Goal: Task Accomplishment & Management: Manage account settings

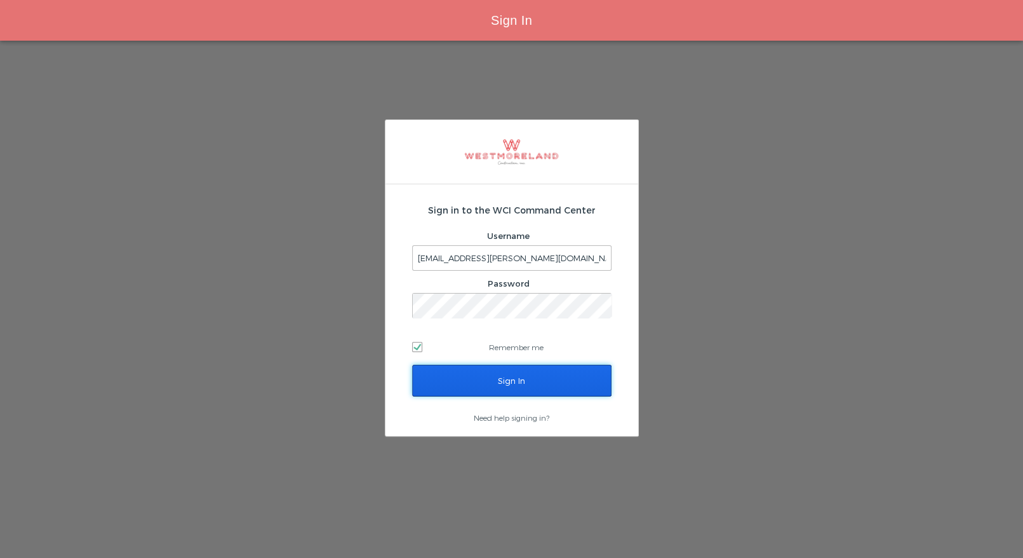
click at [486, 384] on input "Sign In" at bounding box center [511, 381] width 199 height 32
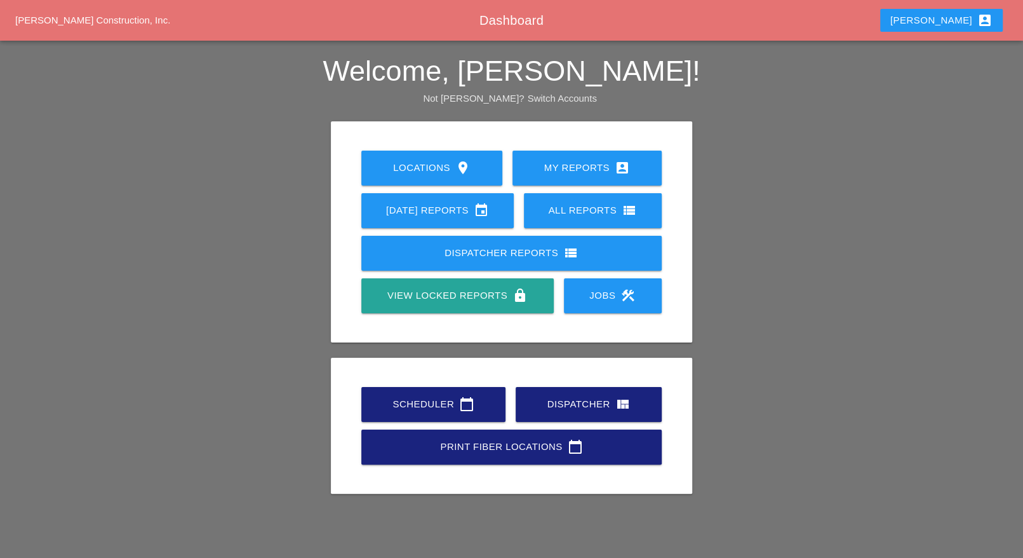
click at [447, 407] on div "Scheduler calendar_today" at bounding box center [434, 403] width 104 height 15
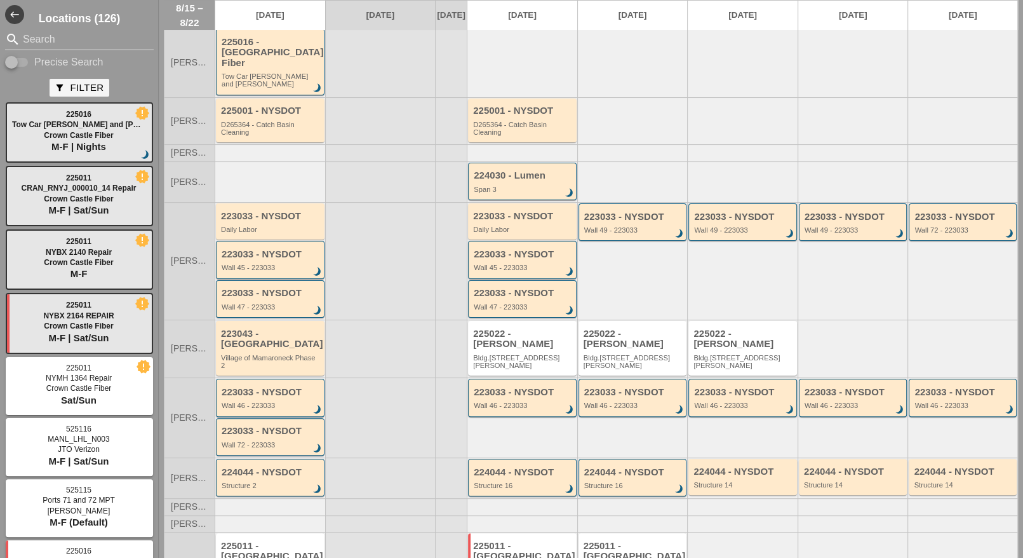
scroll to position [114, 0]
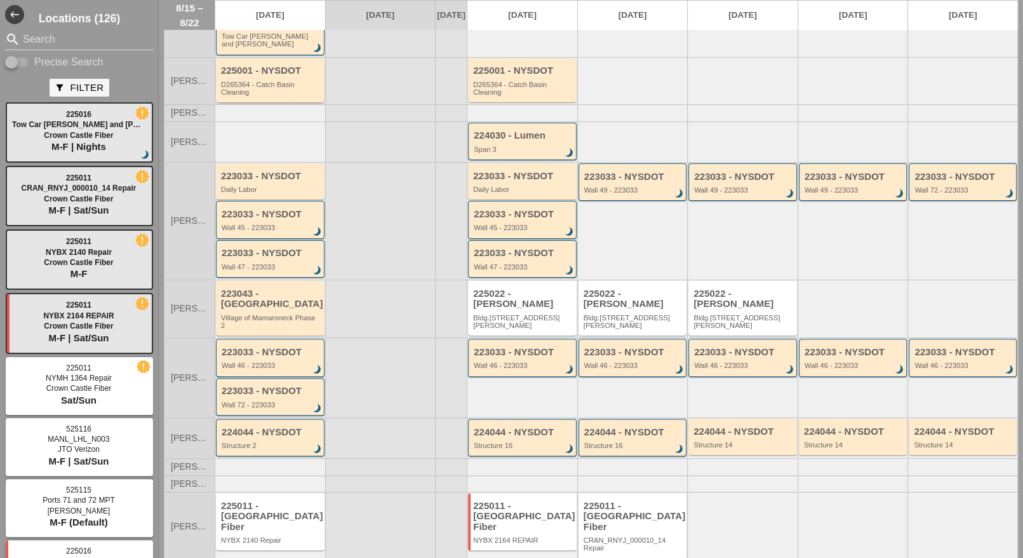
click at [267, 67] on div "225001 - NYSDOT D265364 - Catch Basin Cleaning" at bounding box center [271, 80] width 100 height 30
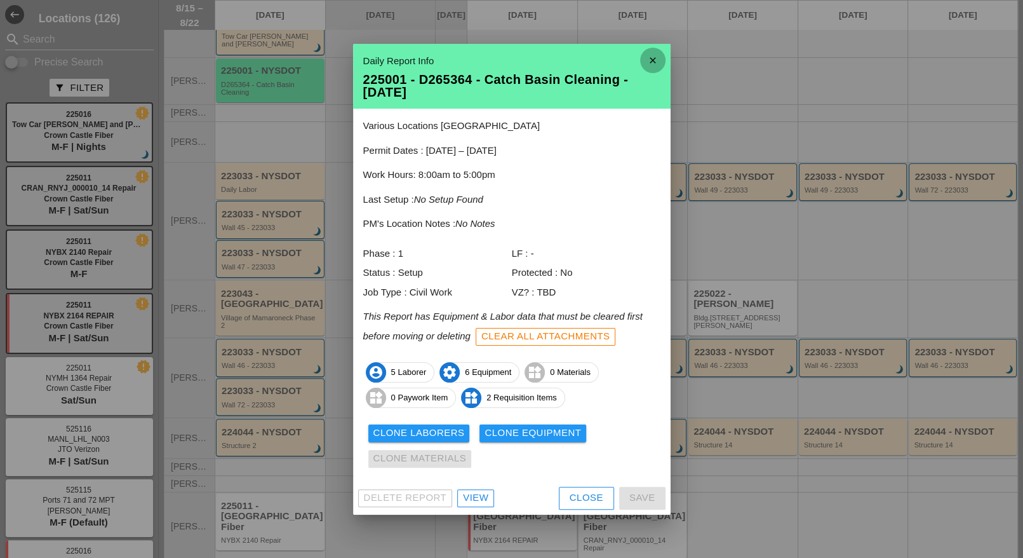
click at [651, 54] on icon "close" at bounding box center [652, 60] width 25 height 25
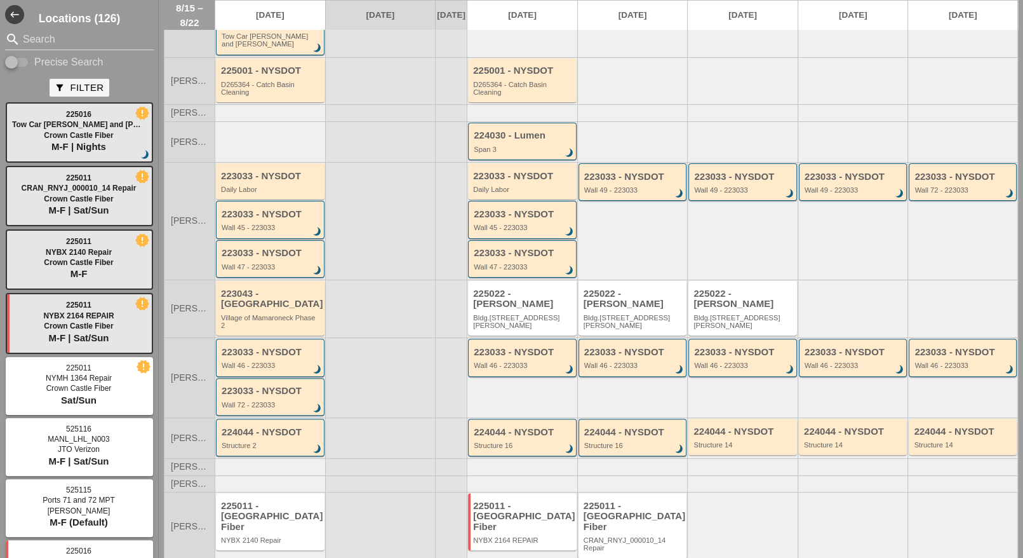
scroll to position [0, 0]
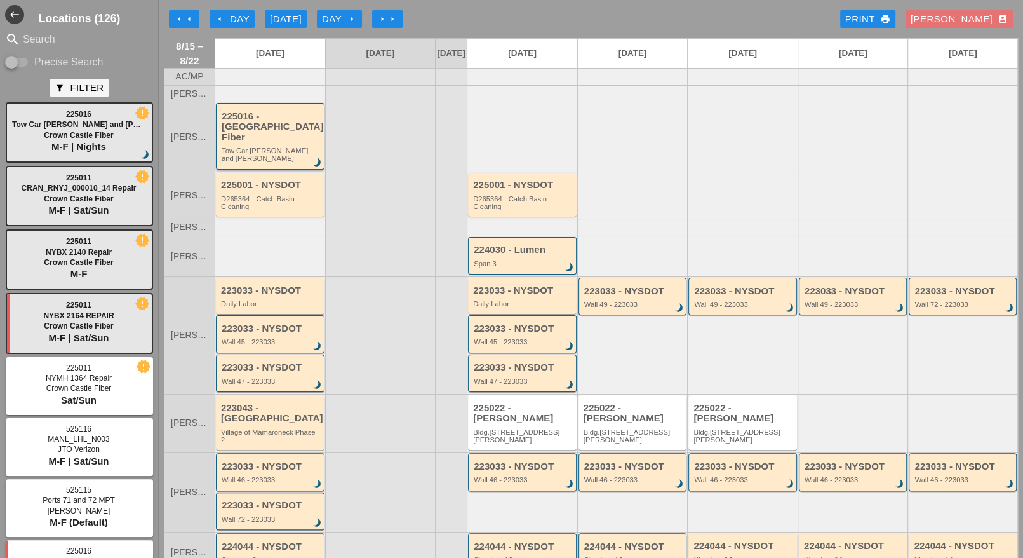
click at [289, 130] on div "225016 - Crown Castle Fiber" at bounding box center [271, 127] width 99 height 32
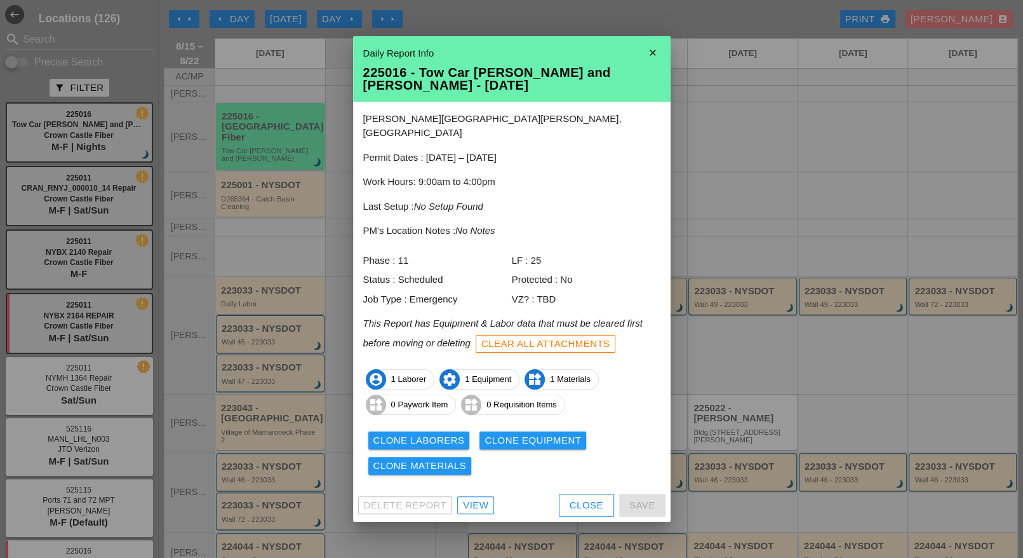
click at [652, 58] on icon "close" at bounding box center [652, 52] width 25 height 25
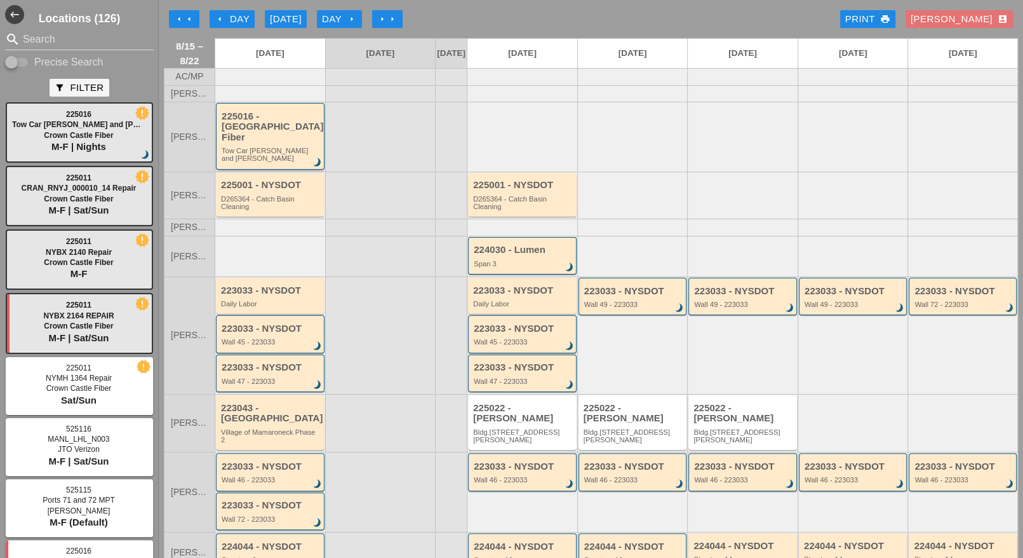
click at [256, 128] on div "225016 - Crown Castle Fiber" at bounding box center [271, 127] width 99 height 32
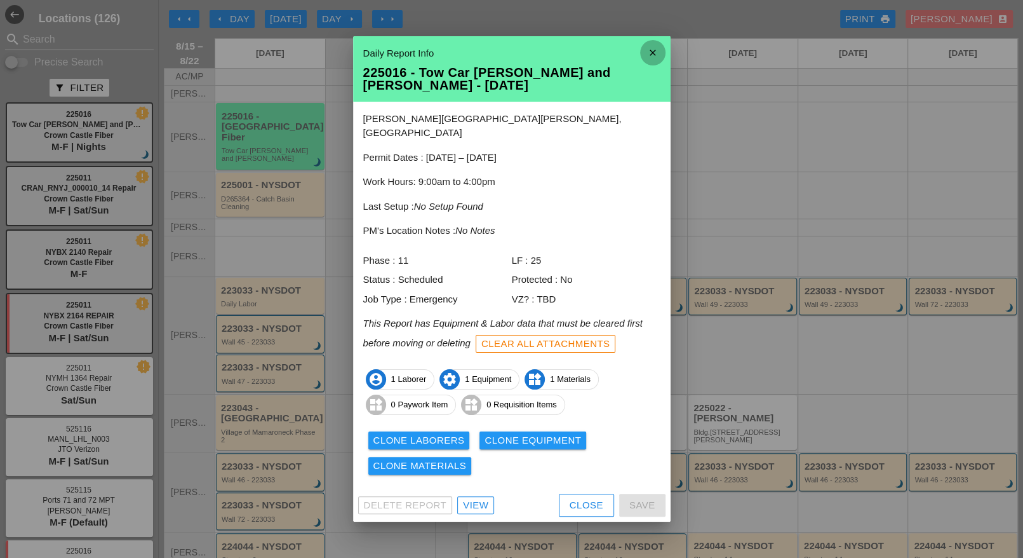
click at [654, 59] on icon "close" at bounding box center [652, 52] width 25 height 25
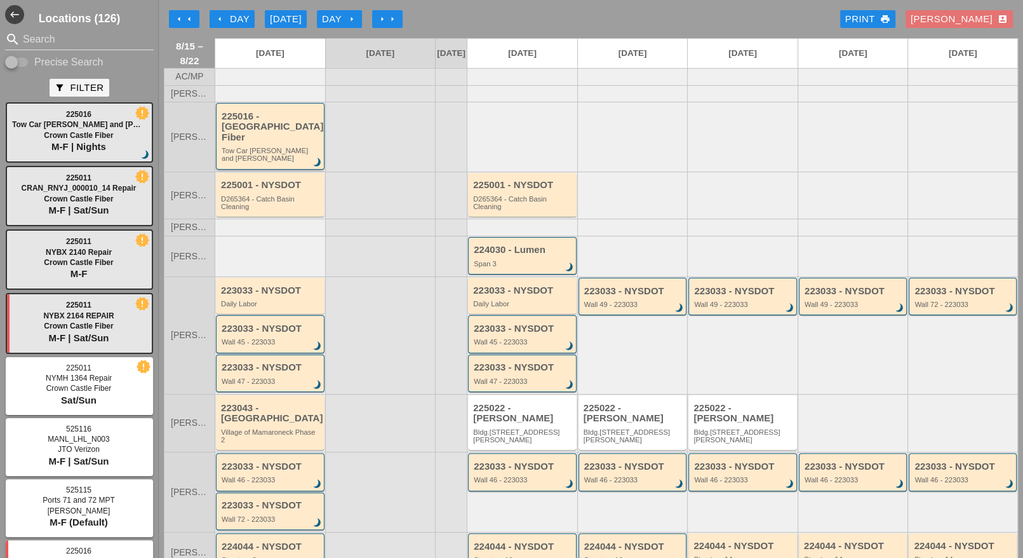
click at [278, 147] on div "Tow Car Broome and Willett" at bounding box center [271, 155] width 99 height 16
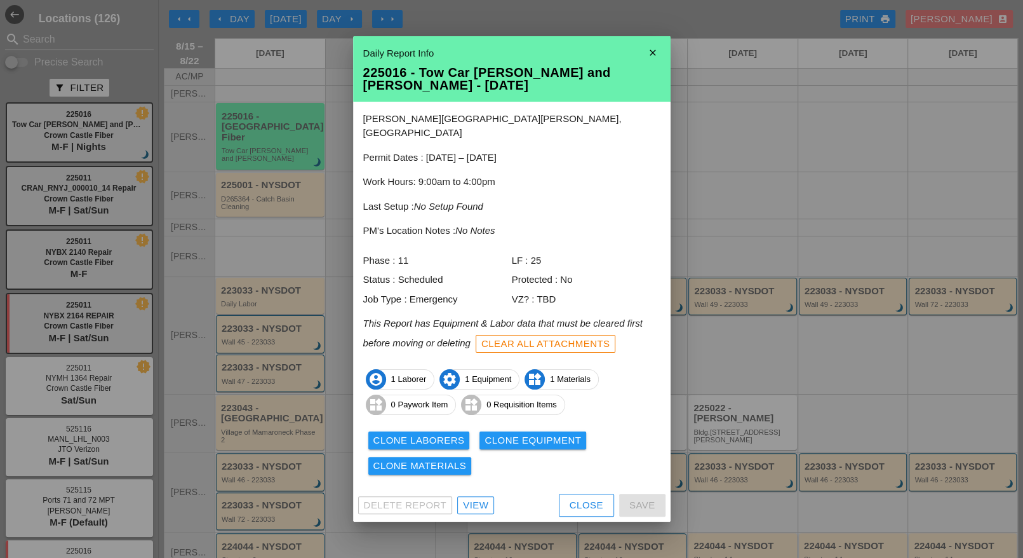
click at [485, 498] on div "View" at bounding box center [475, 505] width 25 height 15
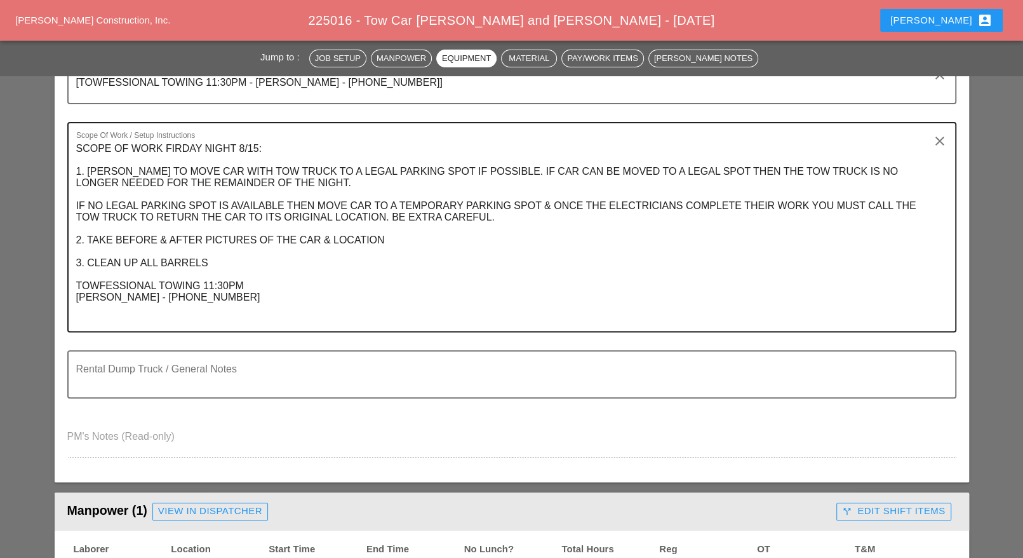
scroll to position [173, 0]
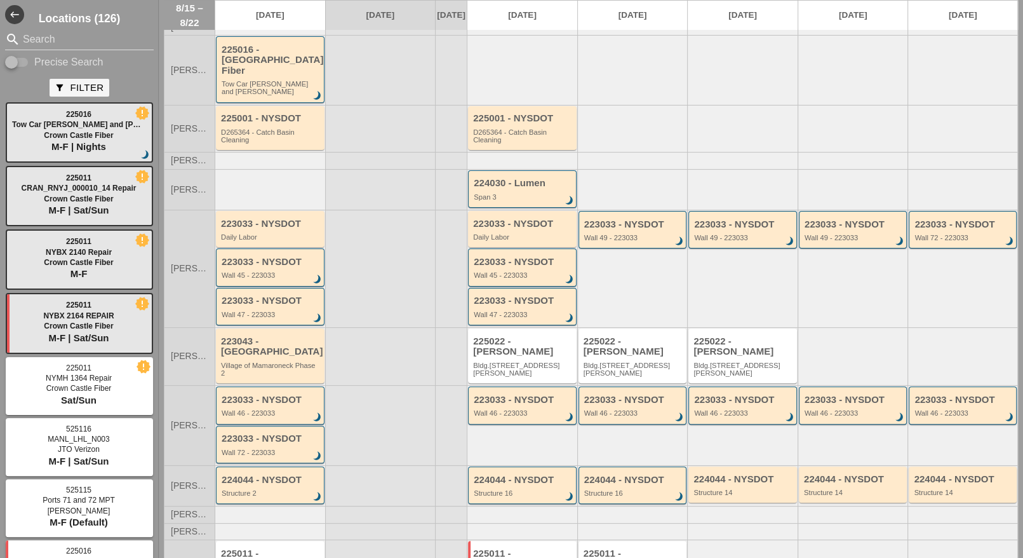
scroll to position [114, 0]
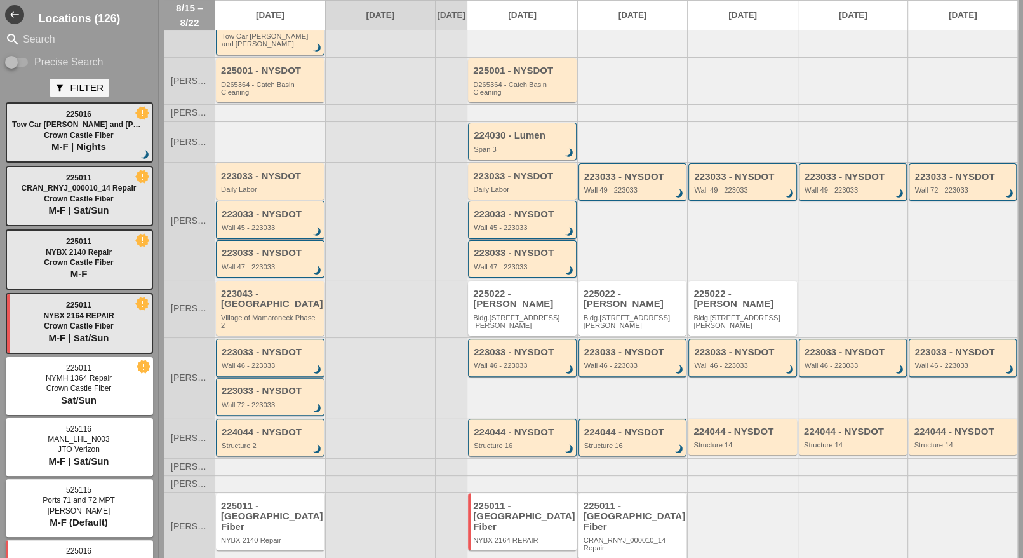
click at [526, 288] on div "225022 - Hugh O'Kane" at bounding box center [523, 298] width 100 height 21
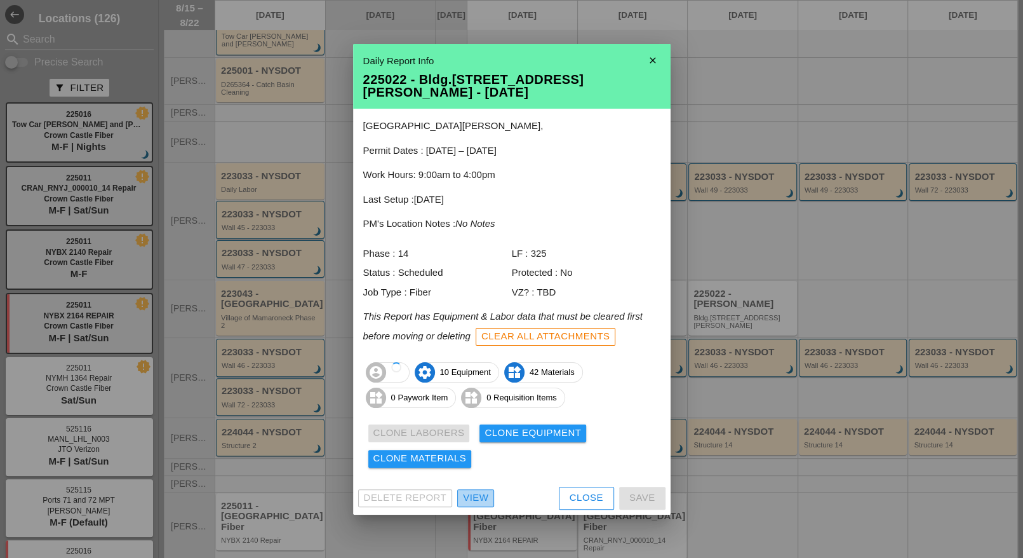
click at [483, 490] on div "View" at bounding box center [475, 497] width 25 height 15
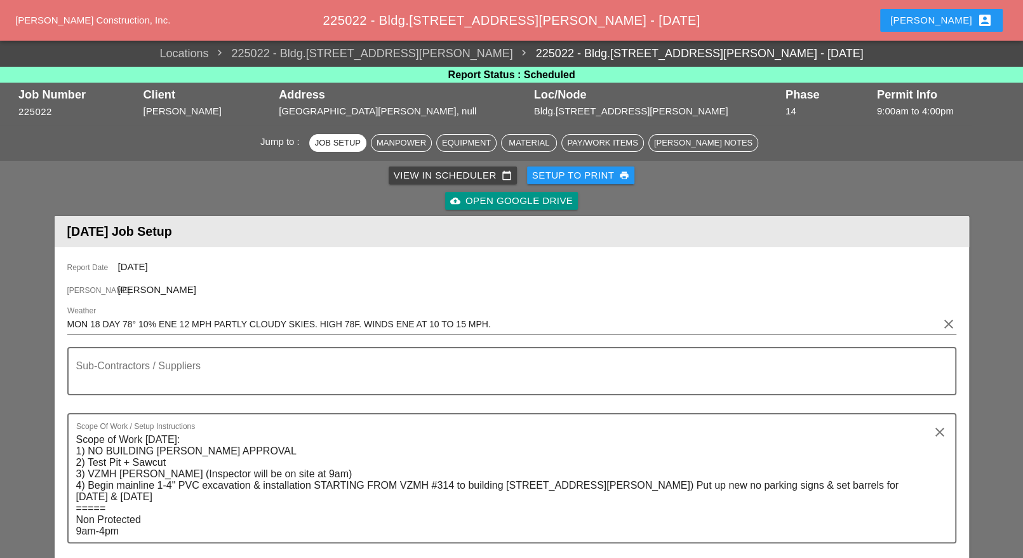
click at [513, 199] on div "cloud_upload Open Google Drive" at bounding box center [511, 201] width 123 height 15
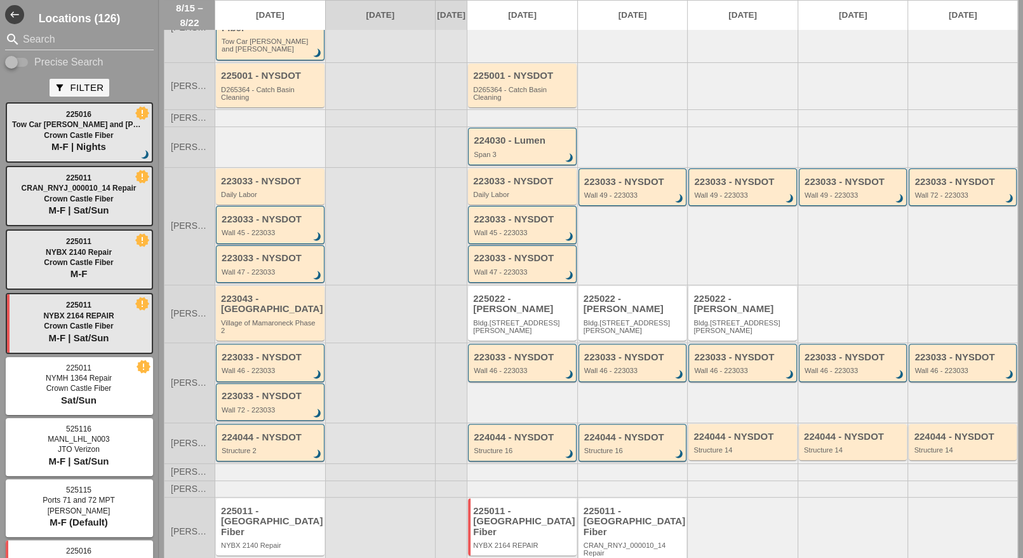
scroll to position [114, 0]
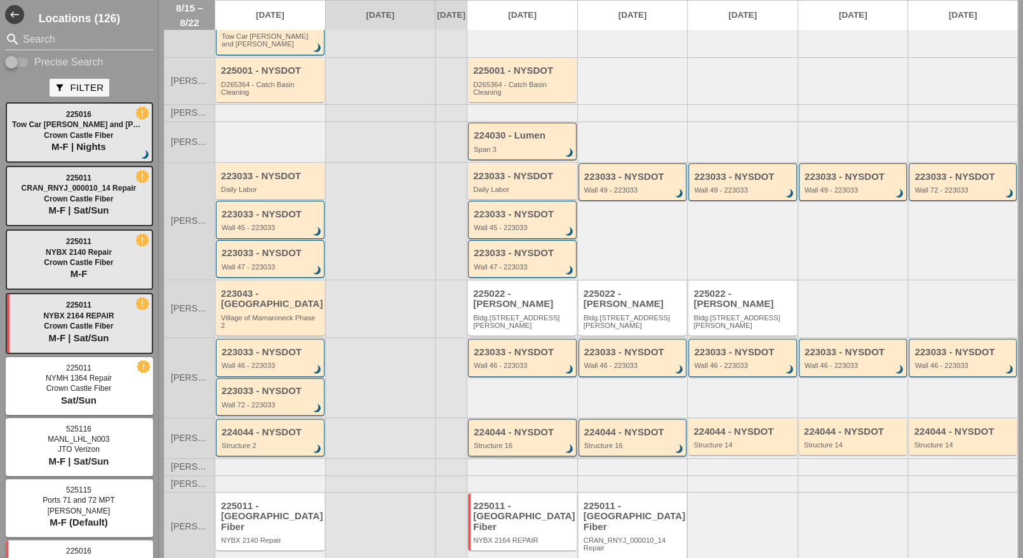
click at [501, 427] on div "224044 - NYSDOT" at bounding box center [523, 432] width 99 height 11
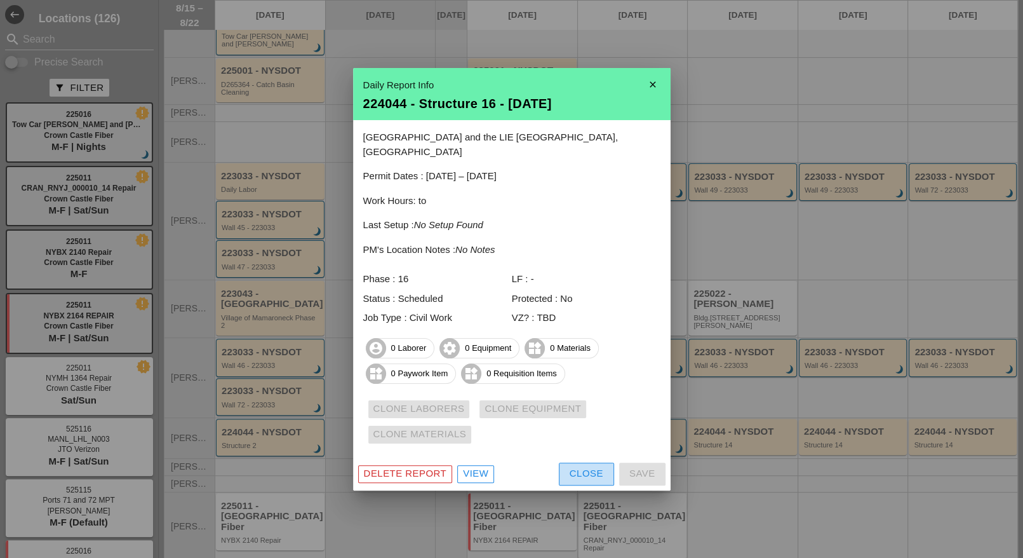
click at [580, 469] on div "Close" at bounding box center [587, 473] width 34 height 15
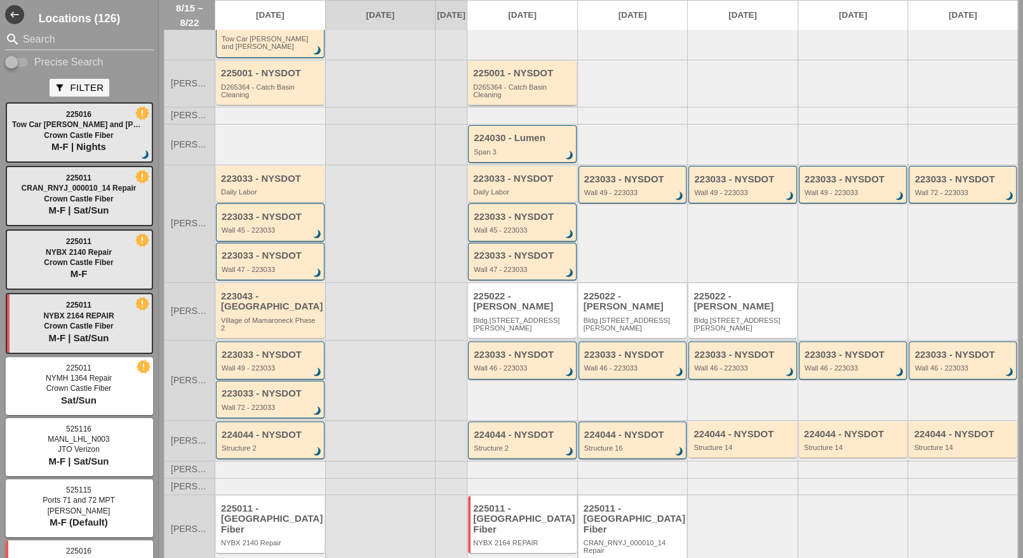
scroll to position [114, 0]
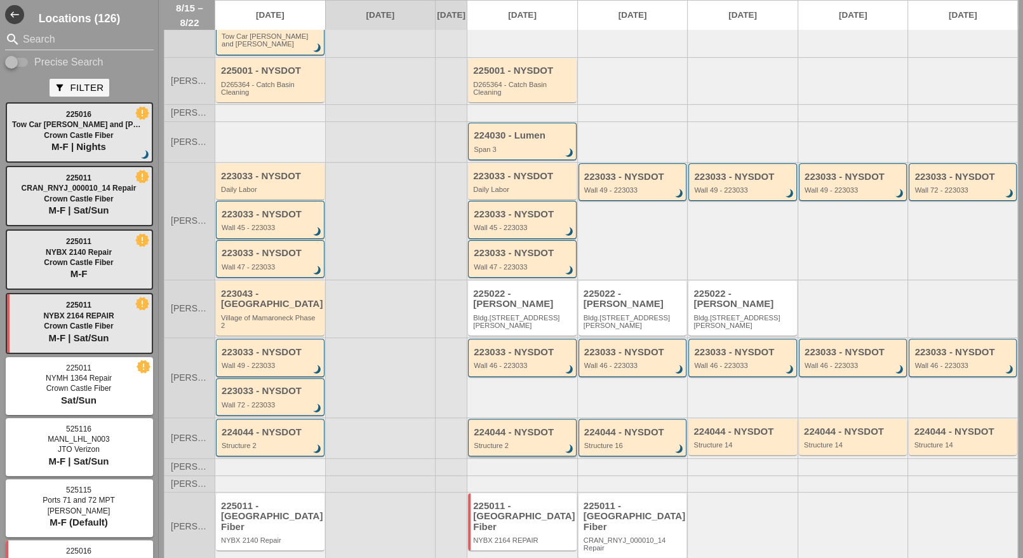
click at [509, 427] on div "224044 - NYSDOT" at bounding box center [523, 432] width 99 height 11
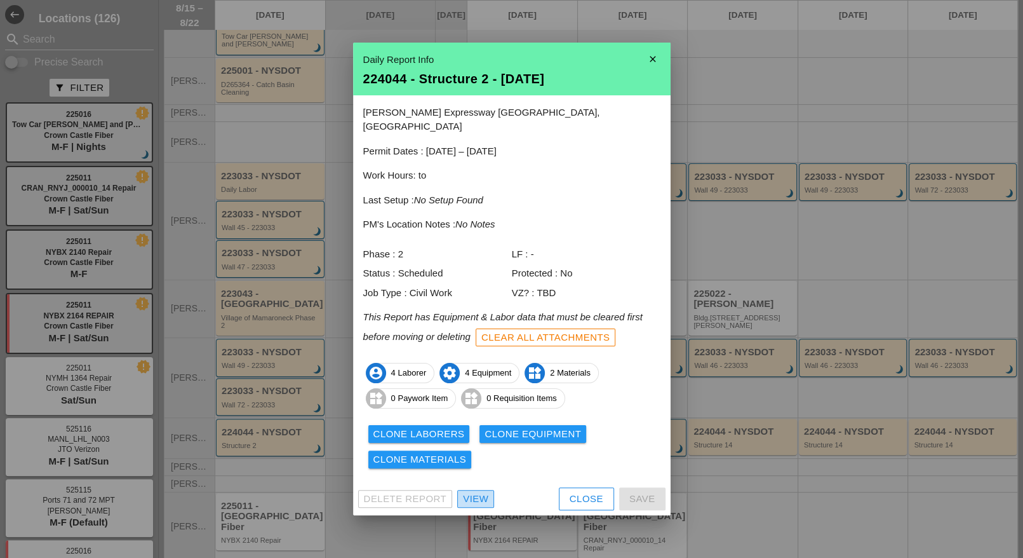
click at [483, 492] on div "View" at bounding box center [475, 499] width 25 height 15
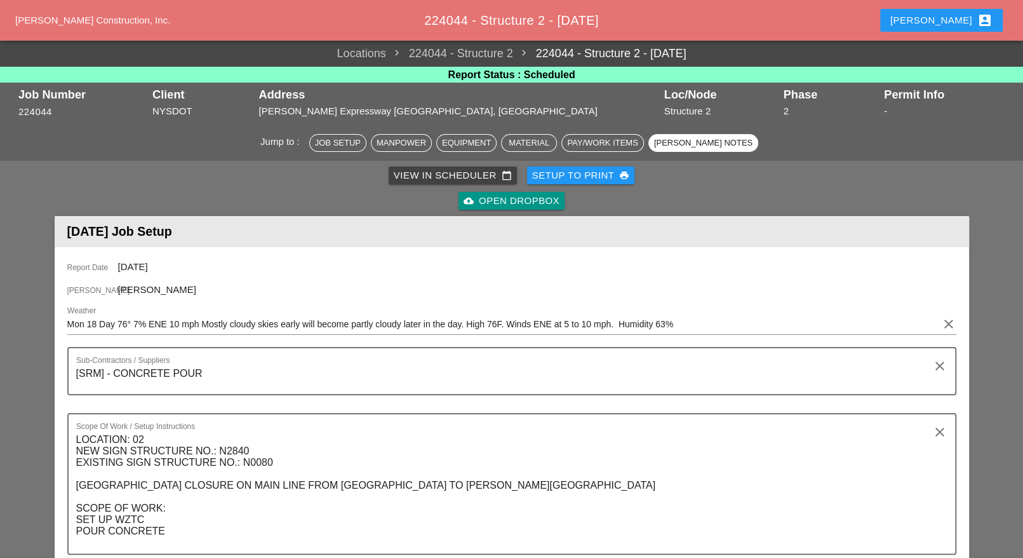
scroll to position [1818, 0]
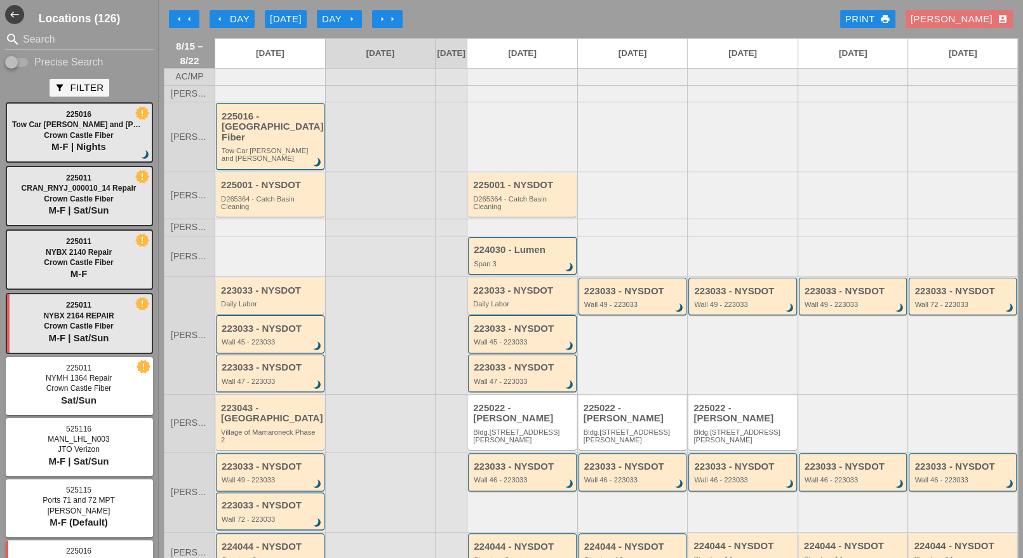
click at [513, 300] on div "Daily Labor" at bounding box center [523, 304] width 100 height 8
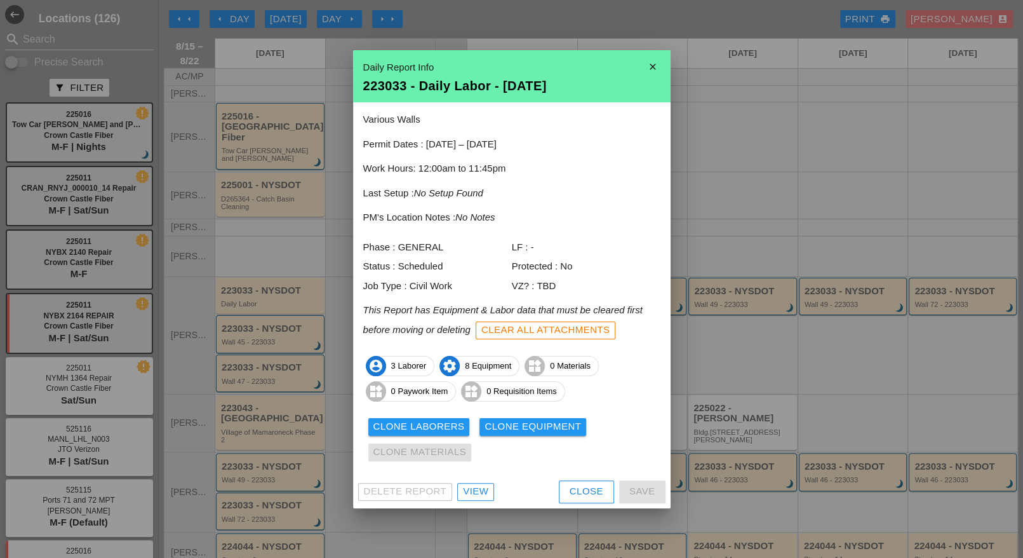
click at [573, 485] on div "Close" at bounding box center [587, 491] width 34 height 15
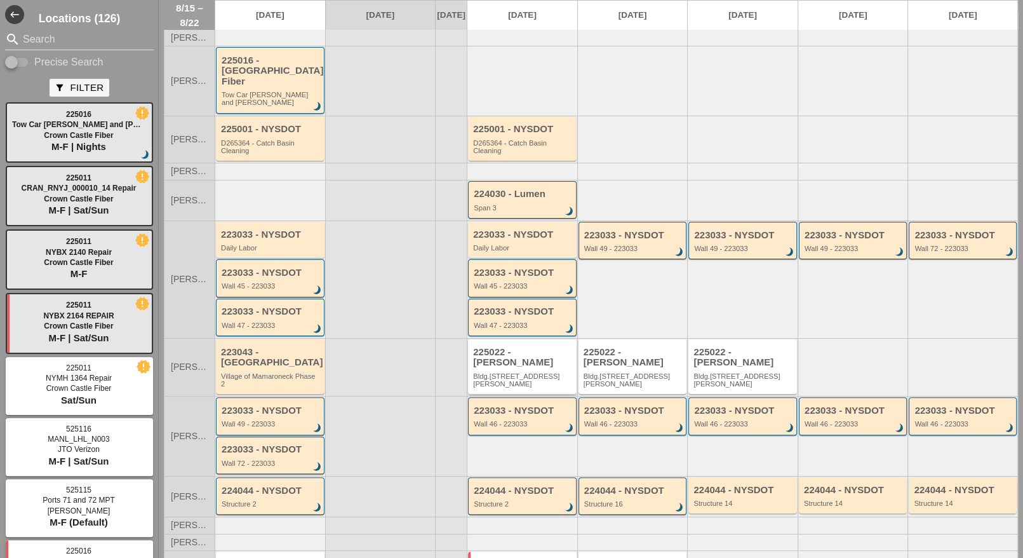
scroll to position [114, 0]
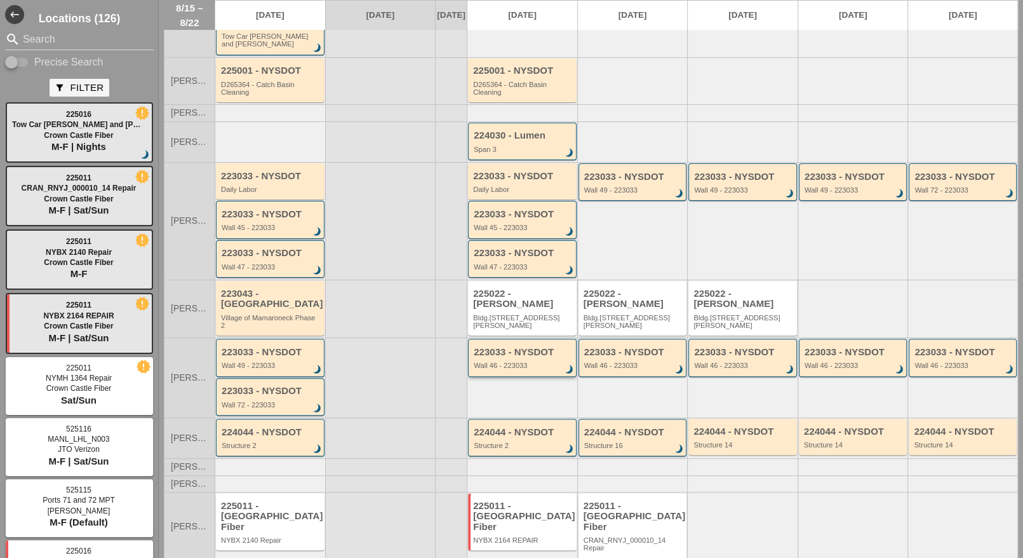
click at [506, 347] on div "223033 - NYSDOT" at bounding box center [523, 352] width 99 height 11
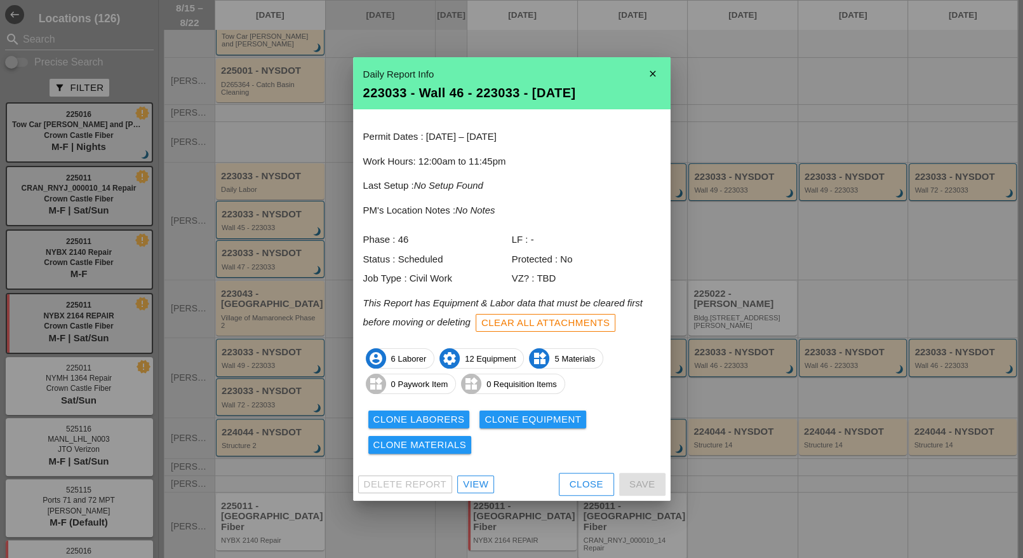
click at [573, 481] on div "Close" at bounding box center [587, 484] width 34 height 15
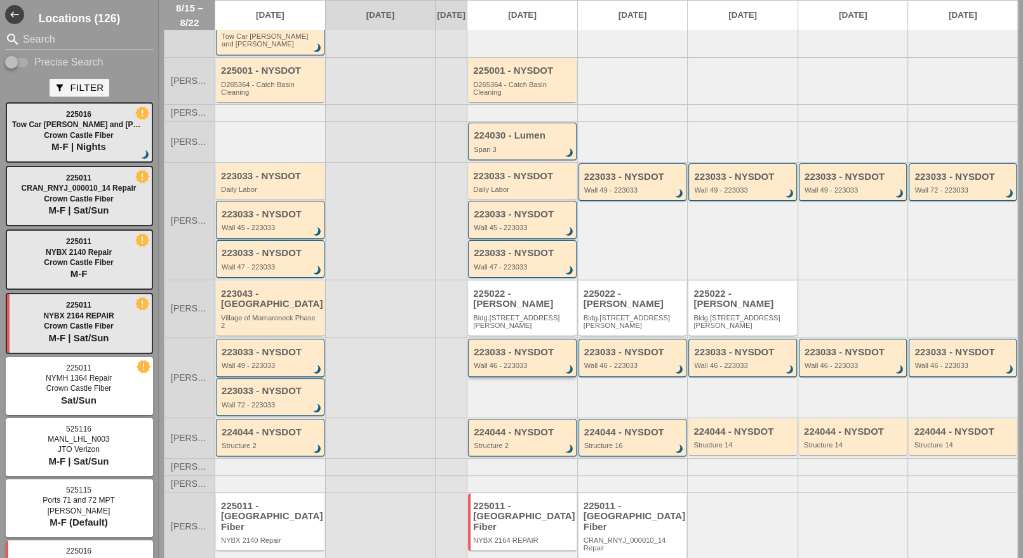
click at [511, 347] on div "223033 - NYSDOT Wall 46 - 223033 brightness_3" at bounding box center [523, 358] width 99 height 23
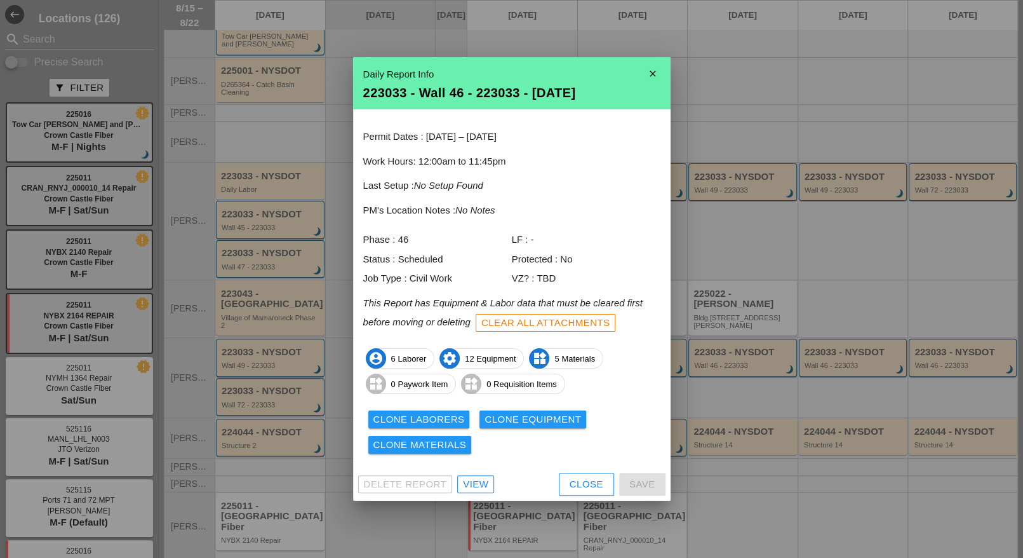
click at [707, 467] on div at bounding box center [511, 279] width 1023 height 558
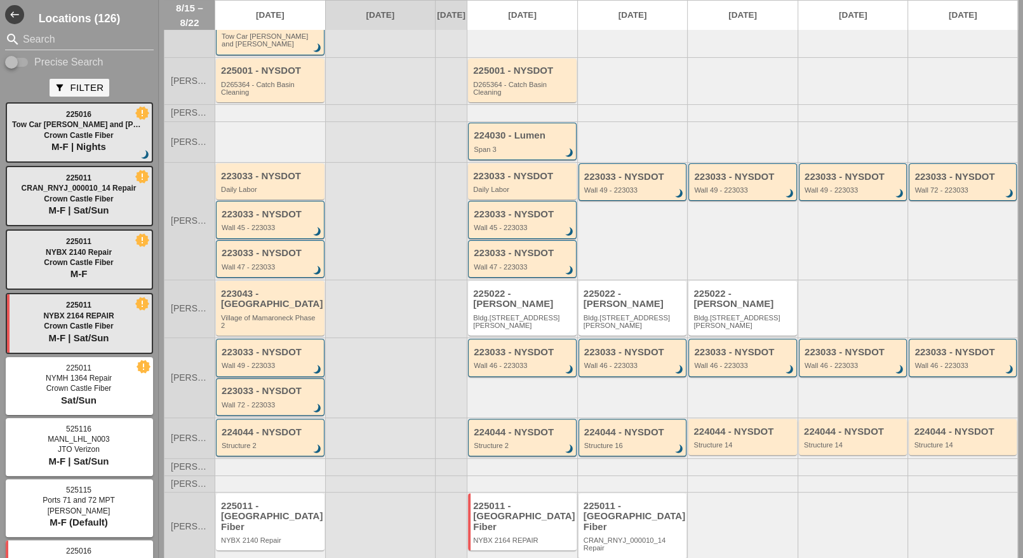
click at [249, 347] on div "223033 - NYSDOT Wall 49 - 223033 brightness_3" at bounding box center [271, 358] width 99 height 23
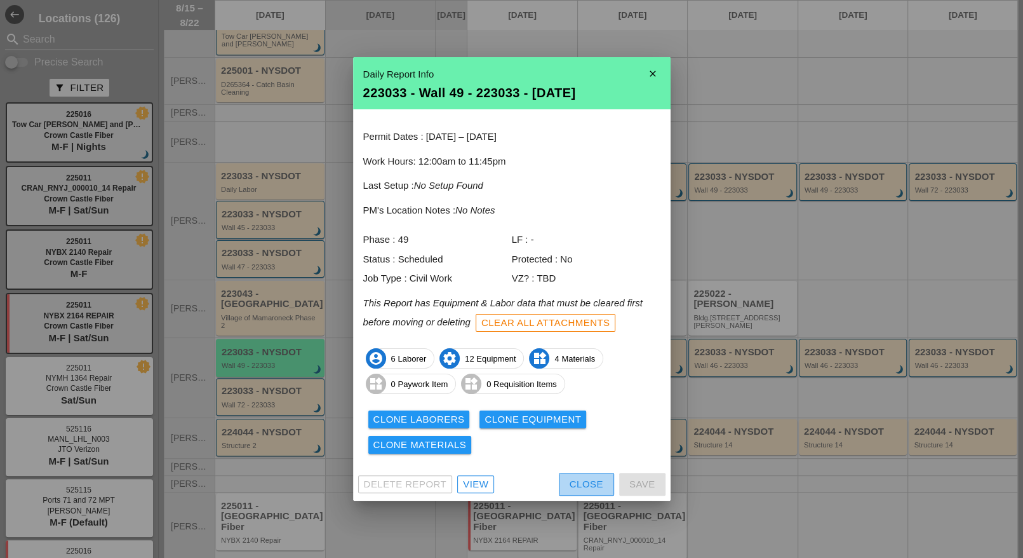
drag, startPoint x: 578, startPoint y: 486, endPoint x: 559, endPoint y: 480, distance: 19.9
click at [578, 486] on div "Close" at bounding box center [587, 484] width 34 height 15
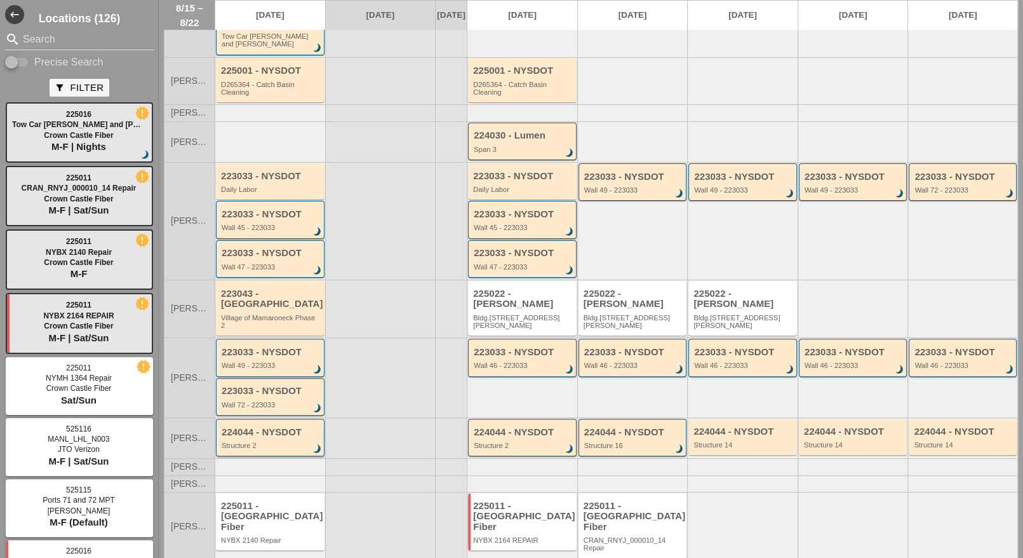
click at [270, 427] on div "224044 - NYSDOT Structure 2 brightness_3" at bounding box center [271, 438] width 99 height 23
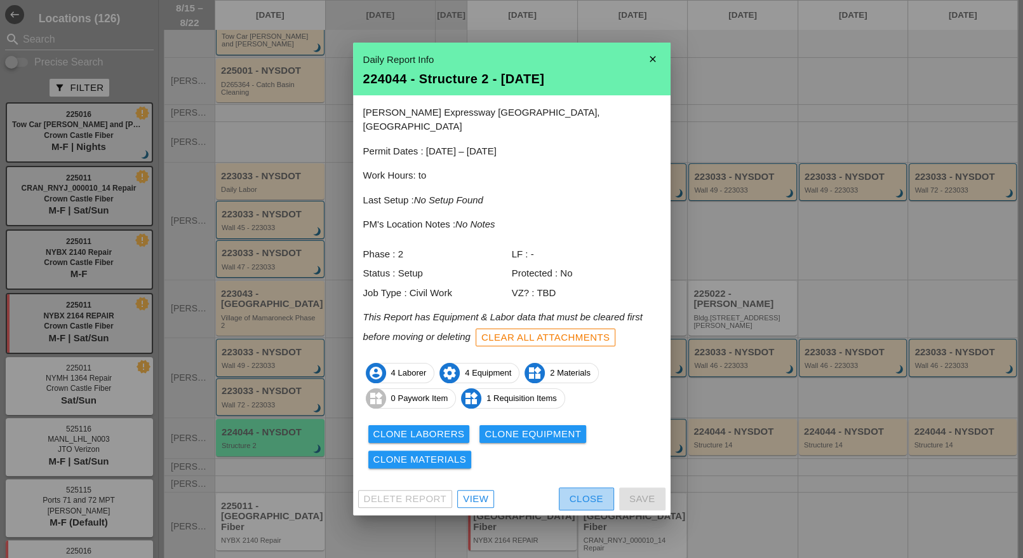
drag, startPoint x: 572, startPoint y: 493, endPoint x: 556, endPoint y: 487, distance: 17.1
click at [572, 493] on div "Close" at bounding box center [587, 499] width 34 height 15
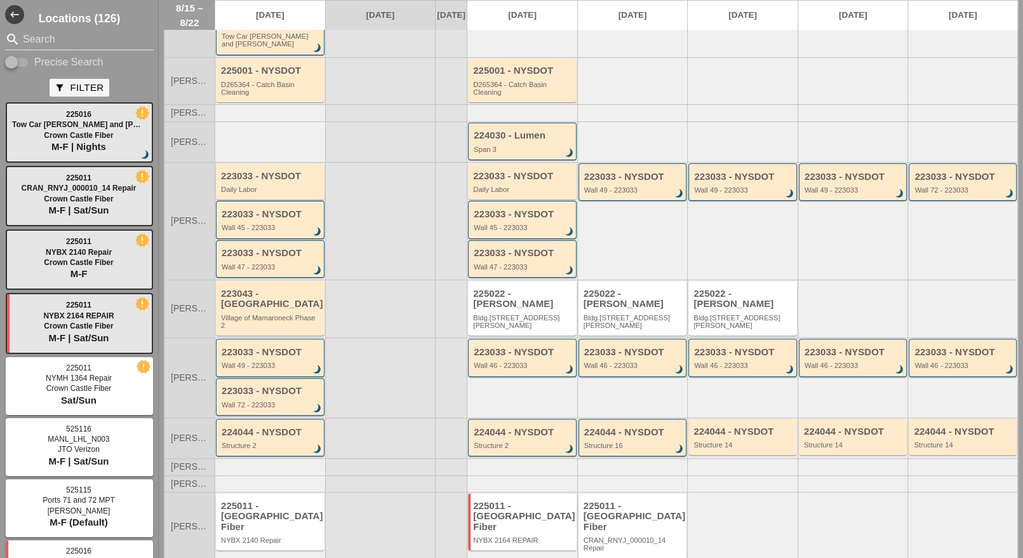
click at [254, 185] on div "Daily Labor" at bounding box center [271, 189] width 100 height 8
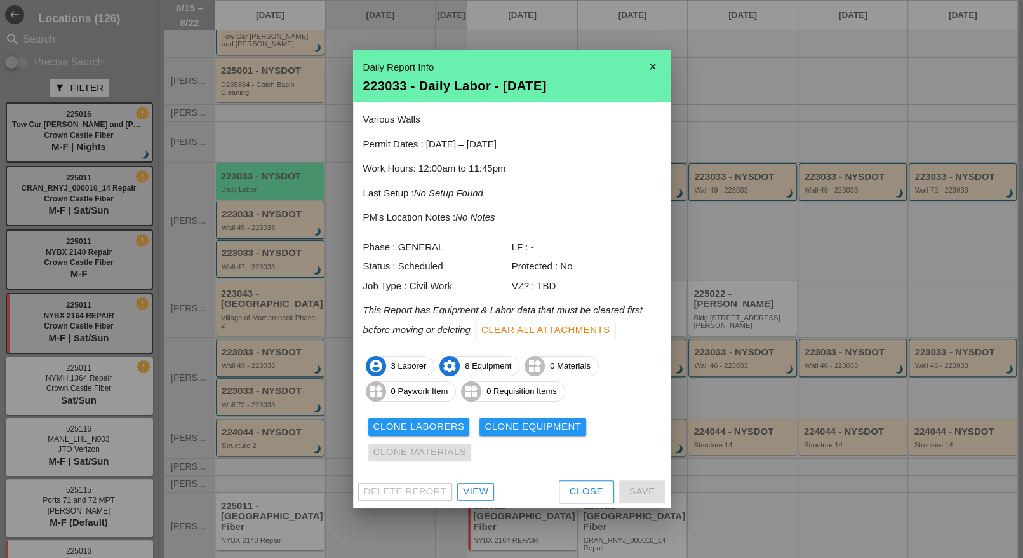
click at [476, 489] on div "View" at bounding box center [475, 491] width 25 height 15
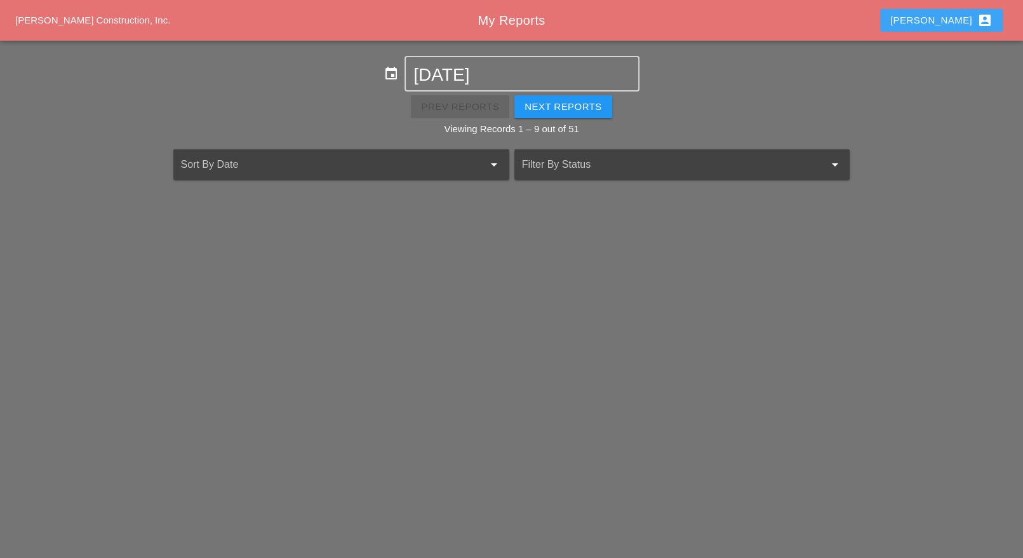
drag, startPoint x: 971, startPoint y: 17, endPoint x: 965, endPoint y: 25, distance: 10.0
click at [970, 17] on div "Luca account_box" at bounding box center [941, 20] width 102 height 15
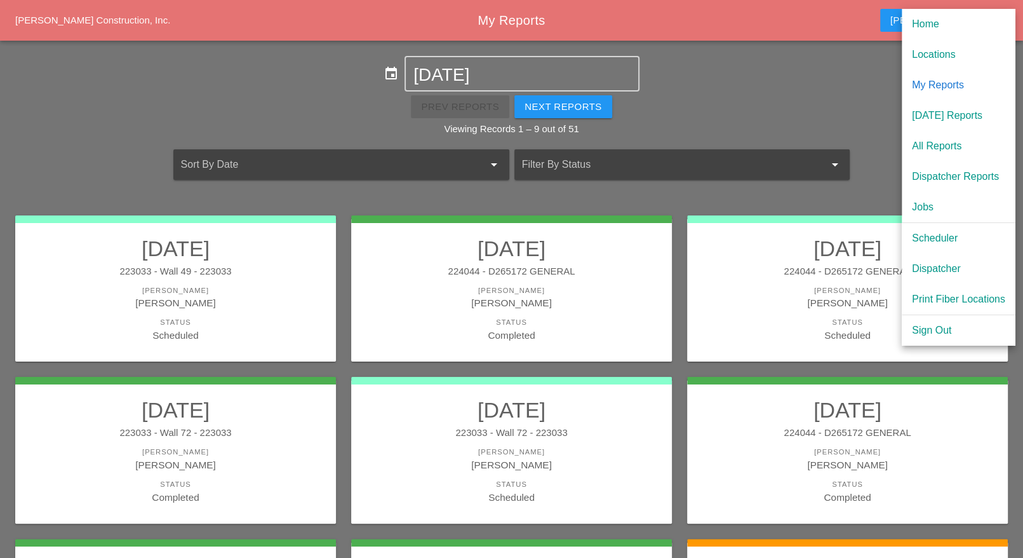
click at [935, 179] on div "Dispatcher Reports" at bounding box center [958, 176] width 93 height 15
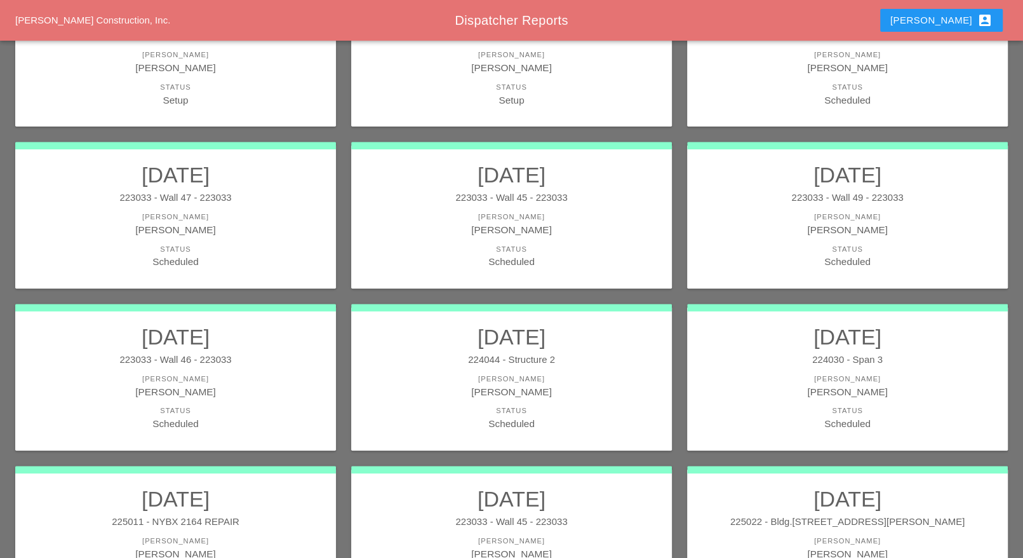
scroll to position [397, 0]
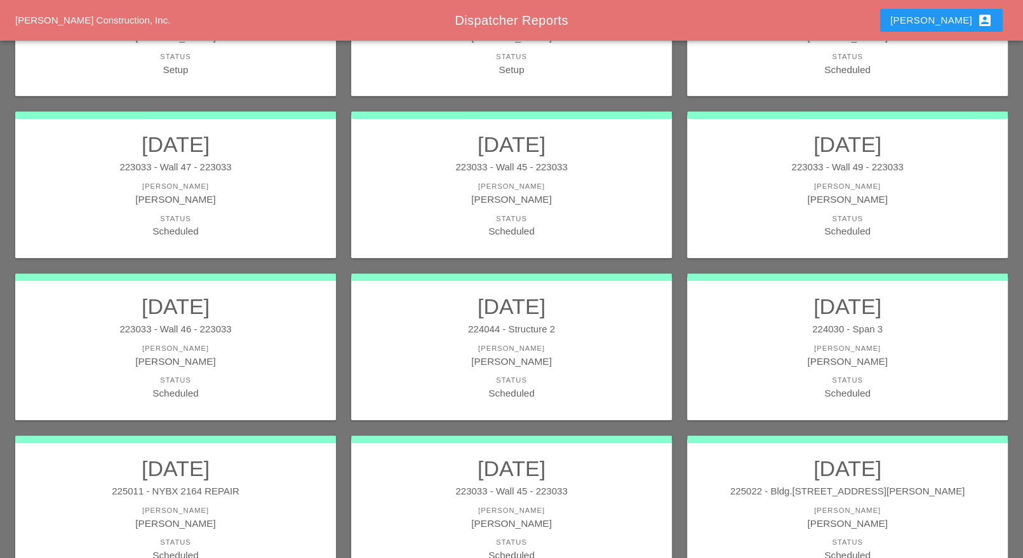
click at [969, 21] on div "Luca account_box" at bounding box center [941, 20] width 102 height 15
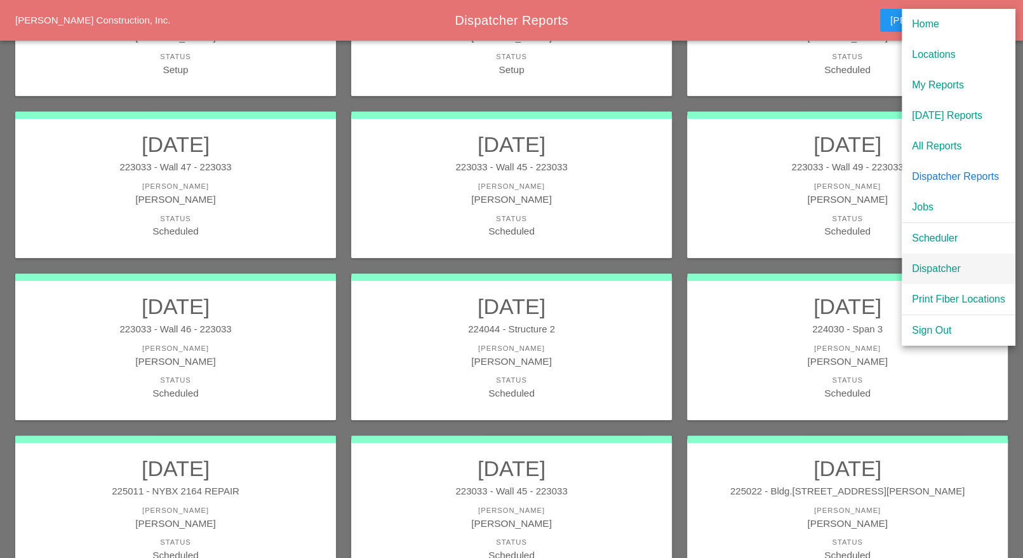
click at [937, 267] on div "Dispatcher" at bounding box center [958, 268] width 93 height 15
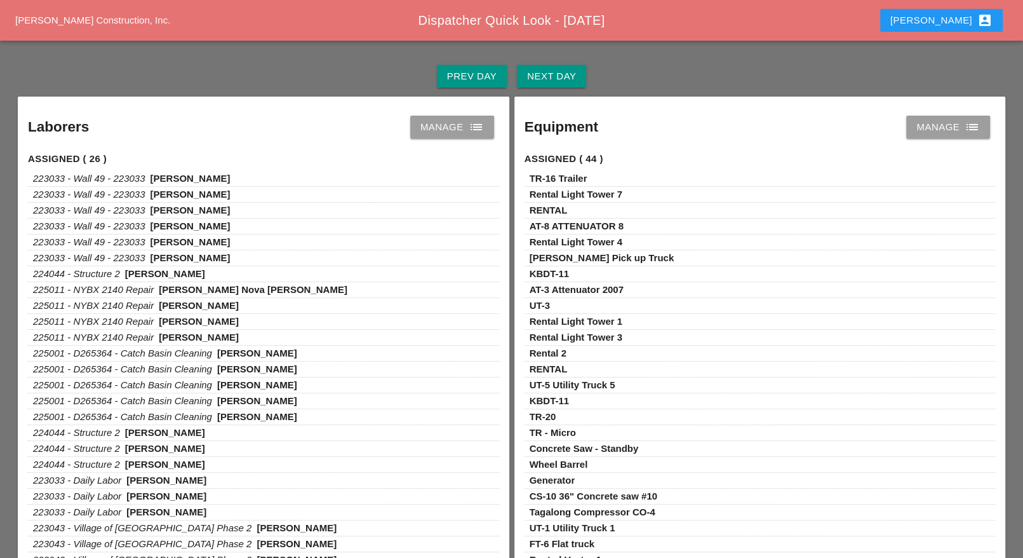
click at [467, 134] on div "Manage list" at bounding box center [452, 126] width 64 height 15
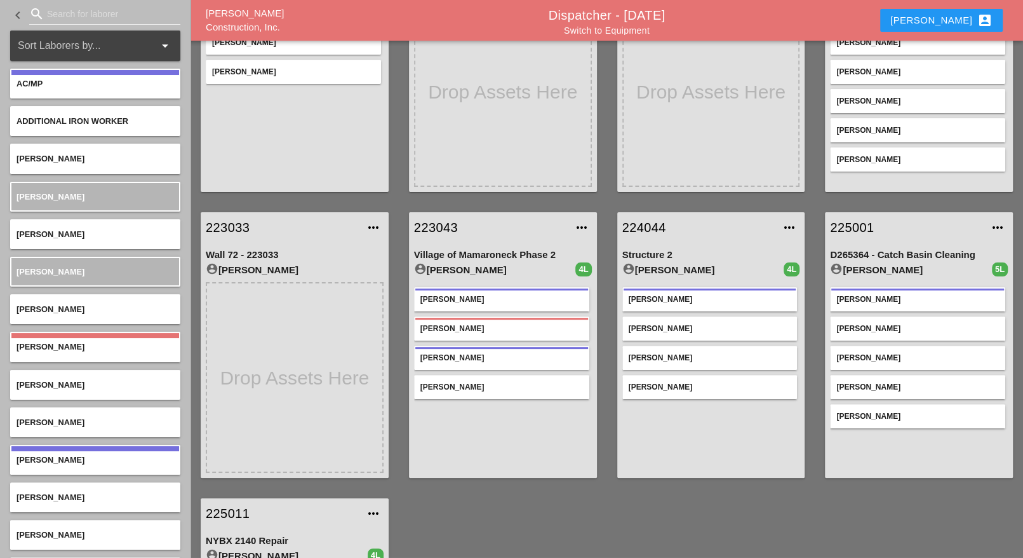
scroll to position [55, 0]
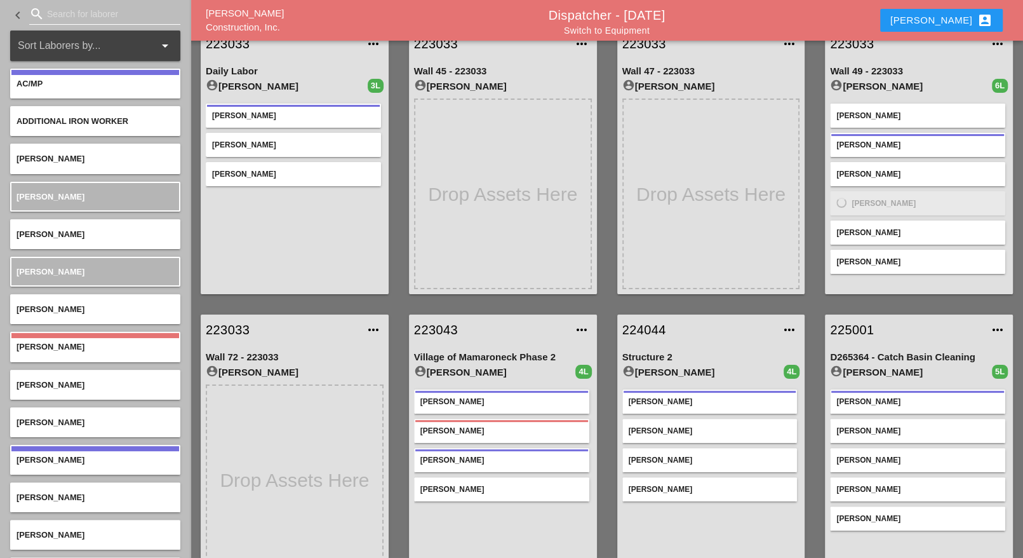
click at [78, 13] on input "Search for laborer" at bounding box center [105, 14] width 116 height 20
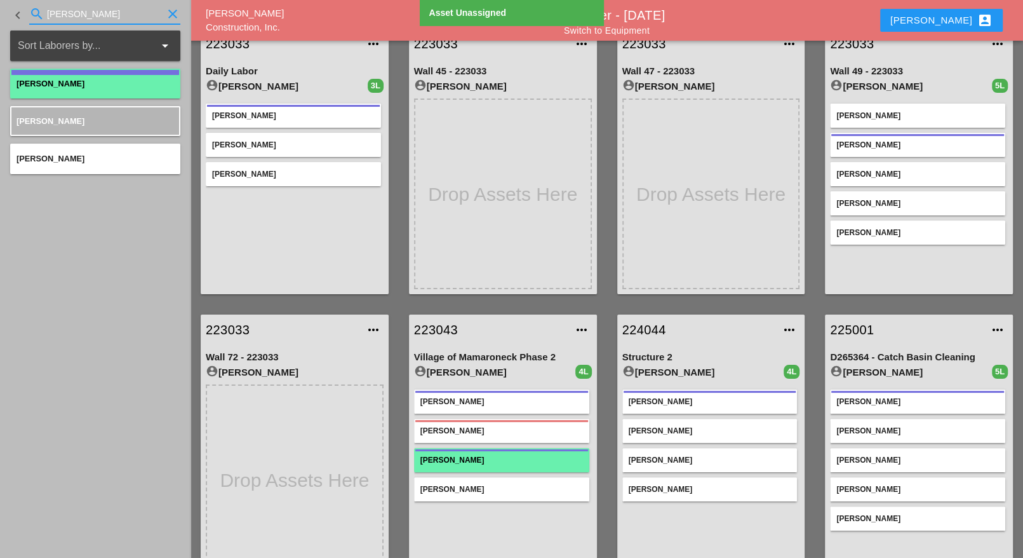
type input "jorge"
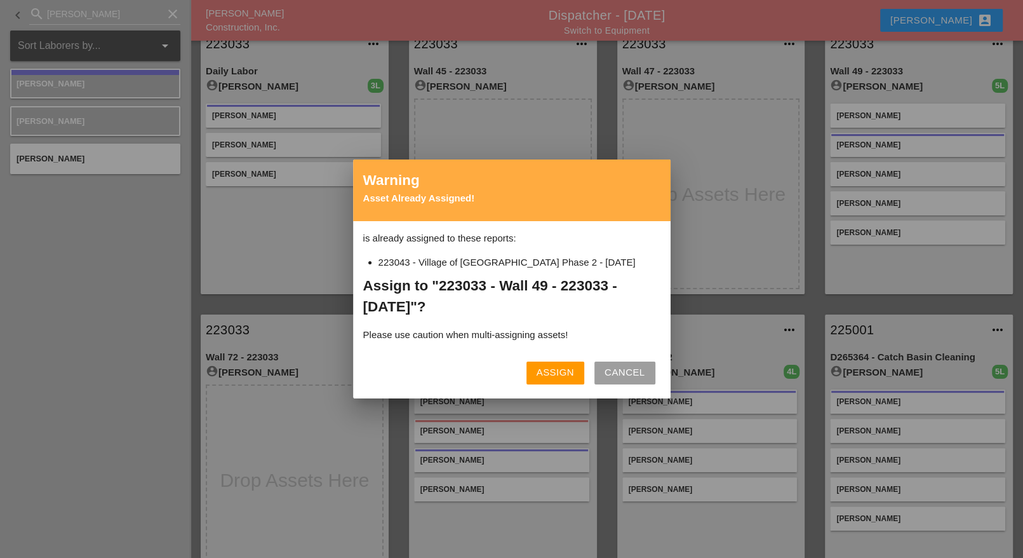
click at [561, 375] on div "Assign" at bounding box center [555, 372] width 37 height 15
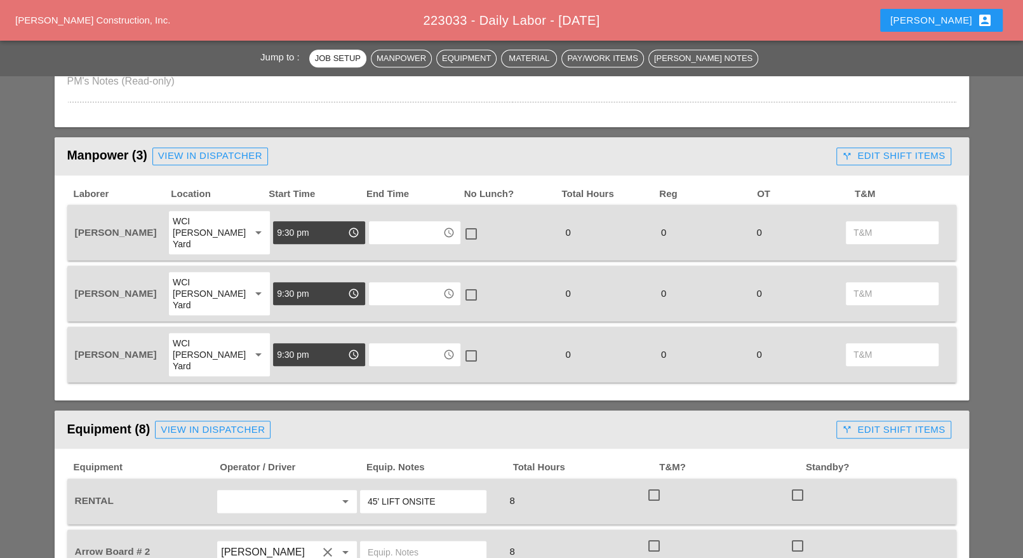
scroll to position [873, 0]
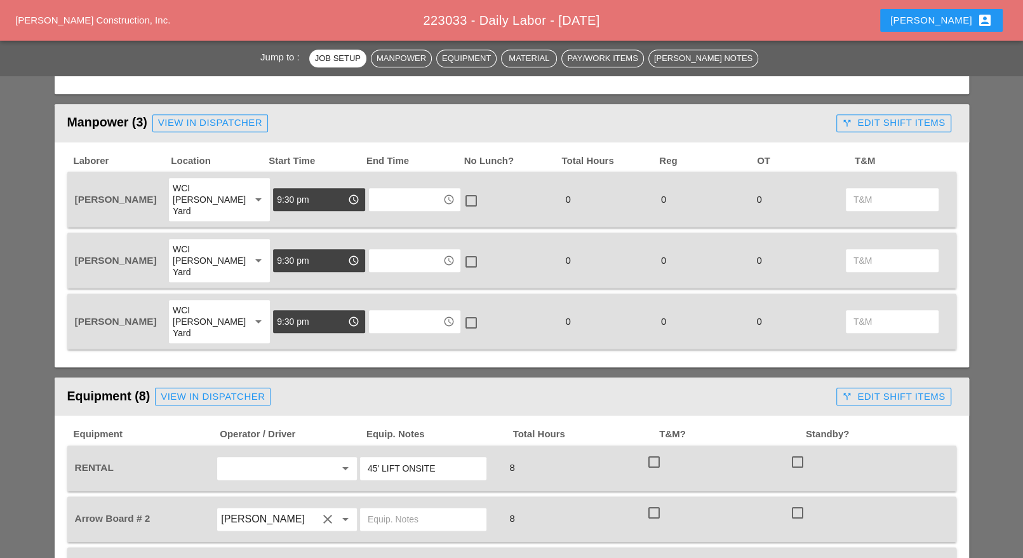
click at [282, 189] on input "9:30 pm" at bounding box center [310, 199] width 66 height 20
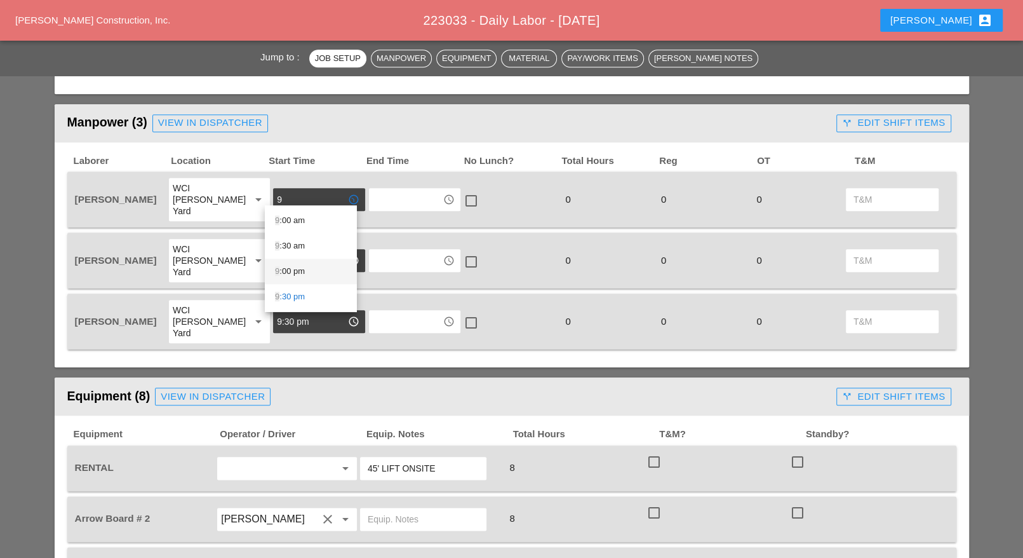
click at [292, 269] on div "9 :00 pm" at bounding box center [311, 271] width 72 height 15
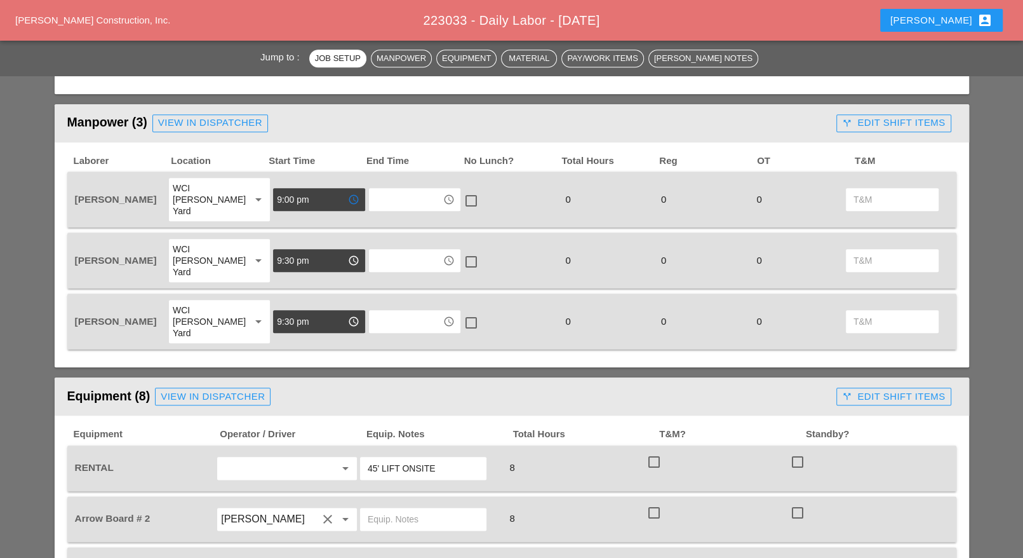
type input "9:00 pm"
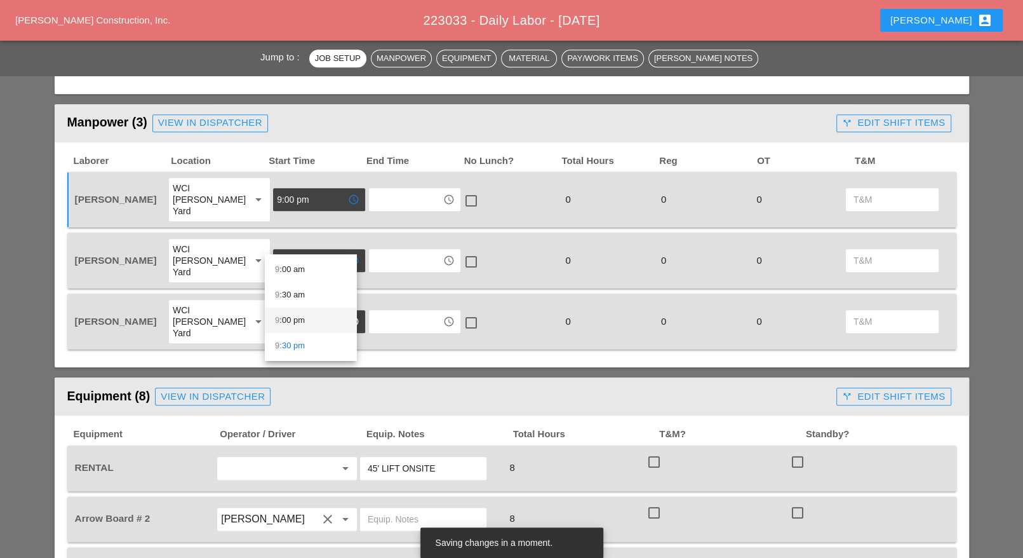
click at [293, 318] on div "9 :00 pm" at bounding box center [311, 319] width 72 height 15
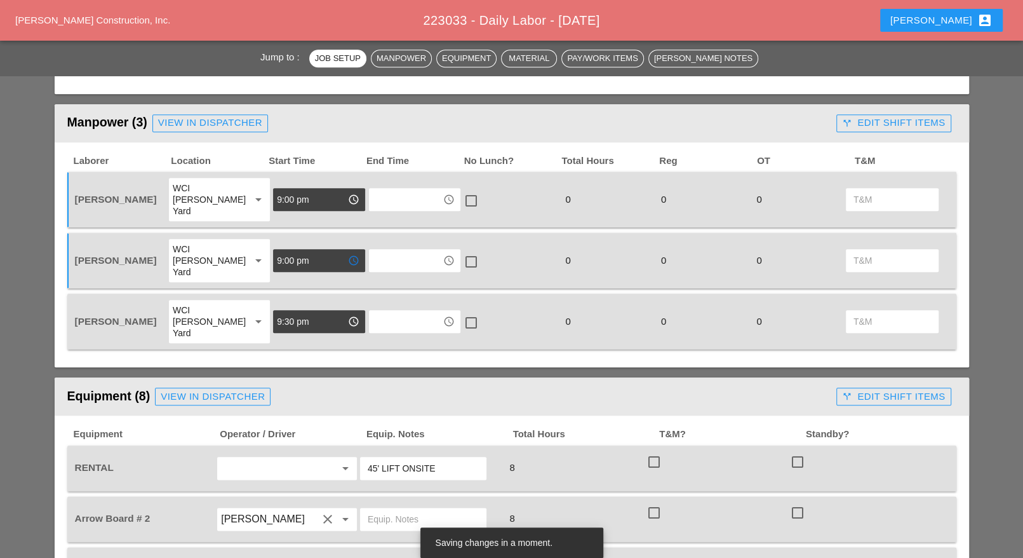
type input "9:00 pm"
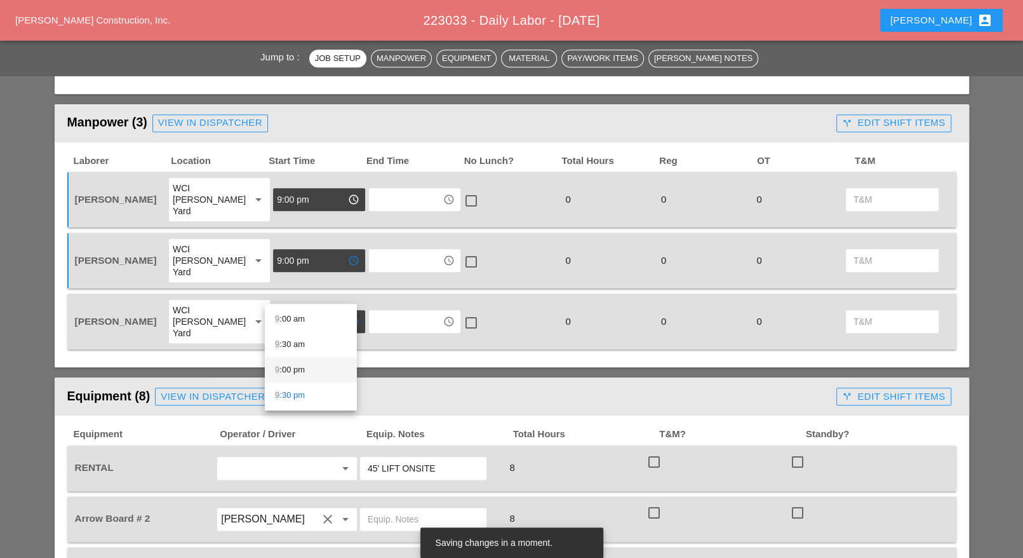
click at [295, 364] on div "9 :00 pm" at bounding box center [311, 369] width 72 height 15
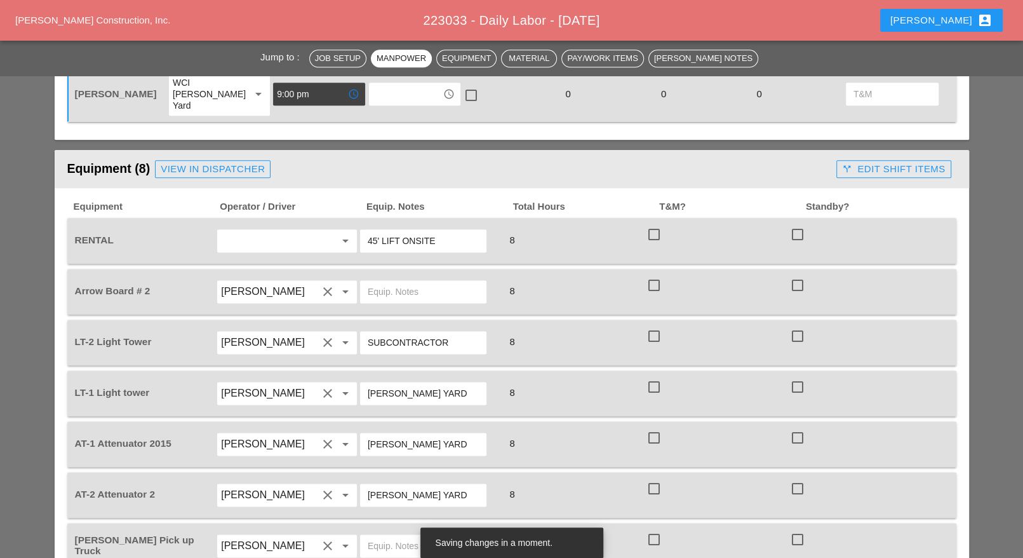
scroll to position [1111, 0]
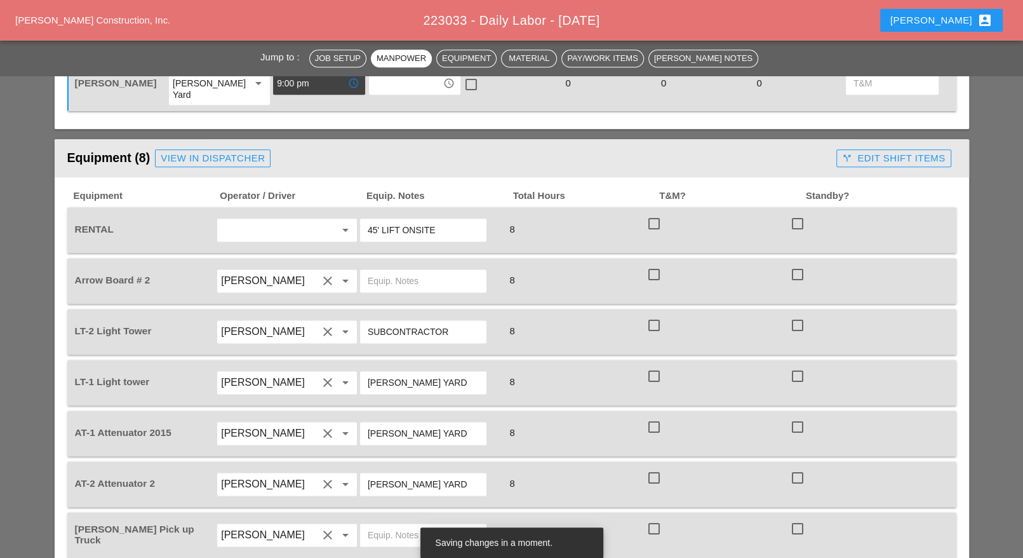
type input "9:00 pm"
drag, startPoint x: 441, startPoint y: 191, endPoint x: 403, endPoint y: 188, distance: 37.6
click at [403, 220] on input "45' LIFT ONSITE" at bounding box center [423, 230] width 111 height 20
drag, startPoint x: 465, startPoint y: 196, endPoint x: 403, endPoint y: 194, distance: 61.6
click at [403, 220] on input "45' LIFT Bruckner yard" at bounding box center [423, 230] width 111 height 20
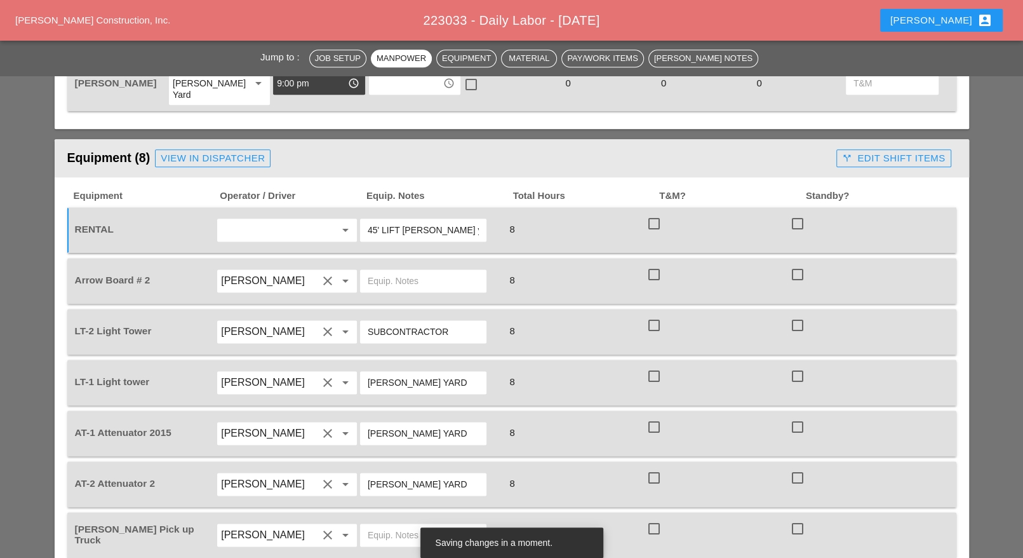
type input "45' LIFT Bruckner yard"
click at [366, 269] on div at bounding box center [423, 280] width 126 height 23
paste input "Bruckner yard"
type input "Bruckner yard"
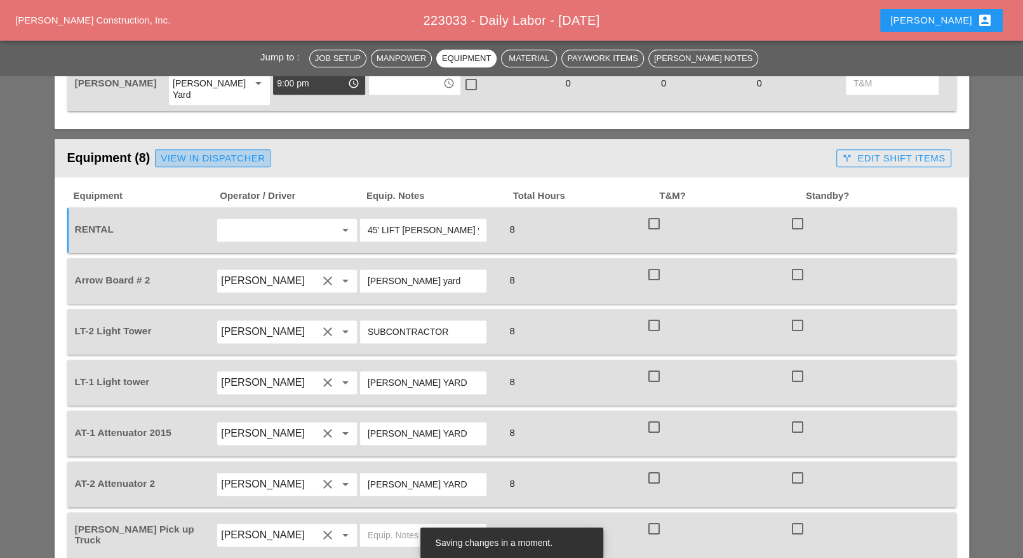
click at [220, 151] on div "View in Dispatcher" at bounding box center [213, 158] width 104 height 15
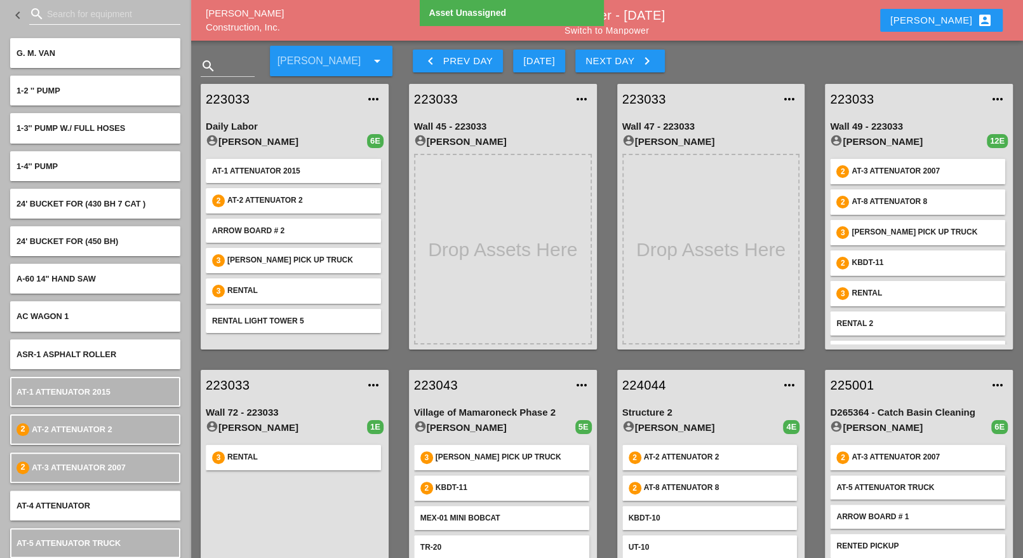
click at [56, 15] on input "Search for equipment" at bounding box center [105, 14] width 116 height 20
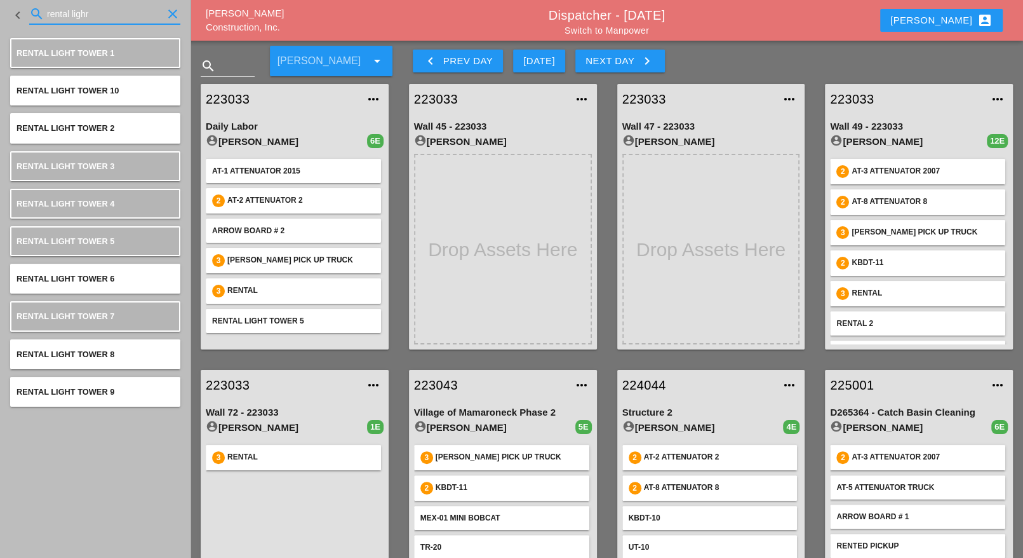
type input "rental lighr"
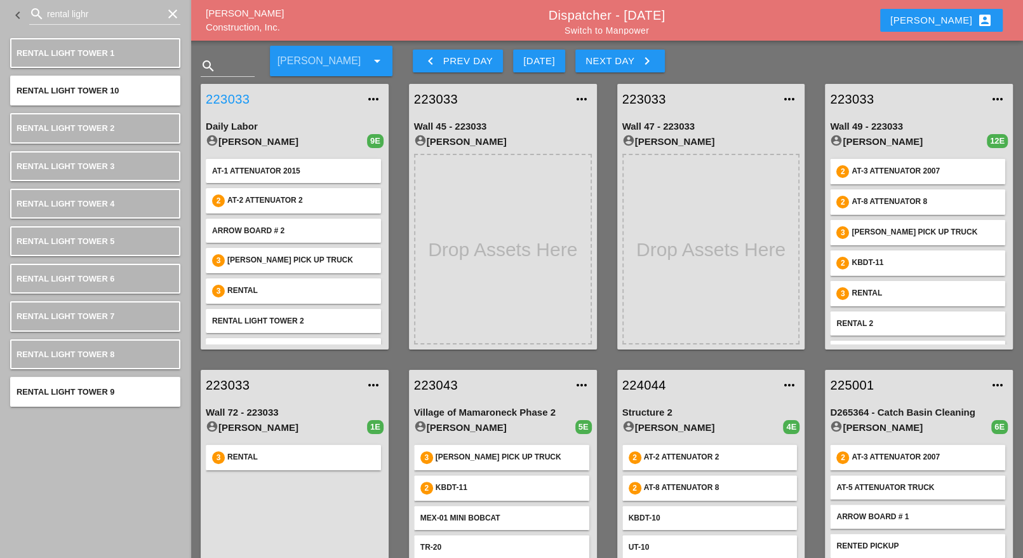
click at [235, 98] on link "223033" at bounding box center [282, 99] width 152 height 19
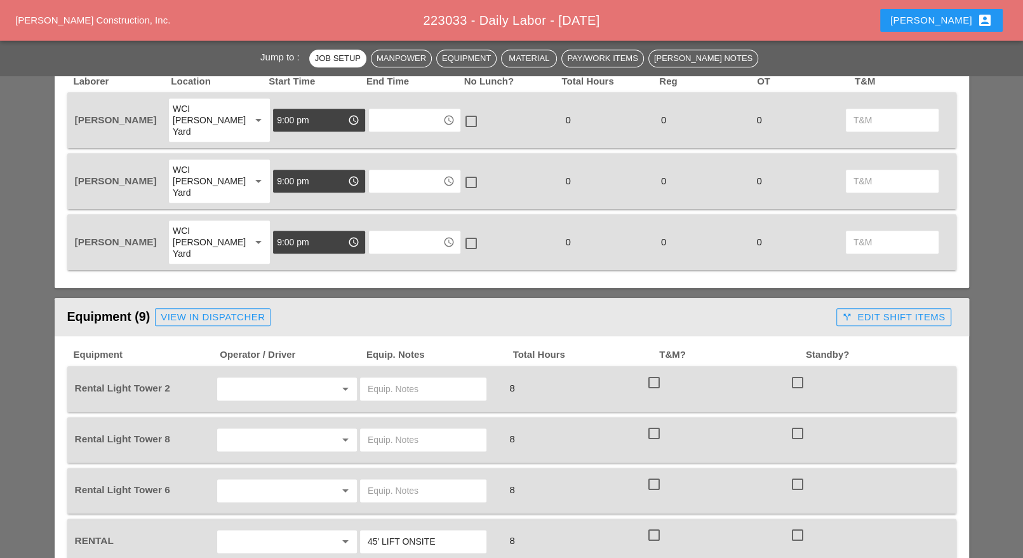
scroll to position [1032, 0]
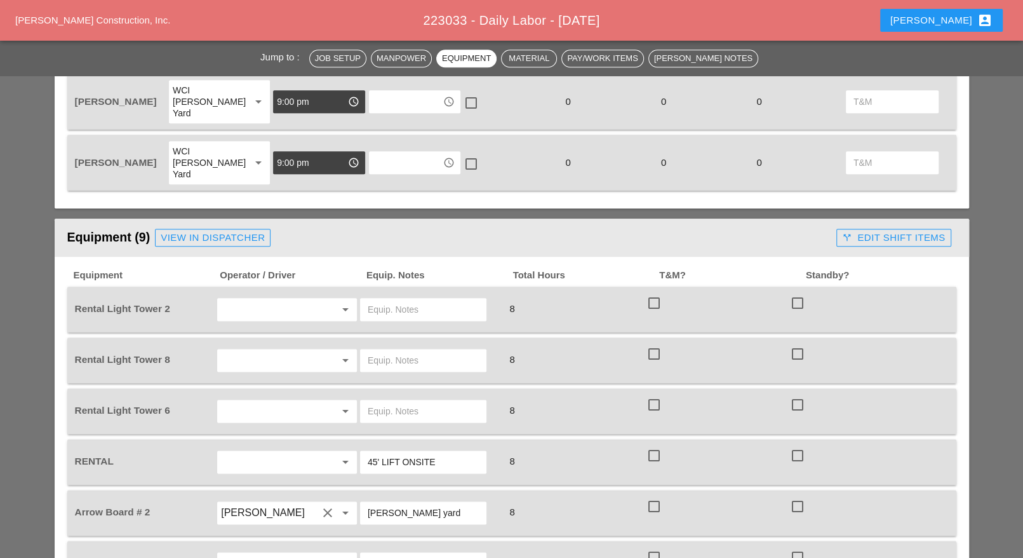
click at [247, 299] on input "text" at bounding box center [269, 309] width 97 height 20
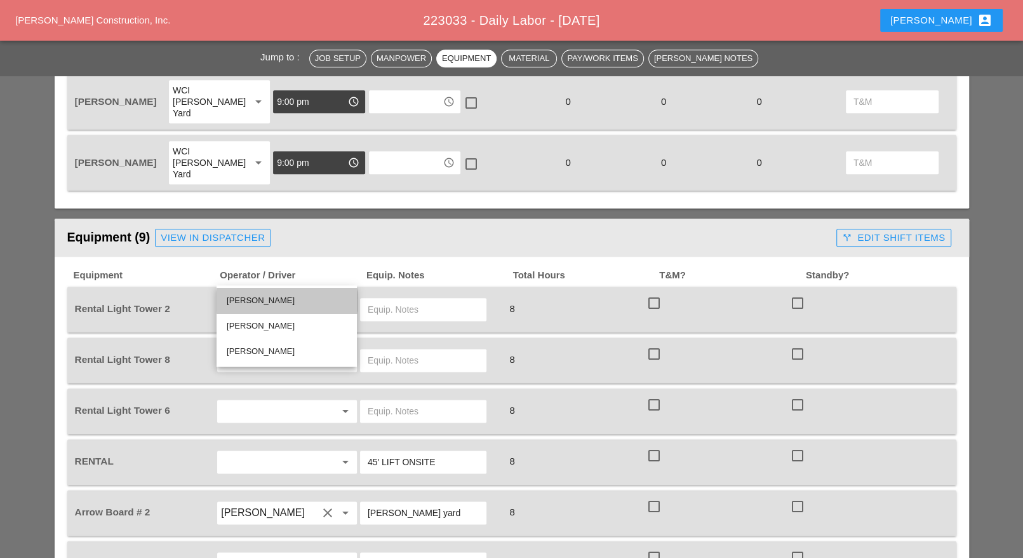
drag, startPoint x: 258, startPoint y: 303, endPoint x: 292, endPoint y: 299, distance: 34.5
click at [260, 302] on div "Ricardo Capao" at bounding box center [287, 300] width 120 height 15
type input "Ricardo Capao"
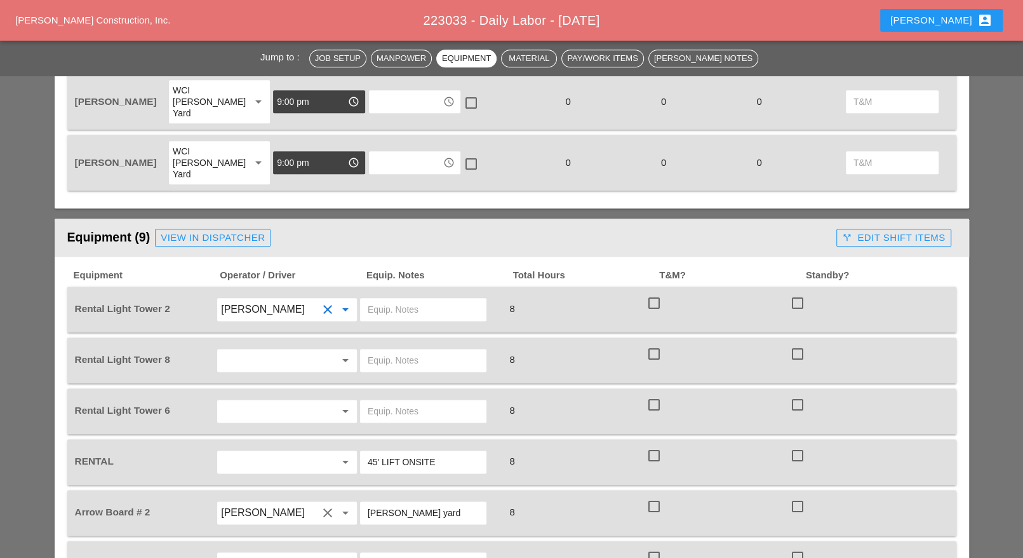
click at [367, 298] on div at bounding box center [423, 309] width 126 height 23
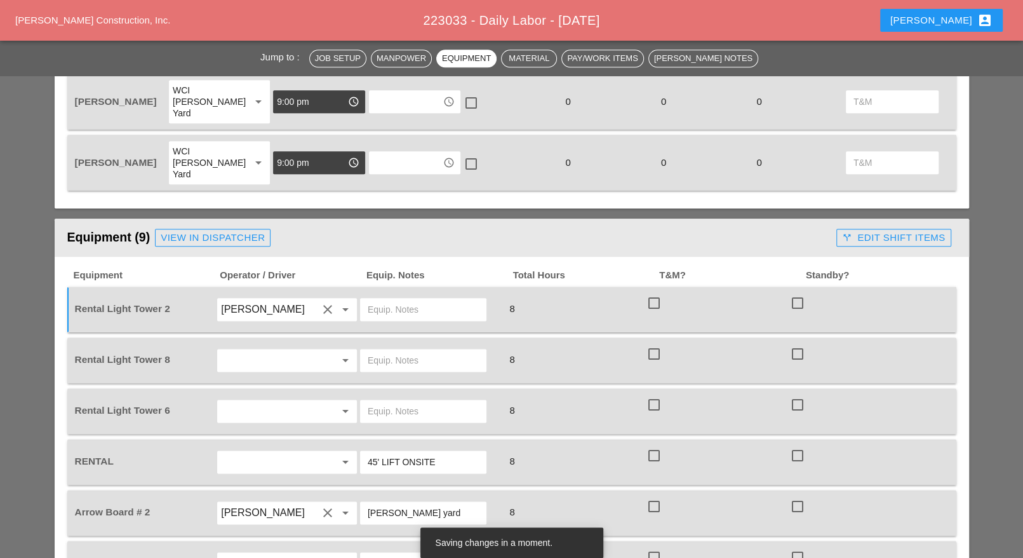
paste input "Bruckner yard"
type input "Bruckner yard"
click at [246, 350] on input "text" at bounding box center [269, 360] width 97 height 20
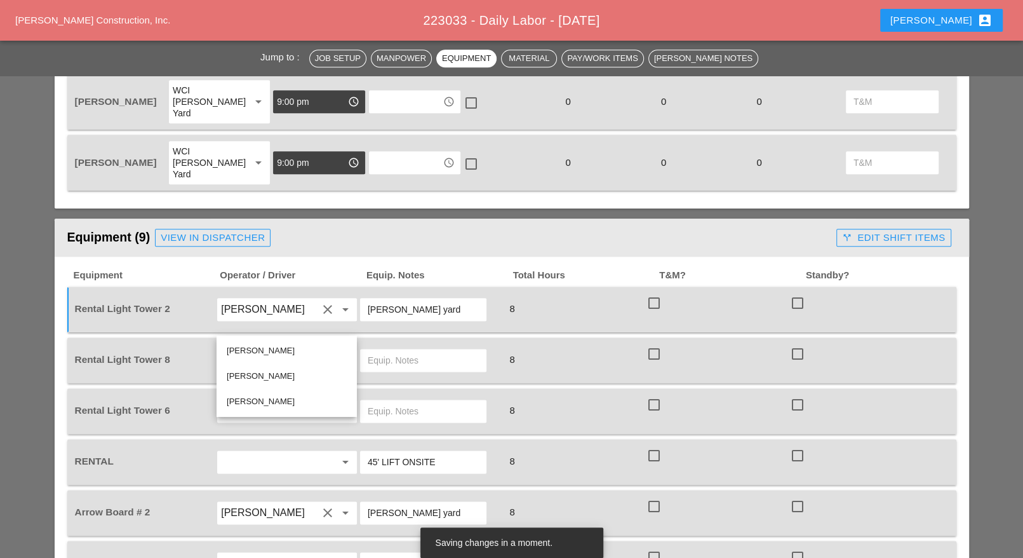
drag, startPoint x: 259, startPoint y: 349, endPoint x: 343, endPoint y: 342, distance: 84.1
click at [260, 349] on div "Ricardo Capao" at bounding box center [287, 350] width 120 height 15
type input "Ricardo Capao"
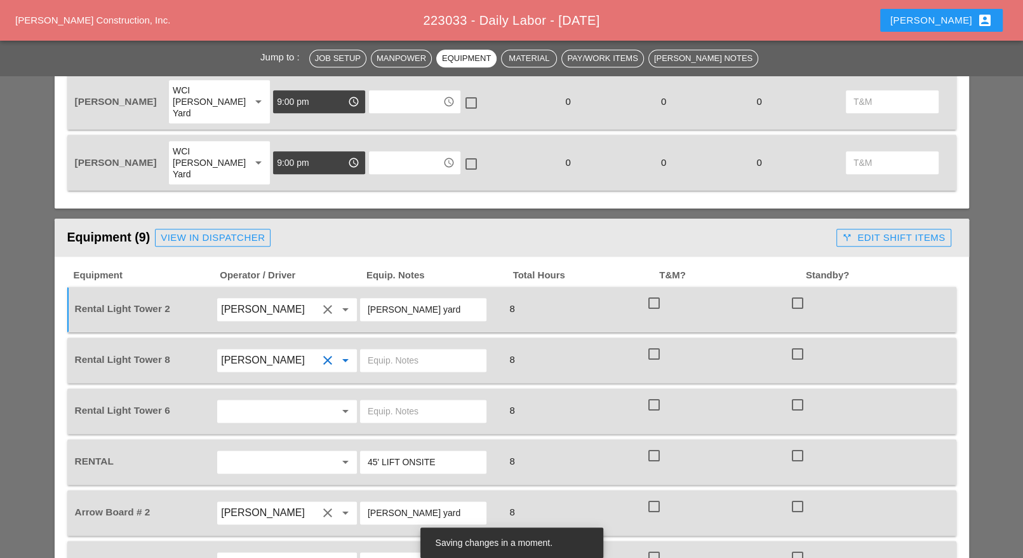
click at [395, 350] on input "text" at bounding box center [423, 360] width 111 height 20
paste input "Bruckner yard"
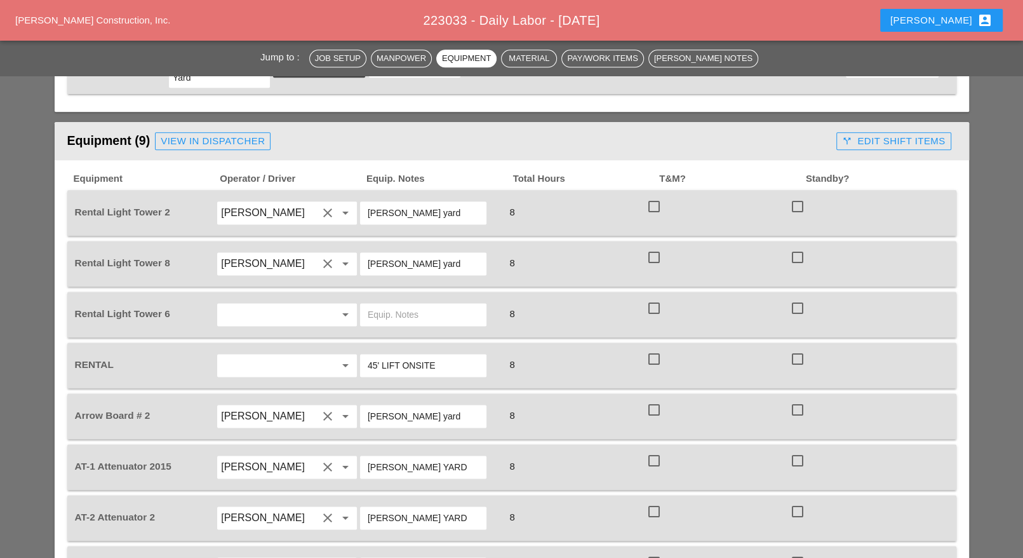
scroll to position [1111, 0]
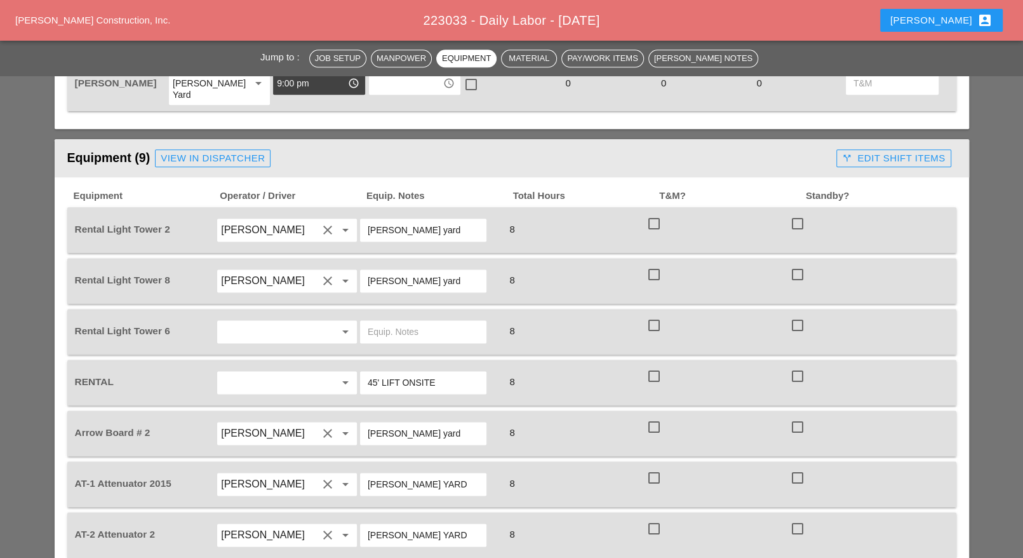
type input "Bruckner yard"
click at [366, 320] on div at bounding box center [423, 331] width 126 height 23
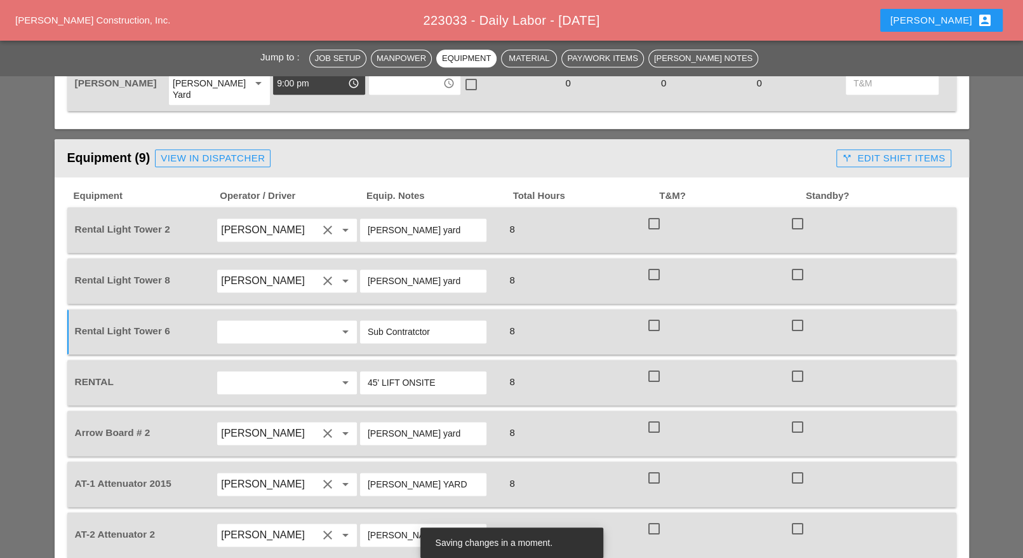
drag, startPoint x: 384, startPoint y: 293, endPoint x: 436, endPoint y: 300, distance: 52.0
click at [436, 321] on input "Sub Contratctor" at bounding box center [423, 331] width 111 height 20
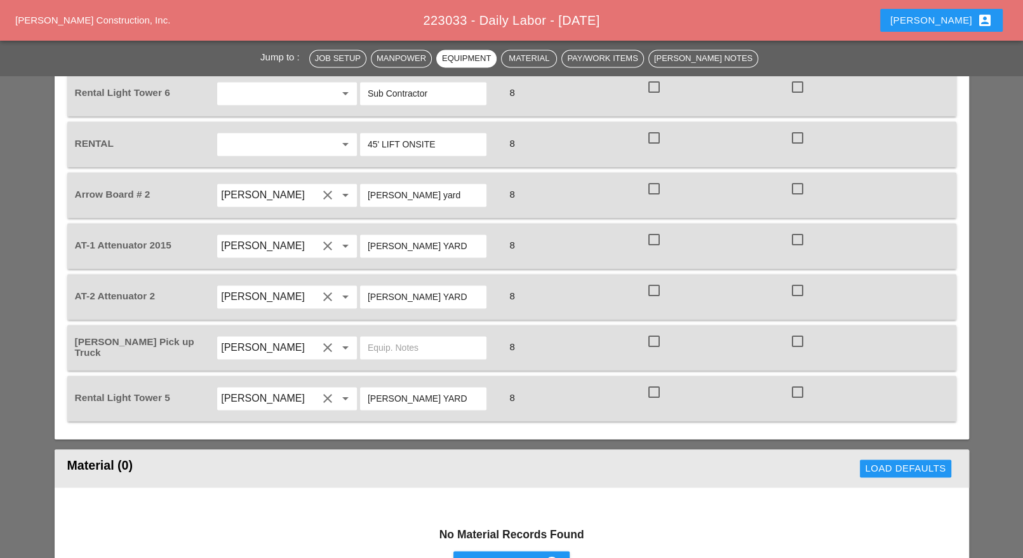
type input "Sub Contractor"
drag, startPoint x: 450, startPoint y: 362, endPoint x: 366, endPoint y: 358, distance: 83.3
click at [366, 387] on div "BRUCKNER YARD" at bounding box center [423, 398] width 126 height 23
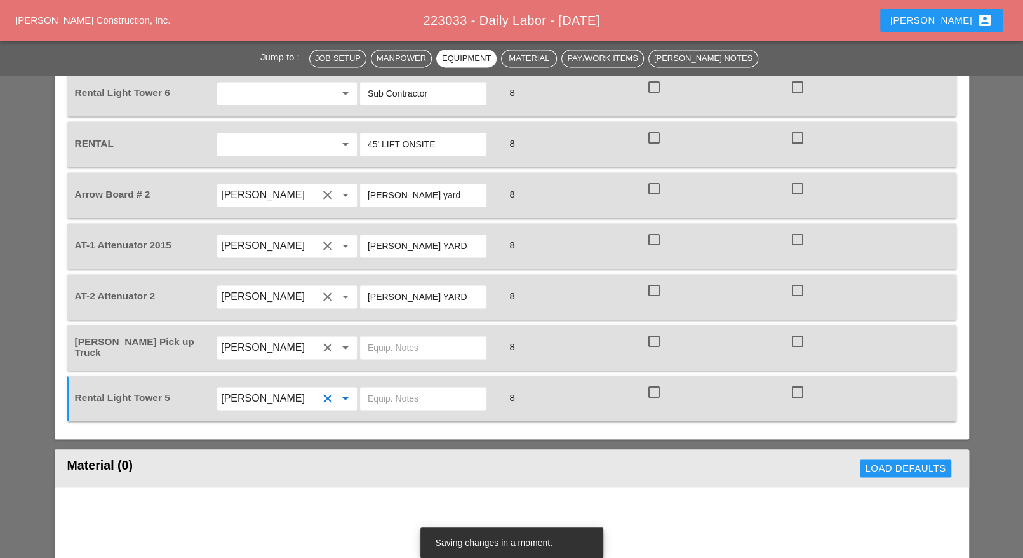
click at [330, 391] on icon "clear" at bounding box center [327, 398] width 15 height 15
click at [799, 381] on div at bounding box center [798, 392] width 22 height 22
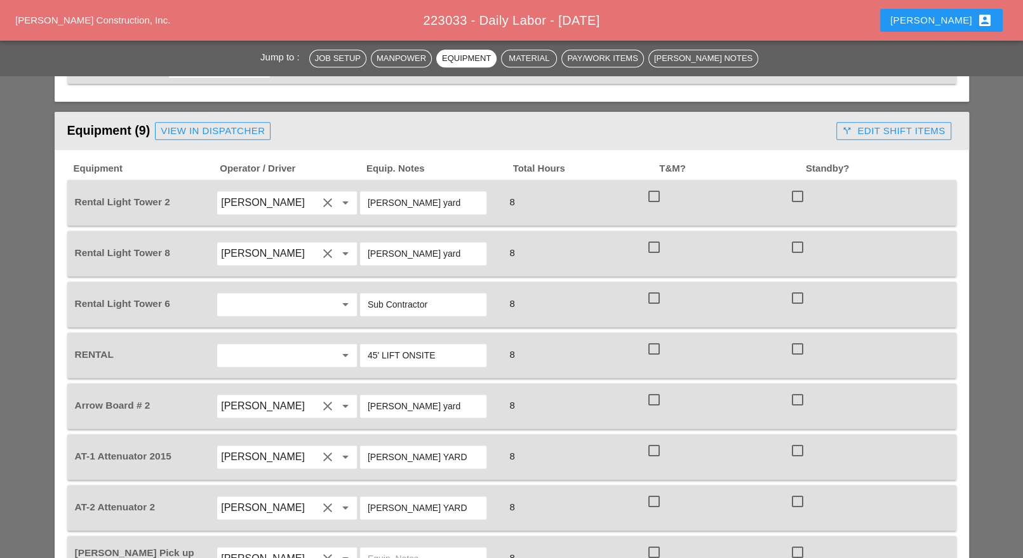
scroll to position [1111, 0]
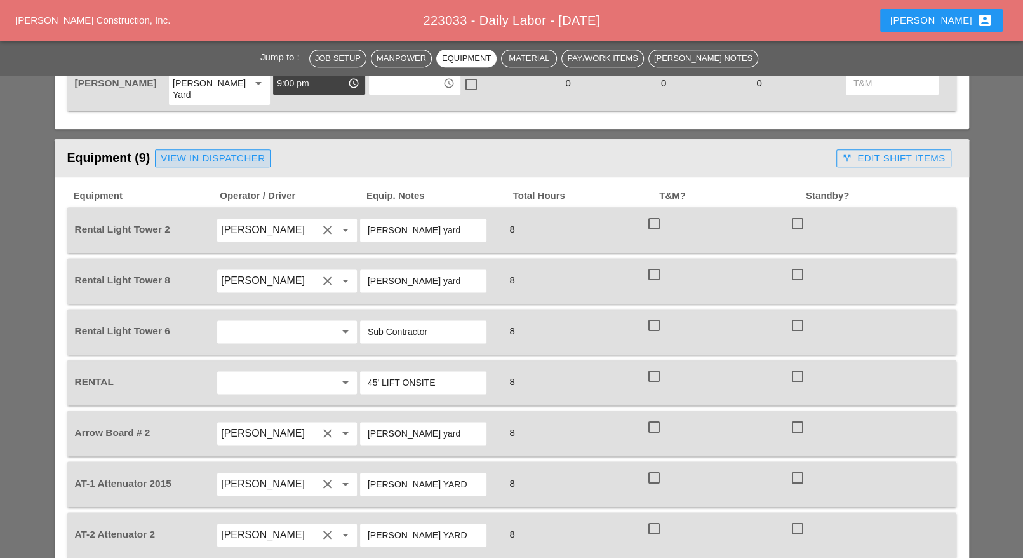
click at [225, 151] on div "View in Dispatcher" at bounding box center [213, 158] width 104 height 15
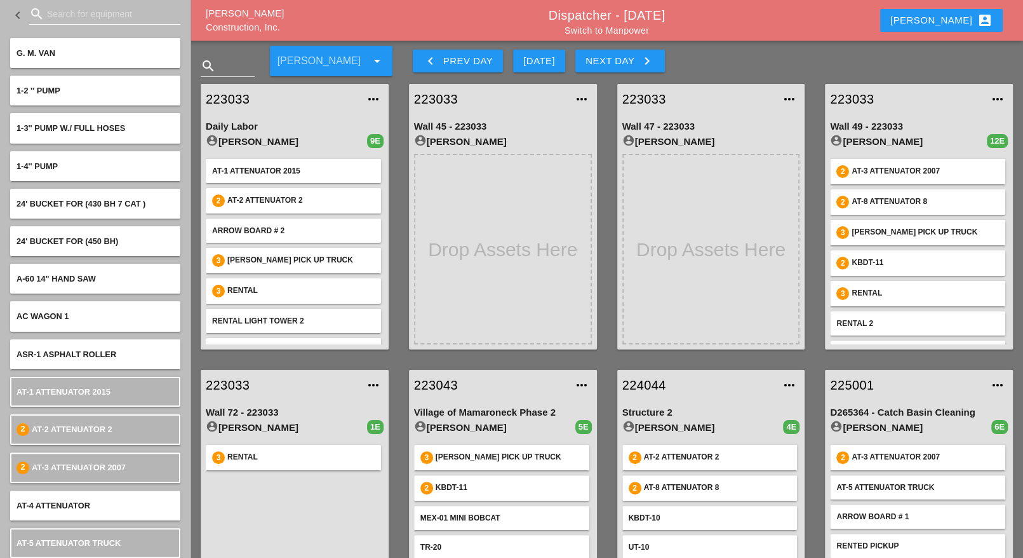
click at [72, 11] on input "Search for equipment" at bounding box center [105, 14] width 116 height 20
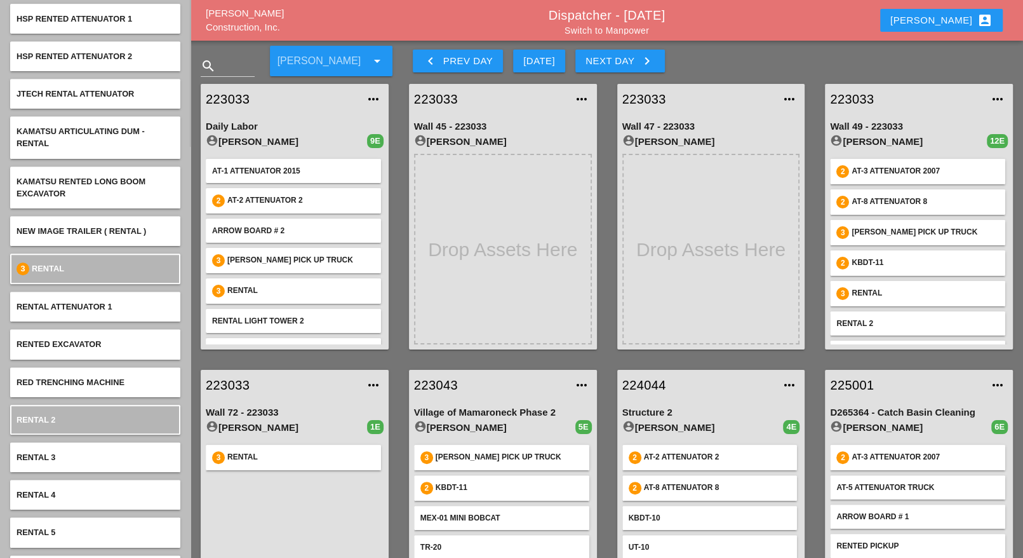
scroll to position [476, 0]
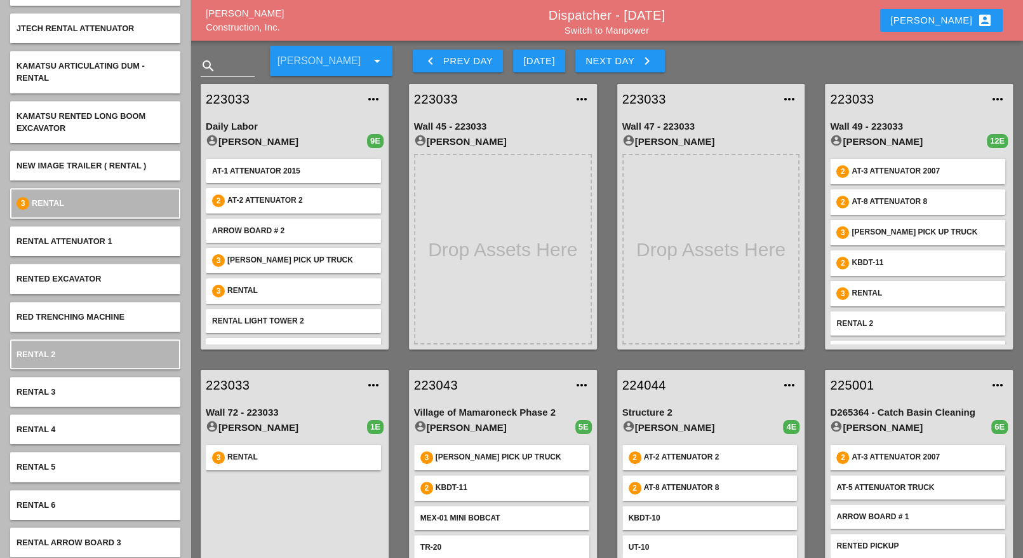
type input "ren"
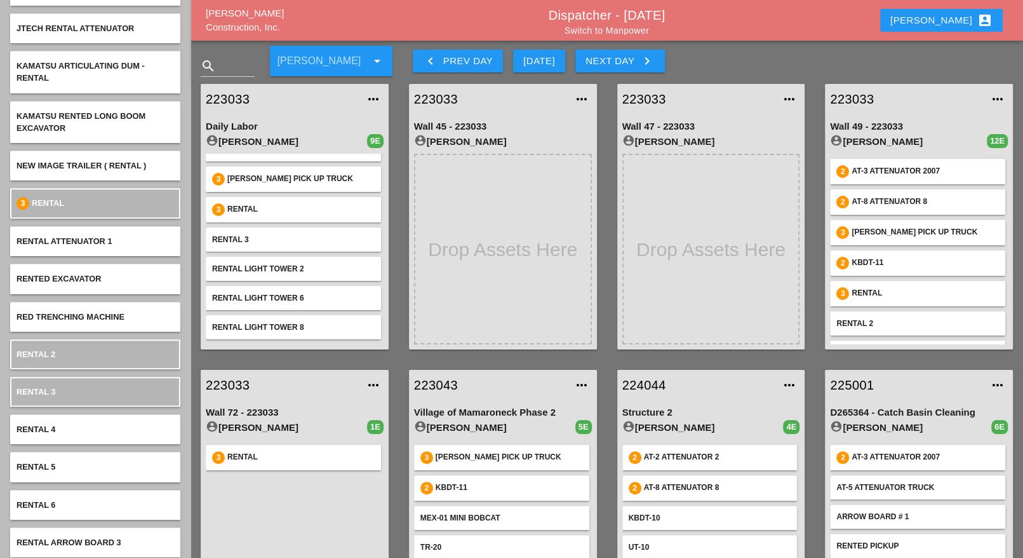
scroll to position [78, 0]
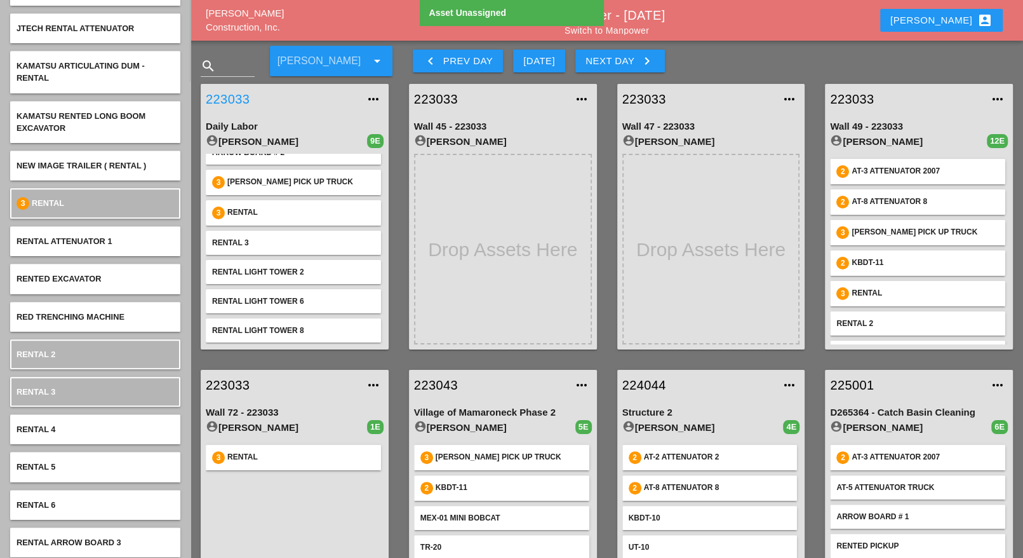
click at [241, 102] on link "223033" at bounding box center [282, 99] width 152 height 19
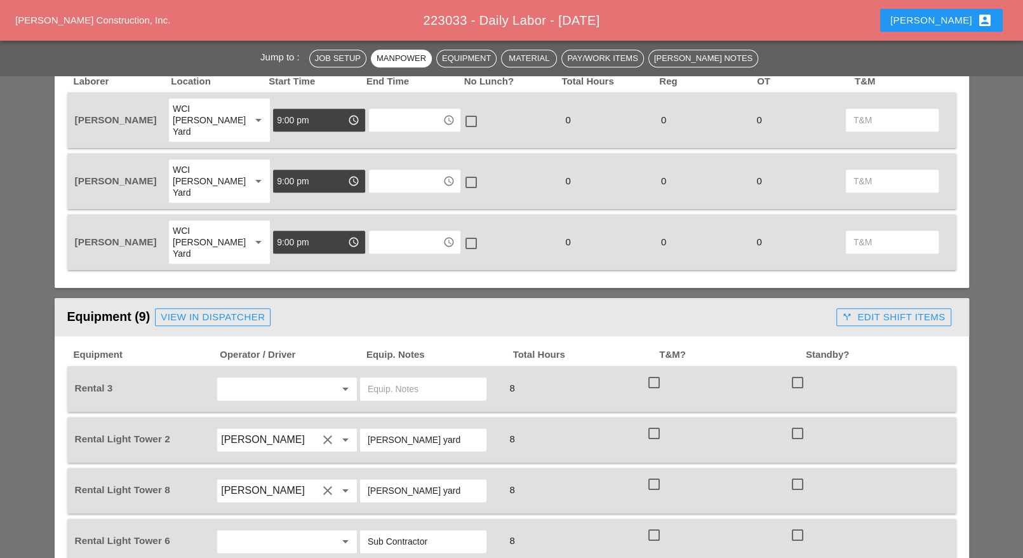
scroll to position [1032, 0]
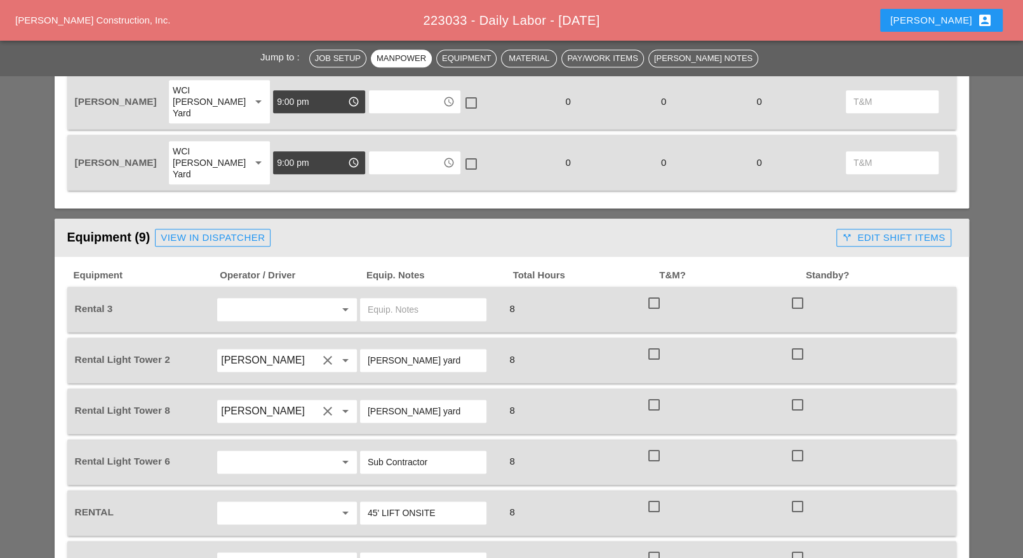
click at [383, 299] on input "text" at bounding box center [423, 309] width 111 height 20
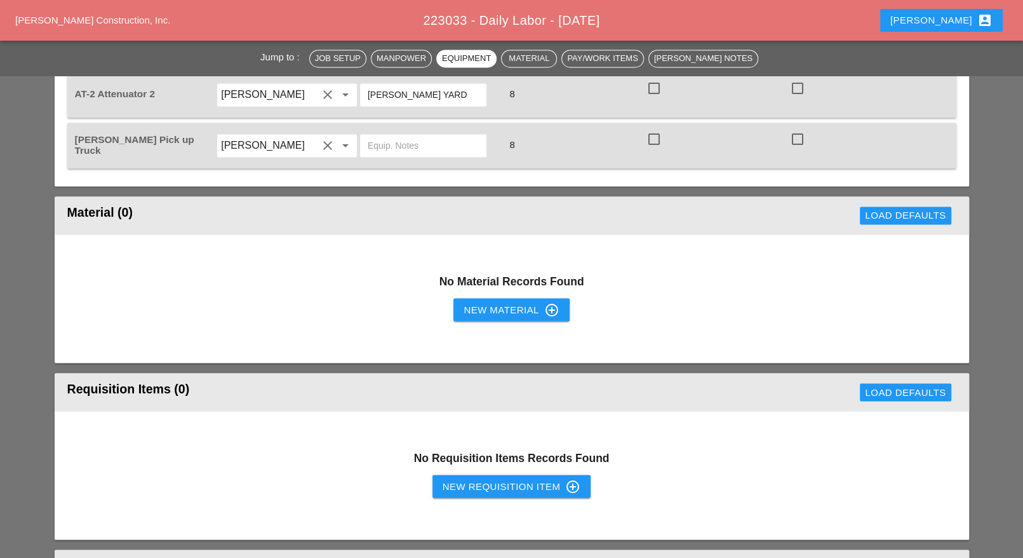
scroll to position [1667, 0]
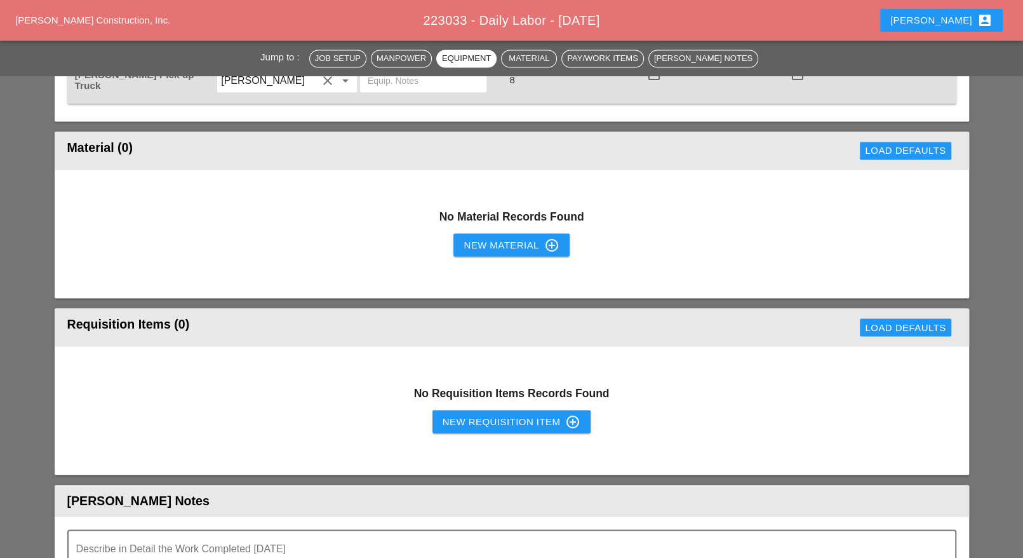
type input "scissor lift (subcontractor)"
click at [467, 413] on div "New Requisition Item control_point" at bounding box center [512, 420] width 138 height 15
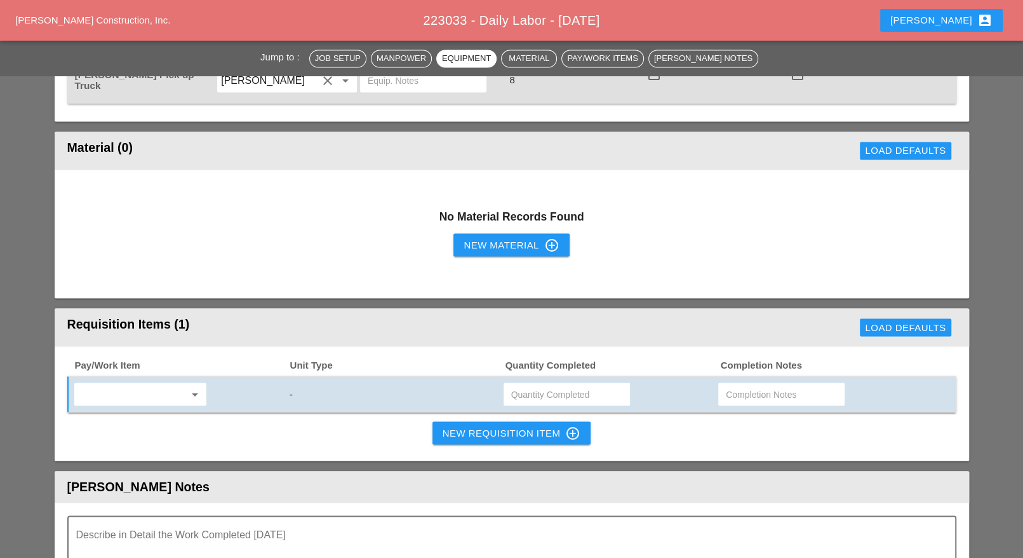
click at [158, 384] on input "text" at bounding box center [131, 394] width 107 height 20
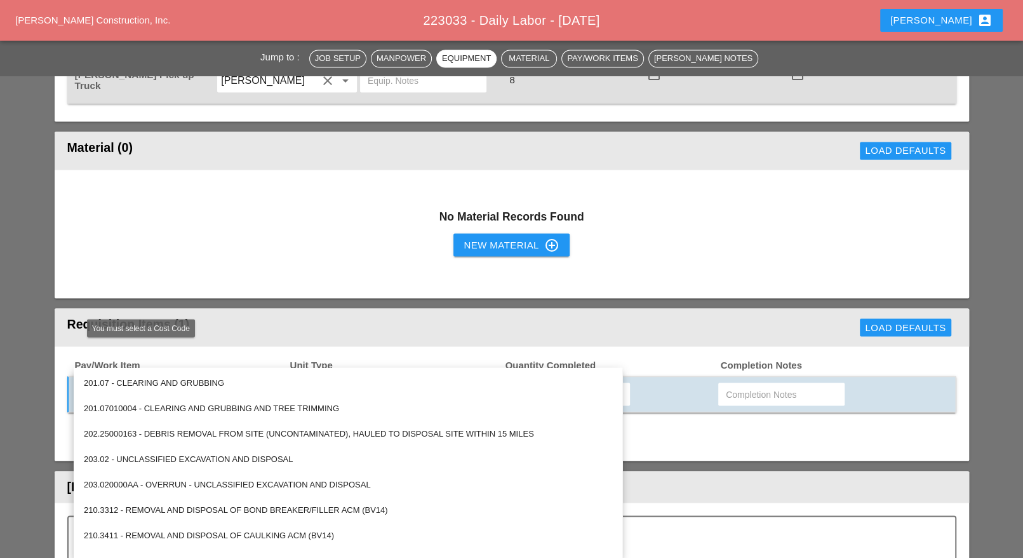
type input "c"
click at [201, 358] on span "Pay/Work Item" at bounding box center [181, 365] width 215 height 15
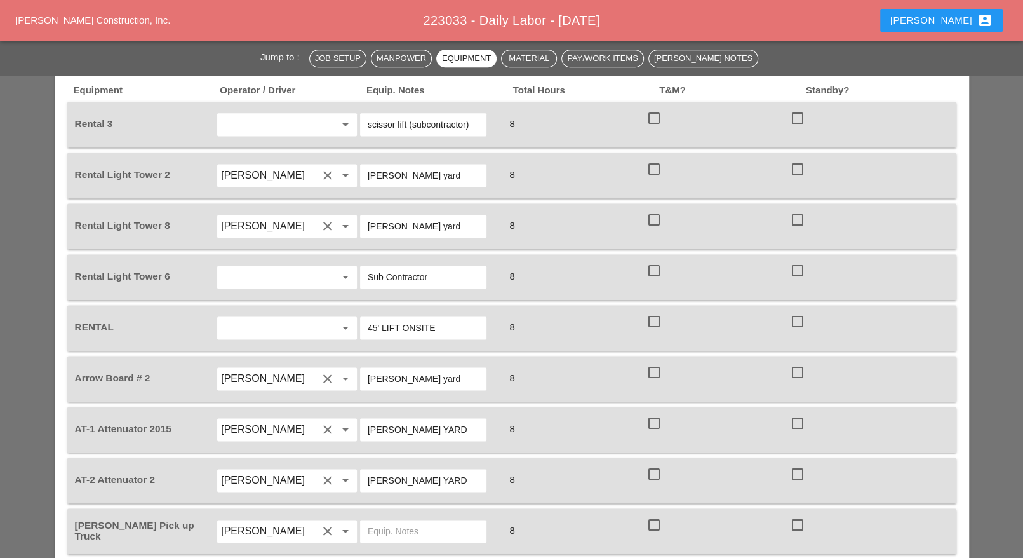
scroll to position [1191, 0]
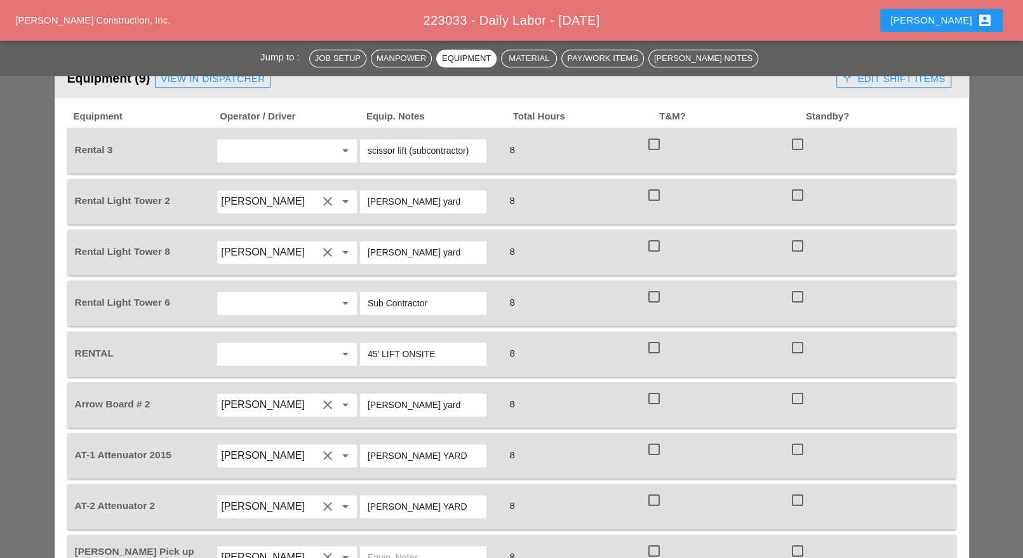
click at [253, 344] on input "text" at bounding box center [269, 354] width 97 height 20
click at [558, 336] on div "8" at bounding box center [574, 354] width 144 height 36
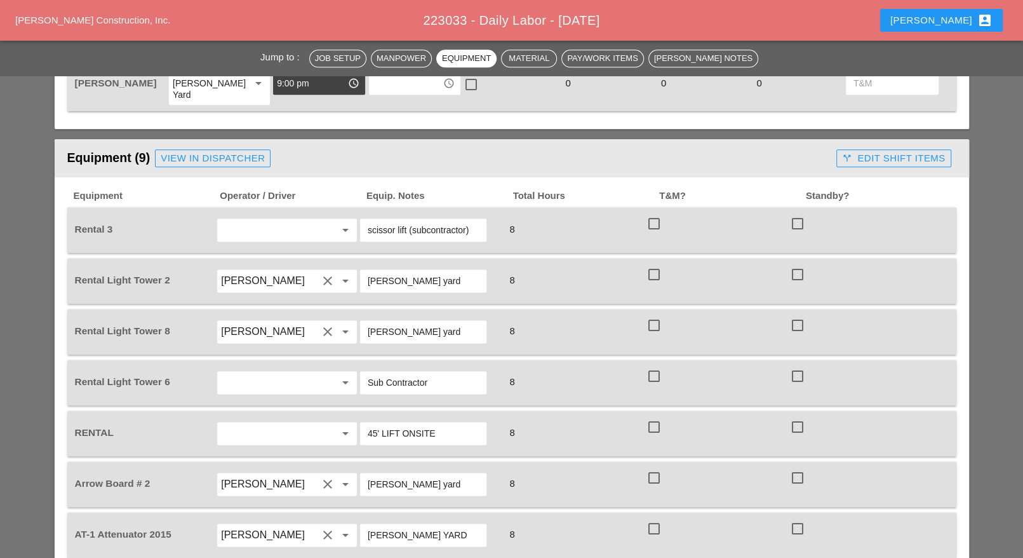
click at [245, 151] on div "View in Dispatcher" at bounding box center [213, 158] width 104 height 15
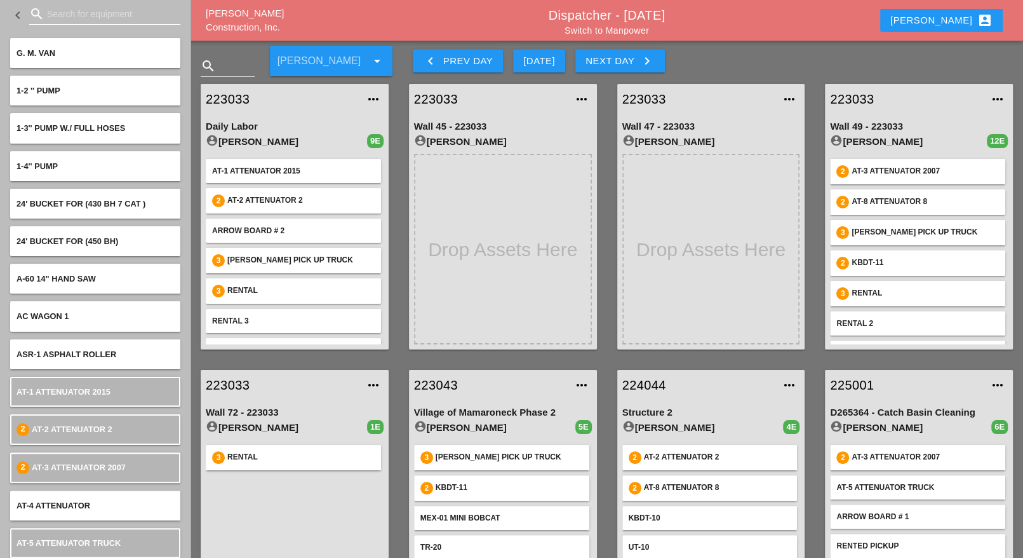
click at [64, 11] on input "Search for equipment" at bounding box center [105, 14] width 116 height 20
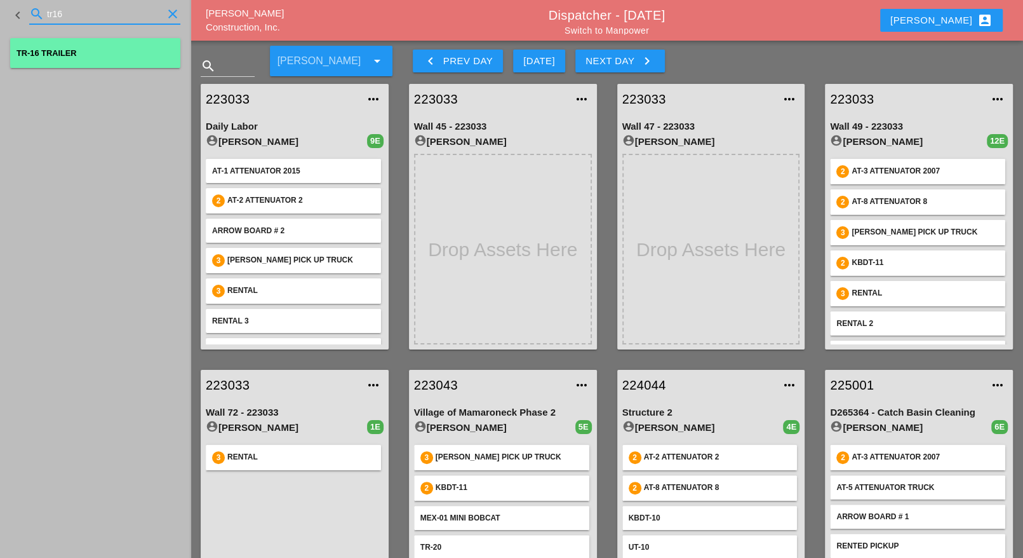
type input "tr16"
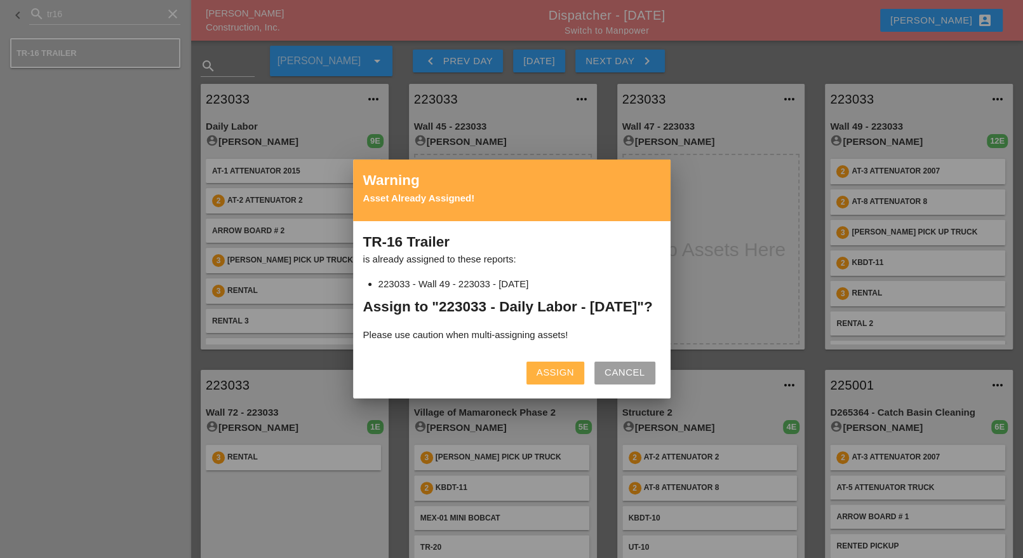
click at [545, 380] on div "Assign" at bounding box center [555, 372] width 37 height 15
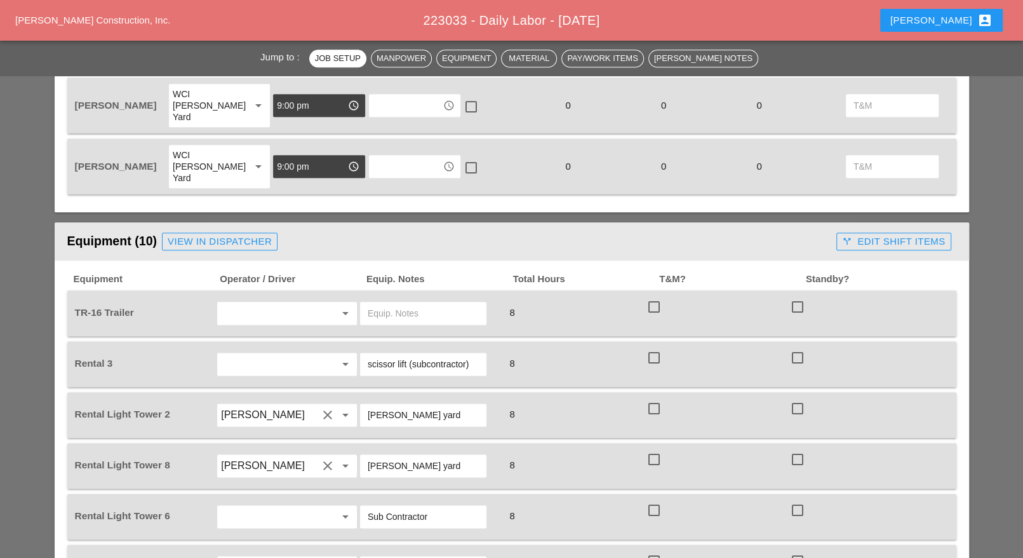
scroll to position [1032, 0]
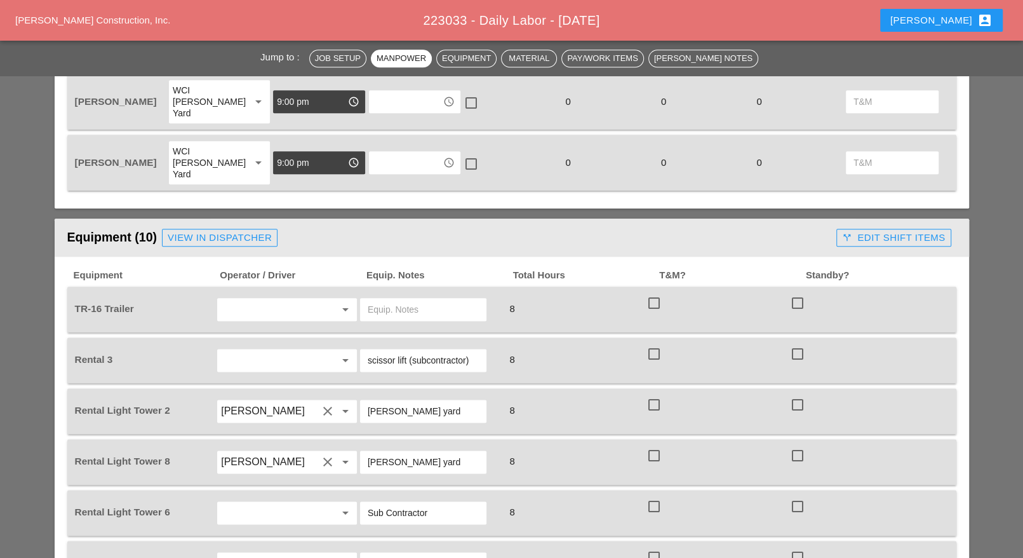
click at [252, 299] on input "text" at bounding box center [269, 309] width 97 height 20
click at [388, 299] on input "text" at bounding box center [423, 309] width 111 height 20
paste input "Bruckner yard"
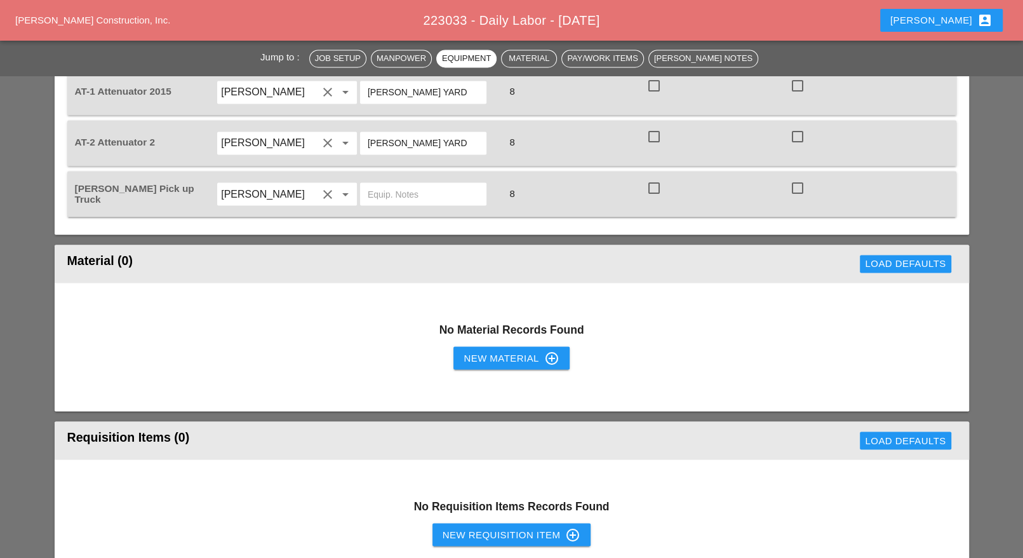
scroll to position [1588, 0]
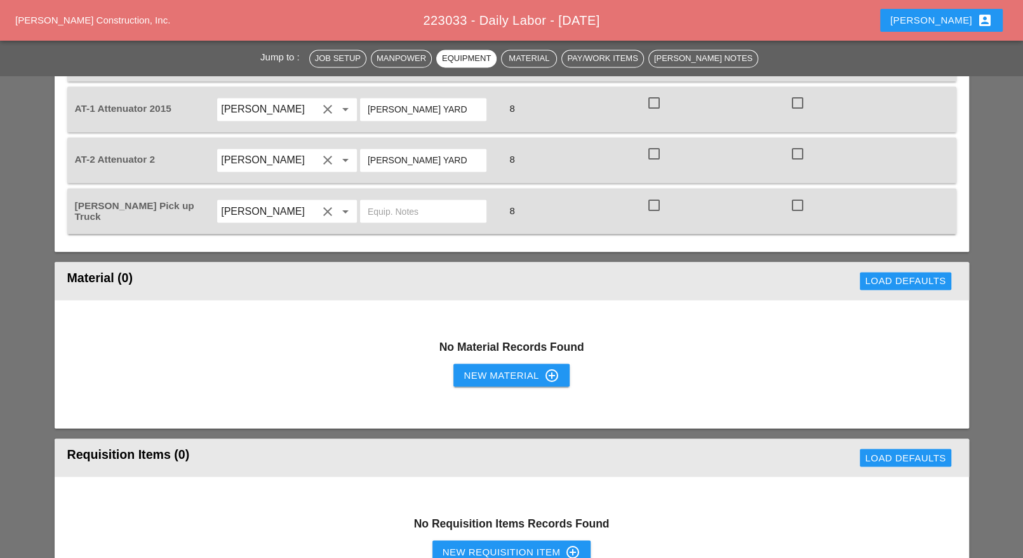
type input "Bruckner yard"
click at [489, 367] on div "New Material control_point" at bounding box center [511, 374] width 95 height 15
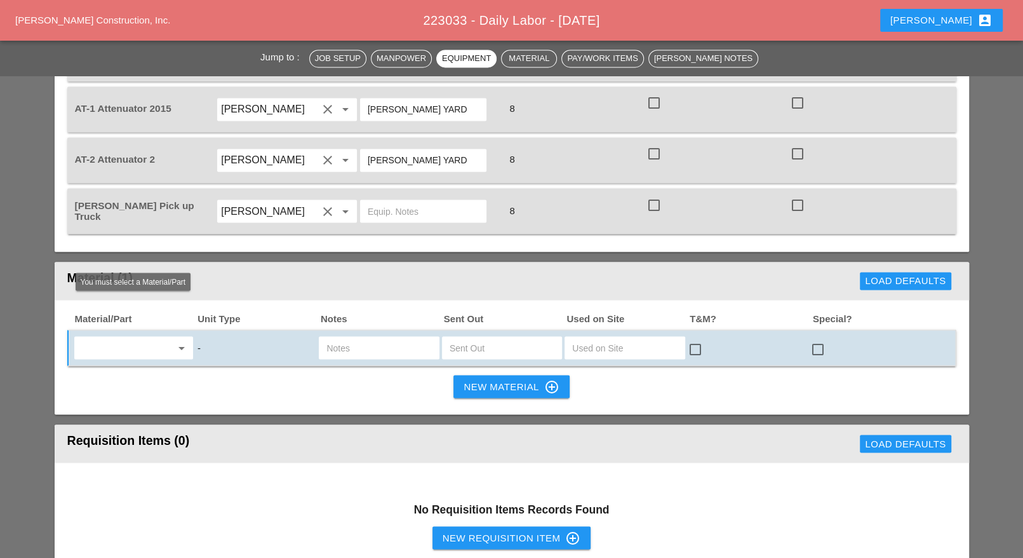
click at [104, 337] on input "text" at bounding box center [124, 347] width 93 height 20
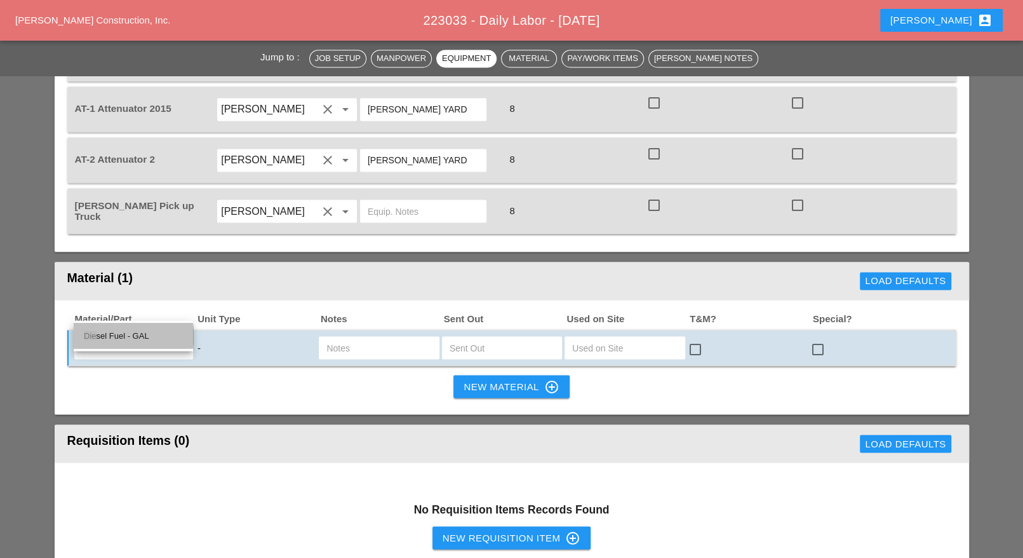
drag, startPoint x: 112, startPoint y: 329, endPoint x: 151, endPoint y: 326, distance: 38.8
click at [114, 329] on div "Die sel Fuel - GAL" at bounding box center [133, 335] width 99 height 15
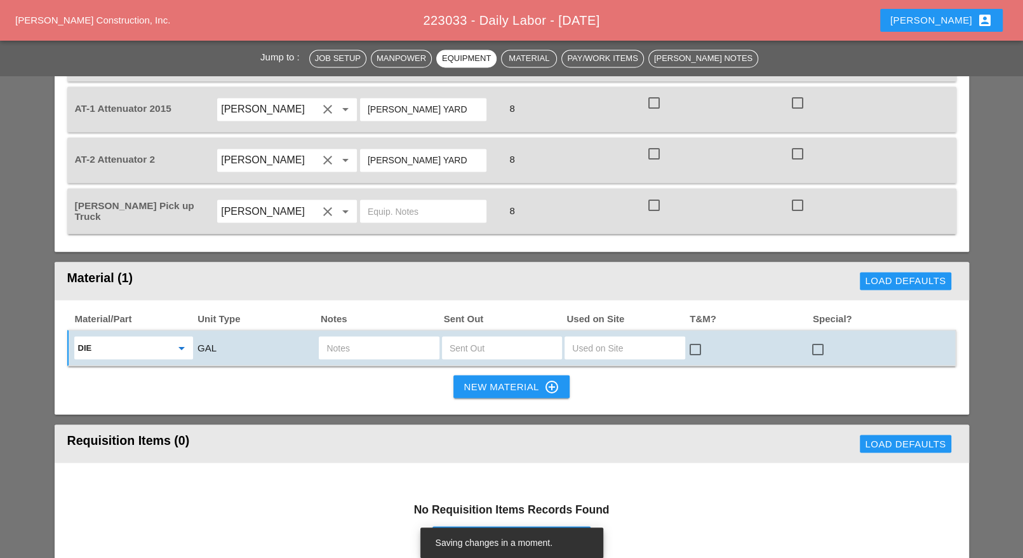
type input "Diesel Fuel - GAL"
click at [471, 337] on input "text" at bounding box center [502, 347] width 105 height 20
type input "20"
click at [398, 337] on input "text" at bounding box center [378, 347] width 105 height 20
type input "ut3"
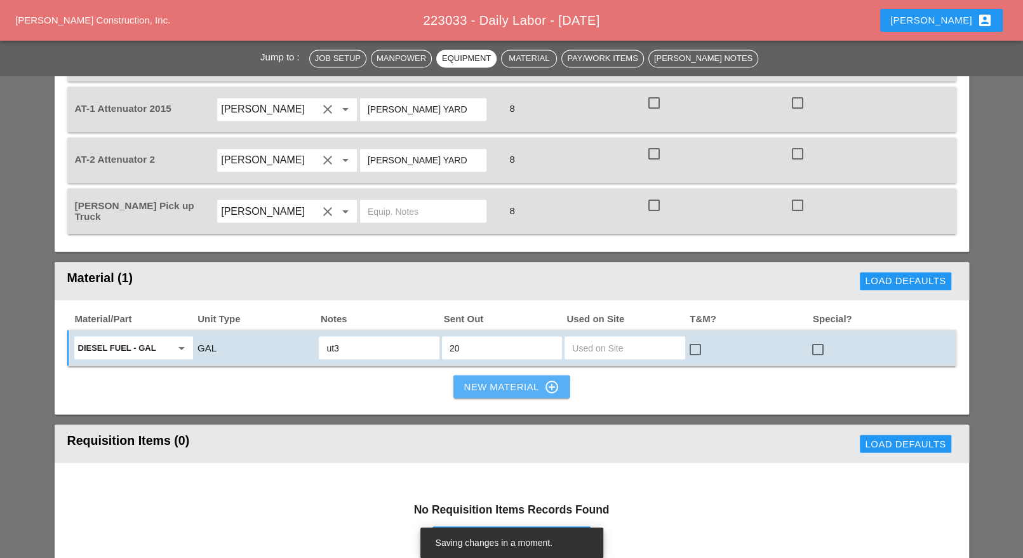
click at [487, 379] on div "New Material control_point" at bounding box center [511, 386] width 95 height 15
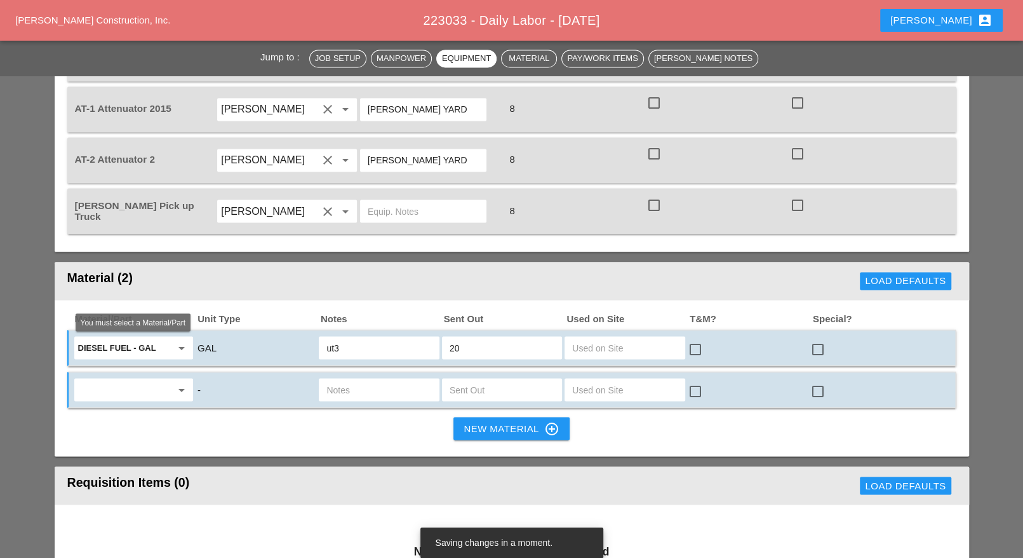
click at [154, 379] on input "text" at bounding box center [124, 389] width 93 height 20
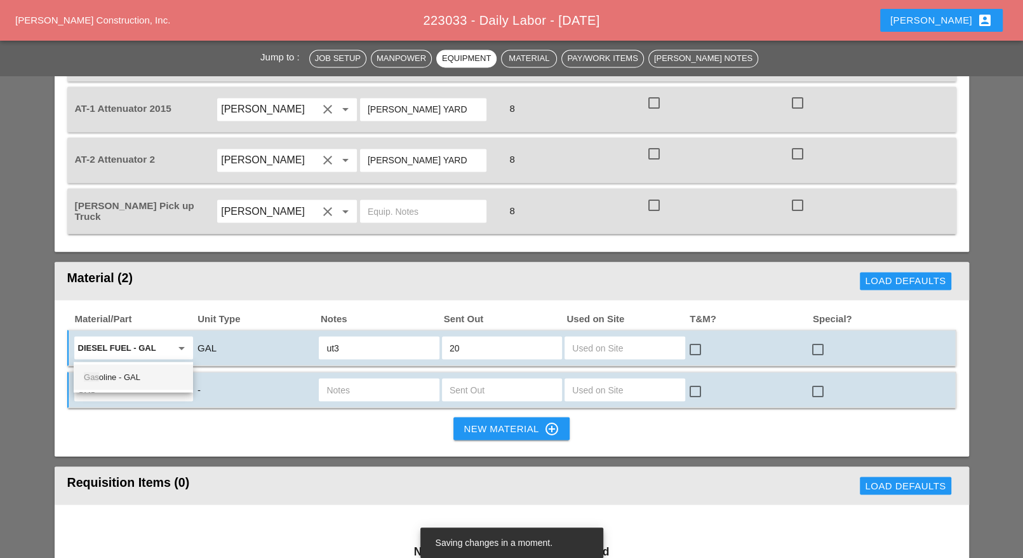
click at [149, 372] on div "Gas oline - GAL" at bounding box center [133, 376] width 99 height 15
type input "Gasoline - GAL"
click at [463, 379] on input "text" at bounding box center [502, 389] width 105 height 20
type input "5"
click at [405, 379] on input "text" at bounding box center [378, 389] width 105 height 20
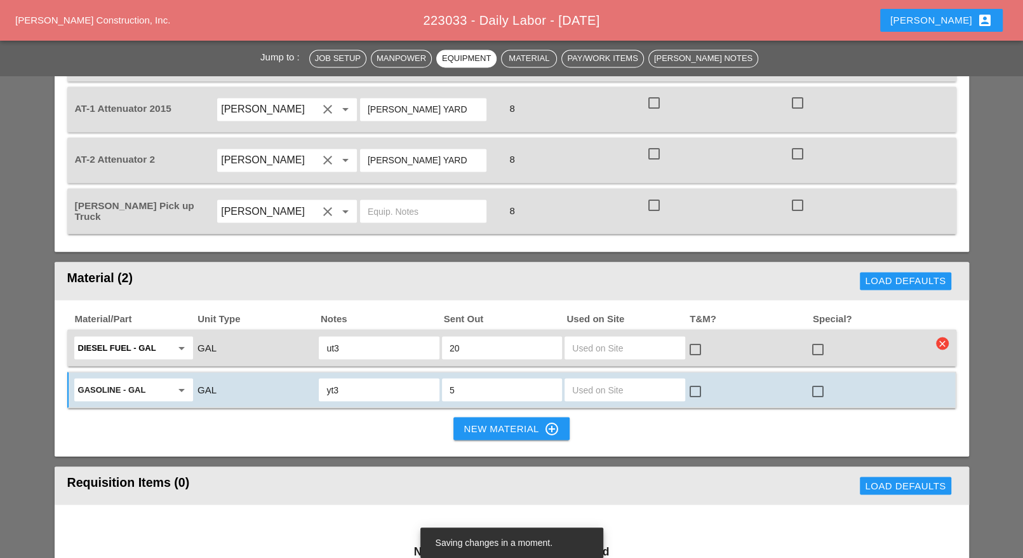
drag, startPoint x: 349, startPoint y: 356, endPoint x: 312, endPoint y: 342, distance: 39.2
click at [312, 376] on div "Gasoline - GAL arrow_drop_down GAL yt3 5 check_box_outline_blank check_box_outl…" at bounding box center [502, 389] width 860 height 27
type input "ut3"
click at [523, 379] on input "5" at bounding box center [502, 389] width 105 height 20
type input "10"
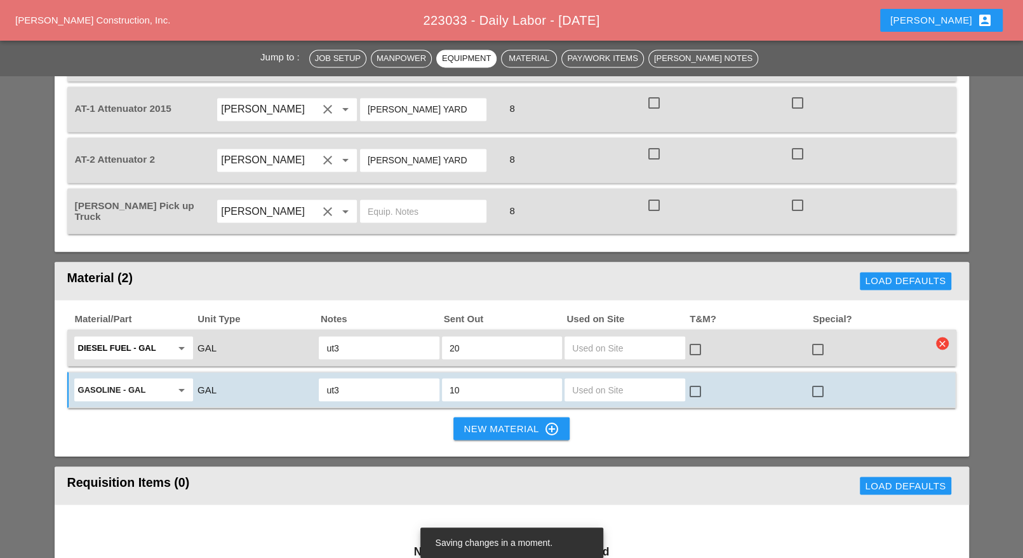
click at [497, 420] on div "New Material control_point" at bounding box center [511, 427] width 95 height 15
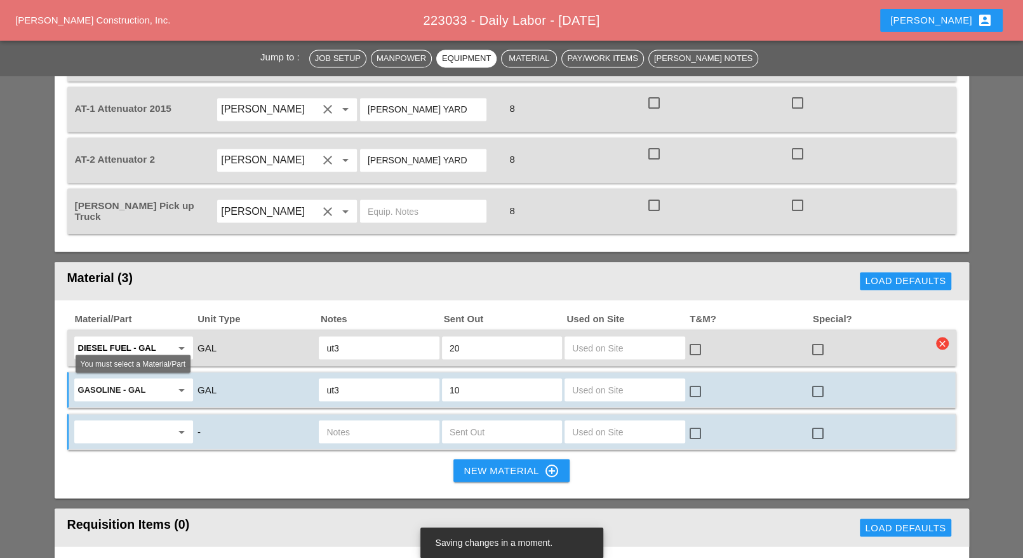
click at [132, 421] on input "text" at bounding box center [124, 431] width 93 height 20
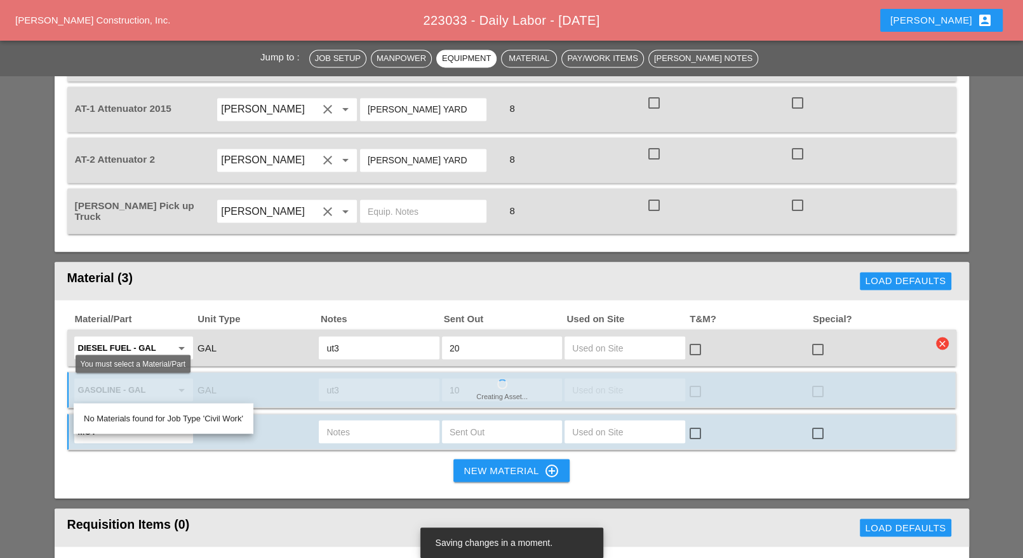
click at [128, 421] on input "mot" at bounding box center [124, 431] width 93 height 20
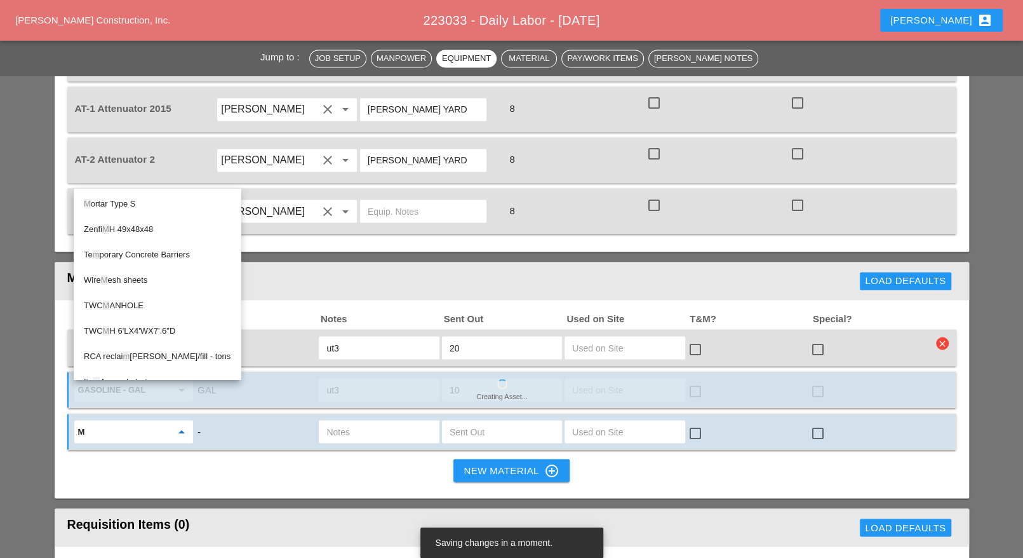
click at [142, 199] on div "M ortar Type S" at bounding box center [157, 203] width 147 height 15
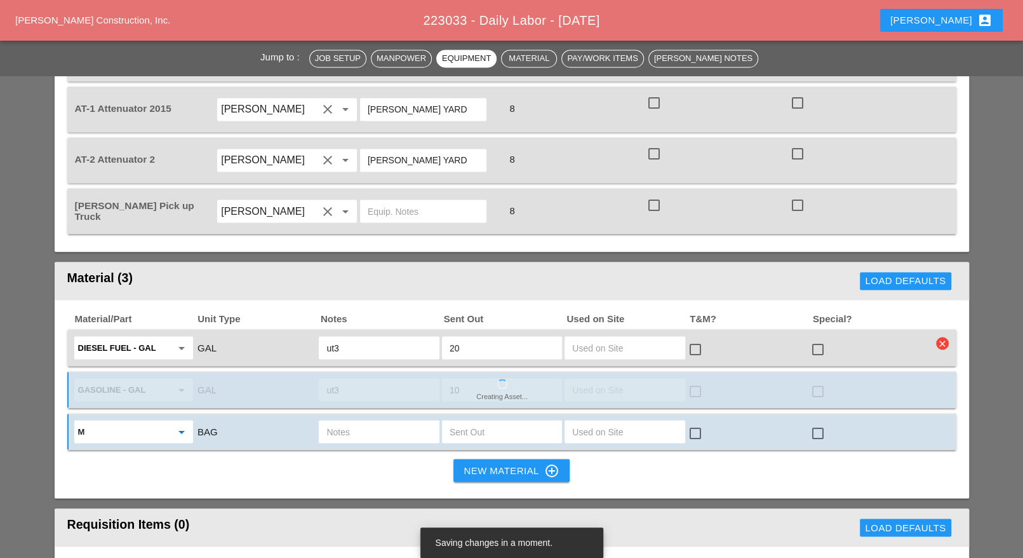
type input "Mortar Type S"
drag, startPoint x: 361, startPoint y: 389, endPoint x: 354, endPoint y: 390, distance: 6.4
click at [359, 421] on input "text" at bounding box center [378, 431] width 105 height 20
type input "skid"
click at [474, 421] on input "text" at bounding box center [502, 431] width 105 height 20
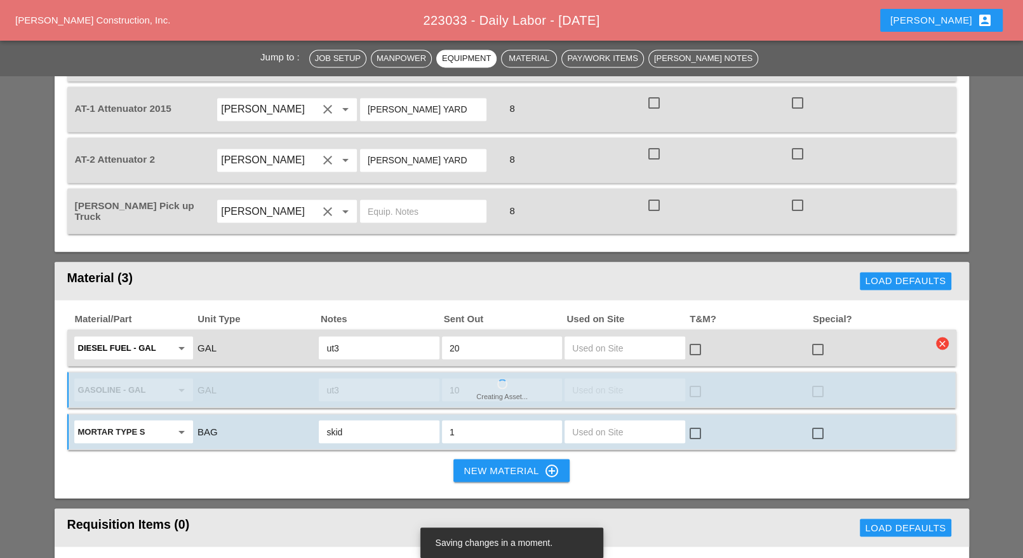
type input "1"
click at [474, 462] on div "New Material control_point" at bounding box center [511, 469] width 95 height 15
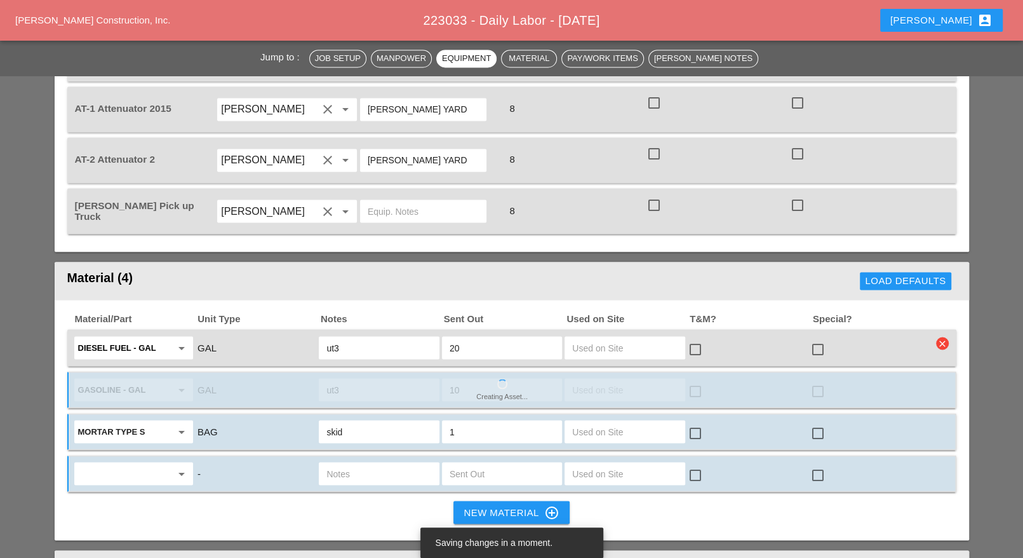
click at [124, 455] on div "arrow_drop_down - check_box_outline_blank check_box_outline_blank" at bounding box center [511, 473] width 889 height 37
click at [131, 463] on input "text" at bounding box center [124, 473] width 93 height 20
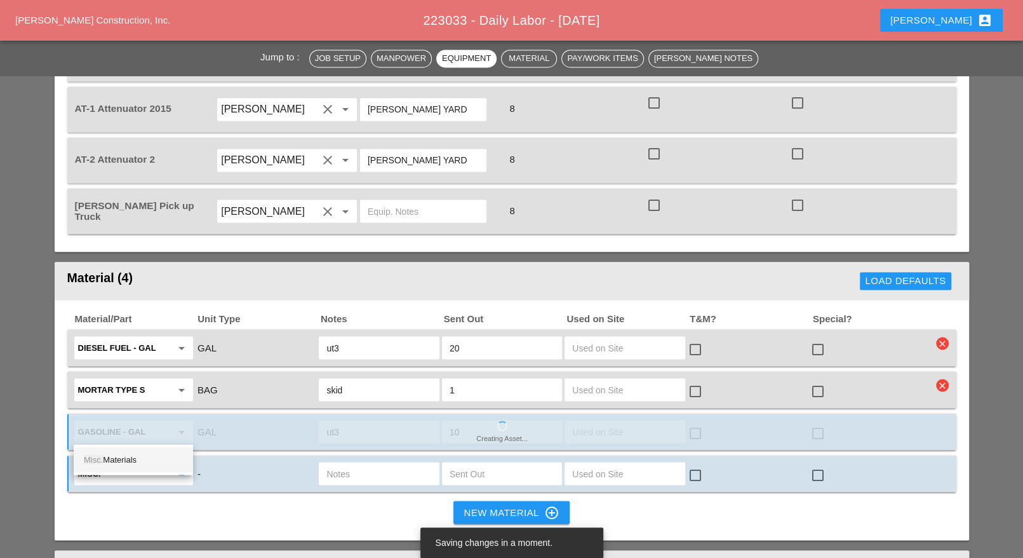
click at [135, 466] on div "Misc. Materials" at bounding box center [133, 459] width 99 height 15
type input "Misc. Materials"
click at [413, 463] on input "text" at bounding box center [378, 473] width 105 height 20
type input "water 55 gal. kbdt11"
click at [536, 463] on input "text" at bounding box center [502, 473] width 105 height 20
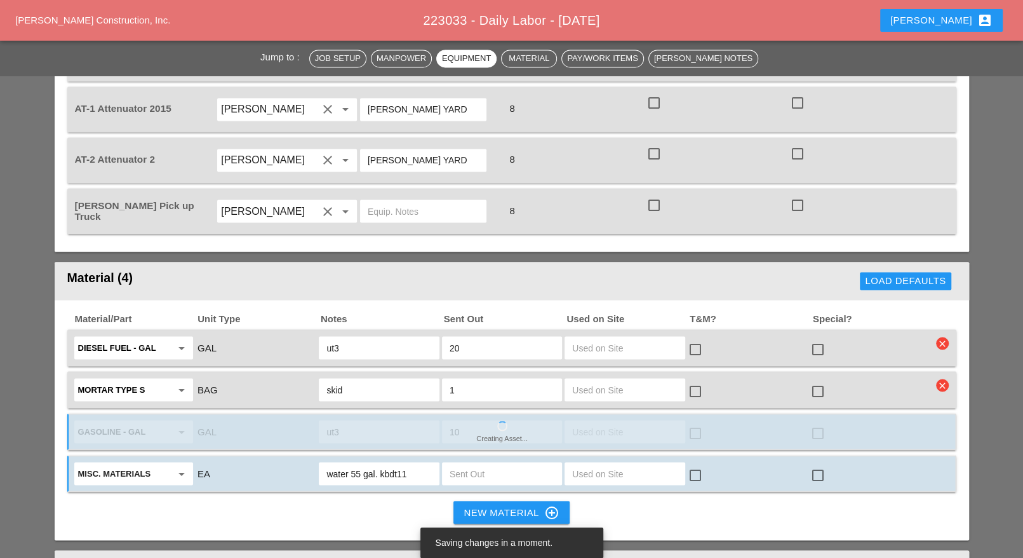
type input "1"
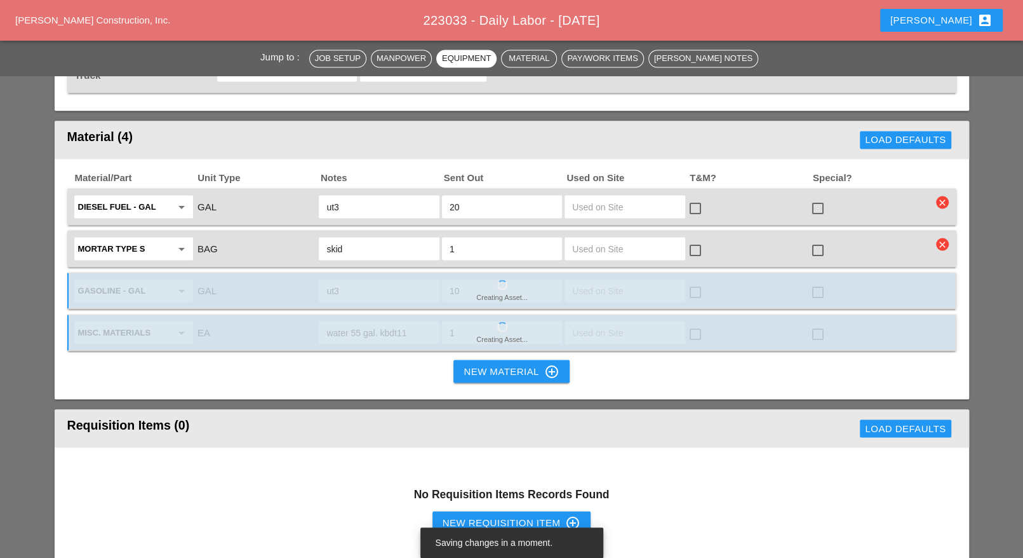
scroll to position [1826, 0]
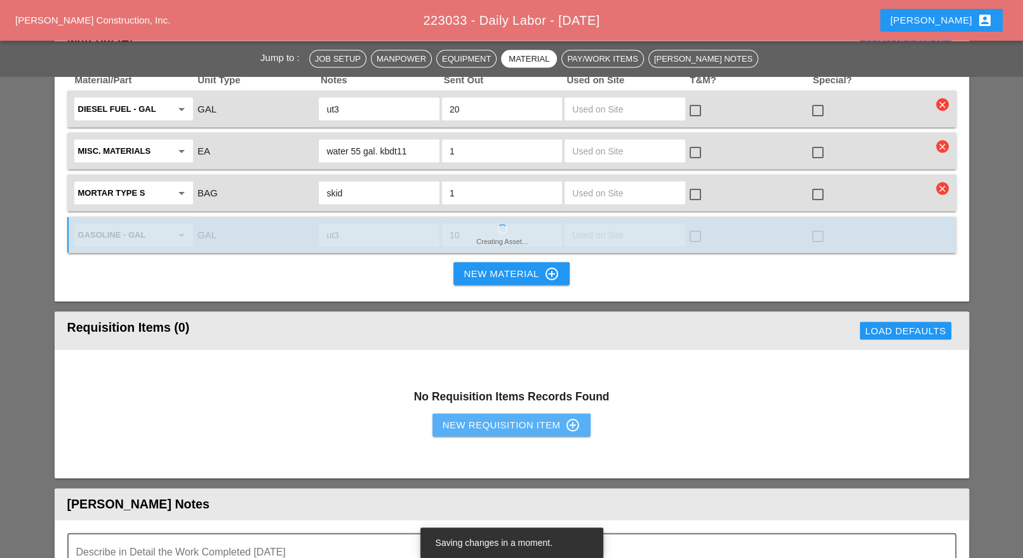
click at [453, 417] on div "New Requisition Item control_point" at bounding box center [512, 424] width 138 height 15
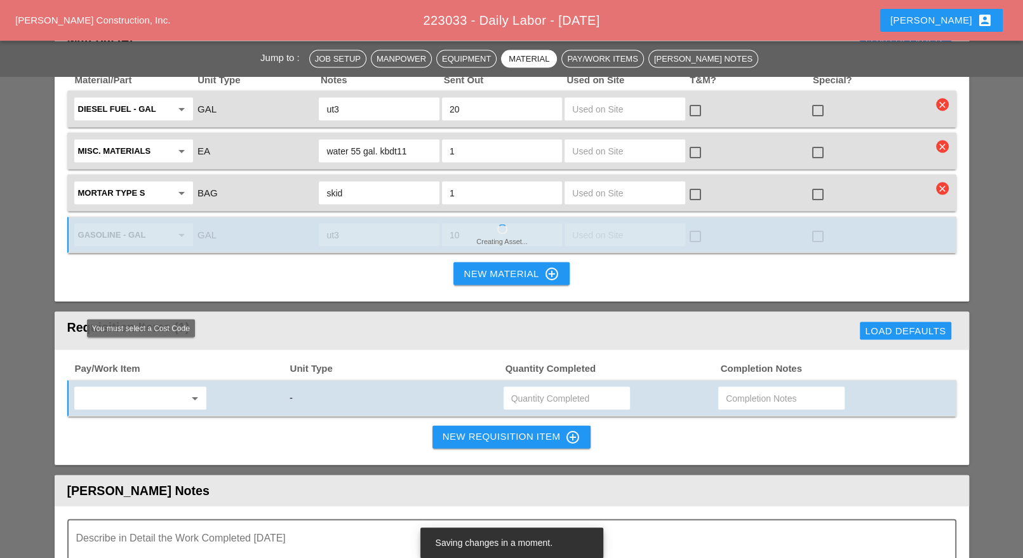
click at [116, 385] on div "arrow_drop_down" at bounding box center [179, 398] width 215 height 27
click at [112, 388] on input "text" at bounding box center [131, 398] width 107 height 20
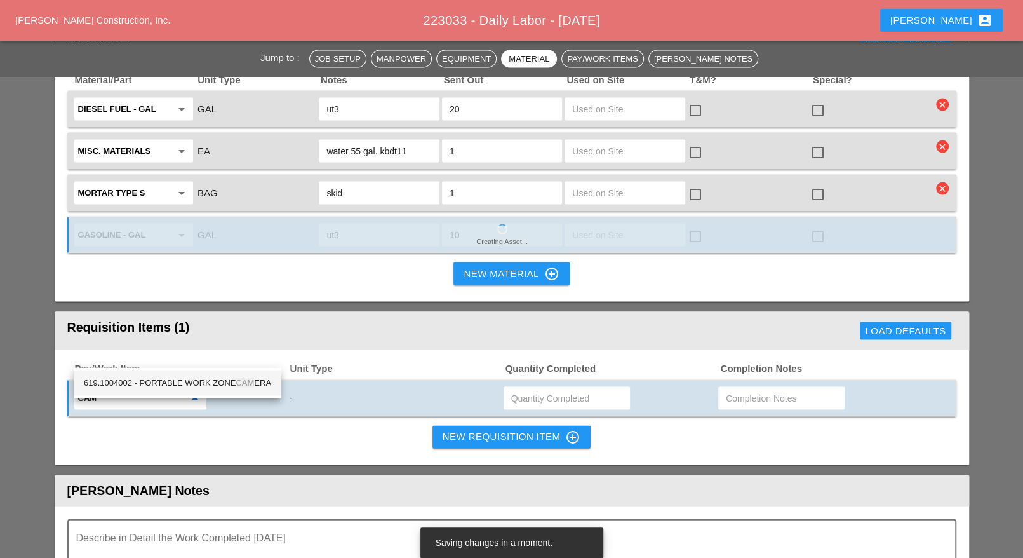
click at [208, 384] on div "619.1004002 - PORTABLE WORK ZONE CAM ERA" at bounding box center [177, 382] width 187 height 15
type input "619.1004002 - PORTABLE WORK ZONE CAMERA"
click at [538, 388] on input "text" at bounding box center [566, 398] width 111 height 20
type input "4"
click at [525, 429] on div "New Requisition Item control_point" at bounding box center [512, 436] width 138 height 15
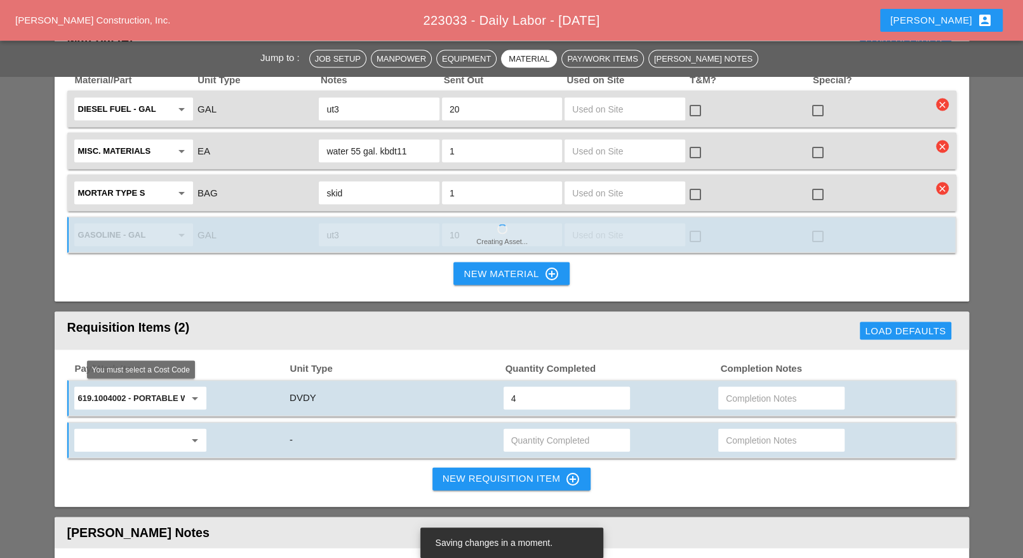
click at [156, 430] on input "text" at bounding box center [131, 440] width 107 height 20
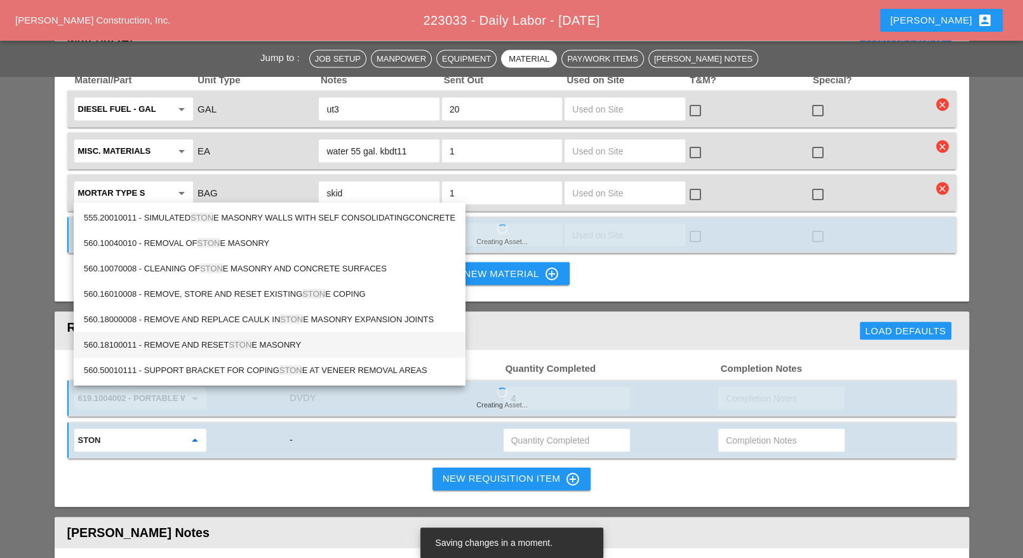
type input "ston"
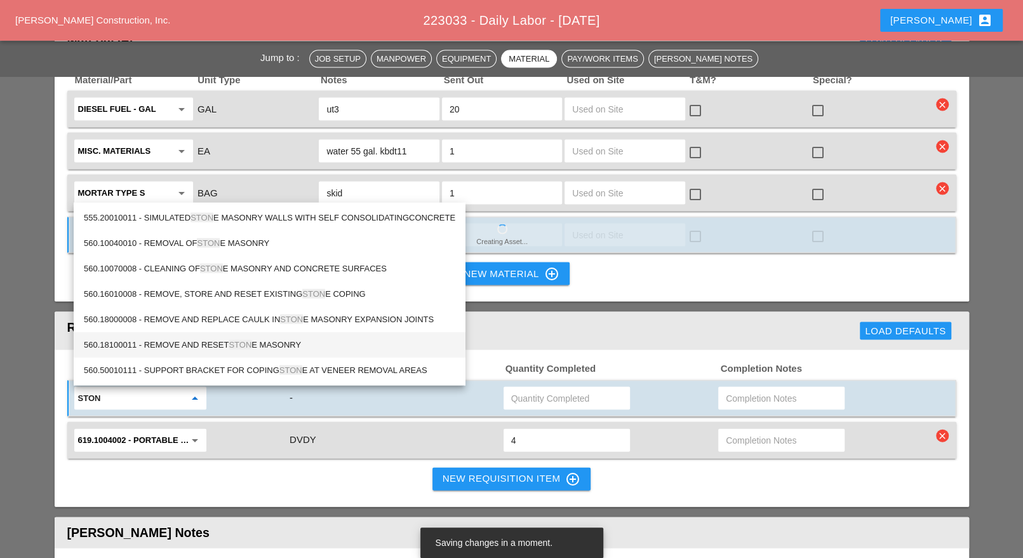
click at [196, 340] on div "560.18100011 - REMOVE AND RESET STON E MASONRY" at bounding box center [270, 344] width 372 height 15
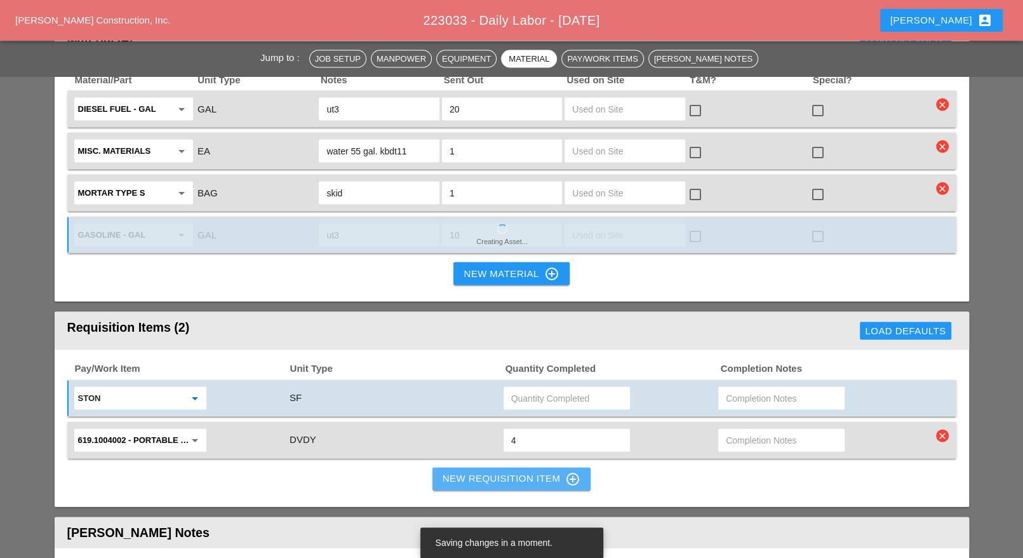
click at [434, 467] on button "New Requisition Item control_point" at bounding box center [512, 478] width 159 height 23
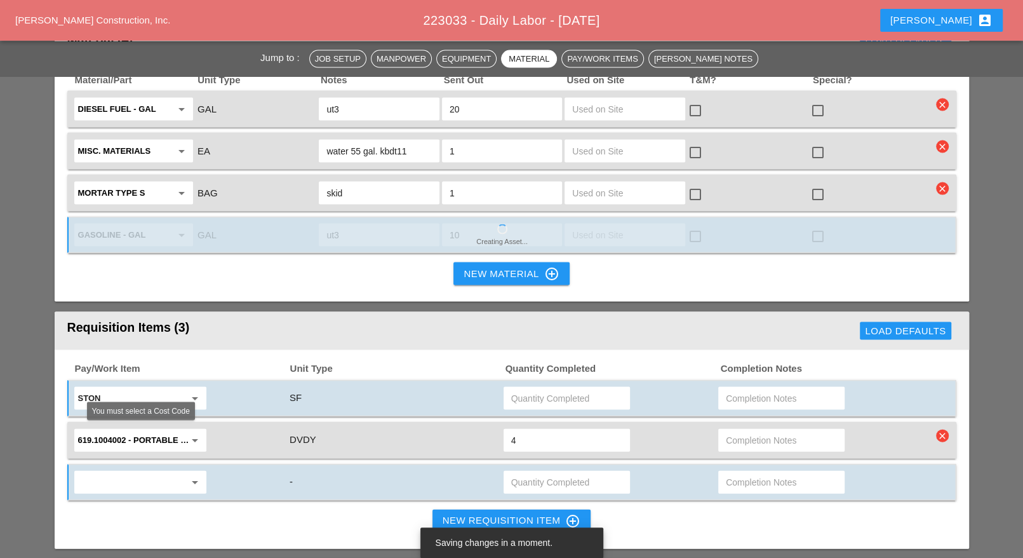
click at [107, 472] on input "text" at bounding box center [131, 482] width 107 height 20
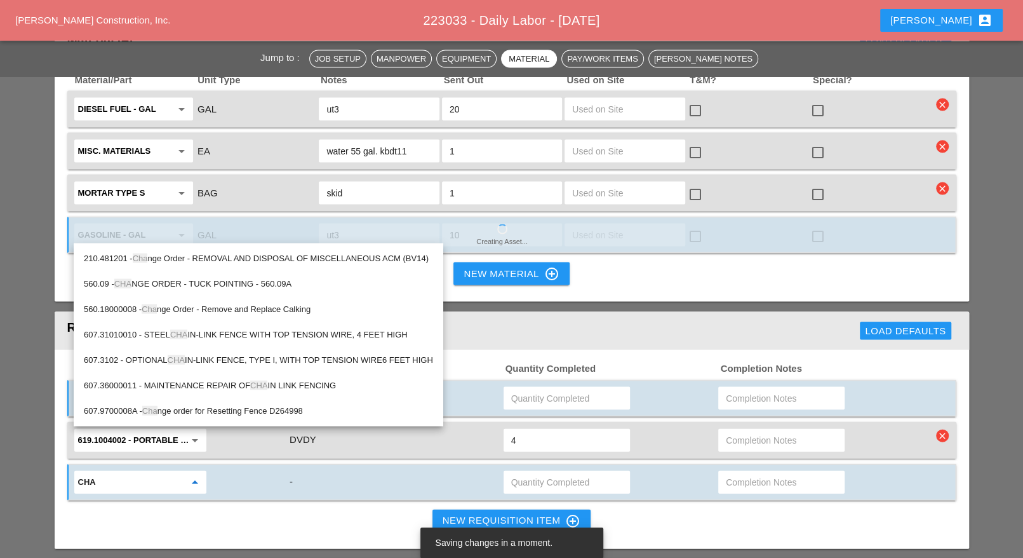
type input "chan"
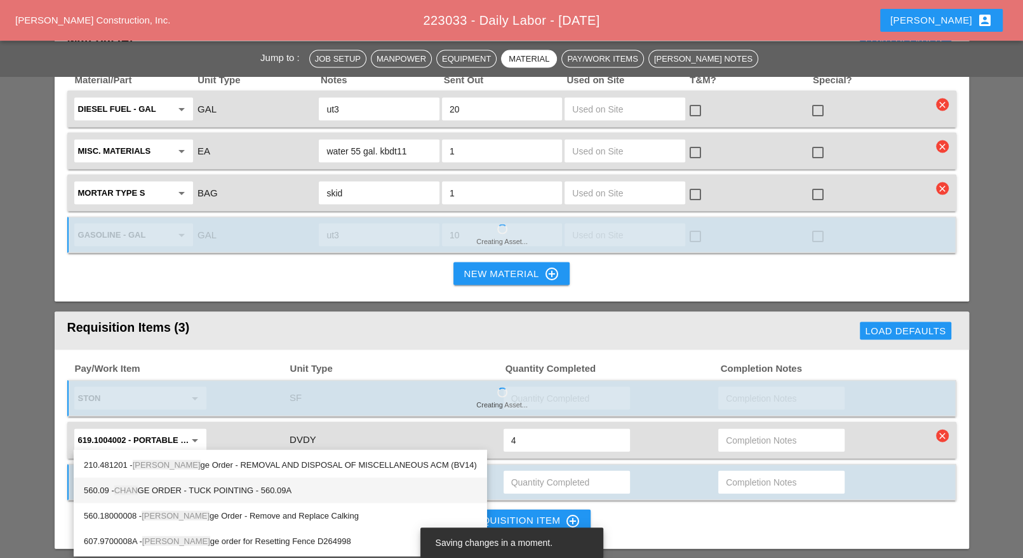
click at [209, 488] on div "560.09 - CHAN GE ORDER - TUCK POINTING - 560.09A" at bounding box center [280, 490] width 393 height 15
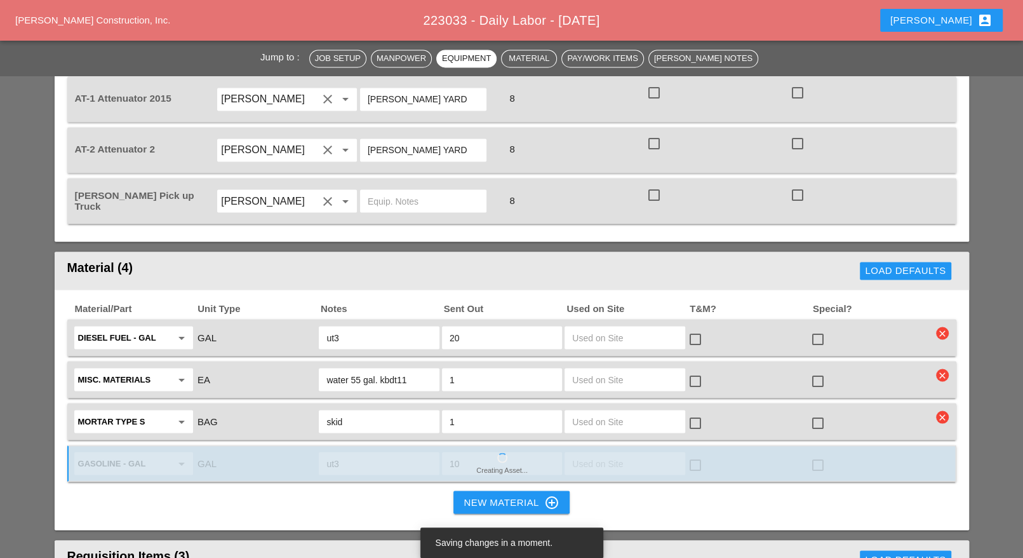
scroll to position [1667, 0]
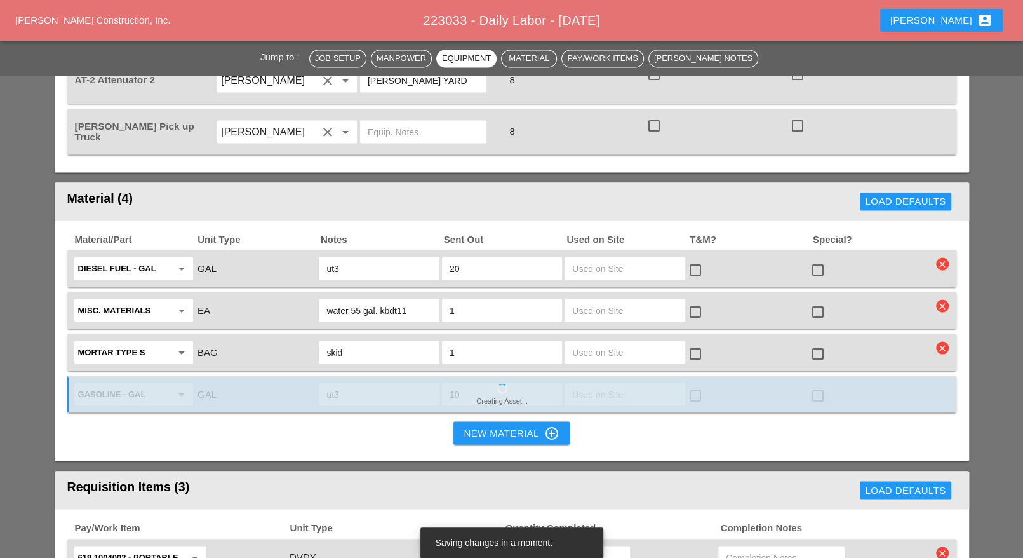
click at [939, 341] on icon "clear" at bounding box center [942, 347] width 13 height 13
click at [941, 277] on div "Are you Sure?" at bounding box center [942, 278] width 81 height 15
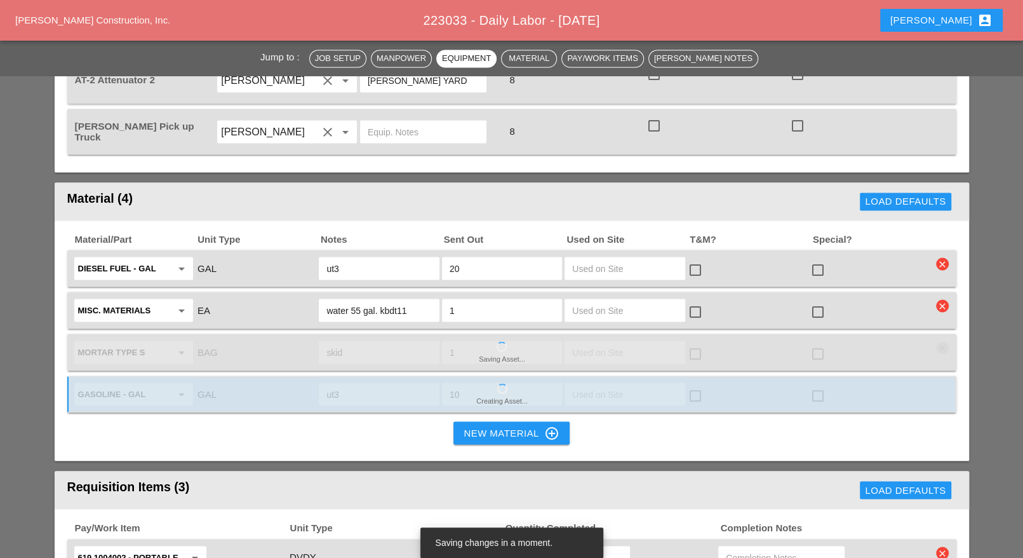
click at [943, 299] on icon "clear" at bounding box center [942, 305] width 13 height 13
click at [942, 236] on div "Are you Sure?" at bounding box center [942, 237] width 81 height 15
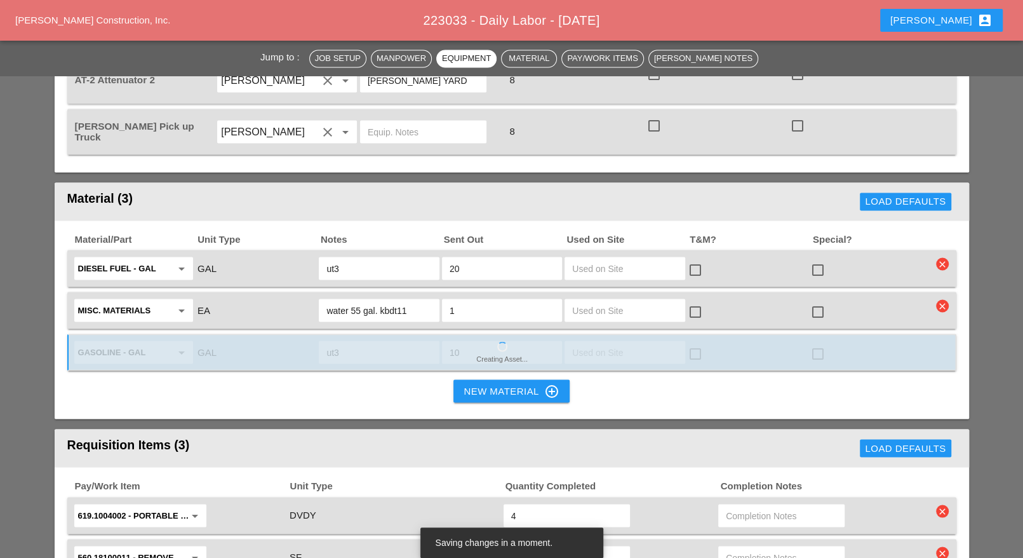
click at [941, 257] on icon "clear" at bounding box center [942, 263] width 13 height 13
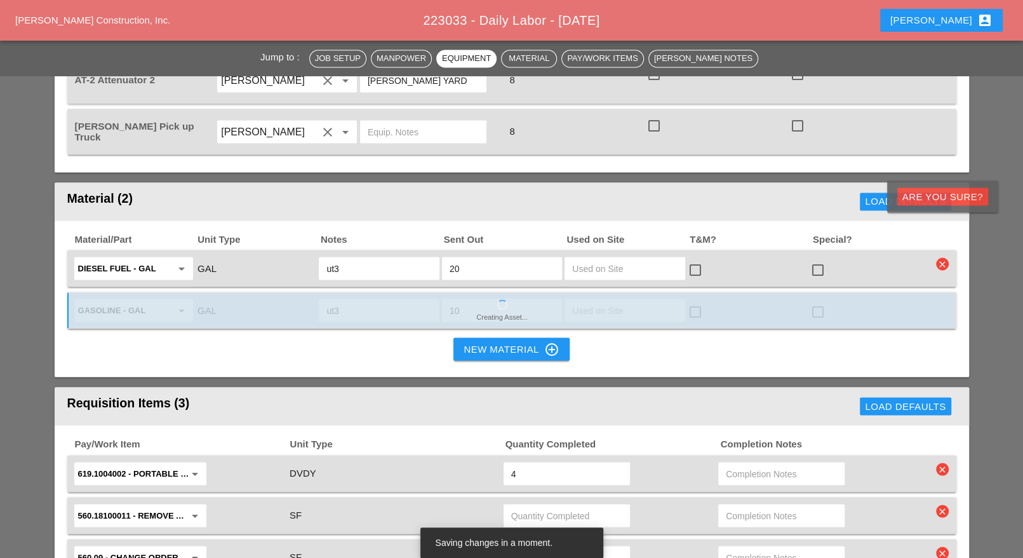
click at [944, 196] on div "Are you Sure?" at bounding box center [942, 196] width 81 height 15
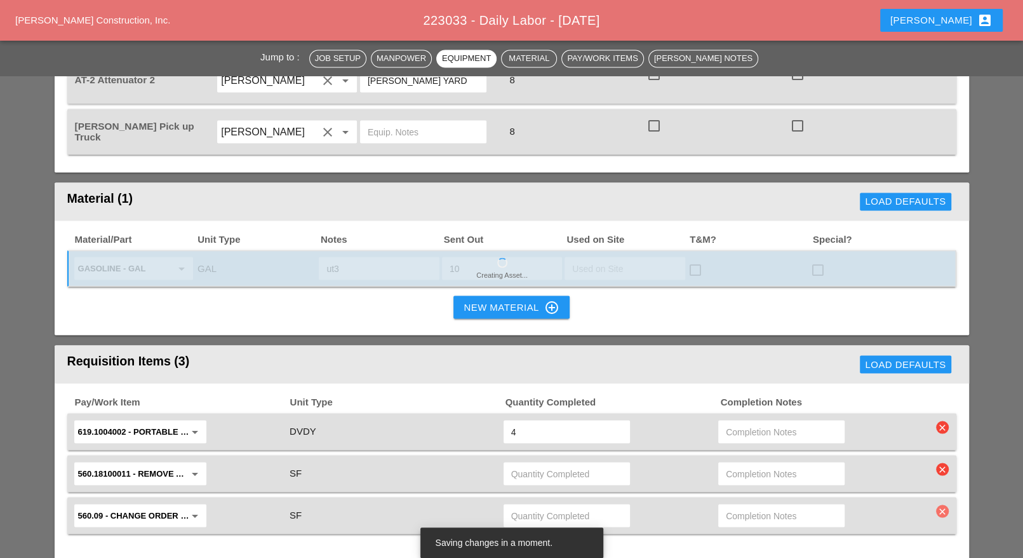
click at [944, 504] on icon "clear" at bounding box center [942, 510] width 13 height 13
click at [943, 504] on icon "clear" at bounding box center [942, 510] width 13 height 13
click at [942, 504] on icon "clear" at bounding box center [942, 510] width 13 height 13
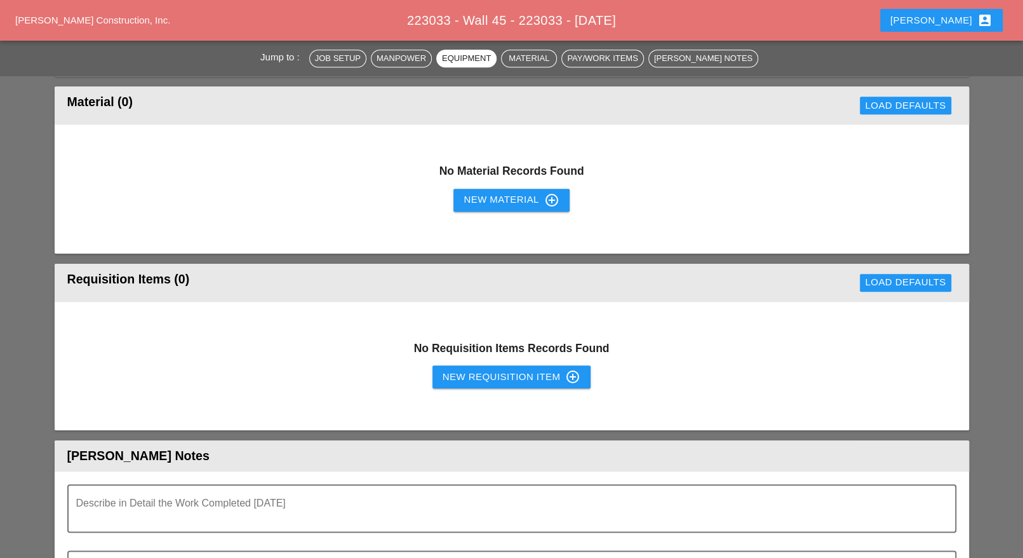
scroll to position [873, 0]
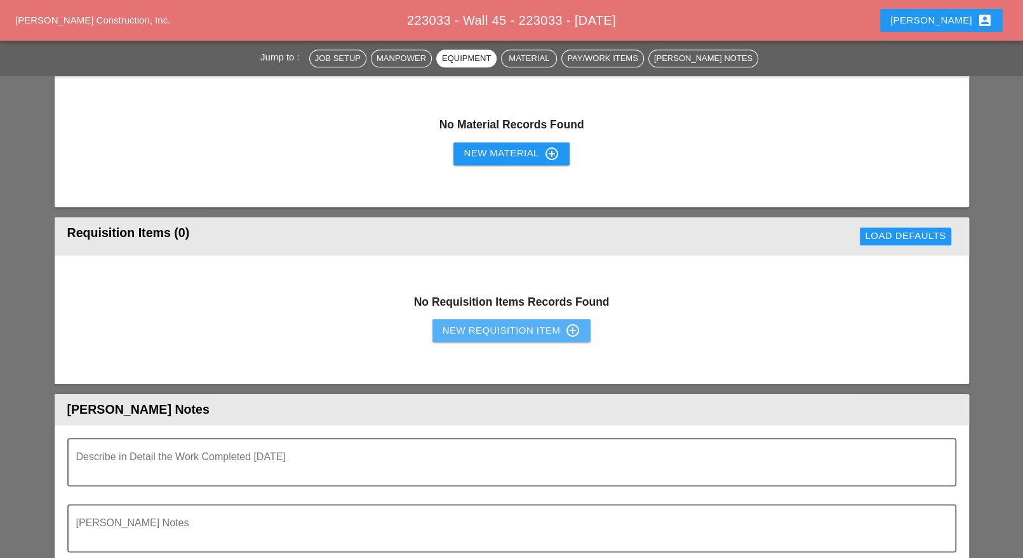
click at [464, 321] on button "New Requisition Item control_point" at bounding box center [512, 330] width 159 height 23
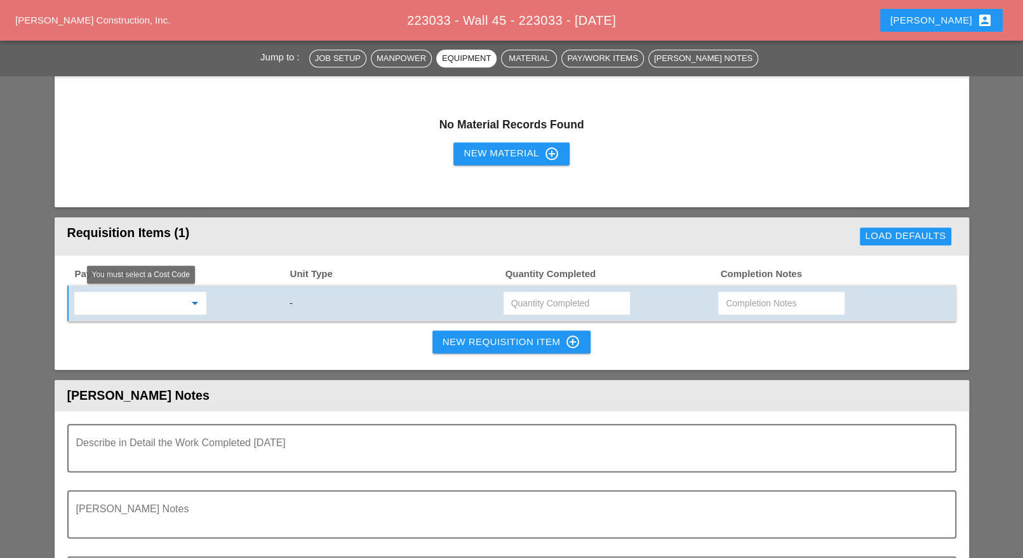
click at [171, 303] on input "text" at bounding box center [131, 303] width 107 height 20
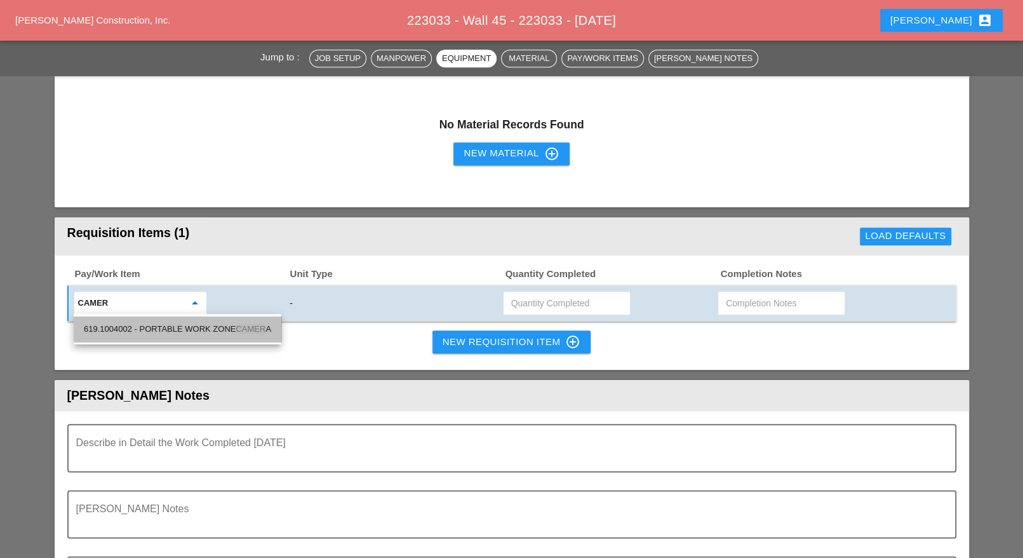
drag, startPoint x: 186, startPoint y: 321, endPoint x: 230, endPoint y: 322, distance: 43.8
click at [189, 323] on div "619.1004002 - PORTABLE WORK ZONE CAMER A" at bounding box center [177, 328] width 187 height 15
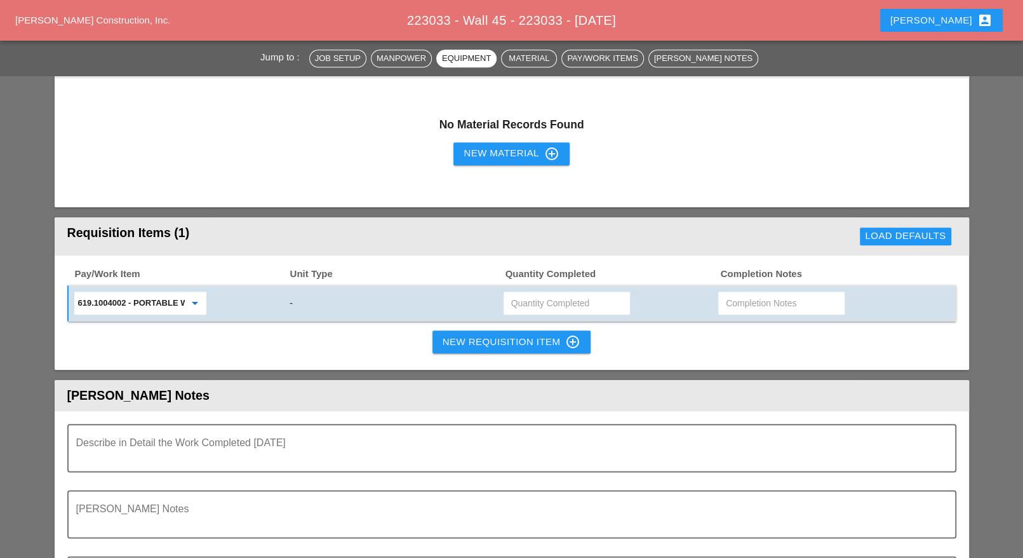
type input "619.1004002 - PORTABLE WORK ZONE CAMERA"
click at [530, 295] on input "text" at bounding box center [566, 303] width 111 height 20
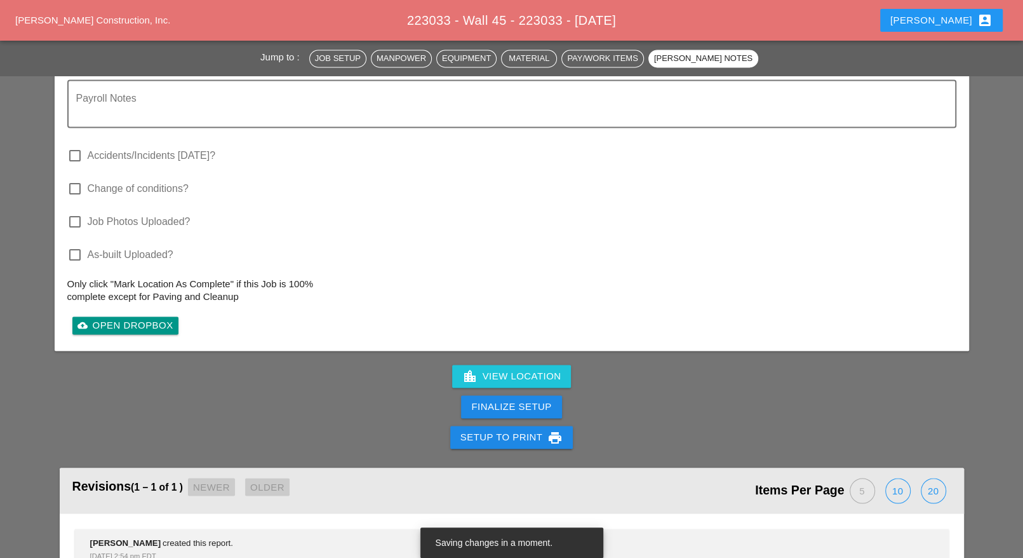
scroll to position [1032, 0]
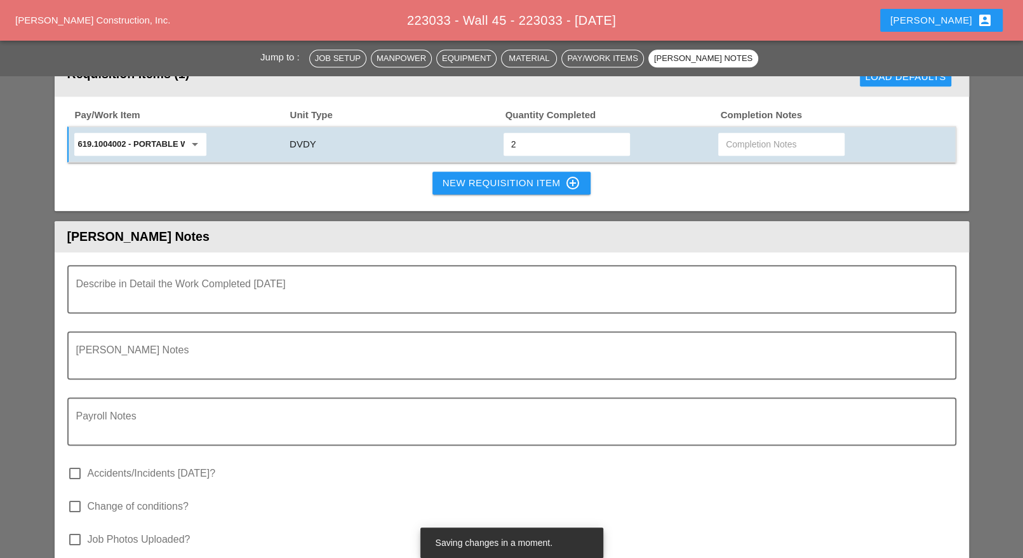
type input "2"
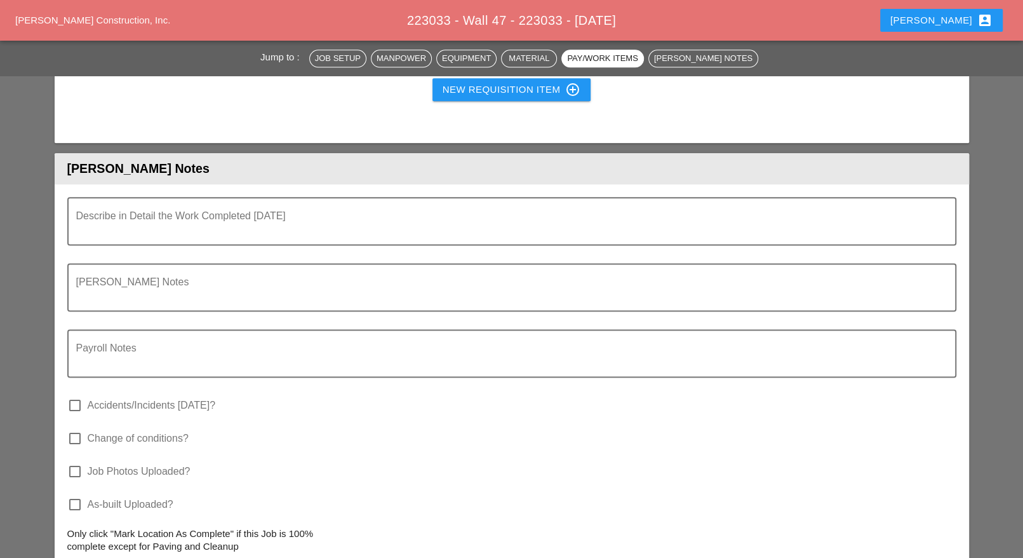
scroll to position [953, 0]
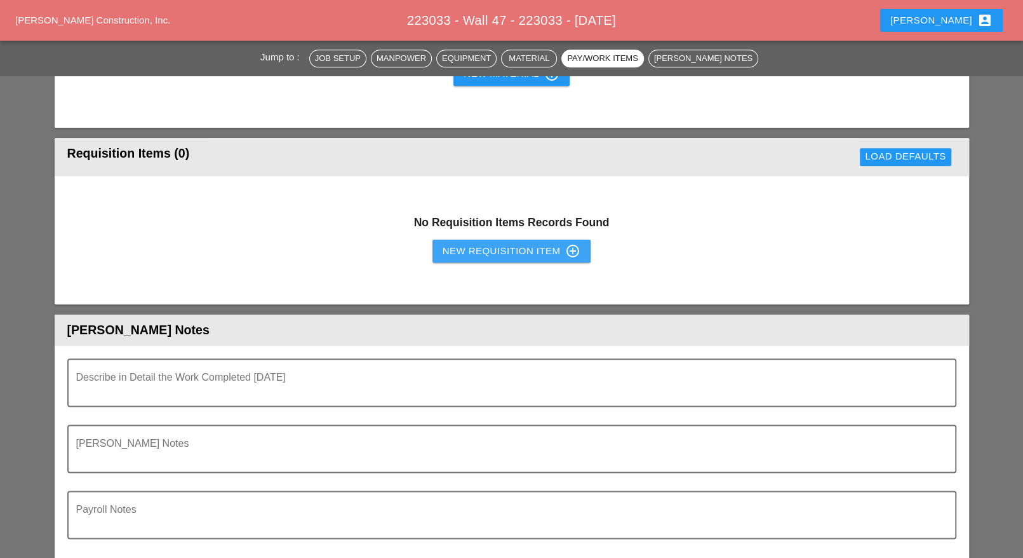
click at [486, 250] on div "New Requisition Item control_point" at bounding box center [512, 250] width 138 height 15
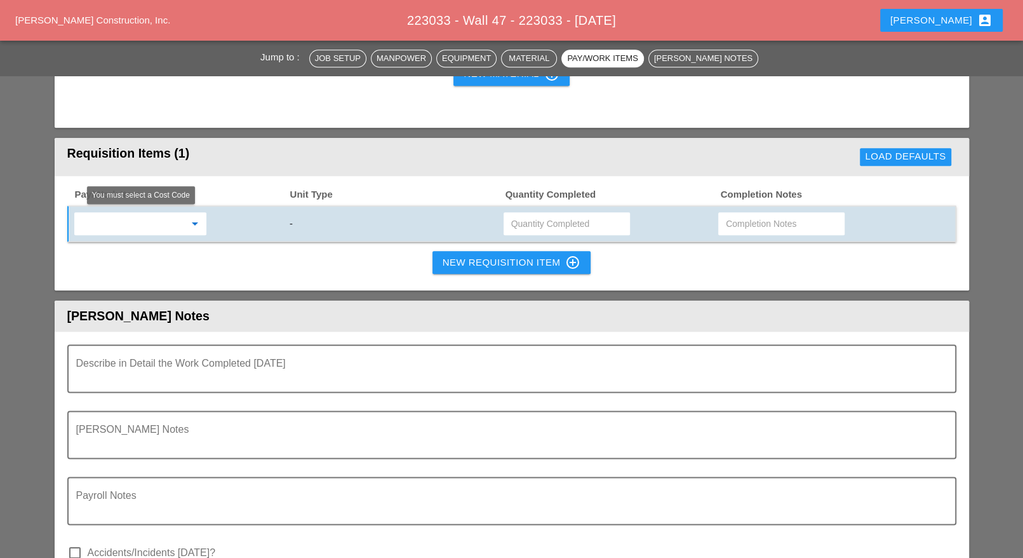
click at [112, 222] on input "text" at bounding box center [131, 223] width 107 height 20
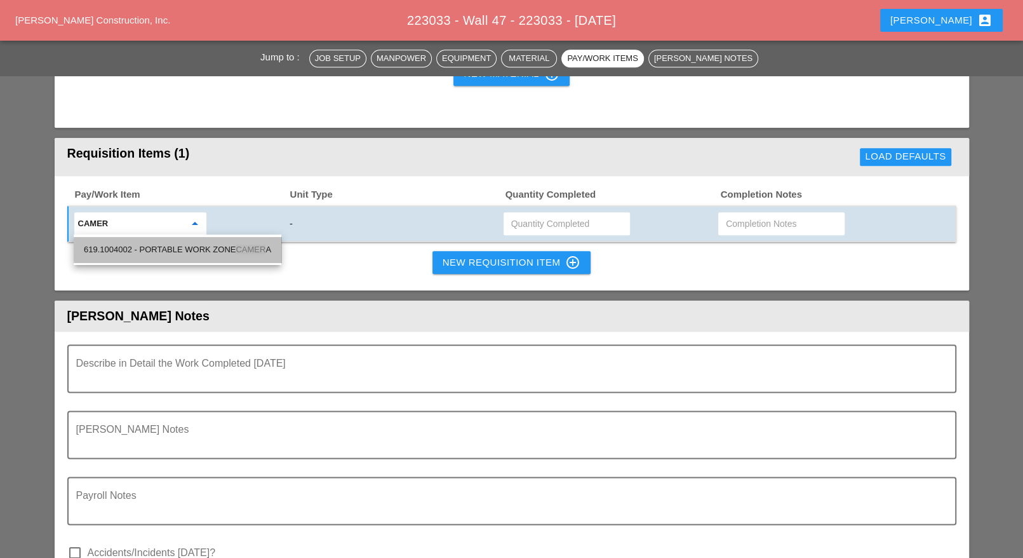
drag, startPoint x: 175, startPoint y: 252, endPoint x: 300, endPoint y: 243, distance: 125.5
click at [177, 252] on div "619.1004002 - PORTABLE WORK ZONE CAMER A" at bounding box center [177, 249] width 187 height 15
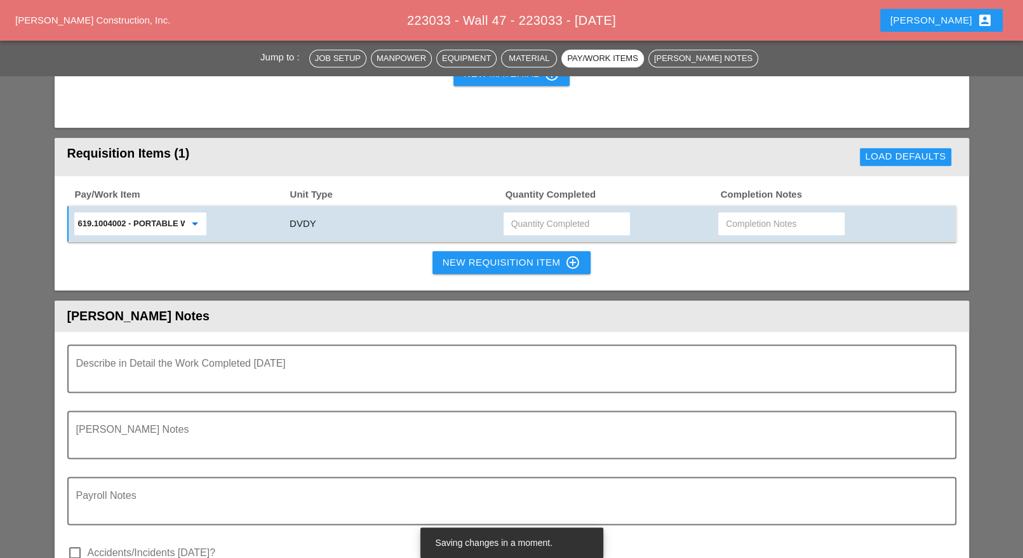
type input "619.1004002 - PORTABLE WORK ZONE CAMERA"
click at [546, 223] on input "text" at bounding box center [566, 223] width 111 height 20
type input "2"
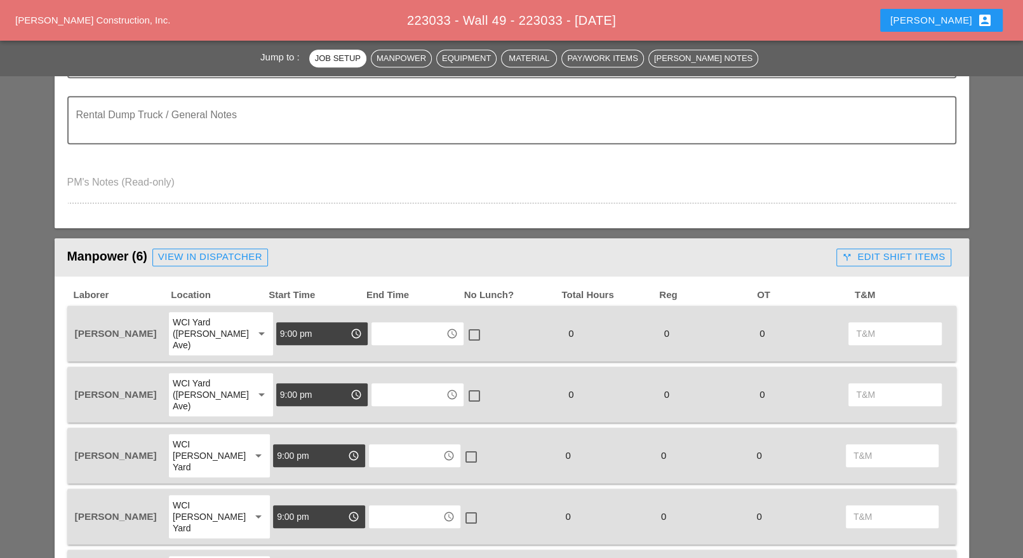
scroll to position [635, 0]
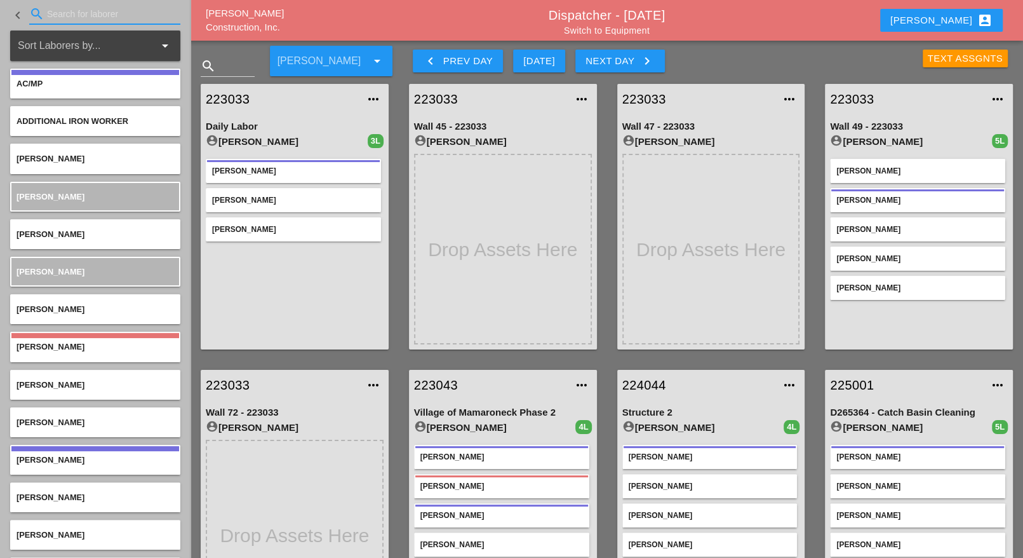
click at [68, 14] on input "Search for laborer" at bounding box center [105, 14] width 116 height 20
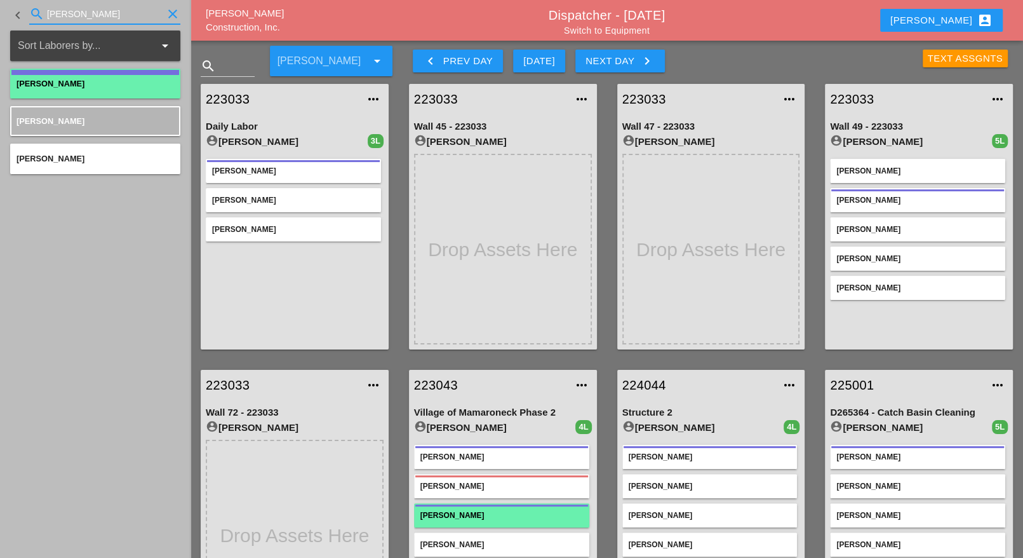
type input "jorge"
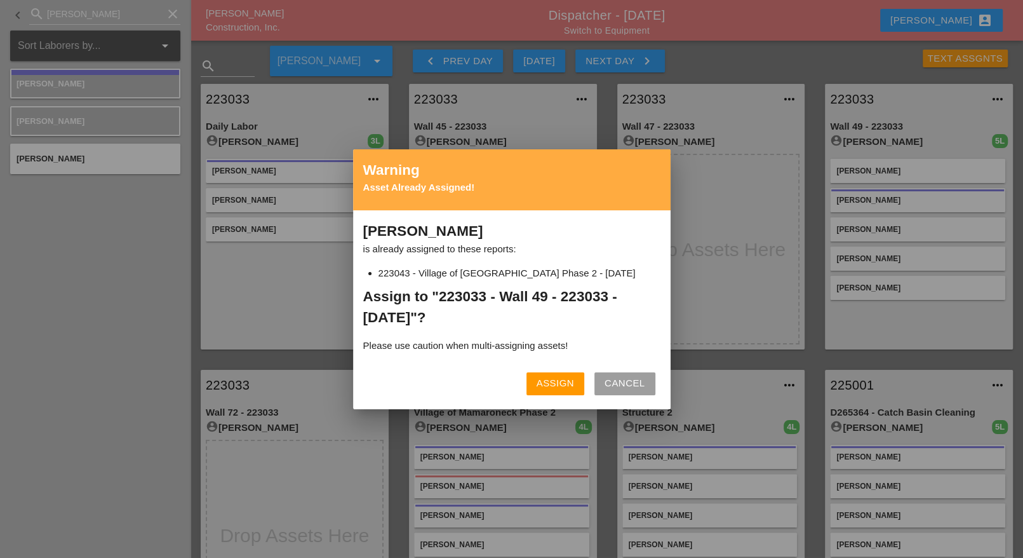
click at [576, 385] on button "Assign" at bounding box center [555, 383] width 58 height 23
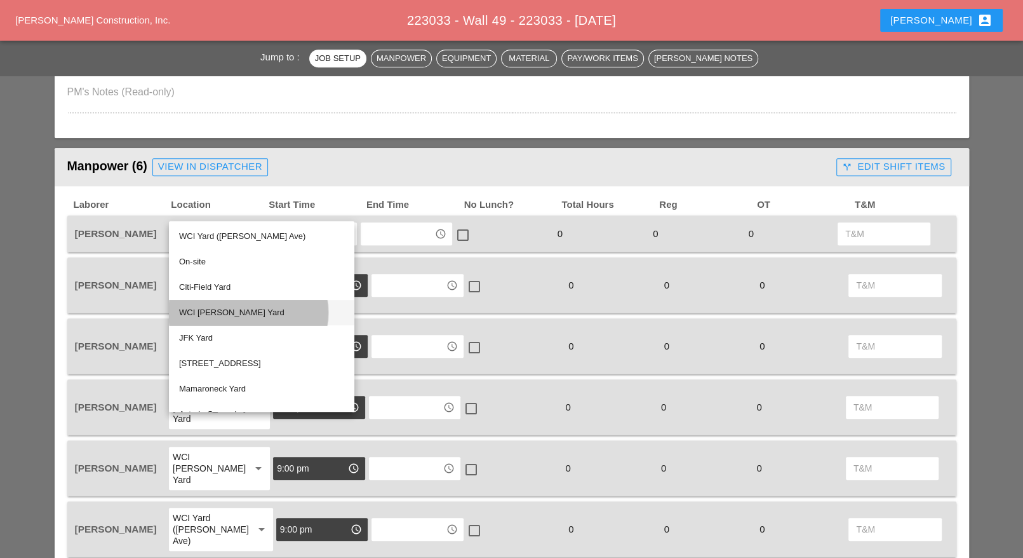
drag, startPoint x: 225, startPoint y: 308, endPoint x: 285, endPoint y: 269, distance: 71.2
click at [225, 308] on div "WCI Bruckner Yard" at bounding box center [261, 312] width 165 height 15
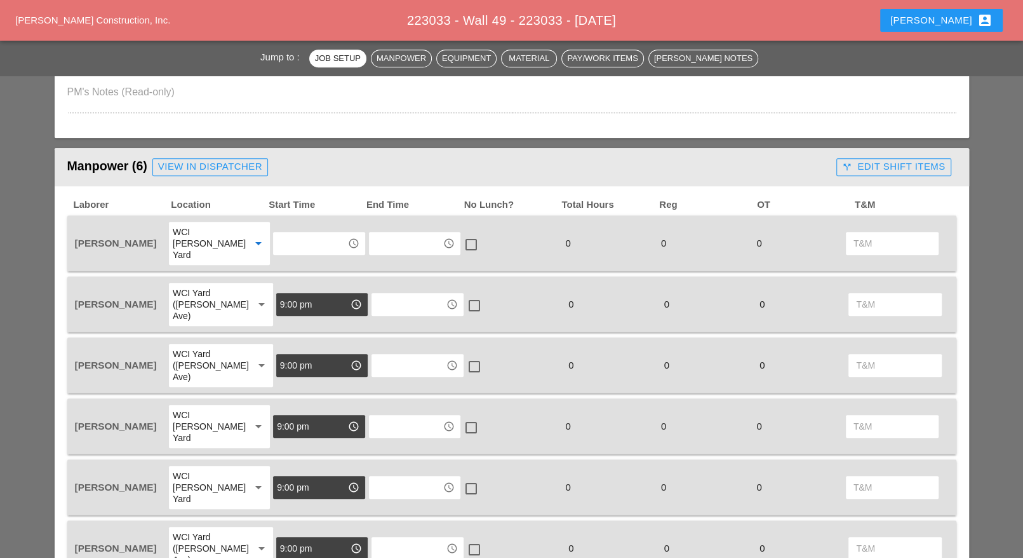
click at [314, 234] on input "text" at bounding box center [310, 243] width 66 height 20
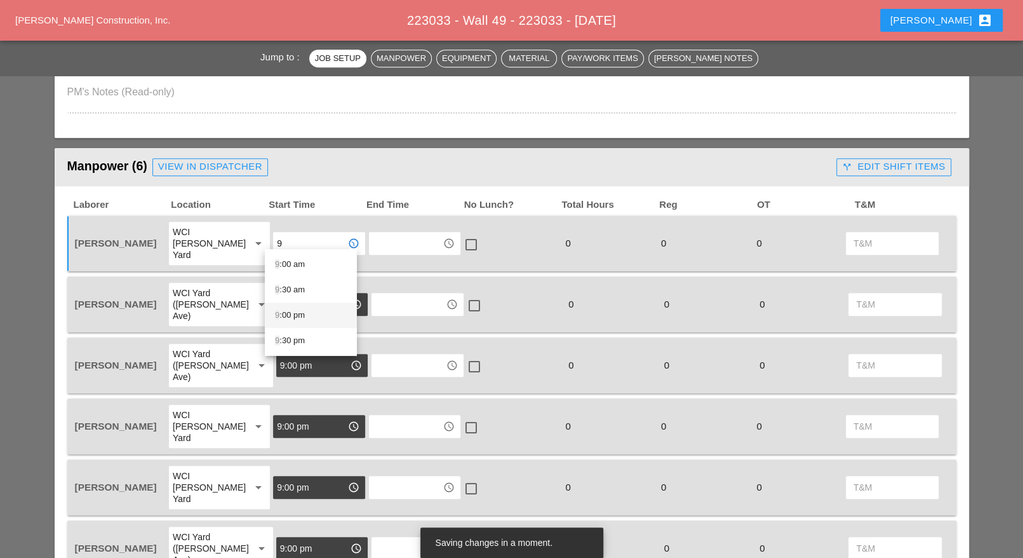
click at [292, 314] on div "9 :00 pm" at bounding box center [311, 314] width 72 height 15
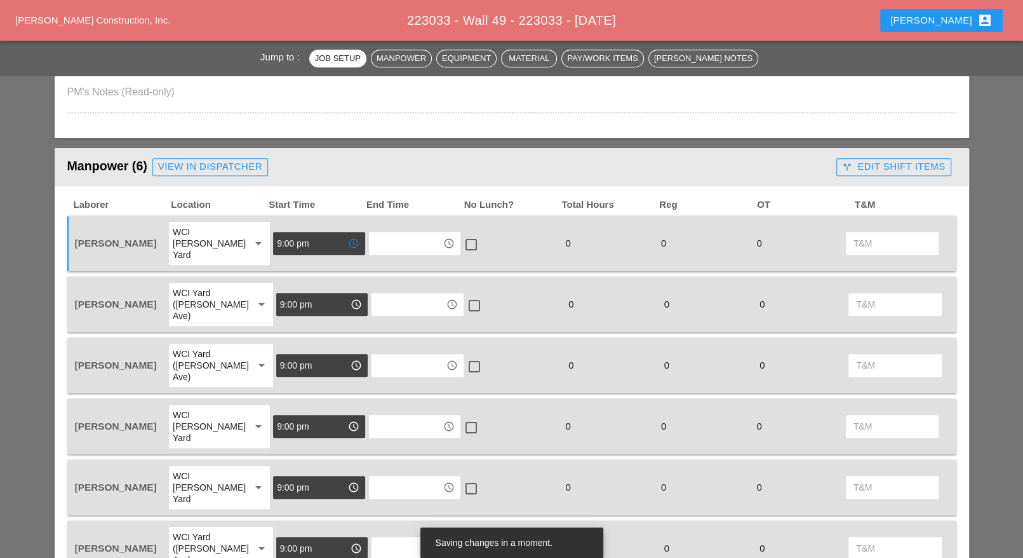
type input "9:00 pm"
click at [203, 288] on div "WCI Yard (Provost Ave)" at bounding box center [208, 304] width 70 height 34
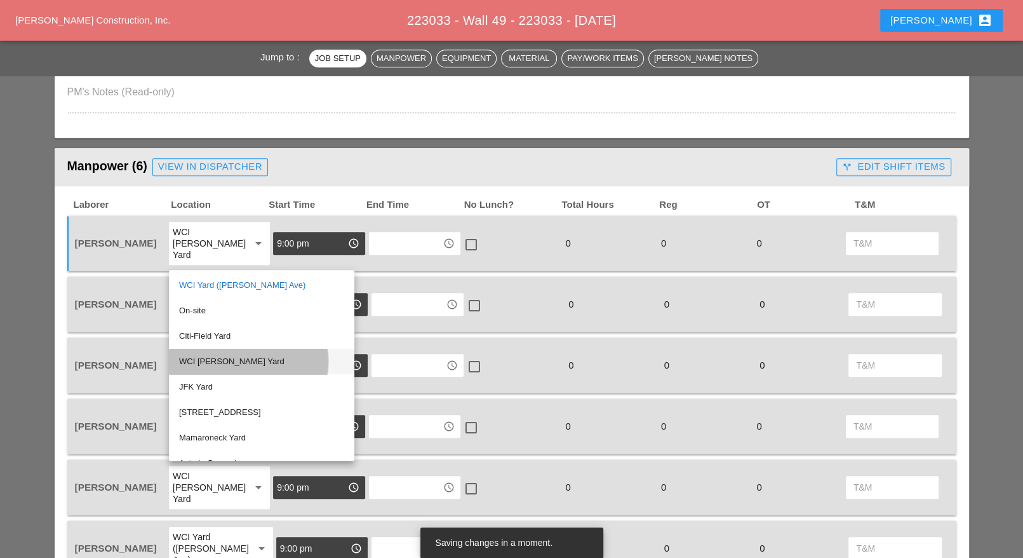
click at [218, 354] on div "WCI Bruckner Yard" at bounding box center [261, 361] width 165 height 15
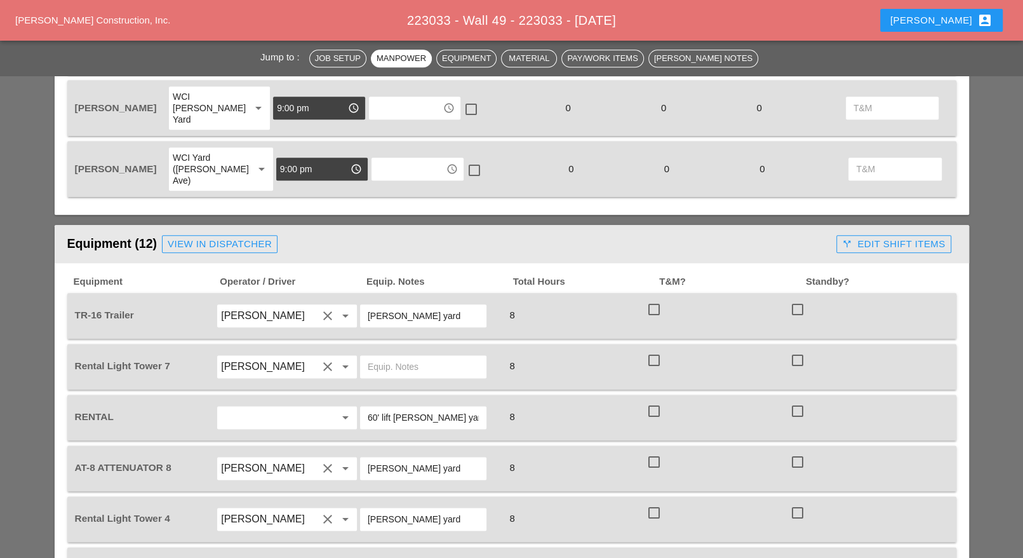
scroll to position [1032, 0]
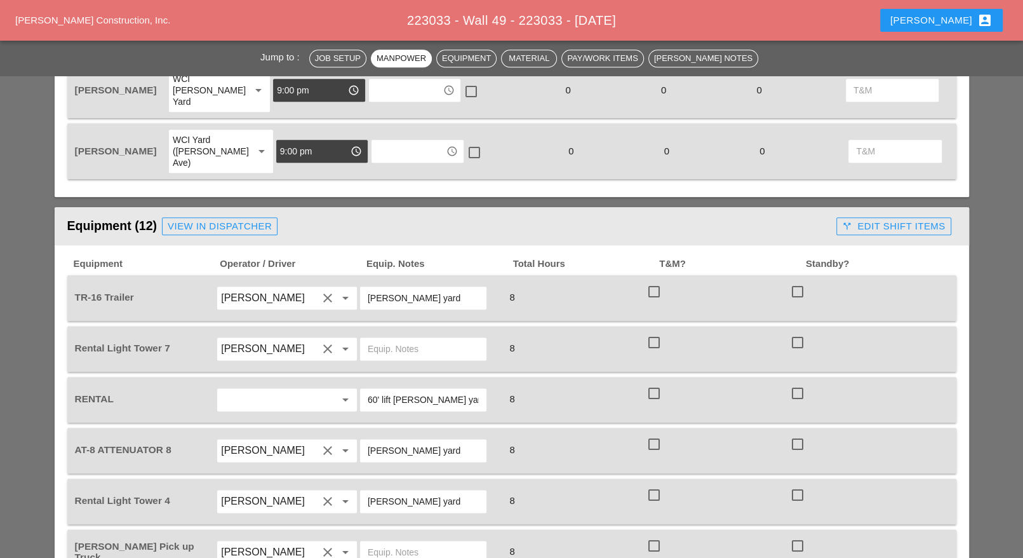
click at [390, 339] on input "text" at bounding box center [423, 349] width 111 height 20
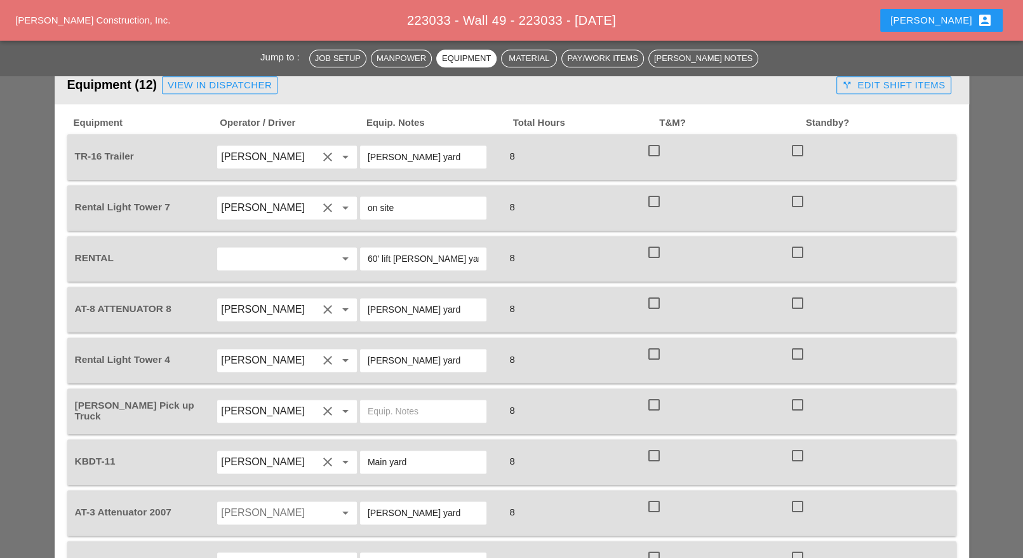
scroll to position [1191, 0]
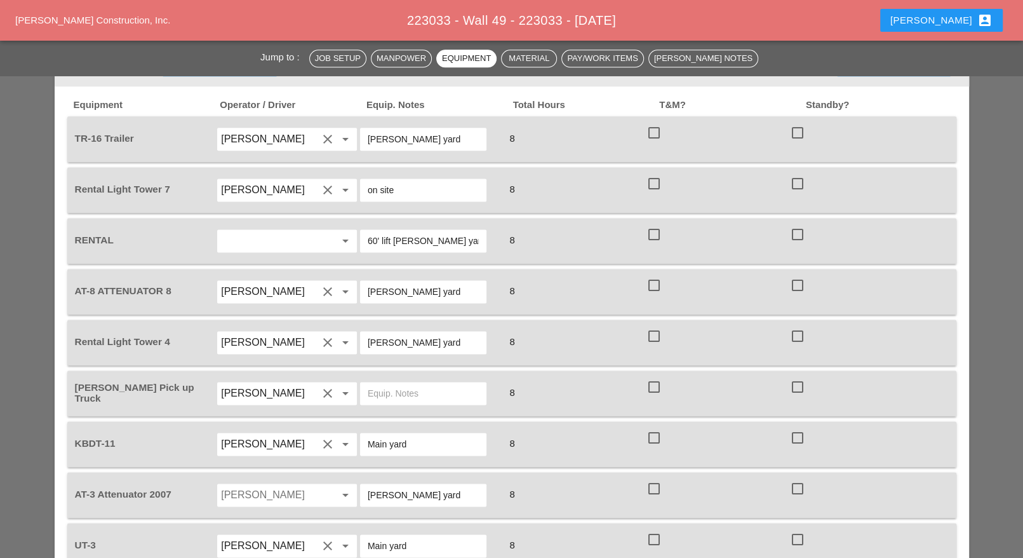
type input "on site"
click at [380, 383] on input "text" at bounding box center [423, 393] width 111 height 20
paste input "Bruckner yard"
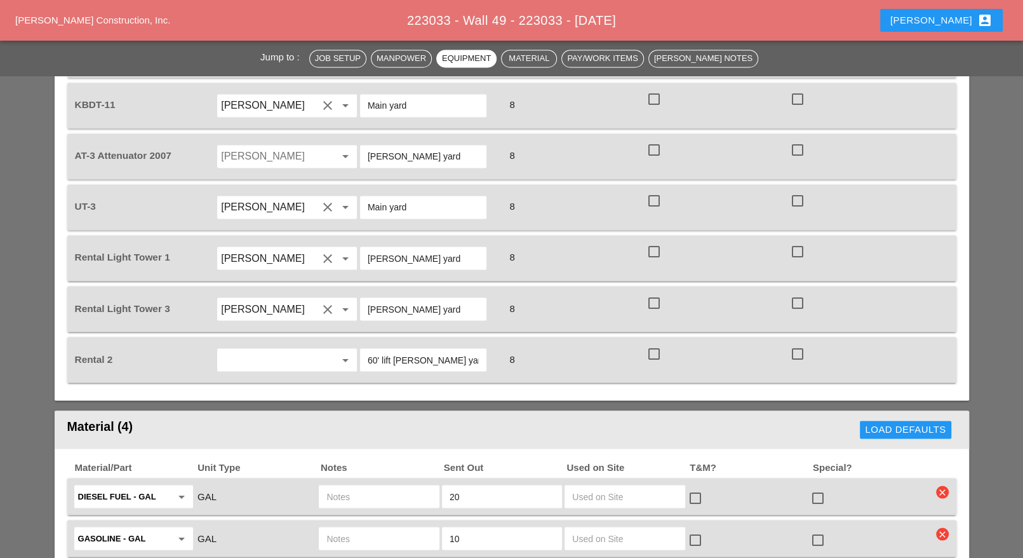
scroll to position [1350, 0]
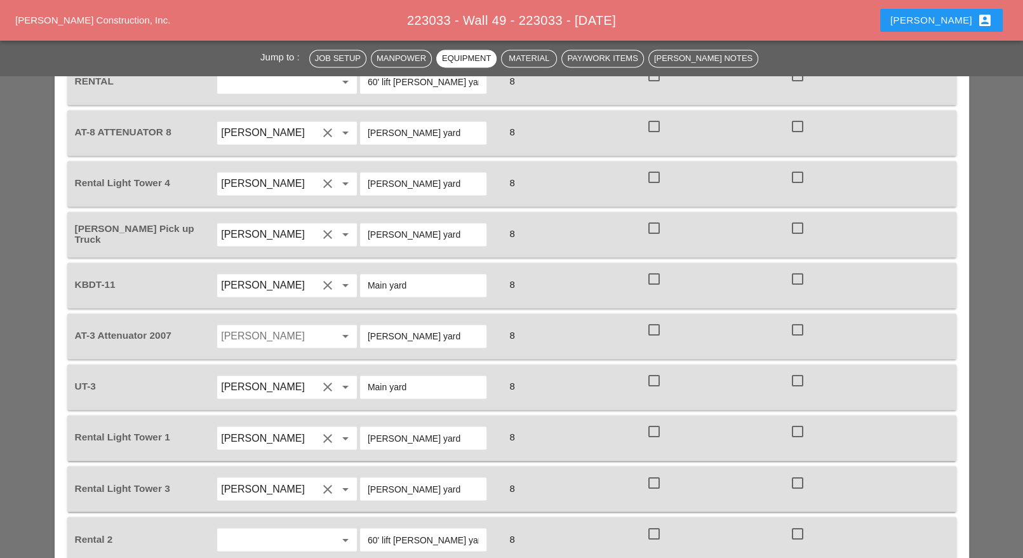
type input "Bruckner yard"
click at [800, 471] on div at bounding box center [798, 482] width 22 height 22
checkbox input "true"
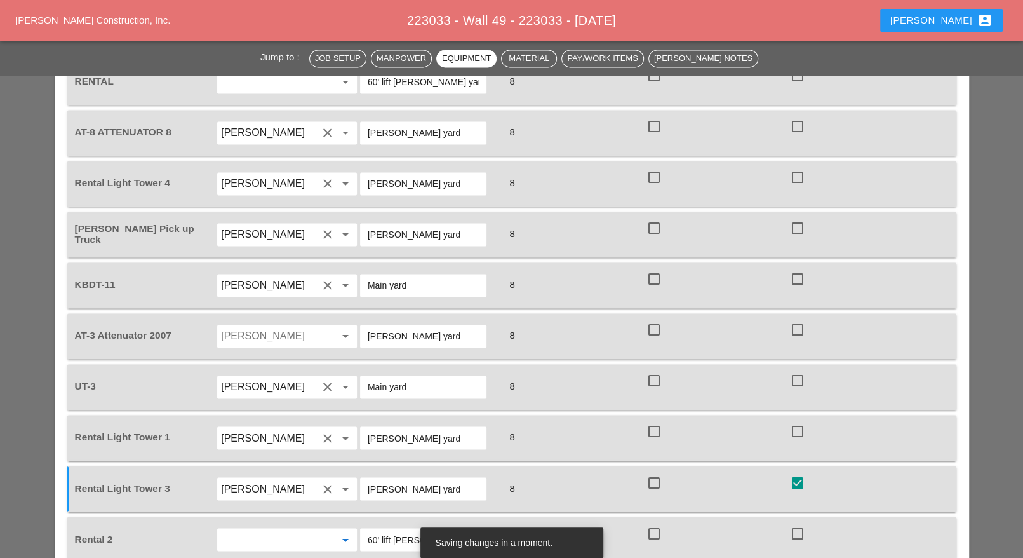
click at [297, 529] on input "text" at bounding box center [269, 539] width 97 height 20
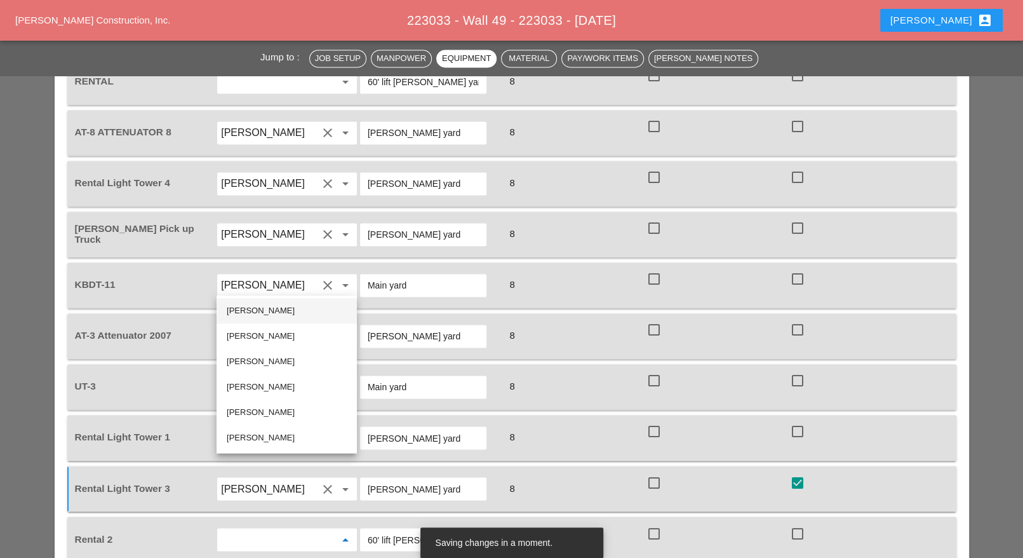
click at [278, 310] on div "Joshua Baker" at bounding box center [287, 310] width 120 height 15
type input "Joshua Baker"
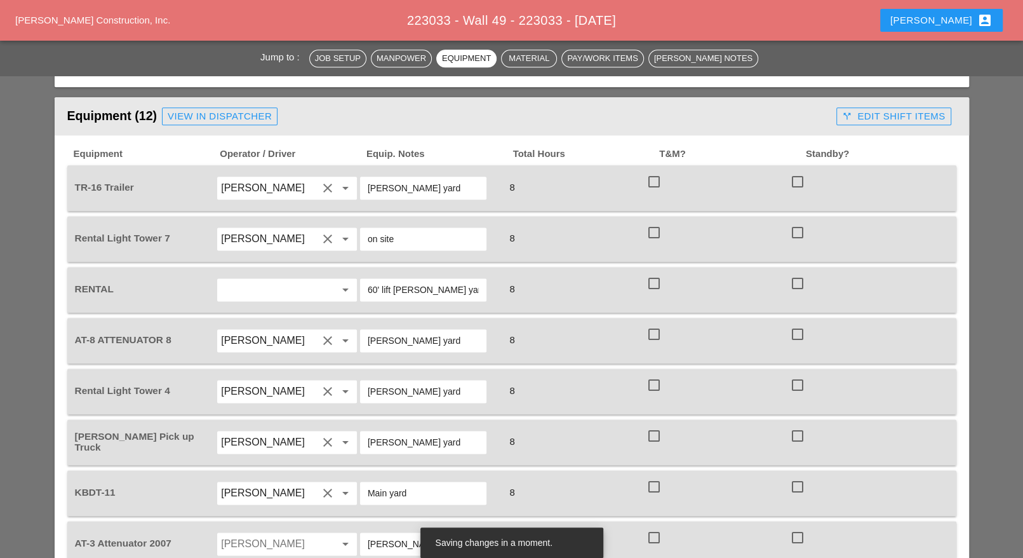
scroll to position [1111, 0]
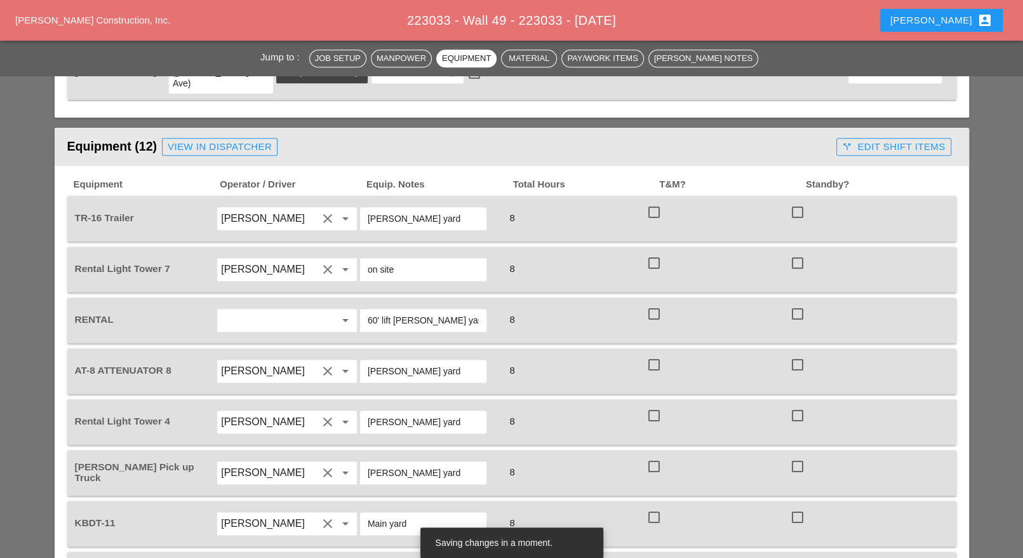
click at [259, 302] on div "arrow_drop_down" at bounding box center [287, 320] width 144 height 36
click at [265, 310] on input "text" at bounding box center [269, 320] width 97 height 20
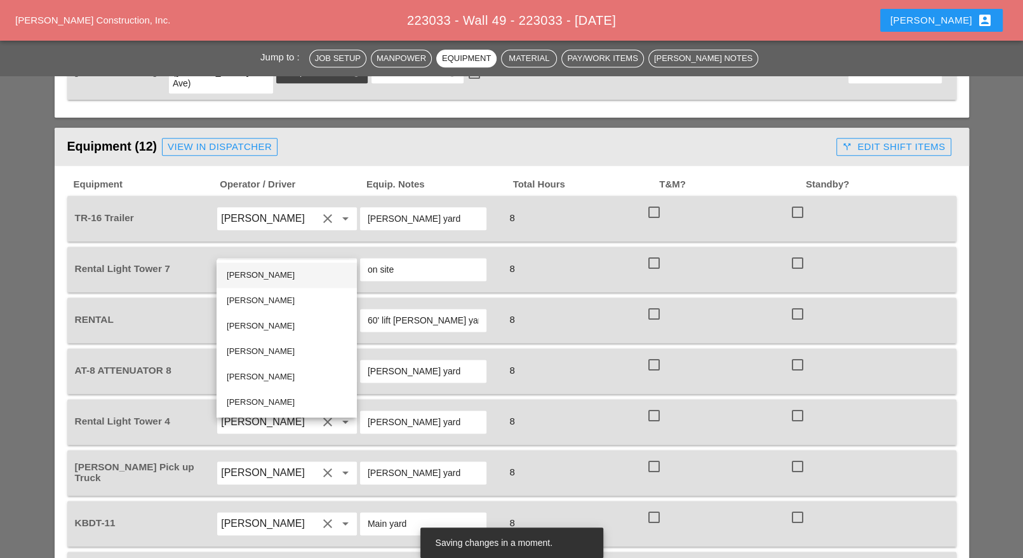
click at [267, 273] on div "Joshua Baker" at bounding box center [287, 274] width 120 height 15
type input "Joshua Baker"
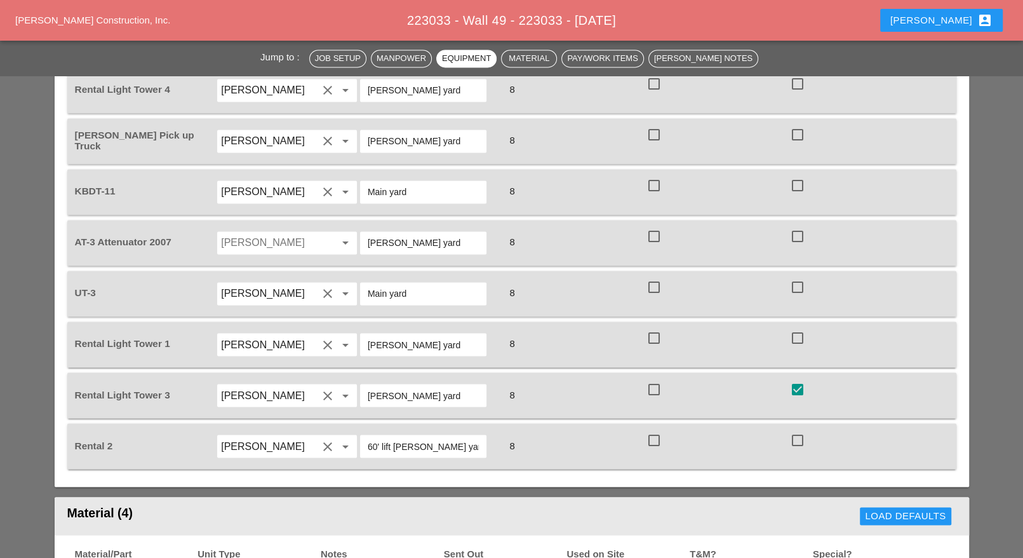
scroll to position [1429, 0]
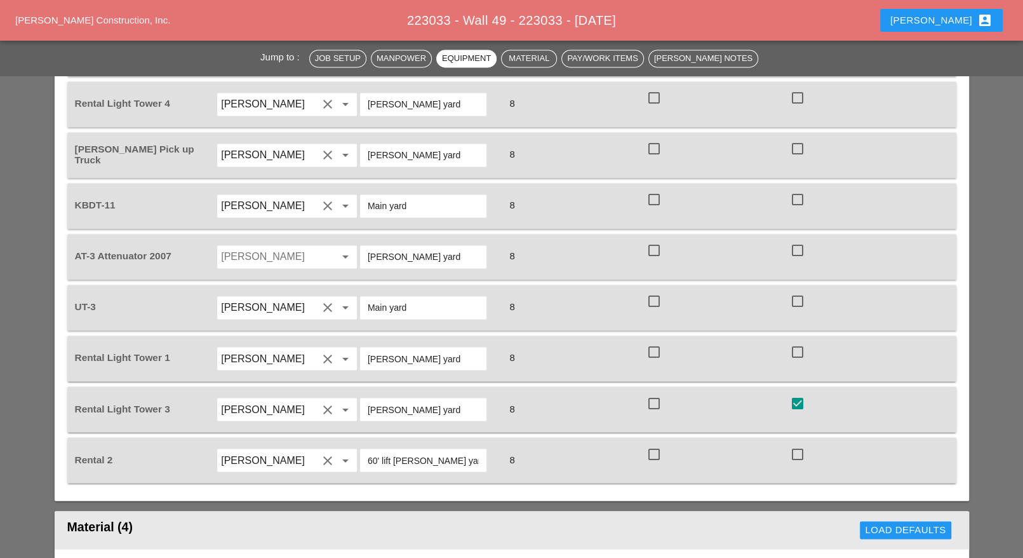
click at [258, 246] on input "Luis Ocasio" at bounding box center [269, 256] width 97 height 20
click at [249, 227] on div "J orge Barajas" at bounding box center [287, 235] width 120 height 25
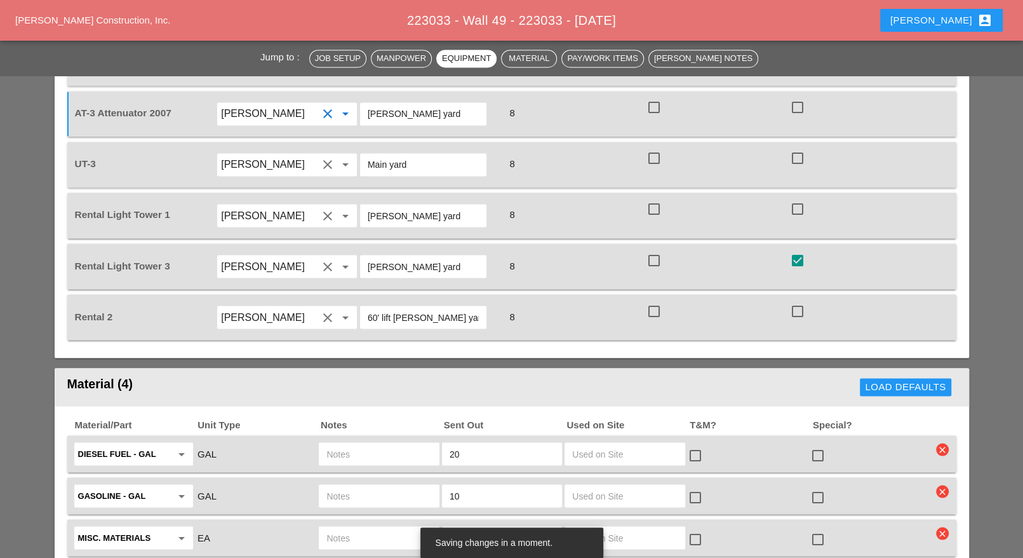
scroll to position [1667, 0]
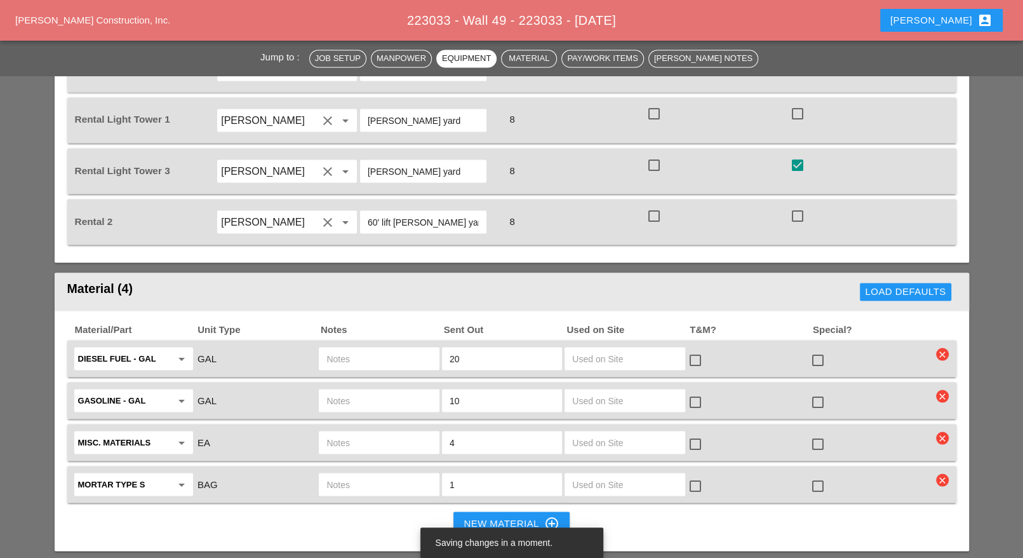
type input "Jorge Barajas"
click at [339, 348] on input "text" at bounding box center [378, 358] width 105 height 20
type input "ut3"
click at [356, 390] on input "text" at bounding box center [378, 400] width 105 height 20
type input "ut3"
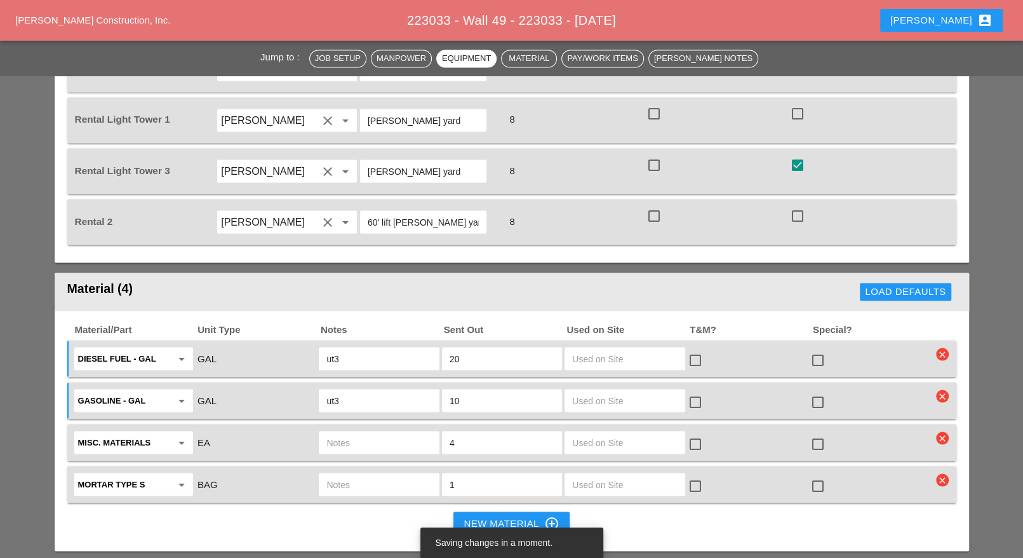
click at [357, 432] on input "text" at bounding box center [378, 442] width 105 height 20
type input "water 55 gal. full kbdt11"
click at [452, 432] on input "4" at bounding box center [502, 442] width 105 height 20
type input "1"
click at [369, 474] on input "text" at bounding box center [378, 484] width 105 height 20
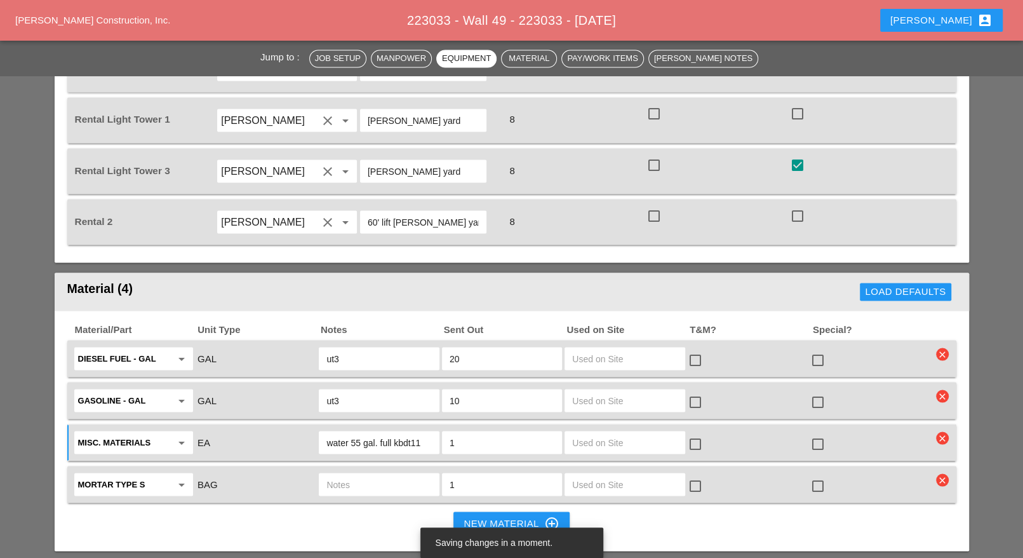
type input "c"
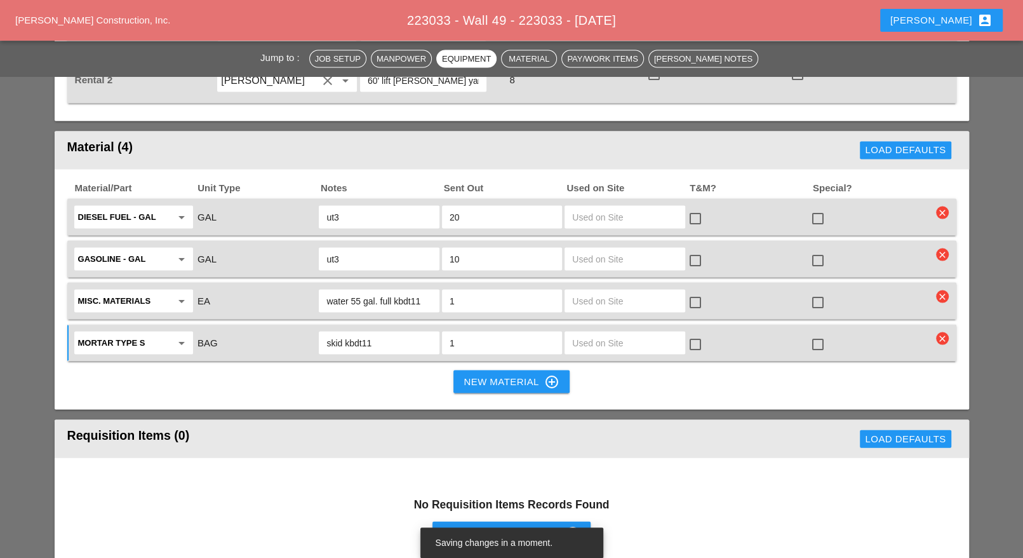
scroll to position [1826, 0]
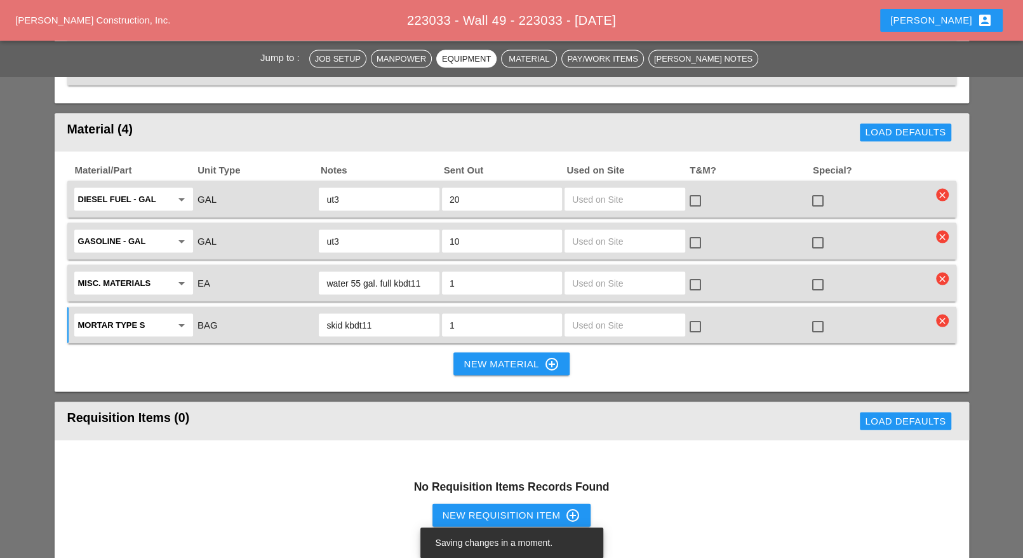
type input "skid kbdt11"
click at [490, 507] on div "New Requisition Item control_point" at bounding box center [512, 514] width 138 height 15
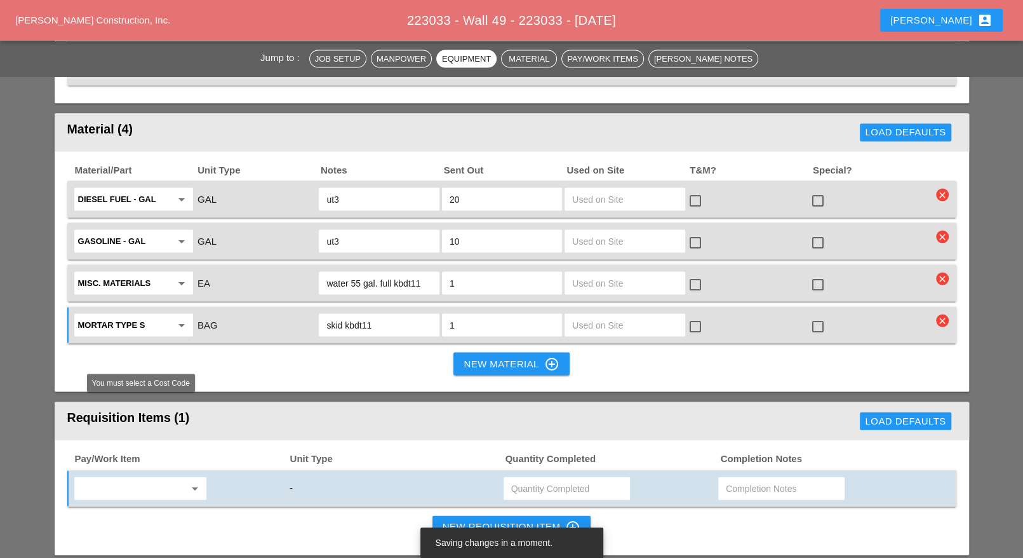
click at [141, 478] on input "text" at bounding box center [131, 488] width 107 height 20
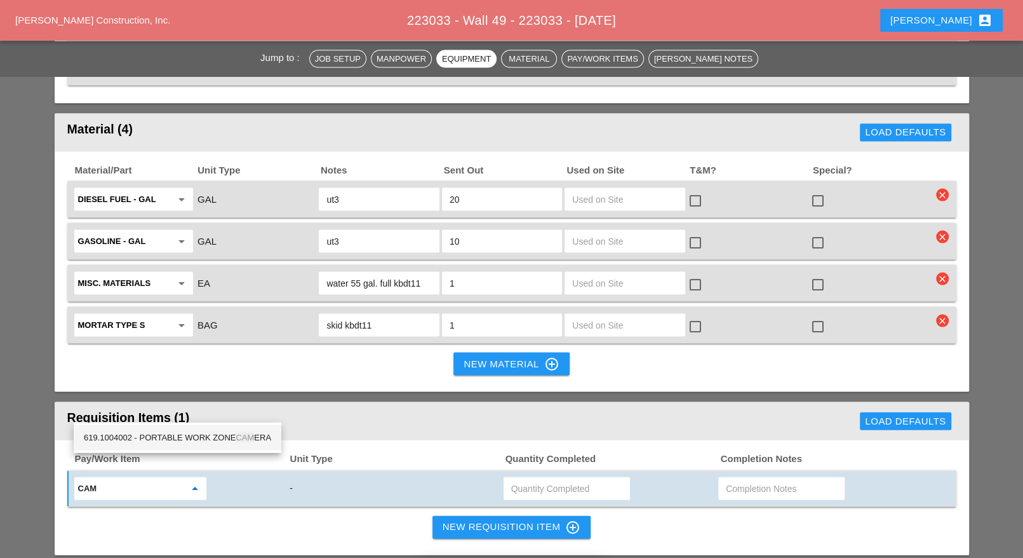
drag, startPoint x: 262, startPoint y: 434, endPoint x: 325, endPoint y: 433, distance: 62.2
click at [268, 435] on div "619.1004002 - PORTABLE WORK ZONE CAM ERA" at bounding box center [177, 437] width 187 height 15
type input "619.1004002 - PORTABLE WORK ZONE CAMERA"
click at [548, 478] on input "text" at bounding box center [566, 488] width 111 height 20
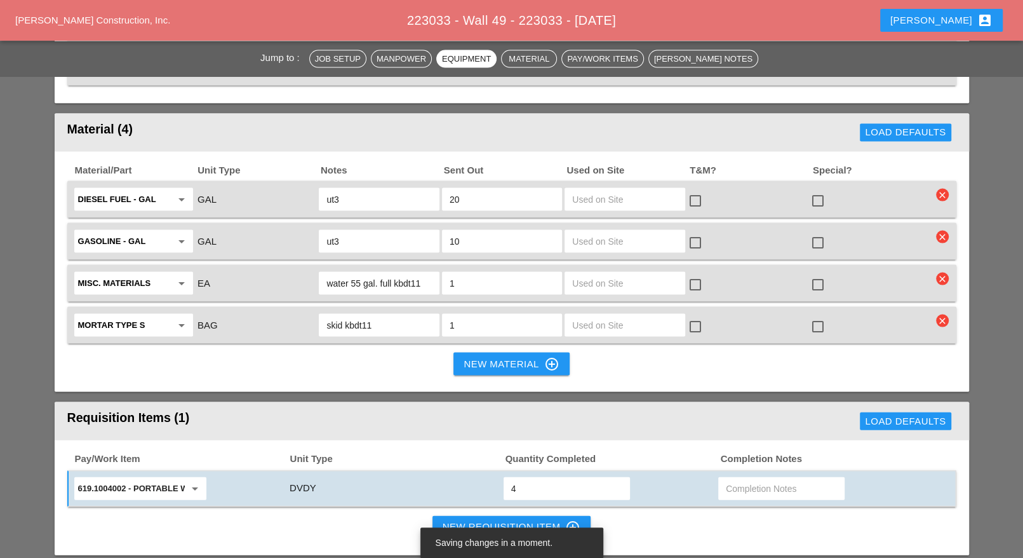
type input "4"
click at [503, 520] on div "New Requisition Item control_point" at bounding box center [512, 527] width 138 height 15
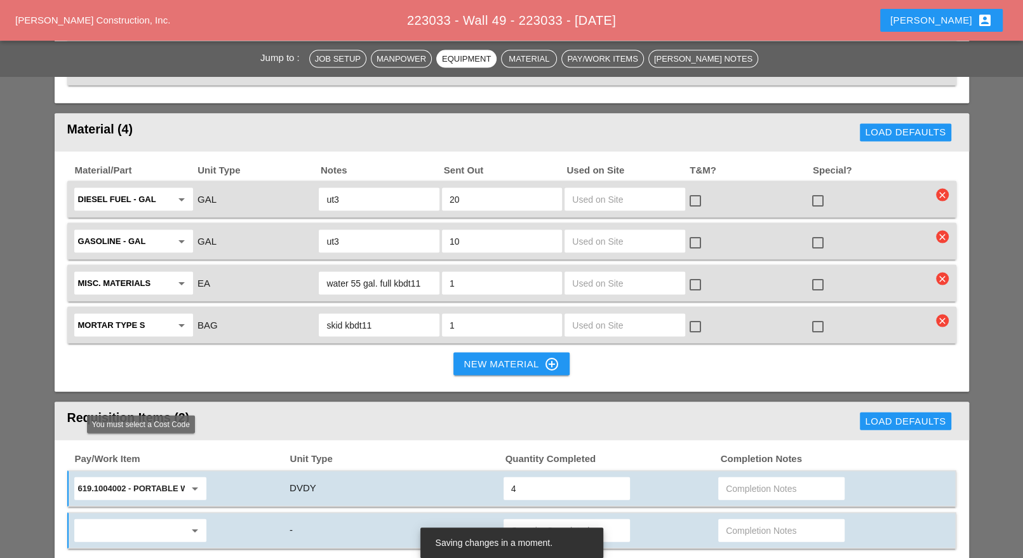
click at [161, 520] on input "text" at bounding box center [131, 530] width 107 height 20
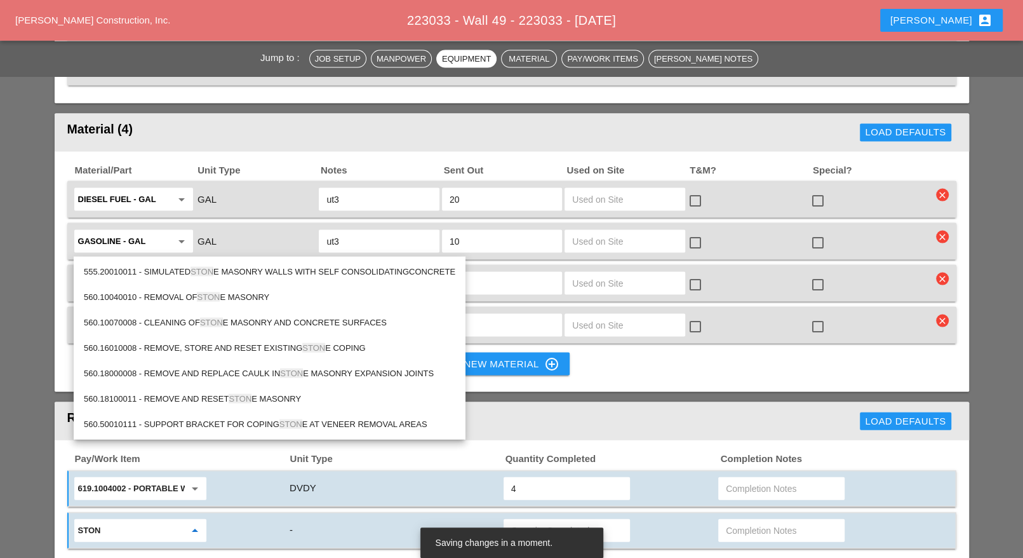
click at [207, 394] on div "560.18100011 - REMOVE AND RESET STON E MASONRY" at bounding box center [270, 398] width 372 height 15
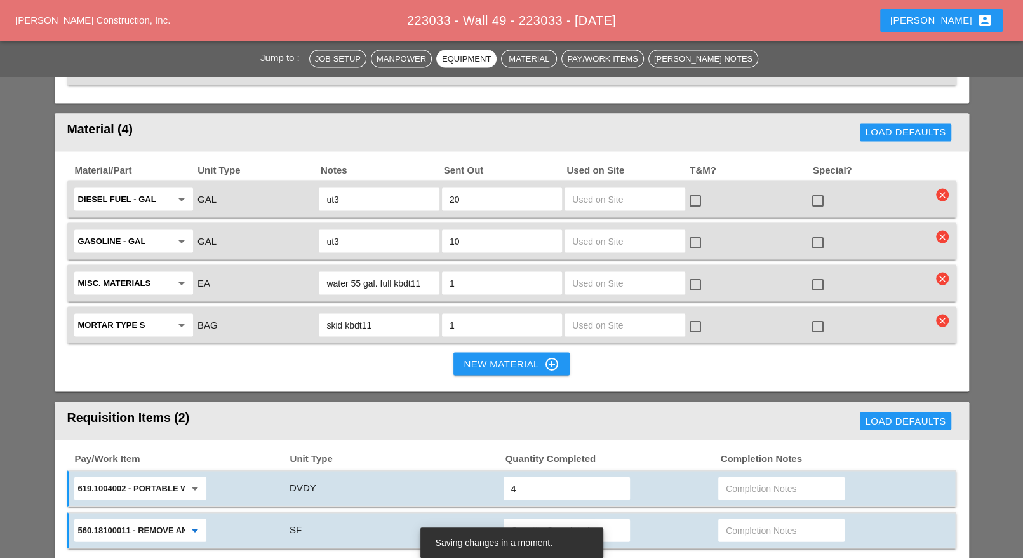
type input "560.18100011 - REMOVE AND RESET STONE MASONRY"
click at [454, 557] on div "New Requisition Item control_point" at bounding box center [512, 568] width 138 height 15
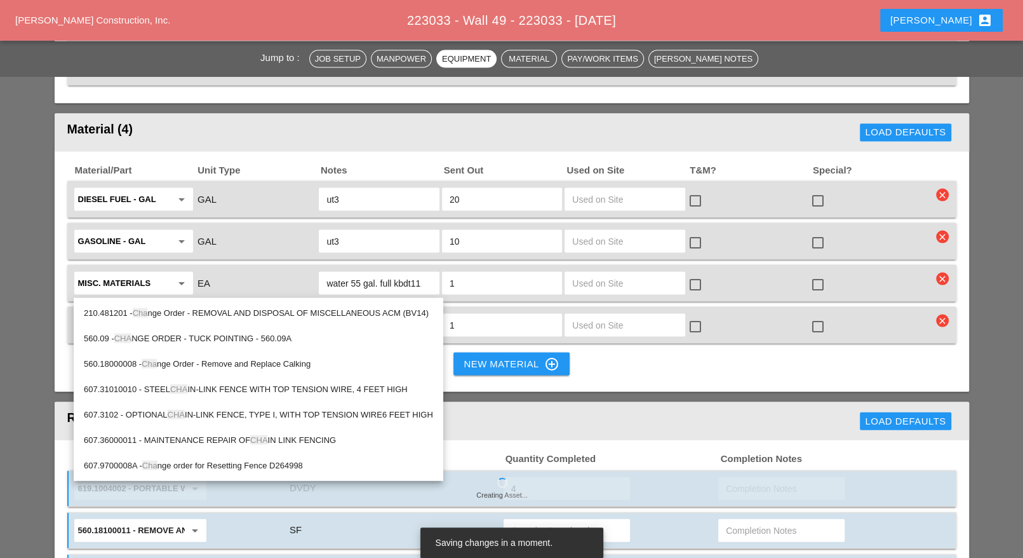
type input "cha"
click at [184, 337] on div "560.09 - CHA NGE ORDER - TUCK POINTING - 560.09A" at bounding box center [258, 338] width 349 height 15
type input "560.09 - CHANGE ORDER - TUCK POINTING - 560.09A"
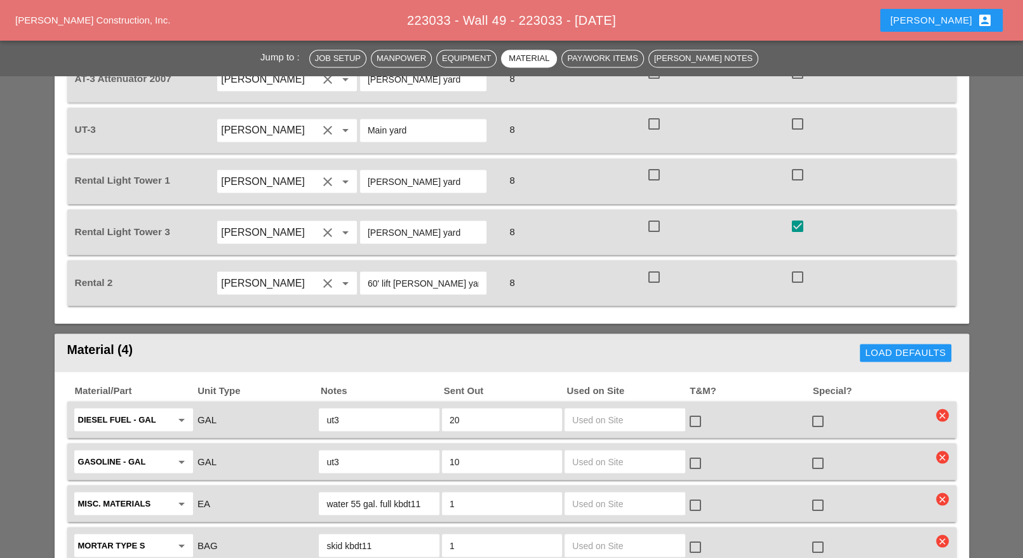
scroll to position [1588, 0]
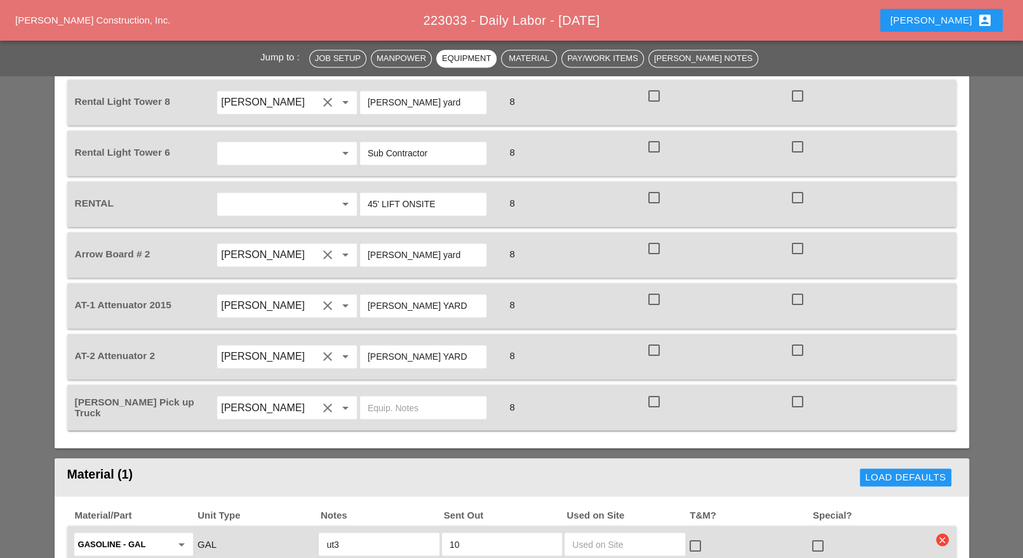
scroll to position [1429, 0]
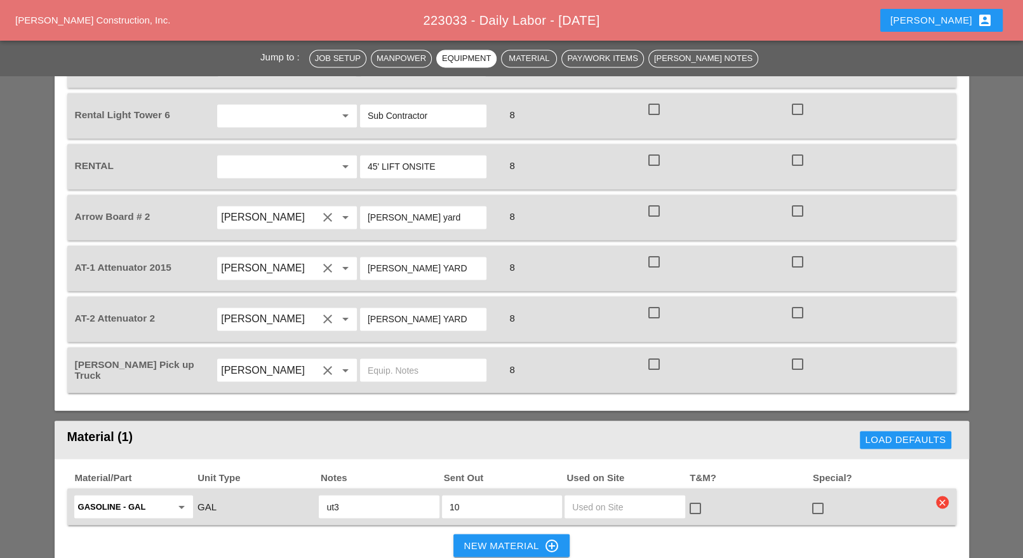
click at [943, 495] on icon "clear" at bounding box center [942, 501] width 13 height 13
click at [941, 437] on div "Are you Sure?" at bounding box center [942, 434] width 81 height 15
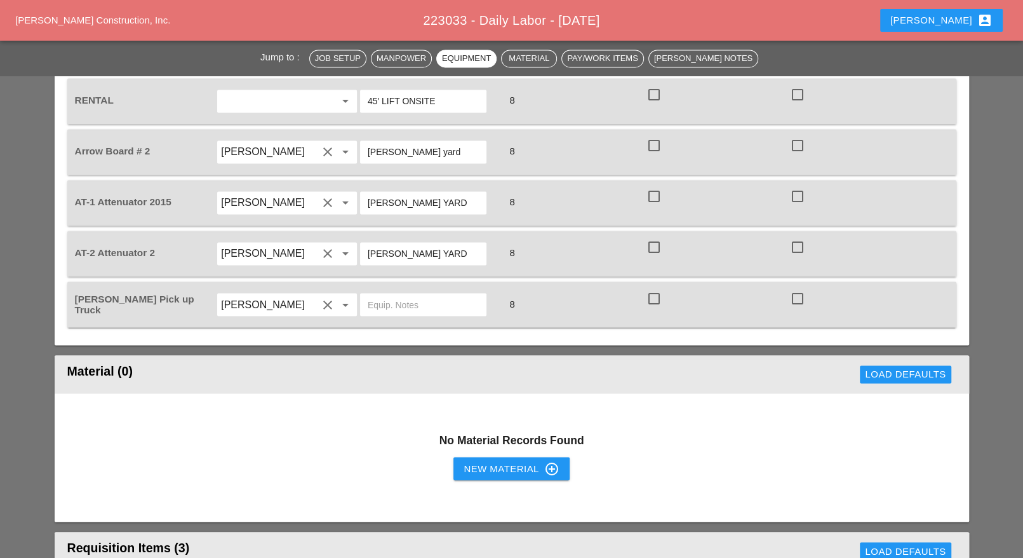
scroll to position [1667, 0]
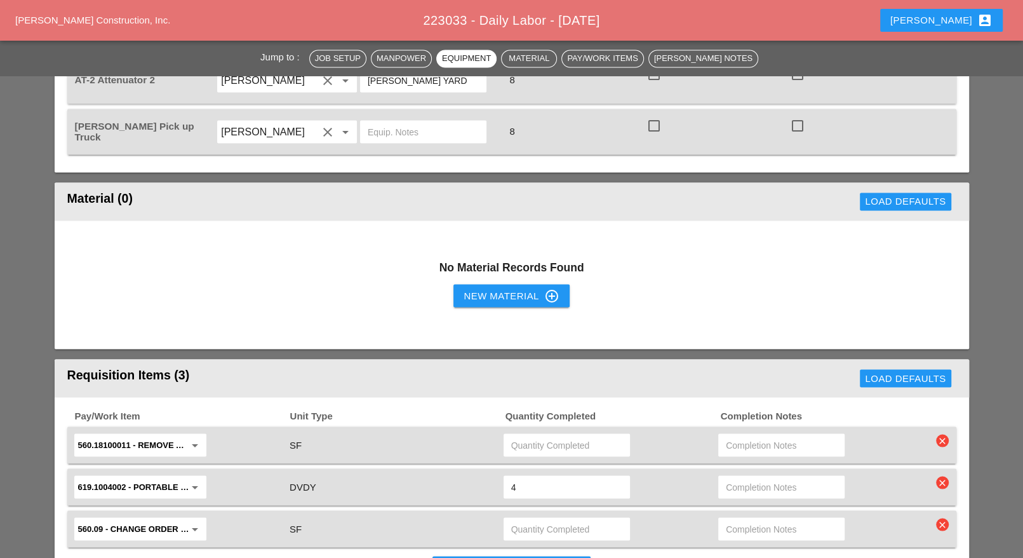
click at [942, 434] on icon "clear" at bounding box center [942, 440] width 13 height 13
click at [947, 375] on div "Are you Sure?" at bounding box center [942, 373] width 81 height 15
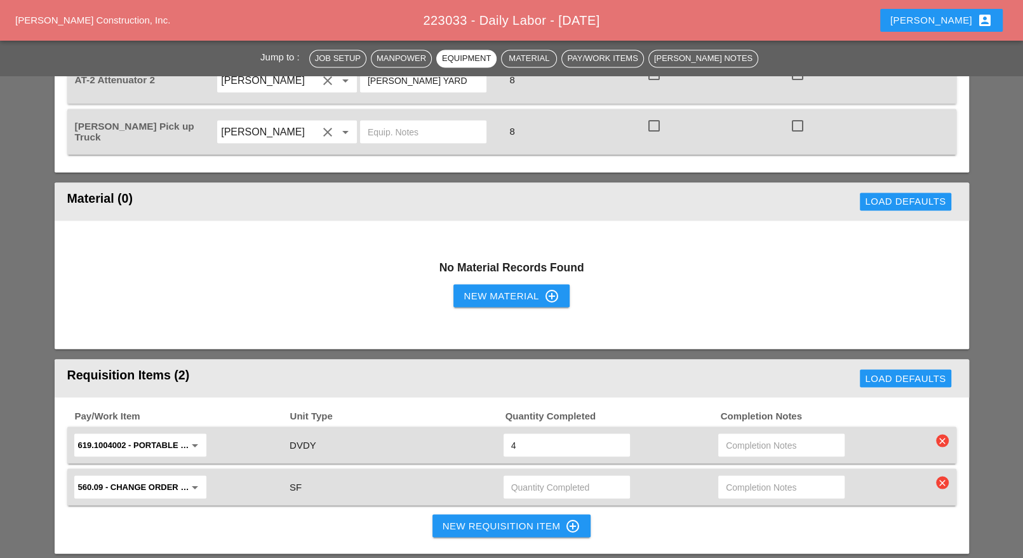
click at [944, 476] on icon "clear" at bounding box center [942, 482] width 13 height 13
click at [948, 415] on div "Are you Sure?" at bounding box center [942, 414] width 81 height 15
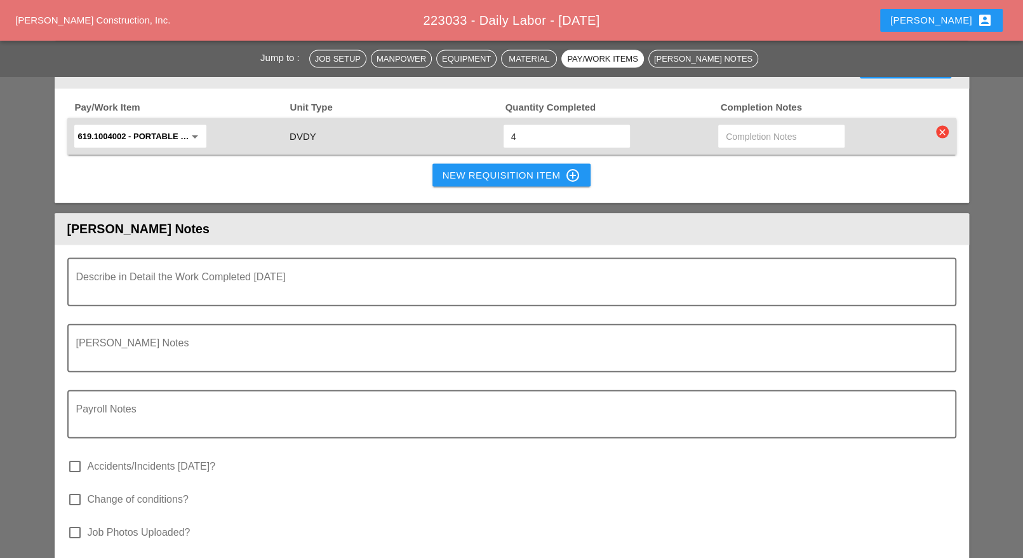
scroll to position [1905, 0]
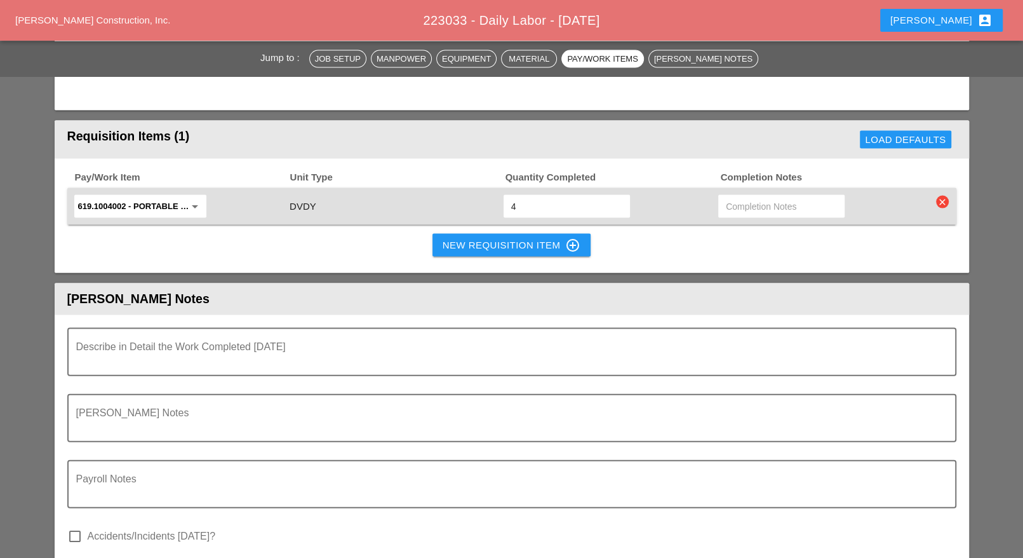
click at [945, 196] on icon "clear" at bounding box center [942, 202] width 13 height 13
click at [939, 140] on div "Are you Sure?" at bounding box center [942, 135] width 81 height 15
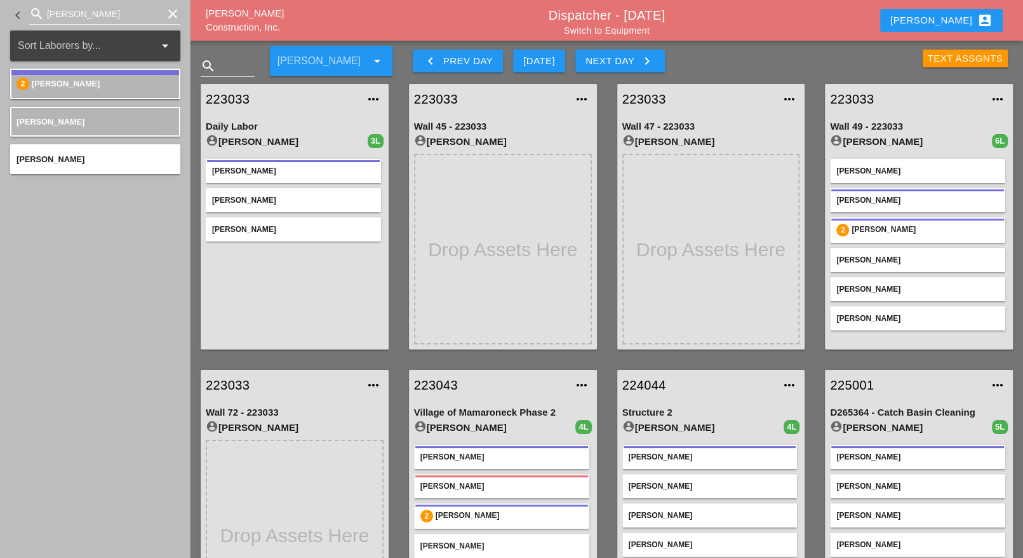
click at [598, 59] on div "Next Day keyboard_arrow_right" at bounding box center [620, 60] width 69 height 15
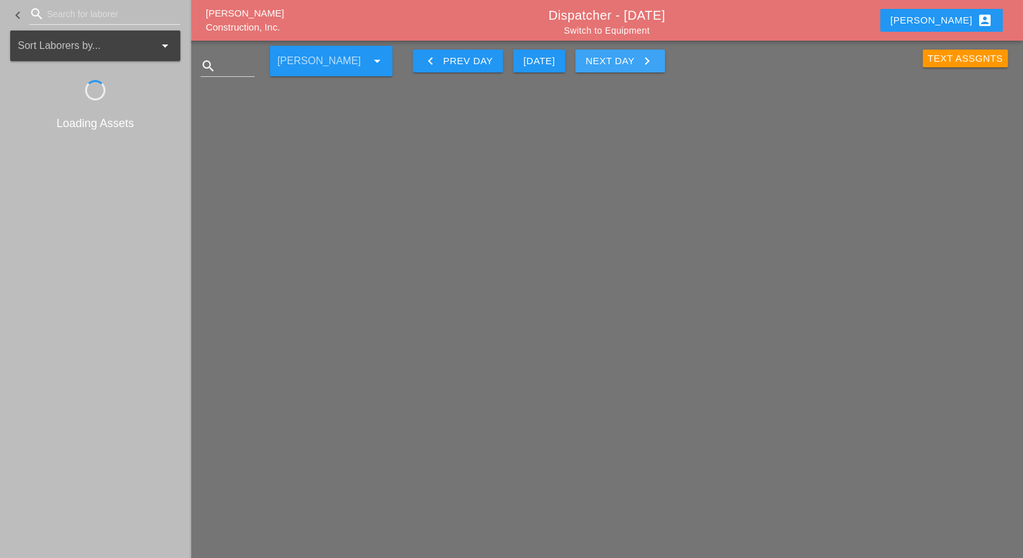
click at [598, 59] on div "Next Day keyboard_arrow_right" at bounding box center [620, 60] width 69 height 15
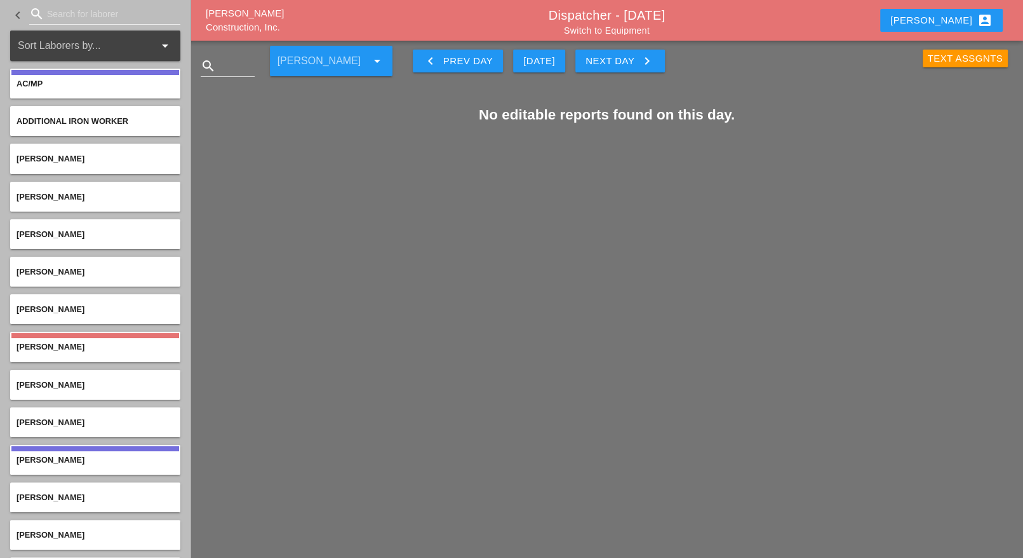
click at [473, 57] on div "keyboard_arrow_left Prev Day" at bounding box center [458, 60] width 70 height 15
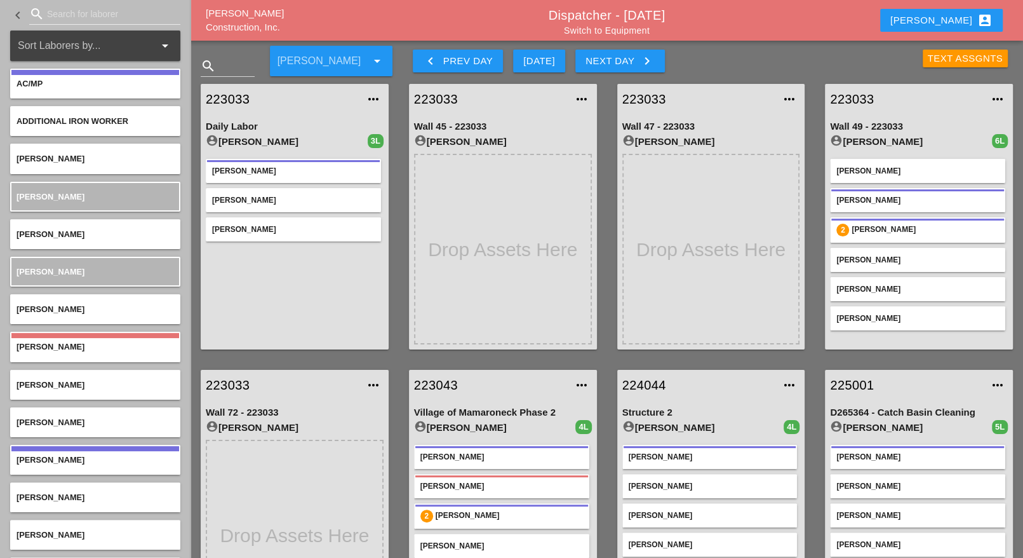
click at [610, 55] on div "Next Day keyboard_arrow_right" at bounding box center [620, 60] width 69 height 15
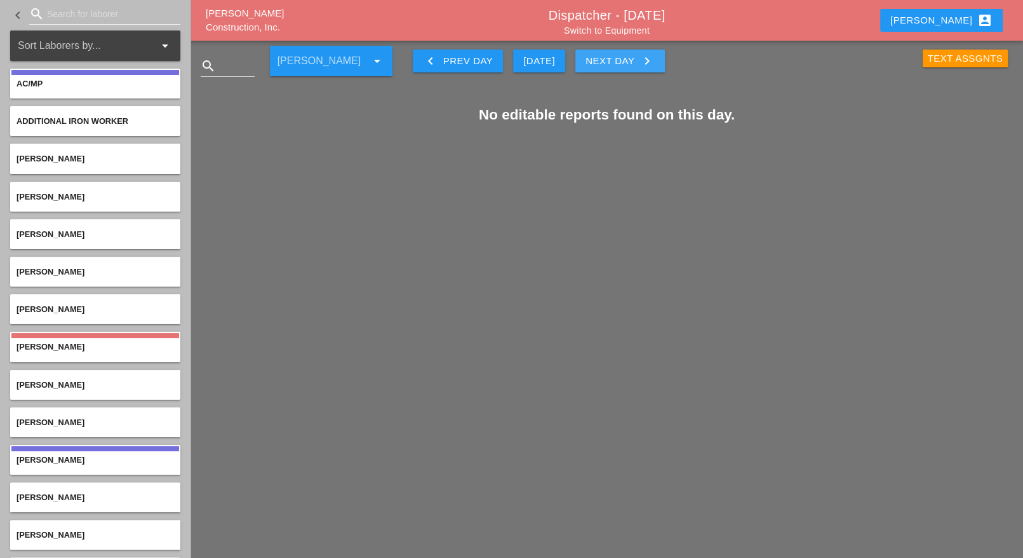
click at [610, 55] on div "Next Day keyboard_arrow_right" at bounding box center [620, 60] width 69 height 15
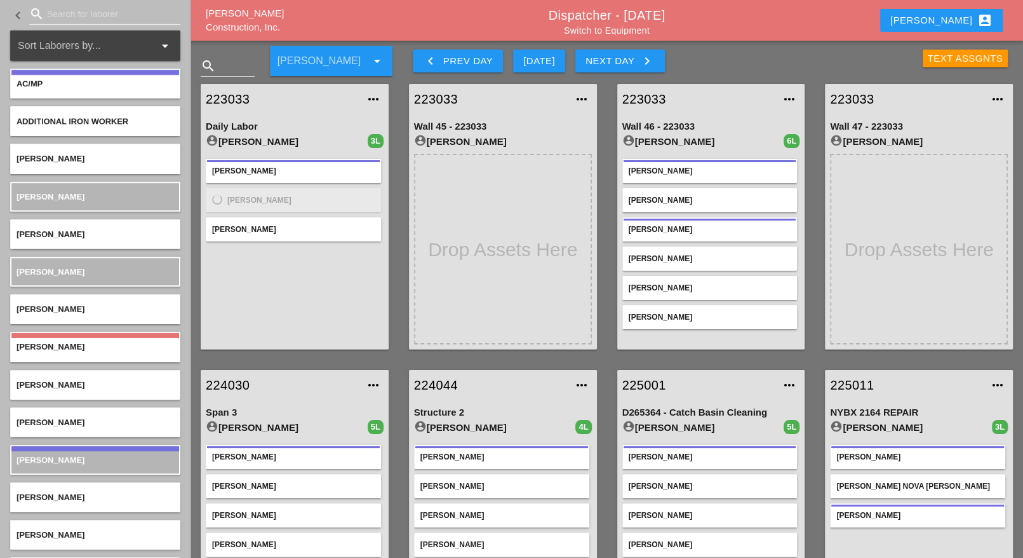
click at [81, 11] on input "Search for laborer" at bounding box center [105, 14] width 116 height 20
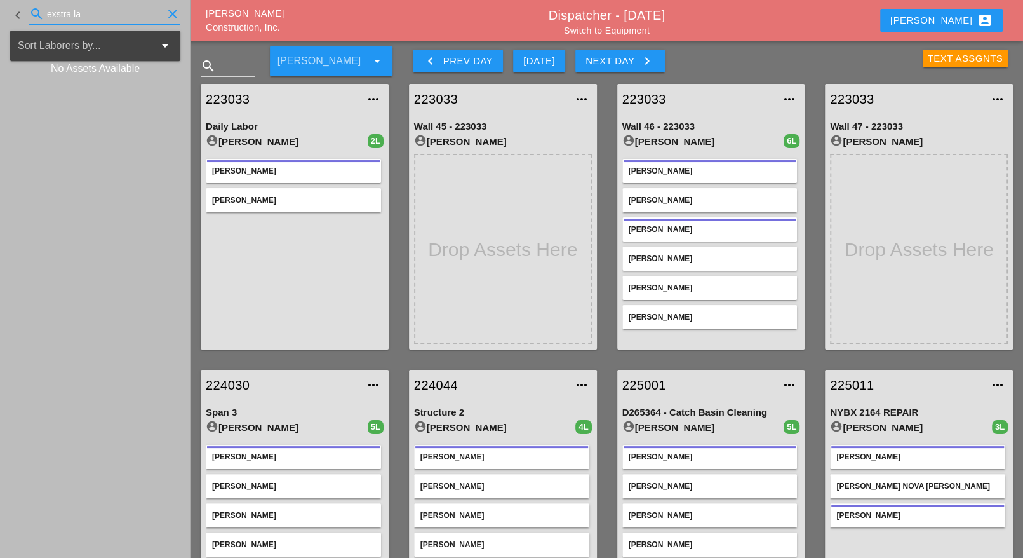
drag, startPoint x: 90, startPoint y: 15, endPoint x: 32, endPoint y: 11, distance: 57.3
click at [32, 11] on div "search exstra la clear" at bounding box center [104, 14] width 151 height 20
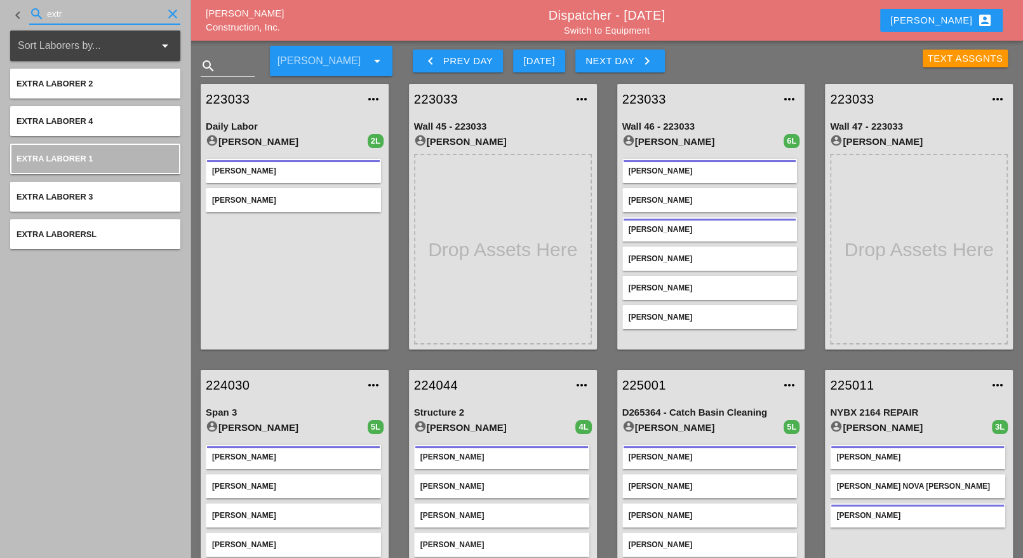
type input "extr"
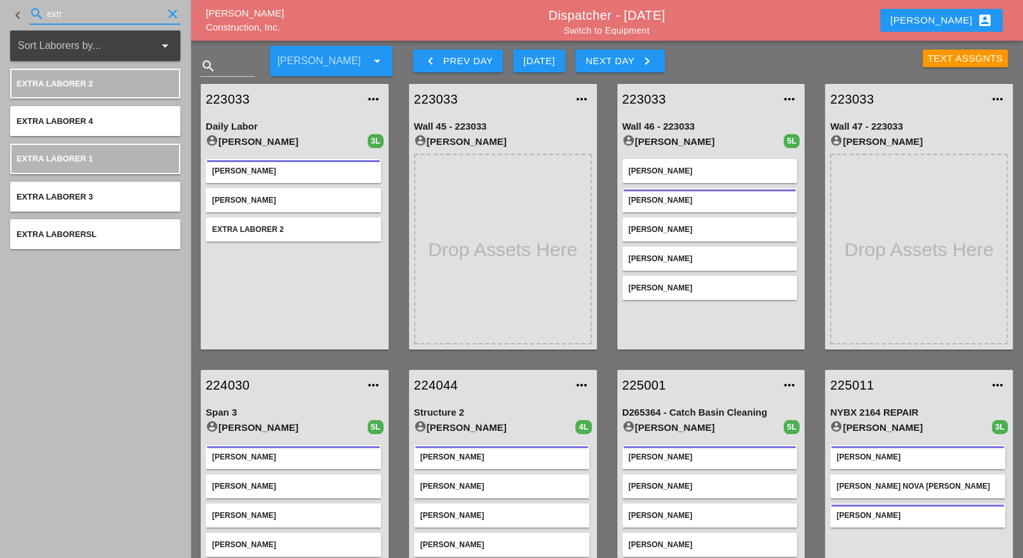
drag, startPoint x: 57, startPoint y: 13, endPoint x: 30, endPoint y: 11, distance: 26.7
click at [30, 11] on div "search extr clear" at bounding box center [104, 14] width 151 height 20
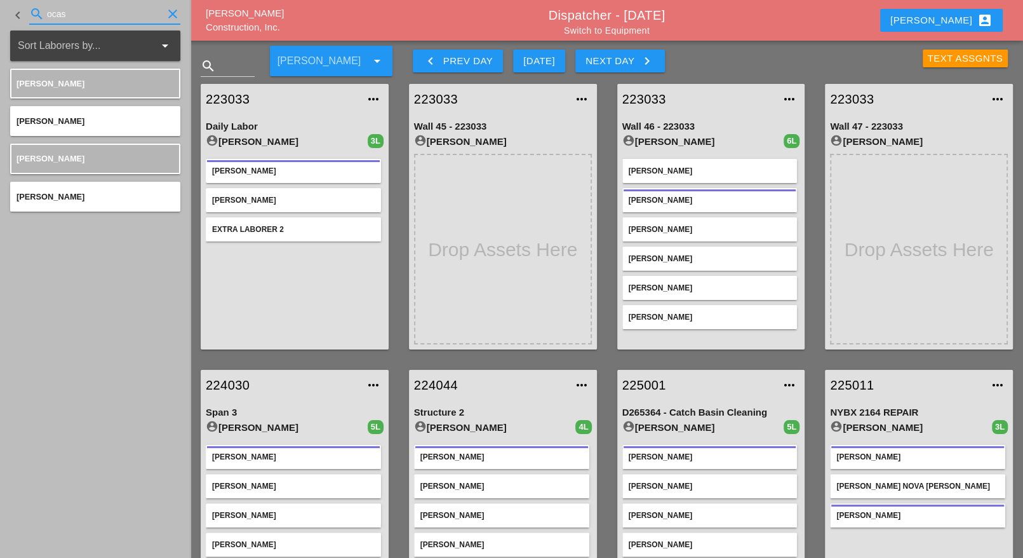
drag, startPoint x: 76, startPoint y: 11, endPoint x: 30, endPoint y: 10, distance: 45.1
click at [31, 10] on div "search ocas clear" at bounding box center [104, 14] width 151 height 20
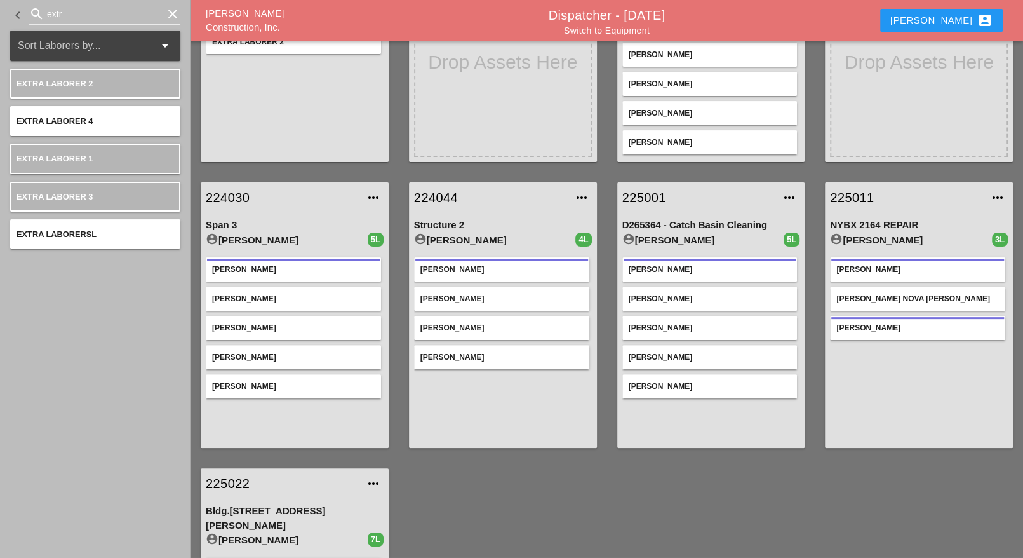
scroll to position [238, 0]
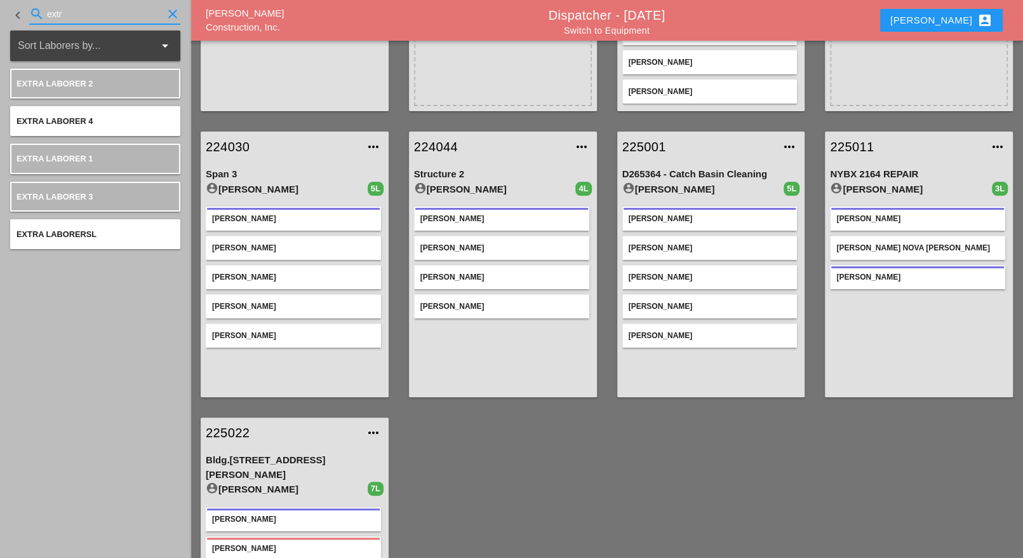
drag, startPoint x: 79, startPoint y: 11, endPoint x: 14, endPoint y: 8, distance: 65.5
click at [18, 5] on div "keyboard_arrow_left search extr clear" at bounding box center [95, 15] width 170 height 43
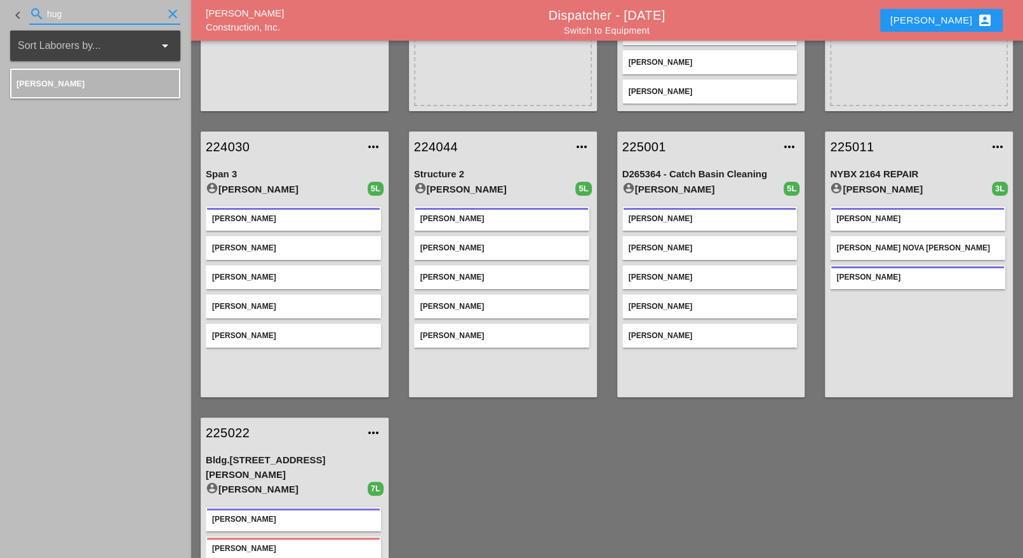
drag, startPoint x: 48, startPoint y: 10, endPoint x: 28, endPoint y: 9, distance: 19.7
click at [28, 9] on div "keyboard_arrow_left search hug clear" at bounding box center [95, 15] width 170 height 43
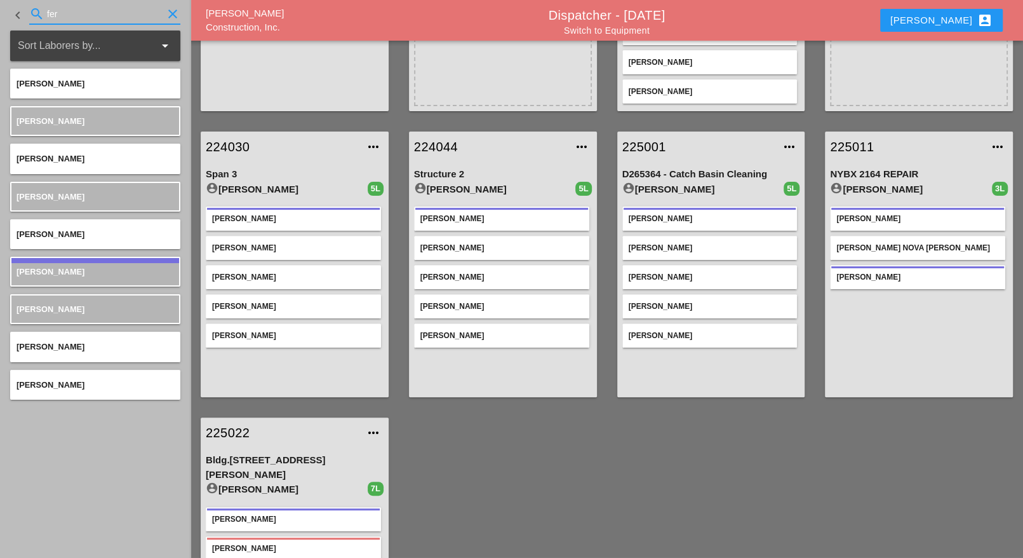
type input "fer"
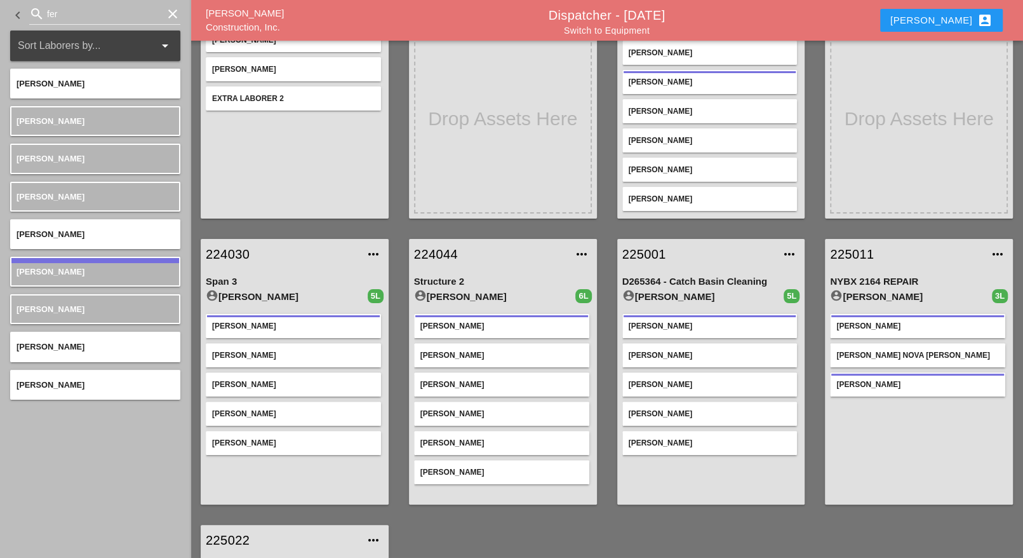
scroll to position [159, 0]
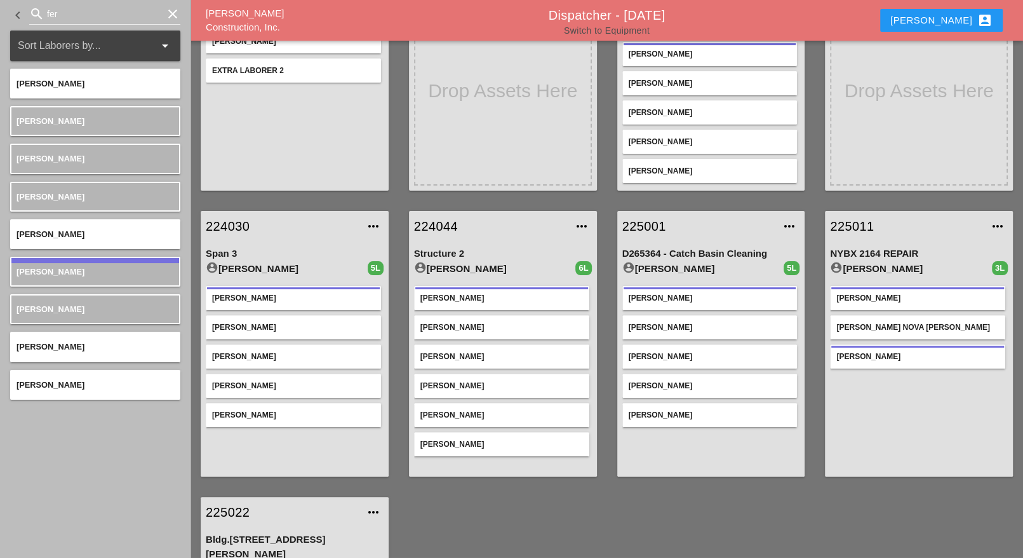
click at [635, 27] on link "Switch to Equipment" at bounding box center [607, 30] width 86 height 10
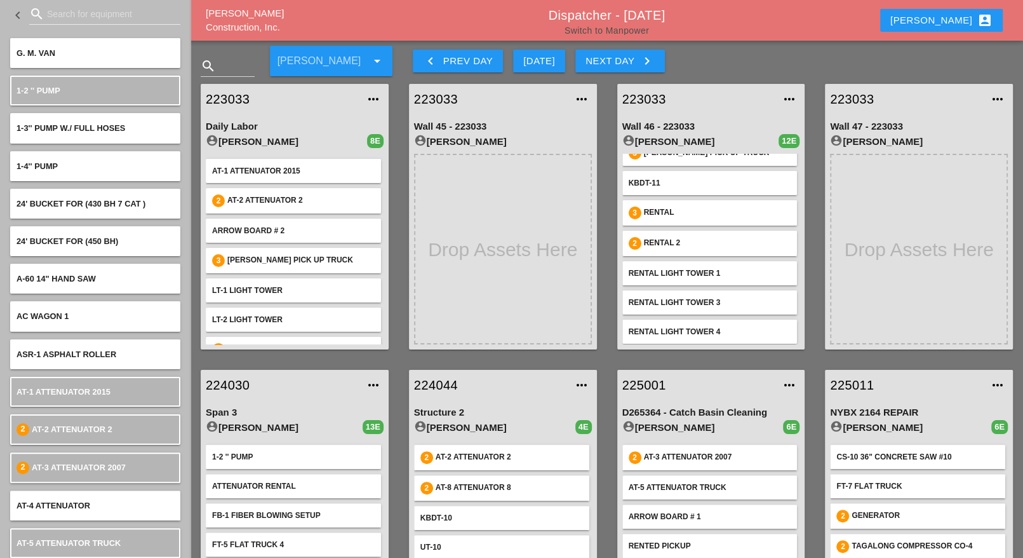
click at [631, 31] on link "Switch to Manpower" at bounding box center [607, 30] width 84 height 10
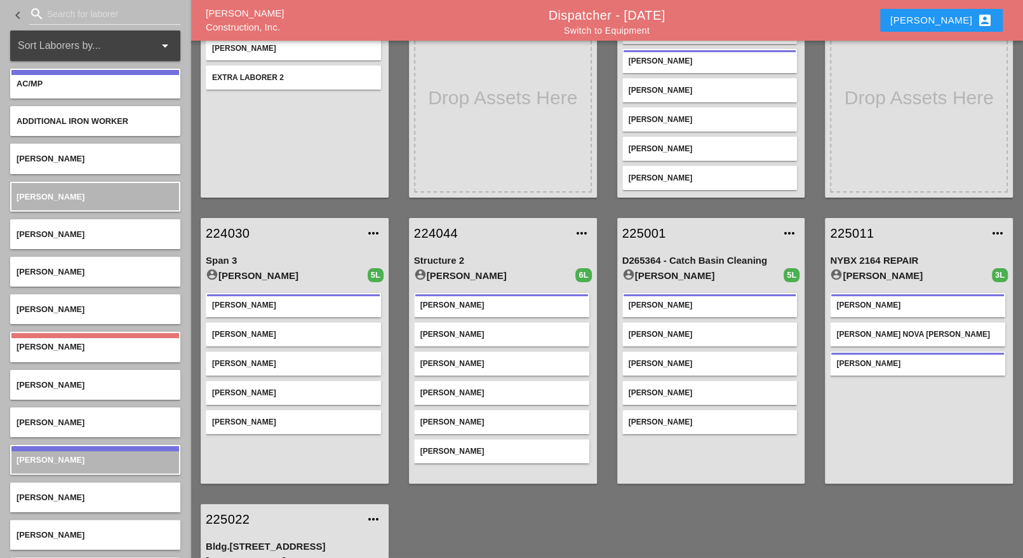
scroll to position [159, 0]
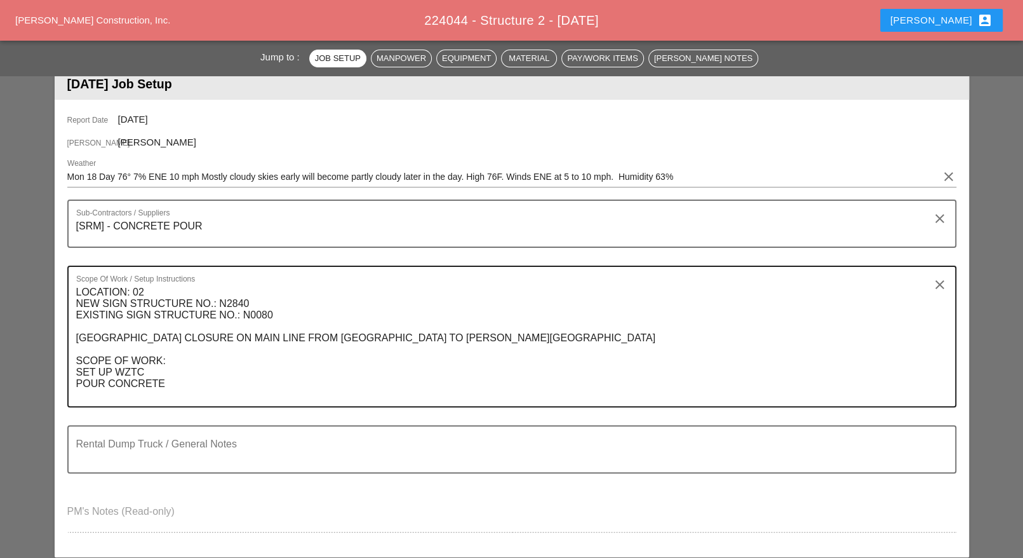
scroll to position [238, 0]
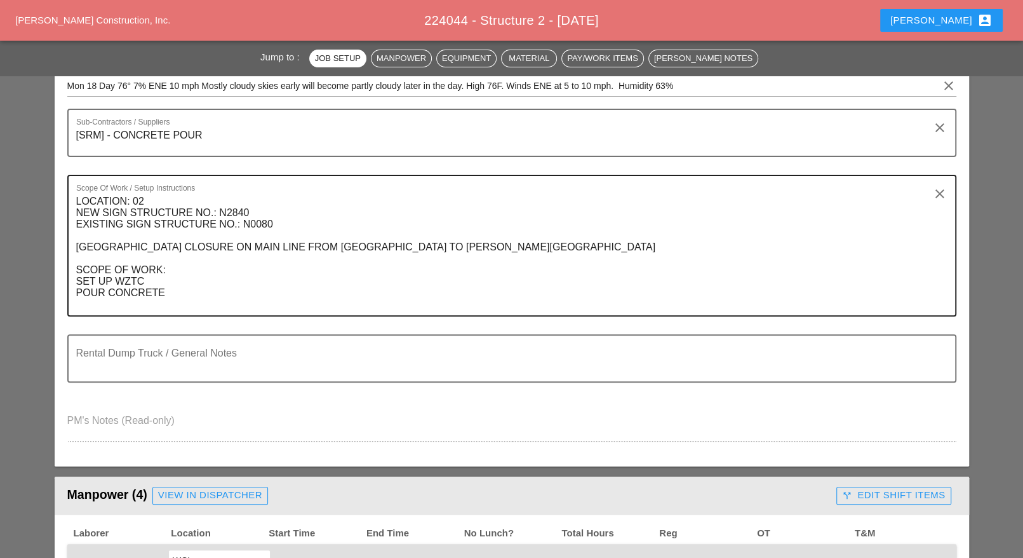
click at [173, 291] on textarea "LOCATION: 02 NEW SIGN STRUCTURE NO.: N2840 EXISTING SIGN STRUCTURE NO.: N0080 […" at bounding box center [506, 253] width 861 height 124
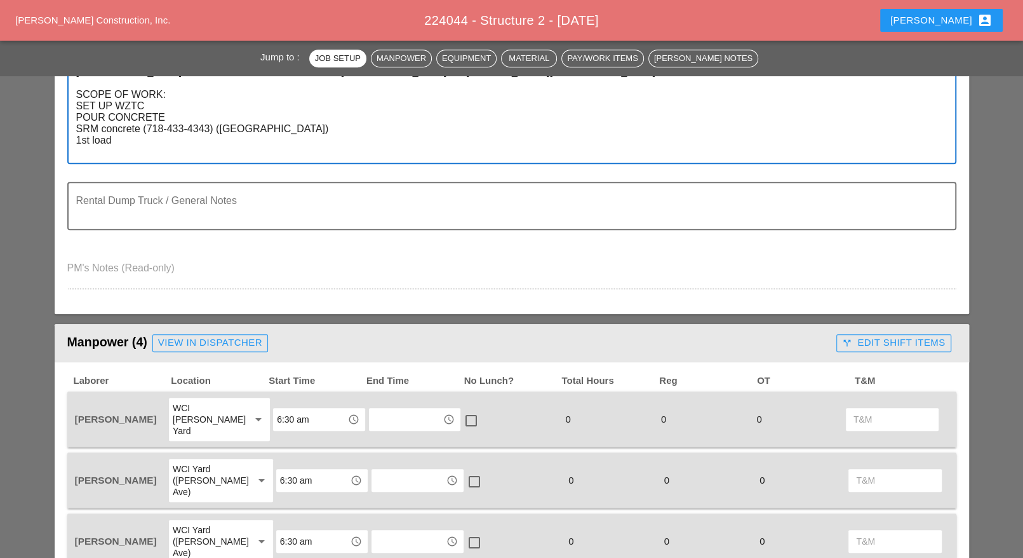
scroll to position [397, 0]
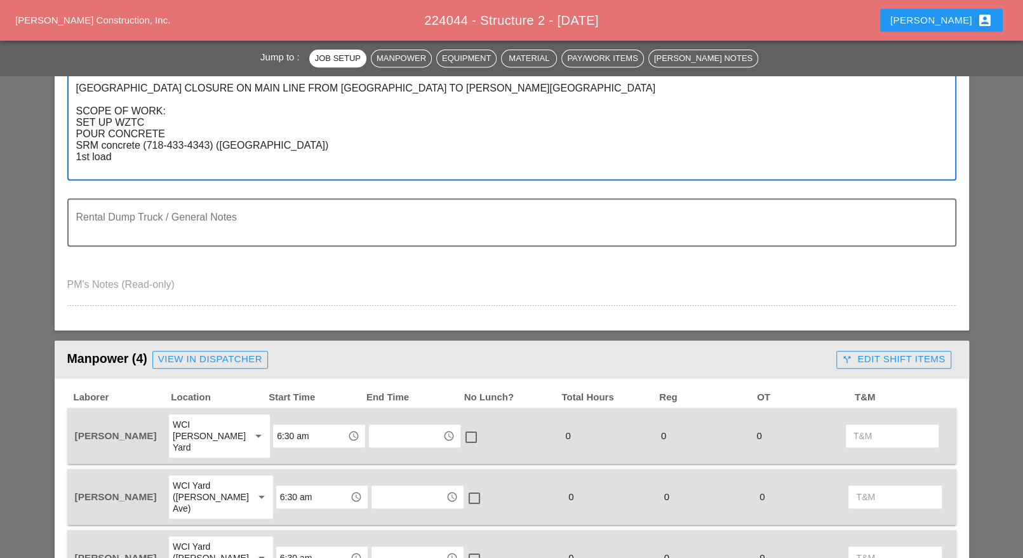
type textarea "LOCATION: 02 NEW SIGN STRUCTURE NO.: N2840 EXISTING SIGN STRUCTURE NO.: N0080 […"
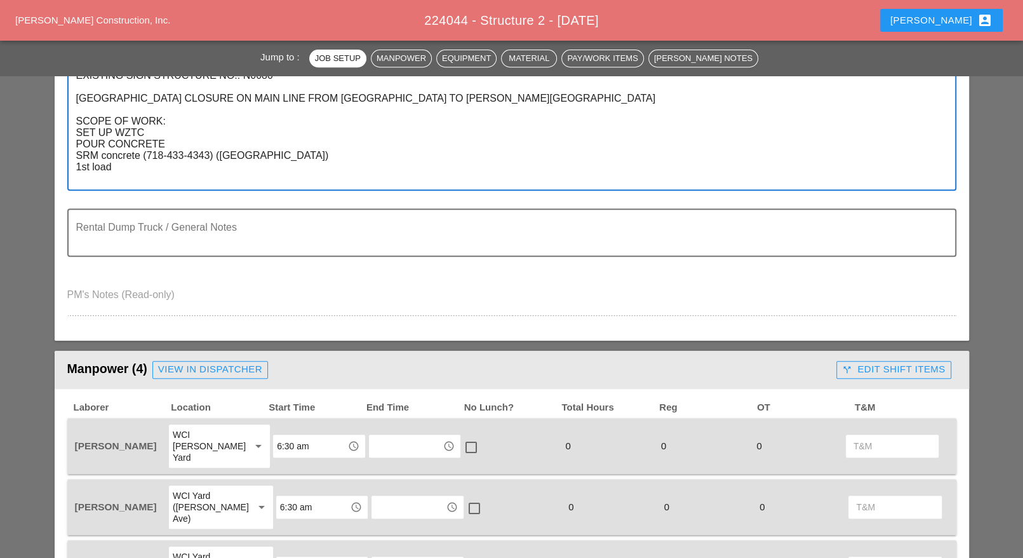
scroll to position [556, 0]
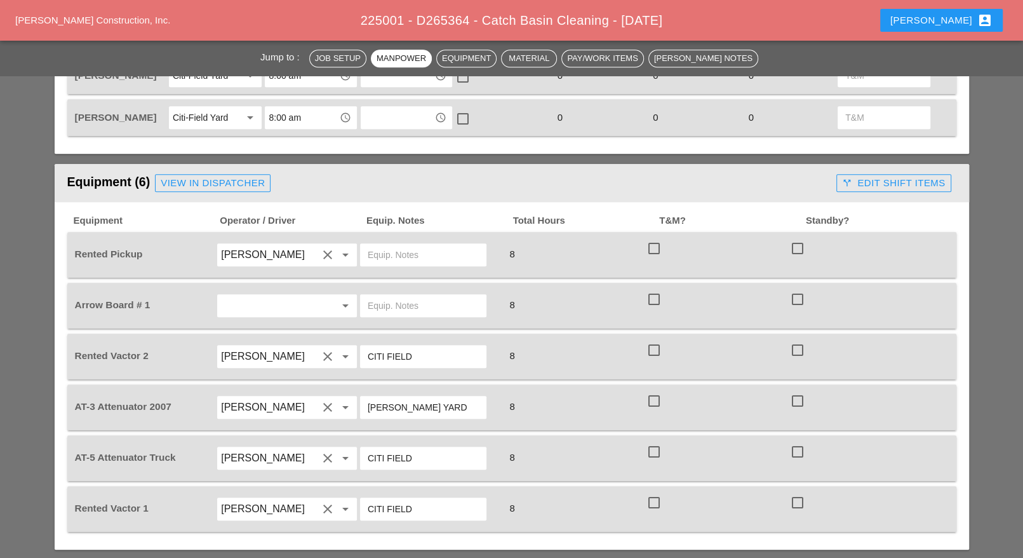
scroll to position [794, 0]
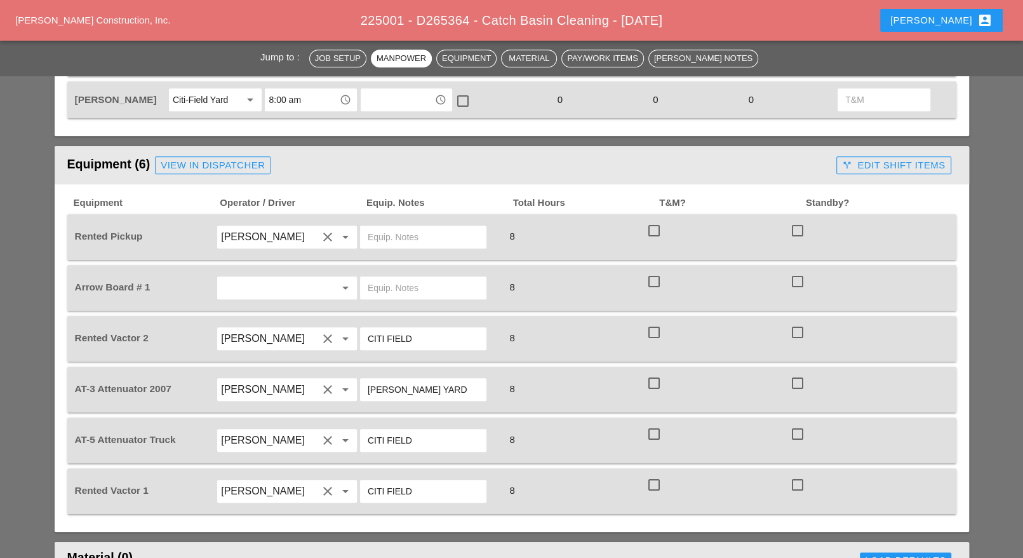
drag, startPoint x: 413, startPoint y: 319, endPoint x: 355, endPoint y: 321, distance: 57.8
click at [357, 321] on div "Rented Vactor 2 [PERSON_NAME] clear arrow_drop_down CITI FIELD 8 check_box_outl…" at bounding box center [502, 339] width 860 height 36
click at [399, 278] on input "text" at bounding box center [423, 288] width 111 height 20
paste input "CITI FIELD"
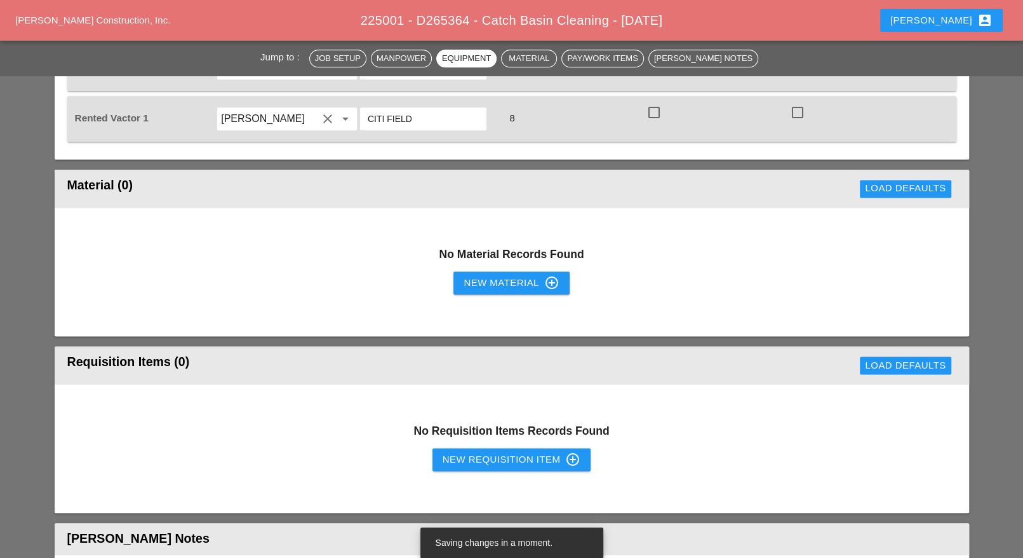
scroll to position [1191, 0]
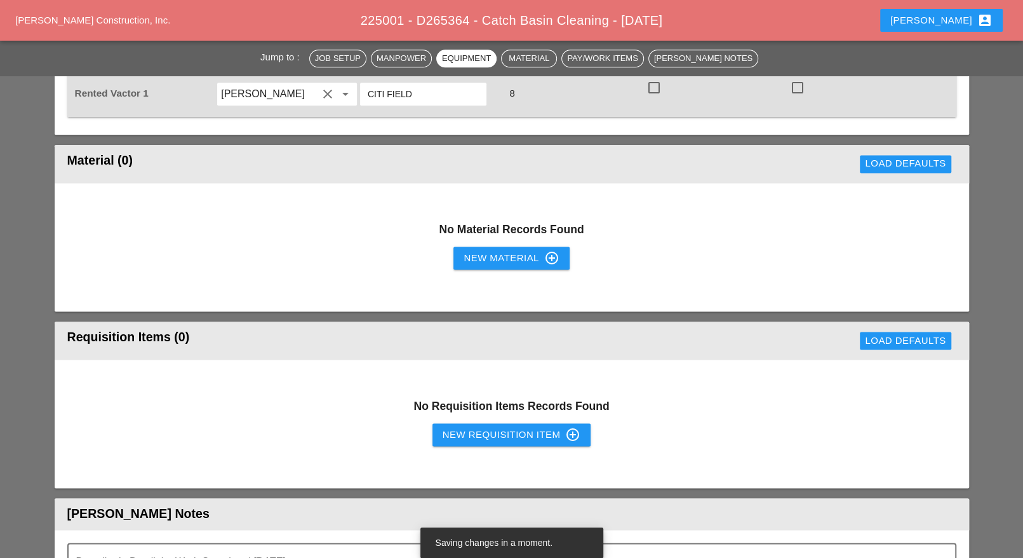
type input "CITI FIELD"
click at [490, 427] on div "New Requisition Item control_point" at bounding box center [512, 434] width 138 height 15
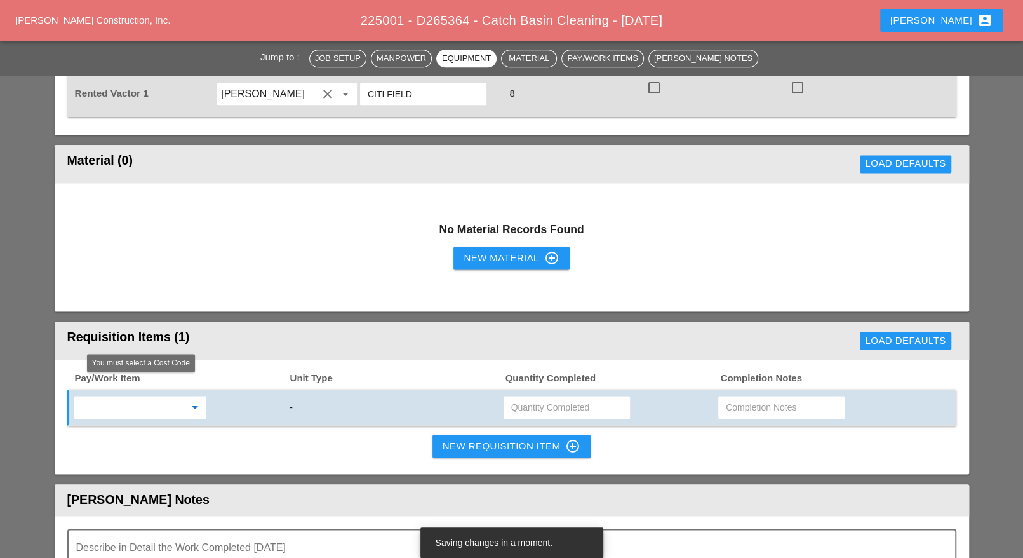
click at [170, 397] on input "text" at bounding box center [131, 407] width 107 height 20
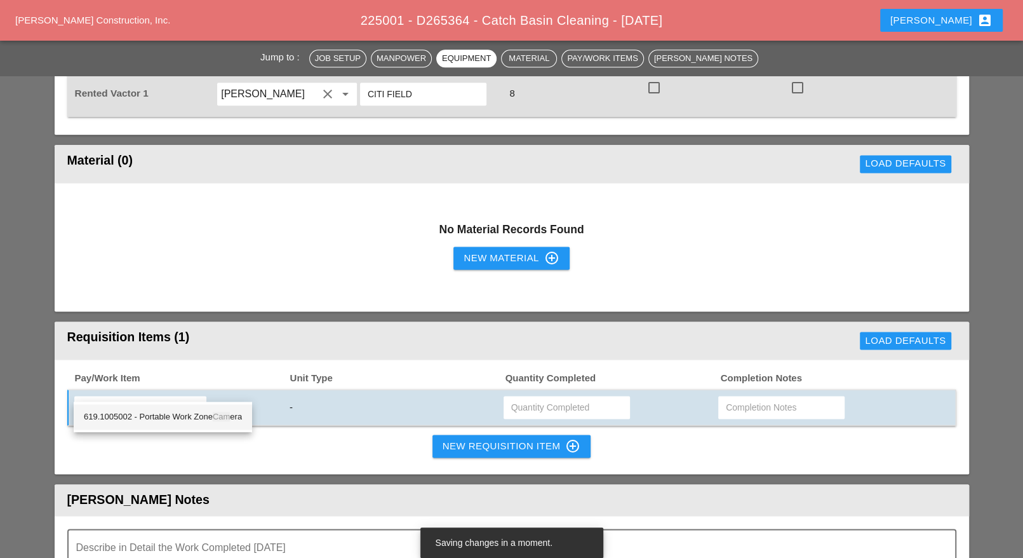
click at [185, 413] on div "619.1005002 - Portable Work Zone Cam era" at bounding box center [163, 416] width 158 height 15
type input "619.1005002 - Portable Work Zone Camera"
click at [533, 397] on input "text" at bounding box center [566, 407] width 111 height 20
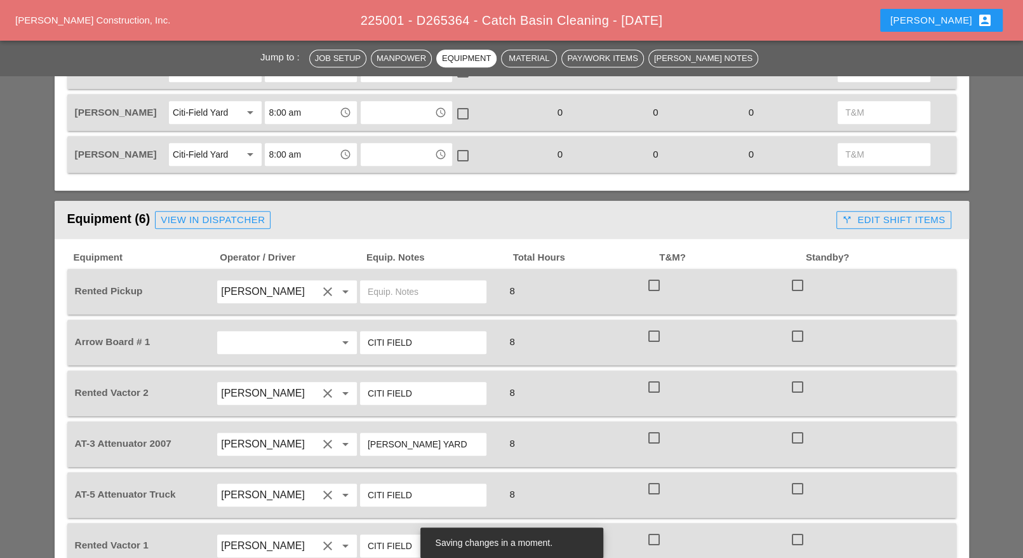
scroll to position [635, 0]
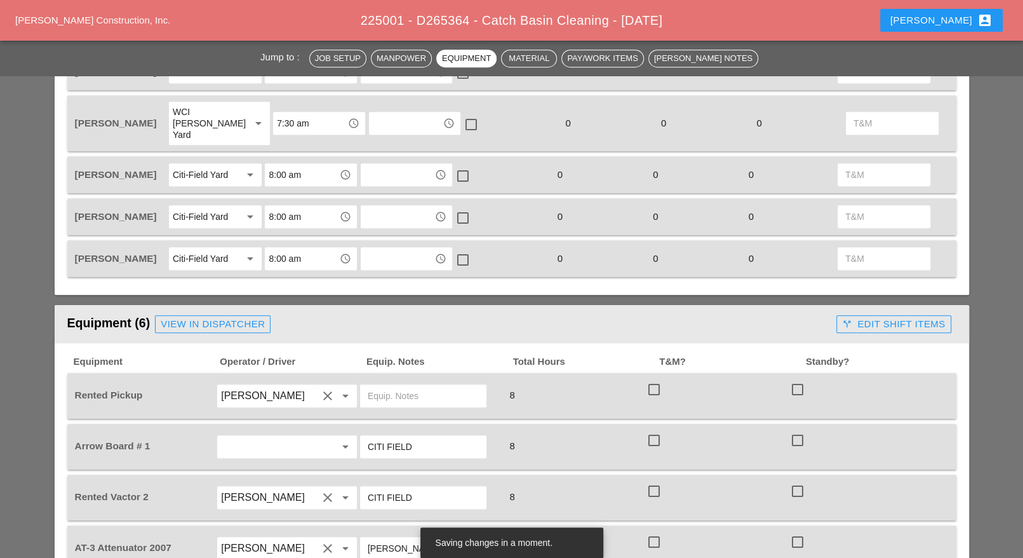
type input "4"
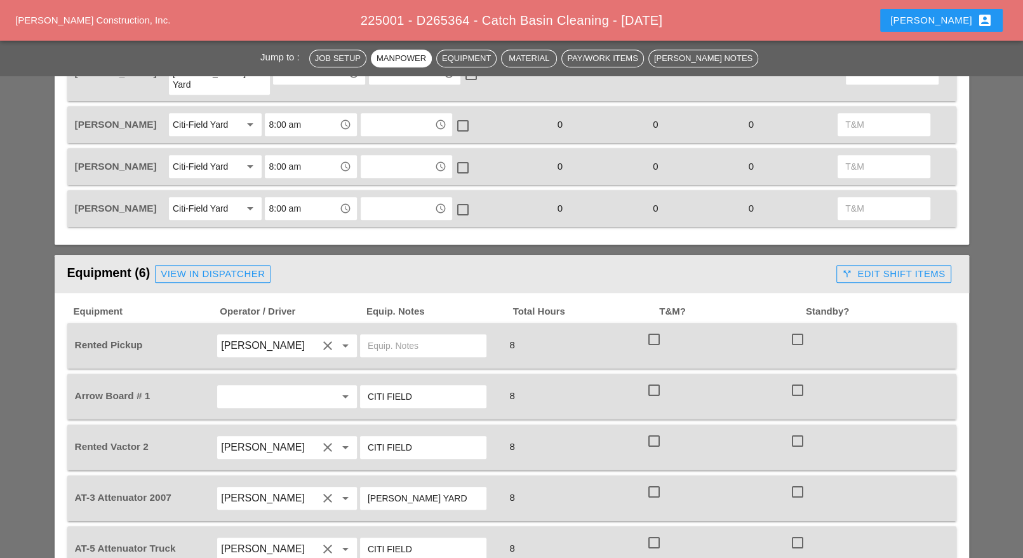
scroll to position [714, 0]
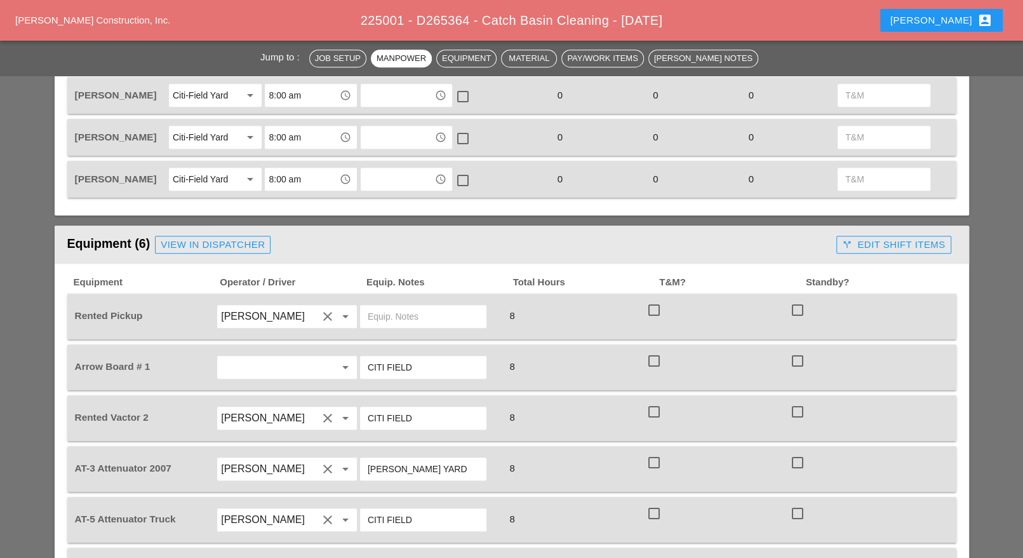
click at [281, 357] on input "text" at bounding box center [269, 367] width 97 height 20
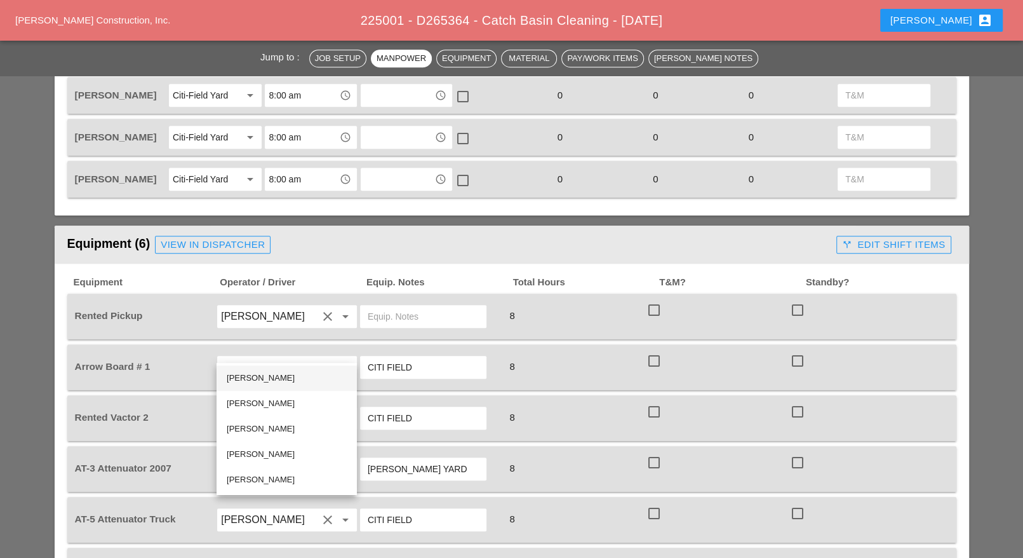
click at [269, 382] on div "Brian Ferguson" at bounding box center [287, 377] width 120 height 15
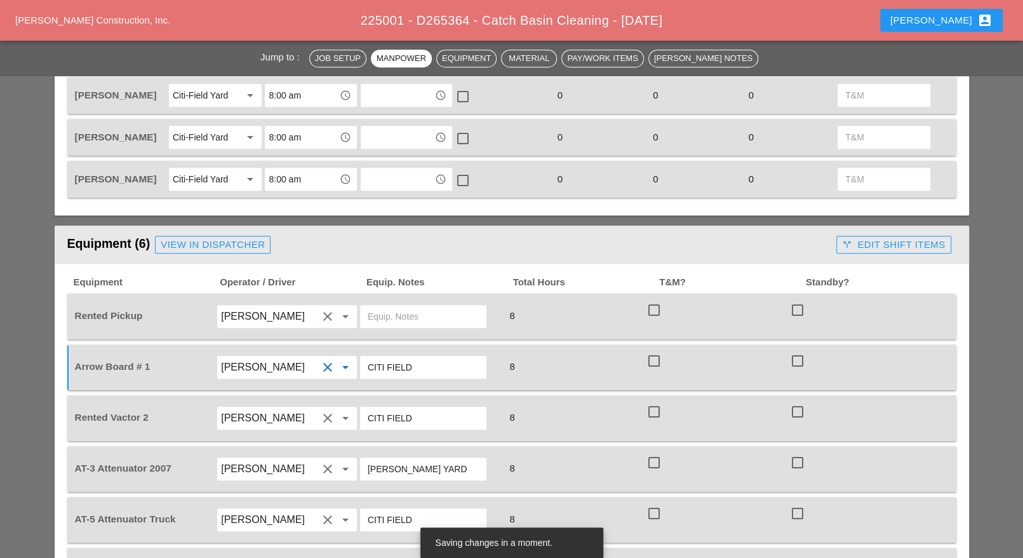
drag, startPoint x: 297, startPoint y: 346, endPoint x: 220, endPoint y: 351, distance: 77.6
click at [220, 356] on div "Brian Ferguson clear arrow_drop_down" at bounding box center [287, 367] width 140 height 23
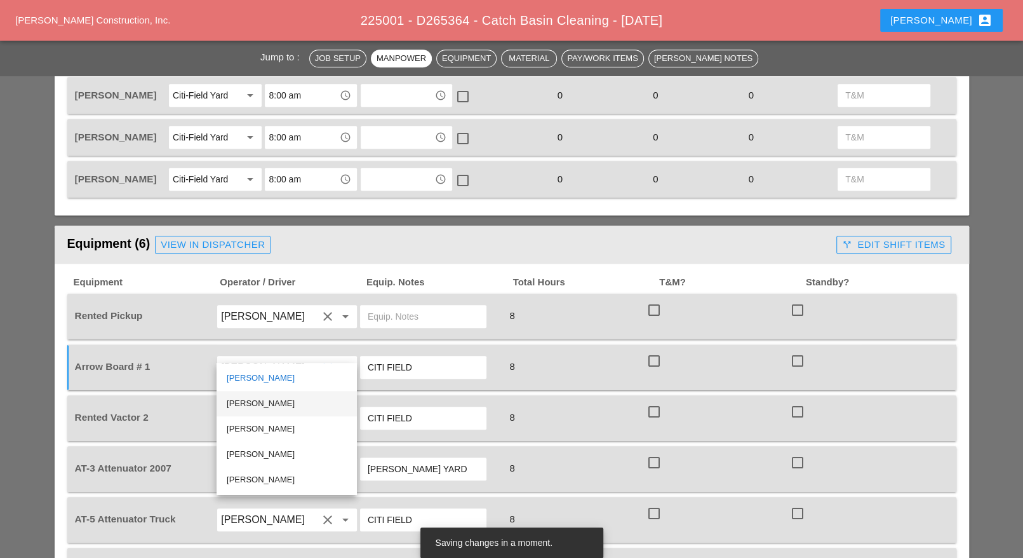
click at [255, 401] on div "Miguel Fernandes" at bounding box center [287, 403] width 120 height 15
type input "Miguel Fernandes"
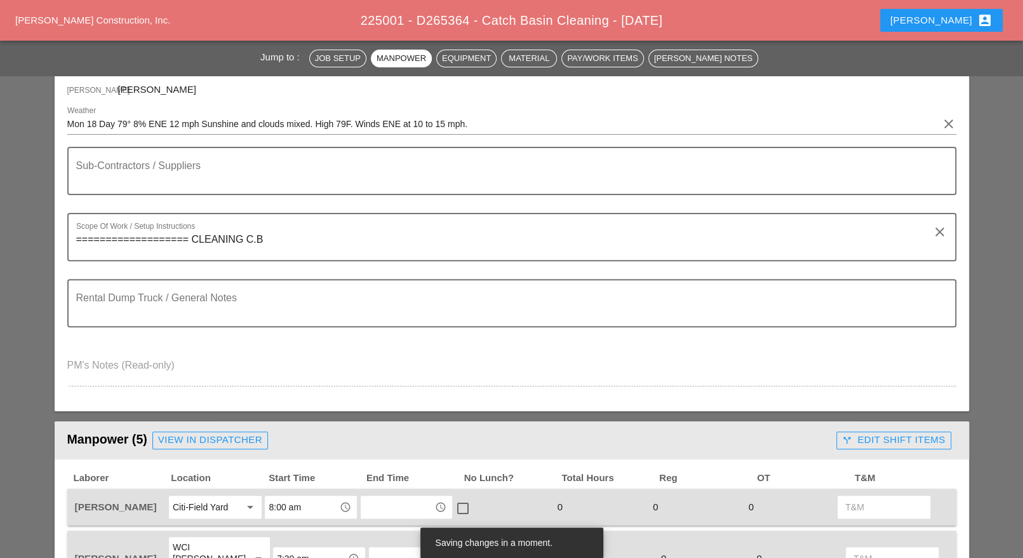
scroll to position [0, 0]
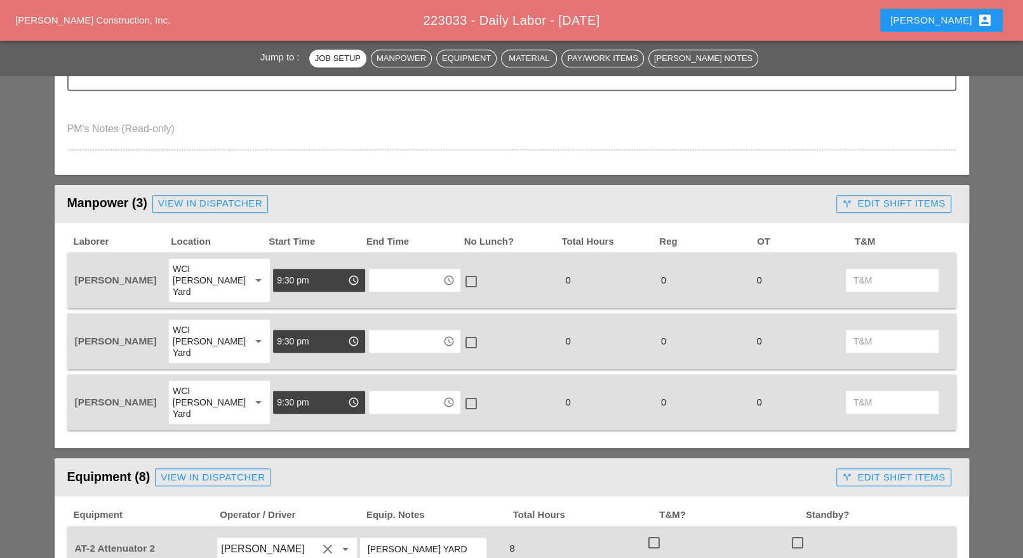
scroll to position [794, 0]
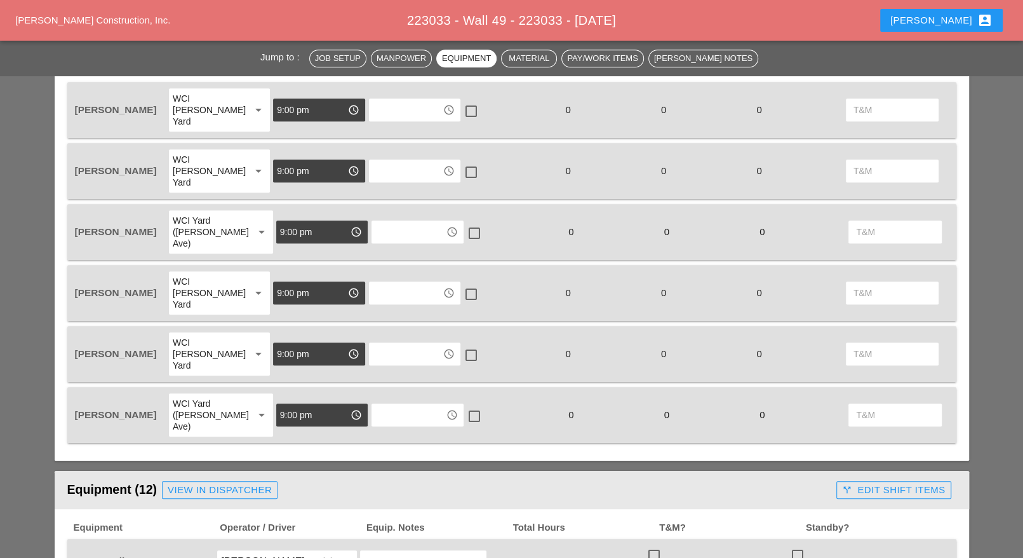
scroll to position [714, 0]
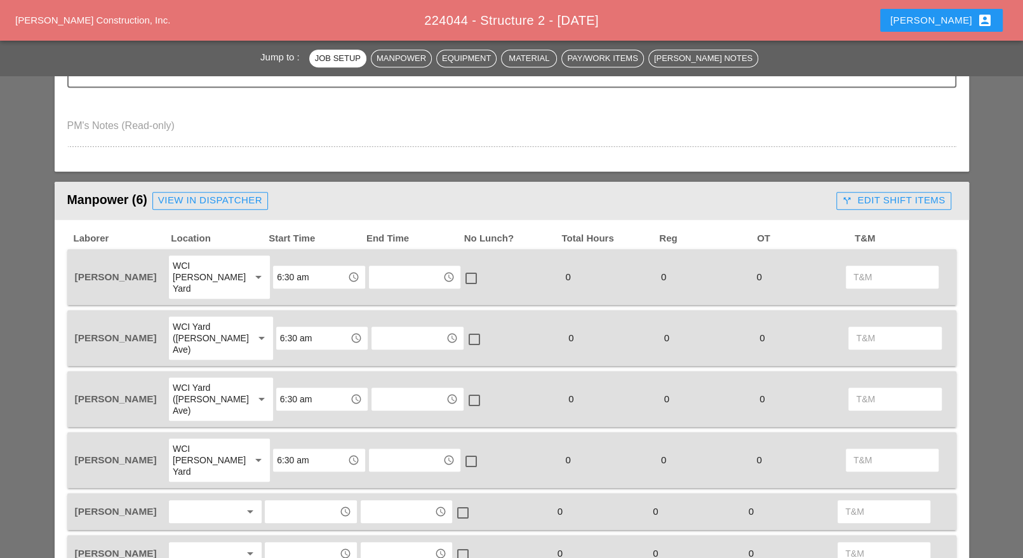
scroll to position [714, 0]
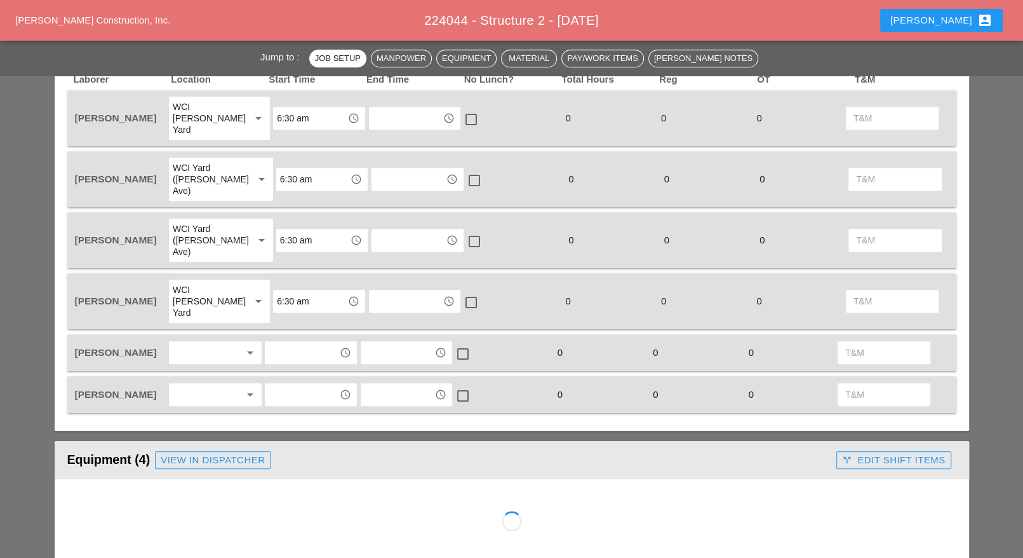
click at [197, 342] on div at bounding box center [206, 352] width 67 height 20
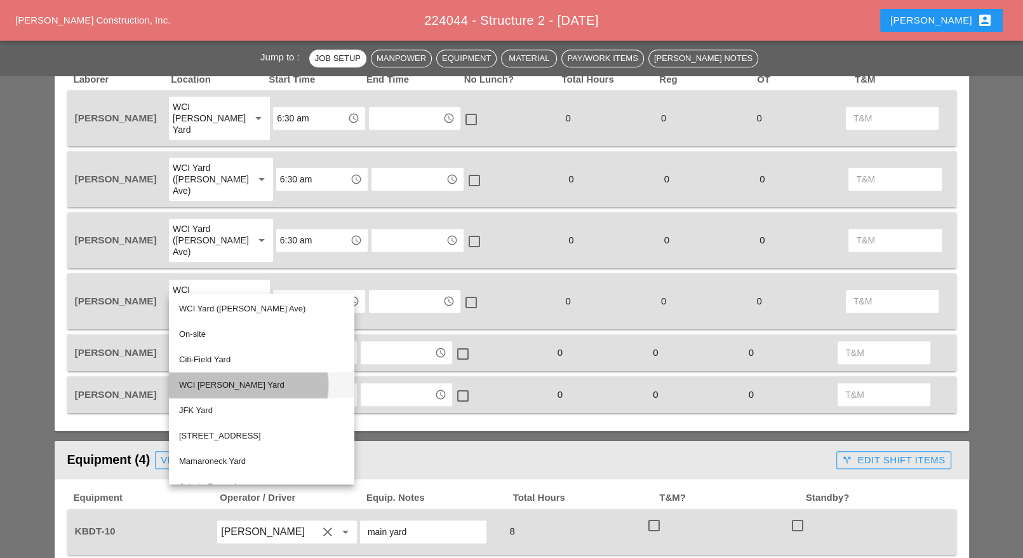
click at [208, 384] on div "WCI [PERSON_NAME] Yard" at bounding box center [261, 384] width 165 height 15
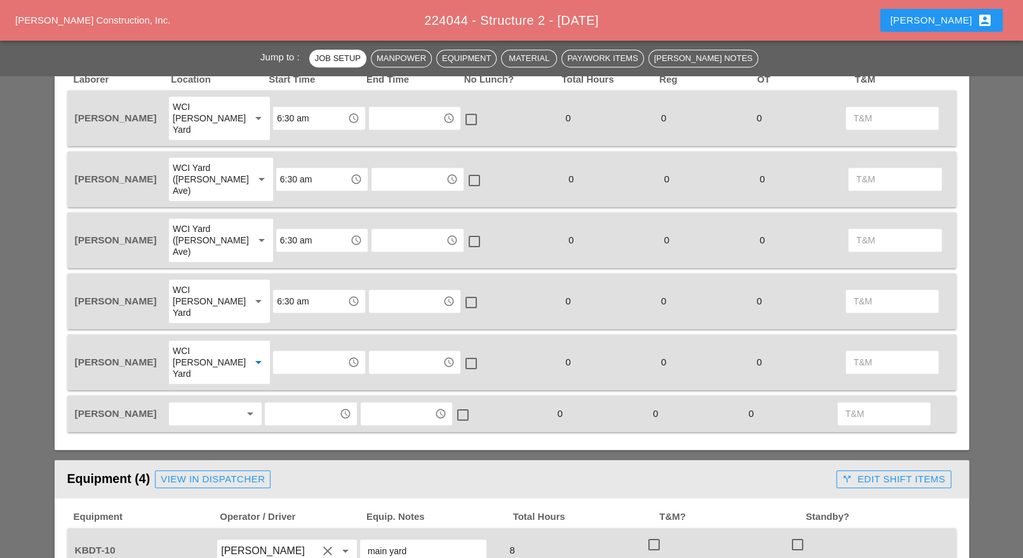
click at [203, 403] on div at bounding box center [206, 413] width 67 height 20
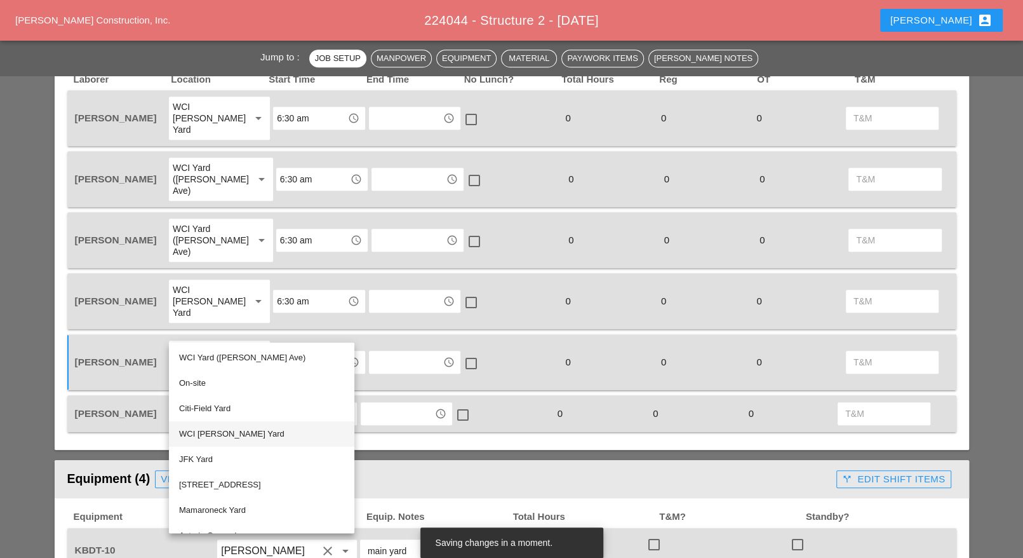
click at [213, 431] on div "WCI [PERSON_NAME] Yard" at bounding box center [261, 433] width 165 height 15
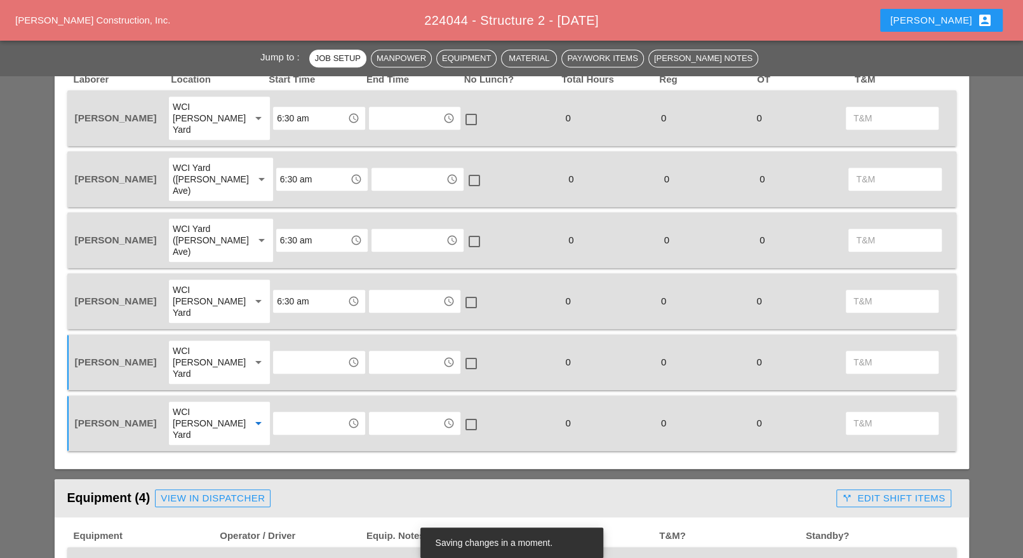
scroll to position [635, 0]
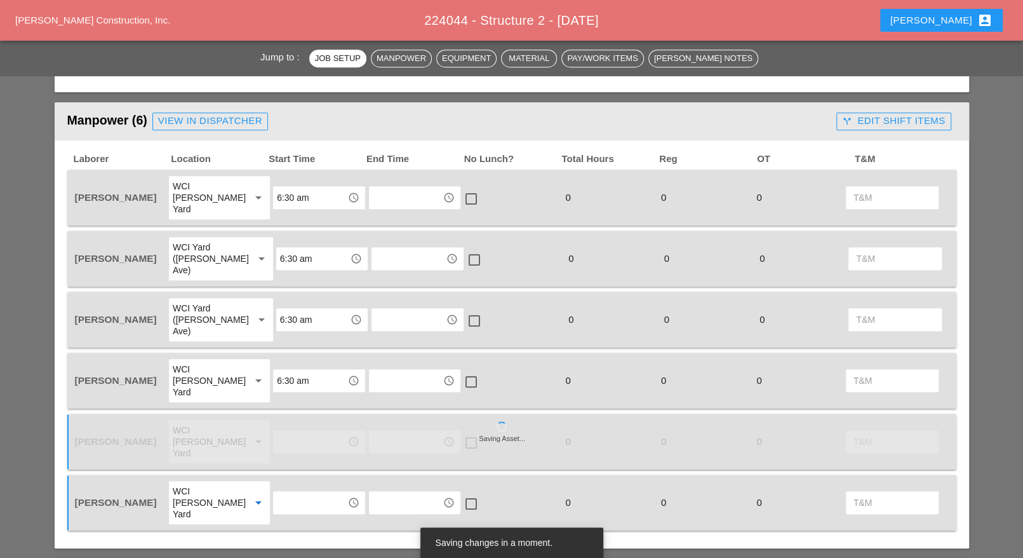
click at [283, 431] on input "text" at bounding box center [310, 441] width 66 height 20
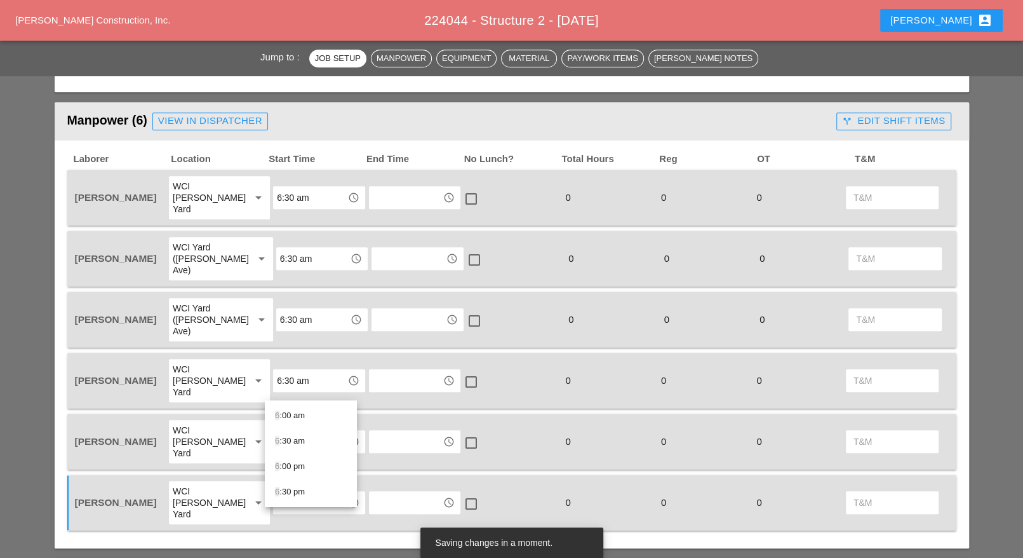
type input "6"
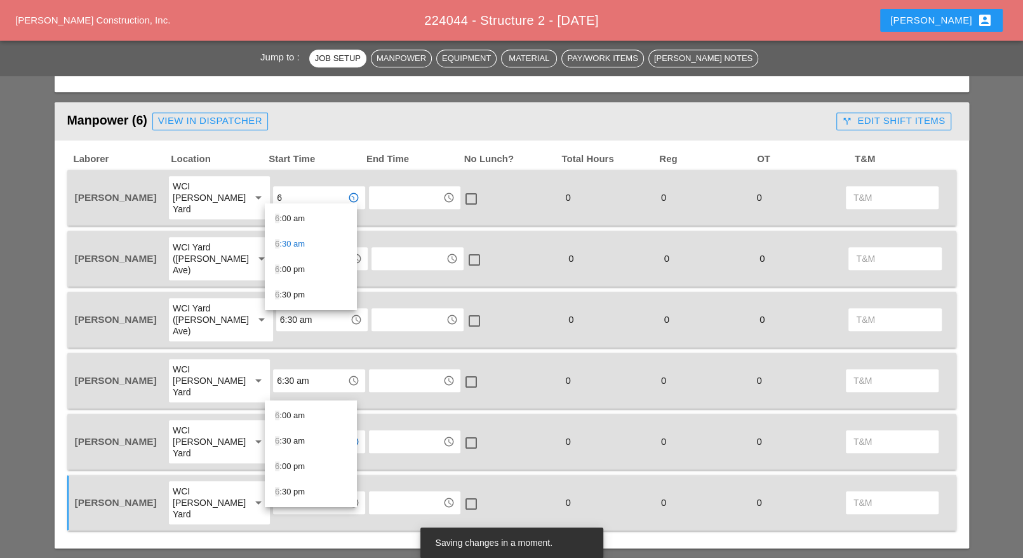
click at [281, 217] on div "6 :00 am" at bounding box center [311, 218] width 72 height 15
type input "6:00 am"
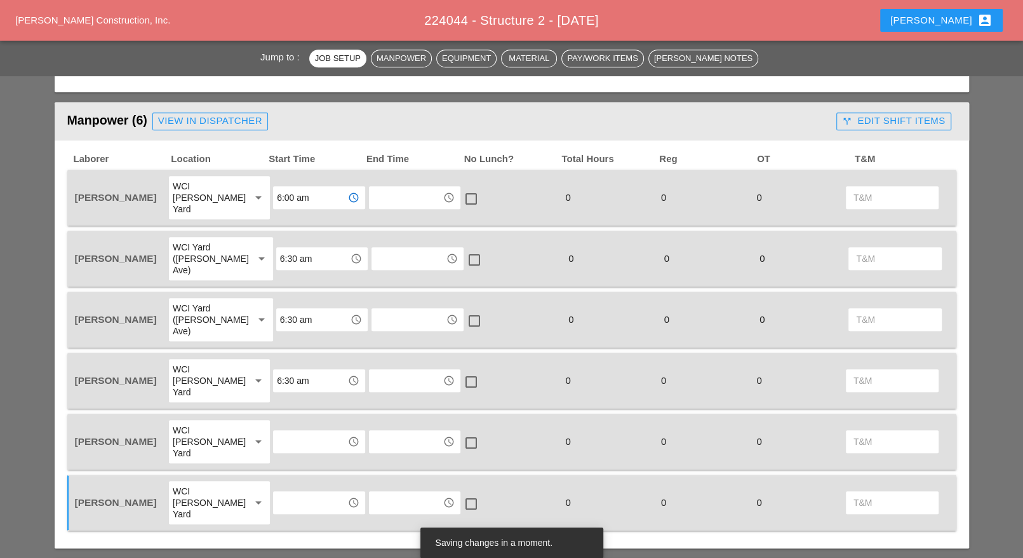
type input "6:00 am"
click at [283, 248] on input "6:30 am" at bounding box center [313, 258] width 66 height 20
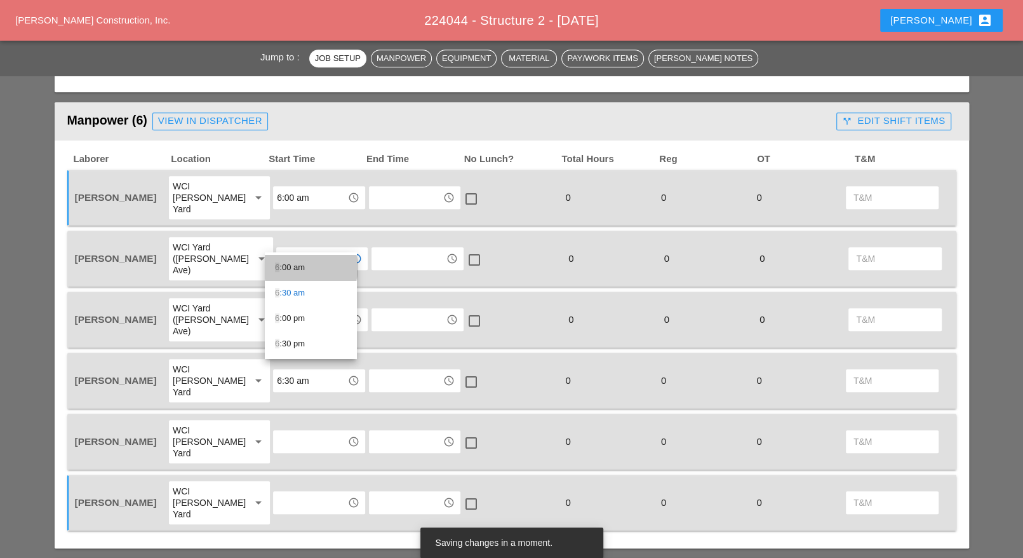
drag, startPoint x: 288, startPoint y: 267, endPoint x: 283, endPoint y: 287, distance: 20.5
click at [288, 271] on div "6 :00 am" at bounding box center [311, 267] width 72 height 15
type input "6:00 am"
click at [283, 309] on input "6:30 am" at bounding box center [313, 319] width 66 height 20
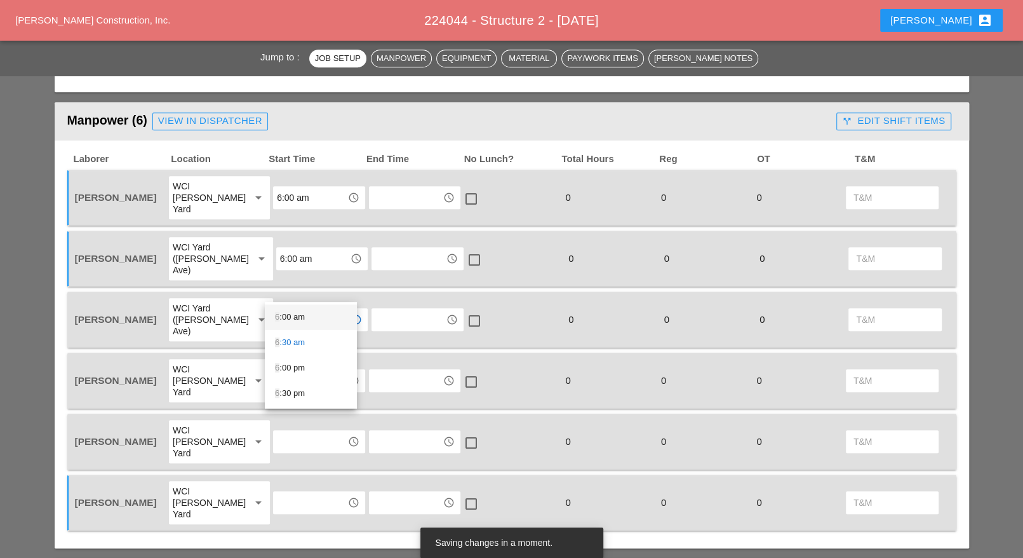
click at [285, 314] on div "6 :00 am" at bounding box center [311, 316] width 72 height 15
type input "6:00 am"
click at [286, 369] on div "6:30 am access_time" at bounding box center [318, 380] width 91 height 23
click at [287, 365] on div "6 :00 am" at bounding box center [311, 365] width 72 height 15
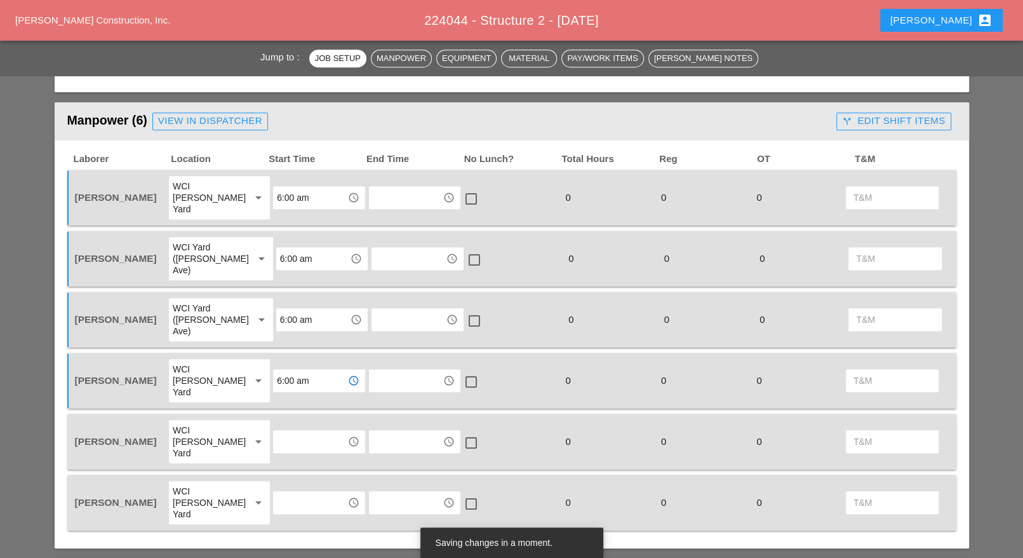
type input "6:00 am"
click at [286, 431] on input "text" at bounding box center [310, 441] width 66 height 20
click at [289, 415] on div "6 :00 am" at bounding box center [311, 415] width 72 height 15
type input "6:00 am"
click at [294, 492] on input "text" at bounding box center [310, 502] width 66 height 20
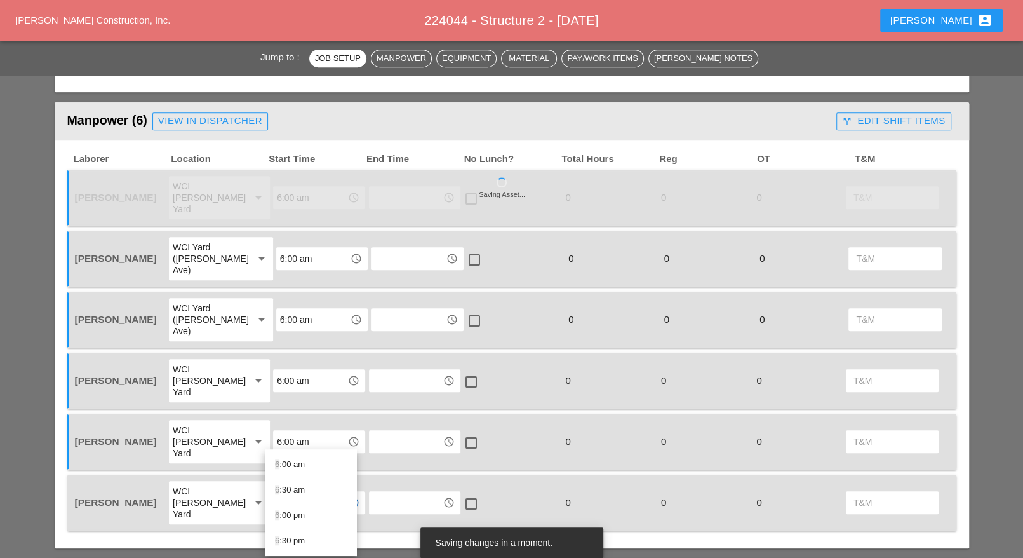
click at [297, 463] on div "6 :00 am" at bounding box center [311, 464] width 72 height 15
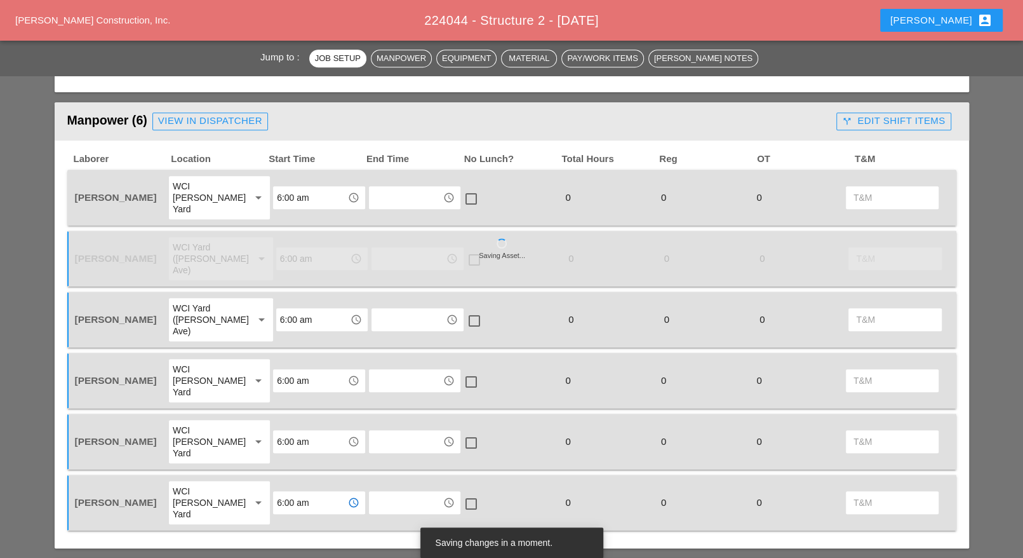
type input "6:00 am"
click at [230, 181] on div "WCI [PERSON_NAME] Yard" at bounding box center [207, 197] width 68 height 34
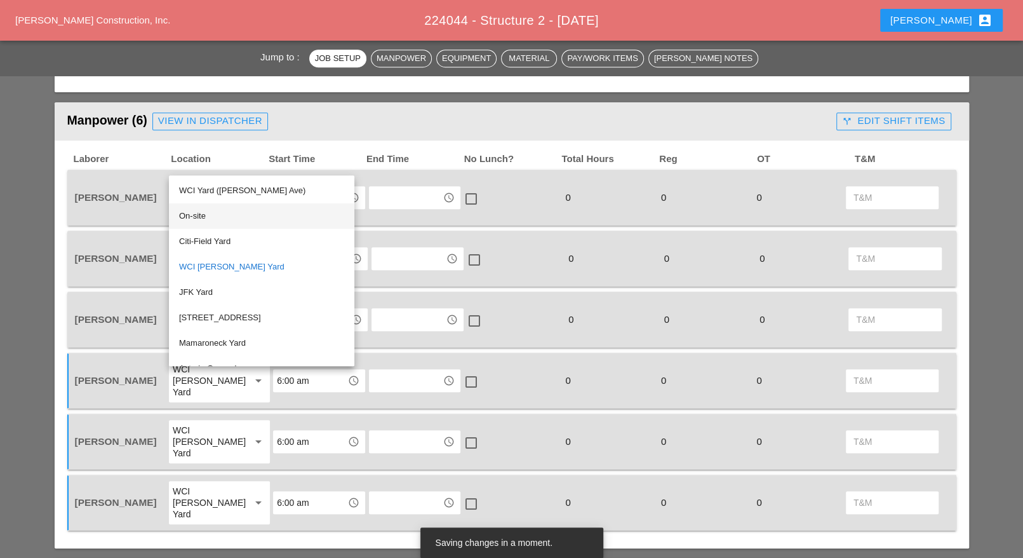
click at [209, 215] on div "On-site" at bounding box center [261, 215] width 165 height 15
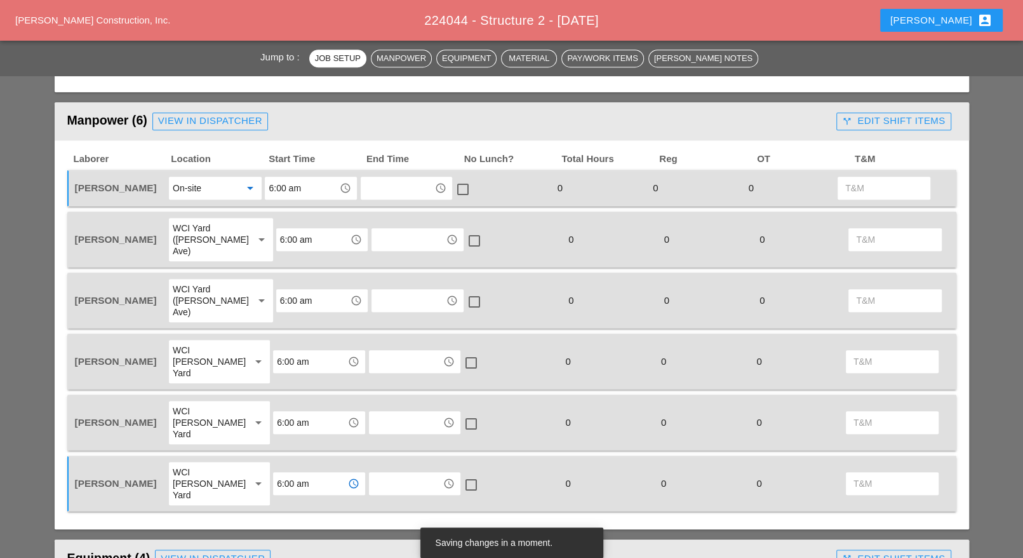
click at [203, 344] on div "WCI [PERSON_NAME] Yard" at bounding box center [207, 361] width 68 height 34
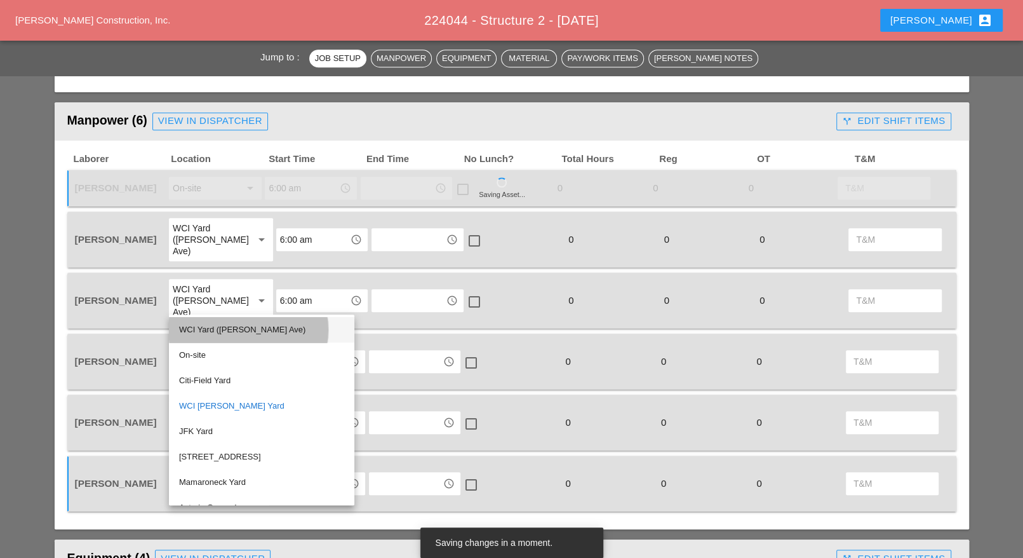
click at [227, 326] on div "WCI Yard ([PERSON_NAME] Ave)" at bounding box center [261, 329] width 165 height 15
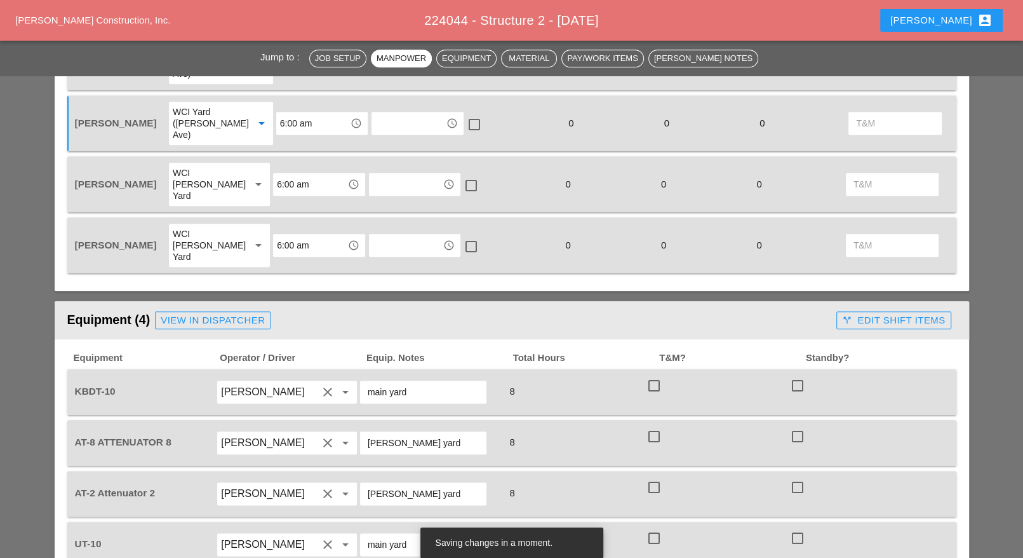
scroll to position [953, 0]
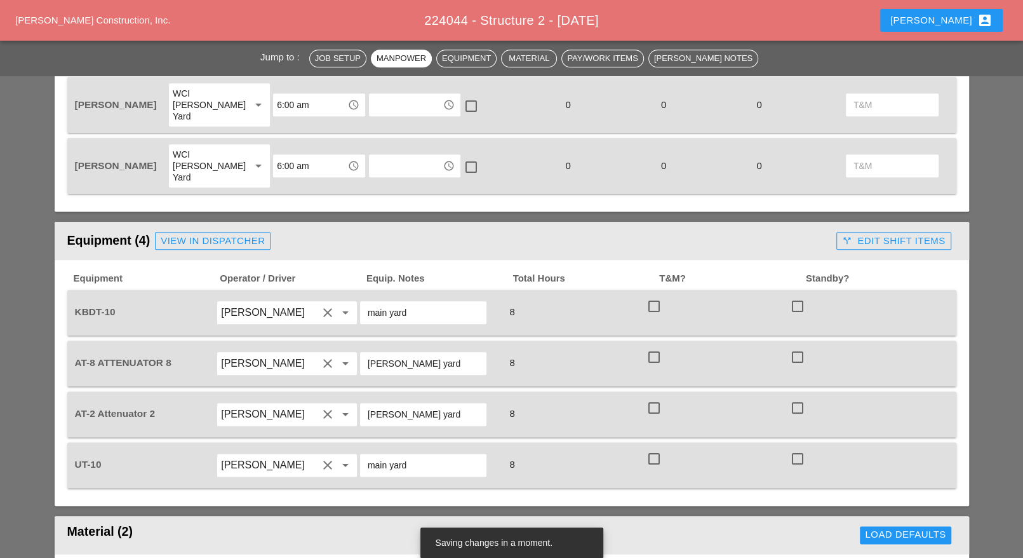
click at [272, 353] on input "[PERSON_NAME]" at bounding box center [269, 363] width 97 height 20
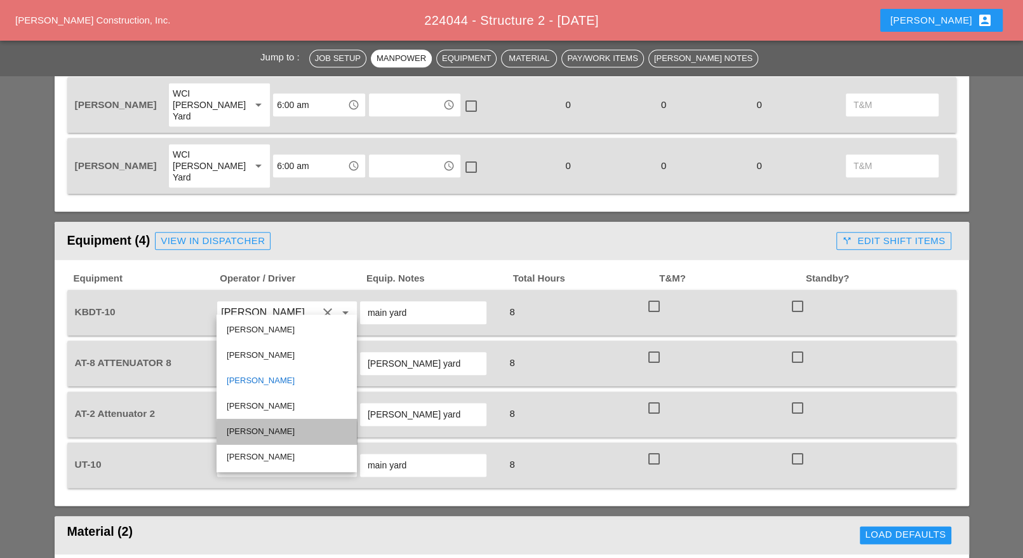
click at [260, 434] on div "[PERSON_NAME]" at bounding box center [287, 431] width 120 height 15
type input "[PERSON_NAME]"
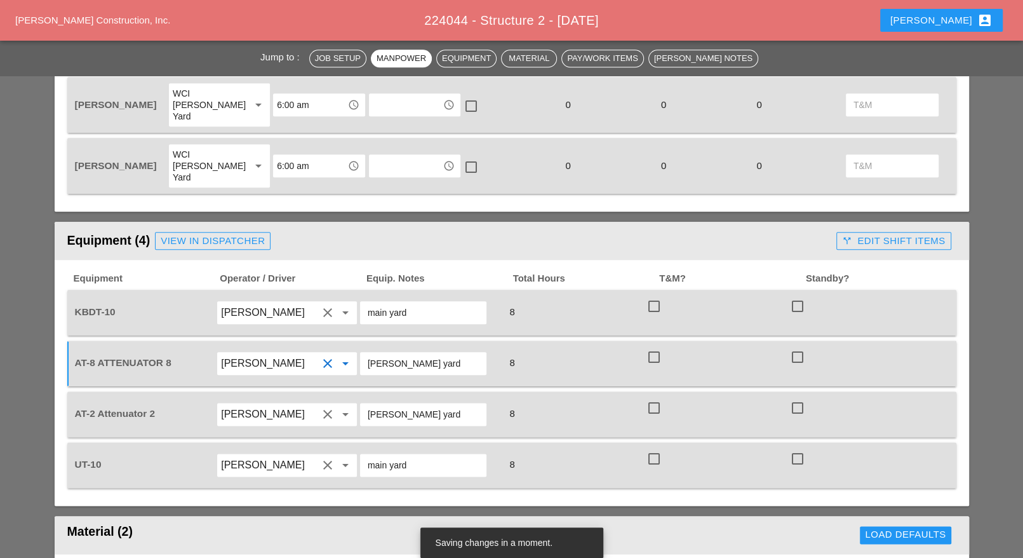
click at [263, 404] on input "[PERSON_NAME]" at bounding box center [269, 414] width 97 height 20
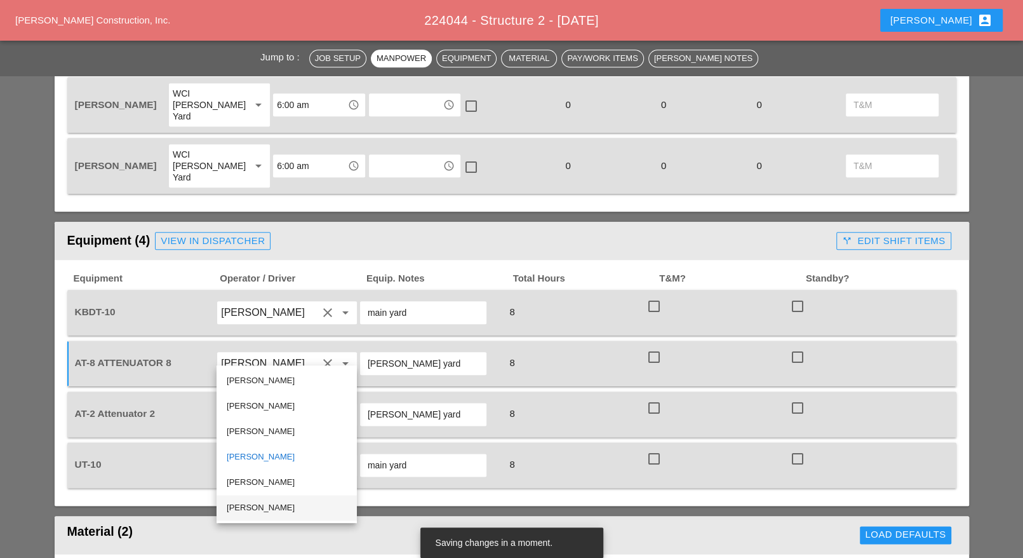
click at [257, 502] on div "[PERSON_NAME]" at bounding box center [287, 507] width 120 height 15
type input "[PERSON_NAME]"
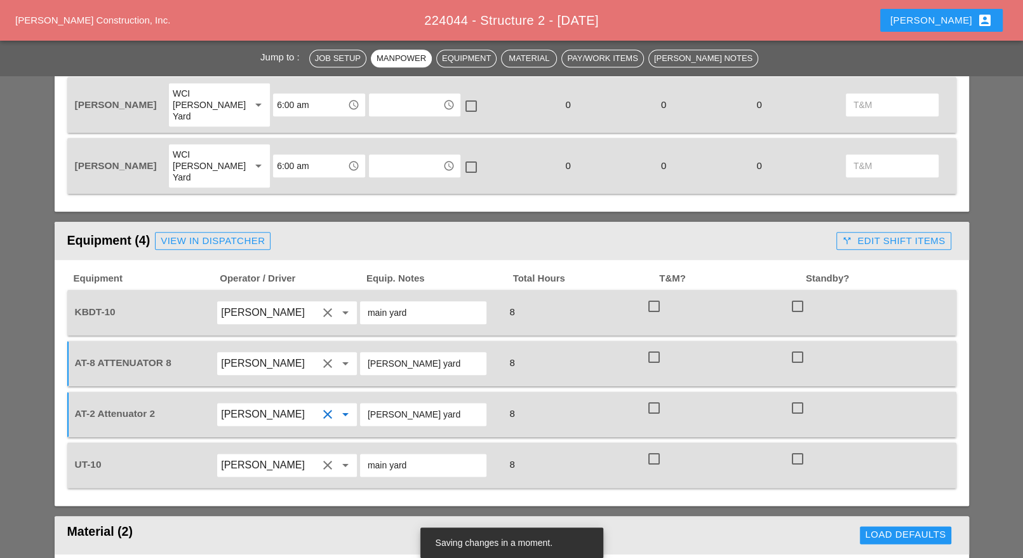
click at [287, 455] on input "[PERSON_NAME]" at bounding box center [269, 465] width 97 height 20
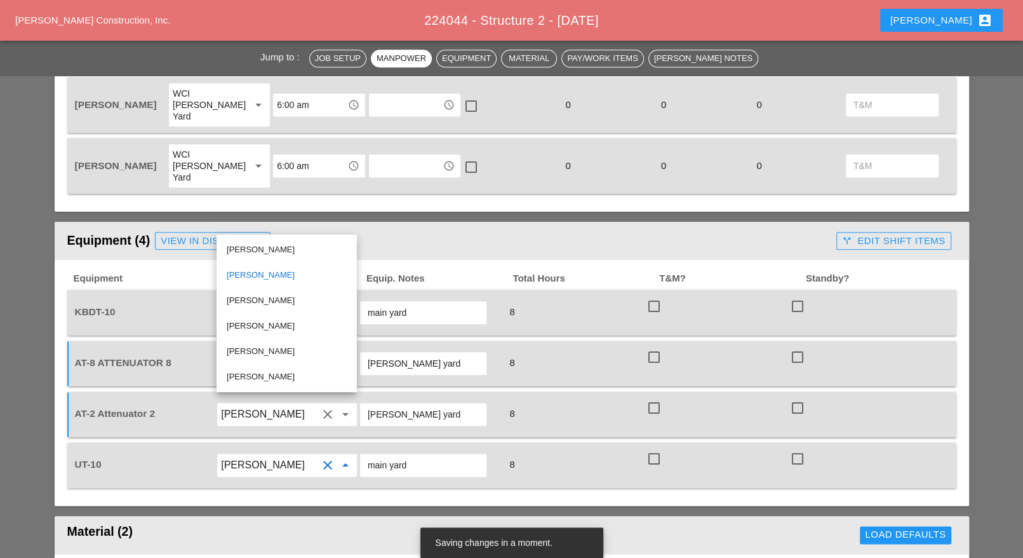
scroll to position [1032, 0]
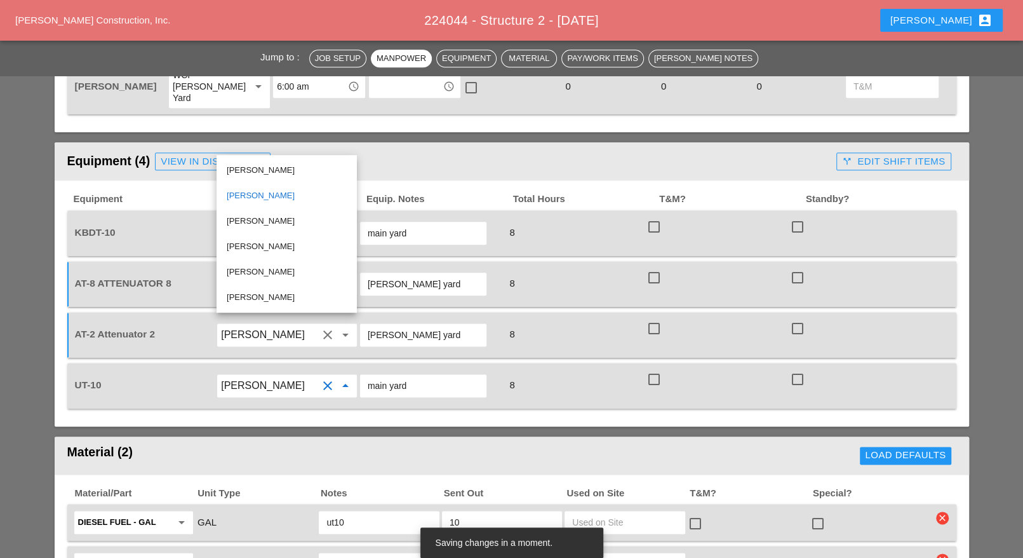
click at [252, 197] on div "[PERSON_NAME]" at bounding box center [287, 195] width 120 height 15
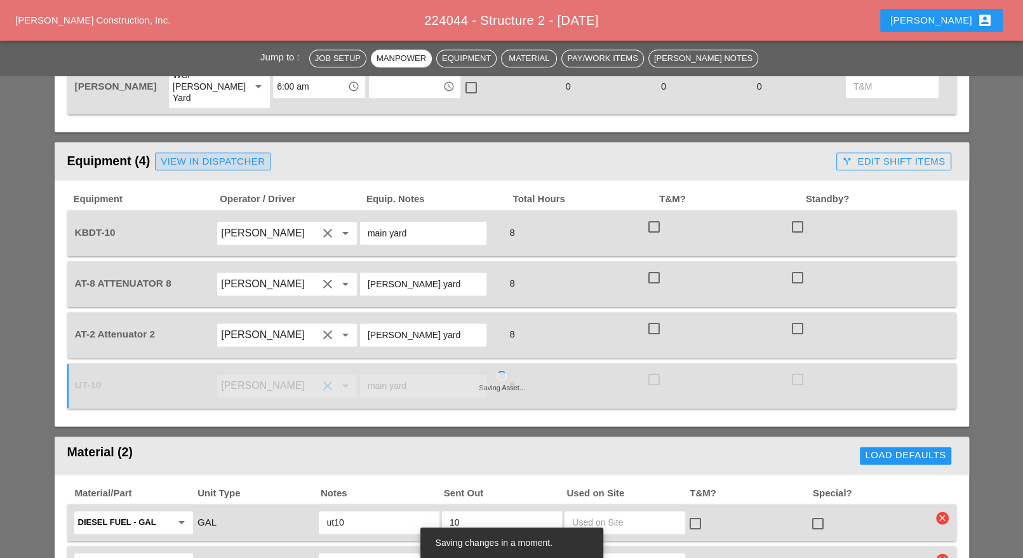
drag, startPoint x: 243, startPoint y: 101, endPoint x: 654, endPoint y: 53, distance: 414.4
click at [243, 154] on div "View in Dispatcher" at bounding box center [213, 161] width 104 height 15
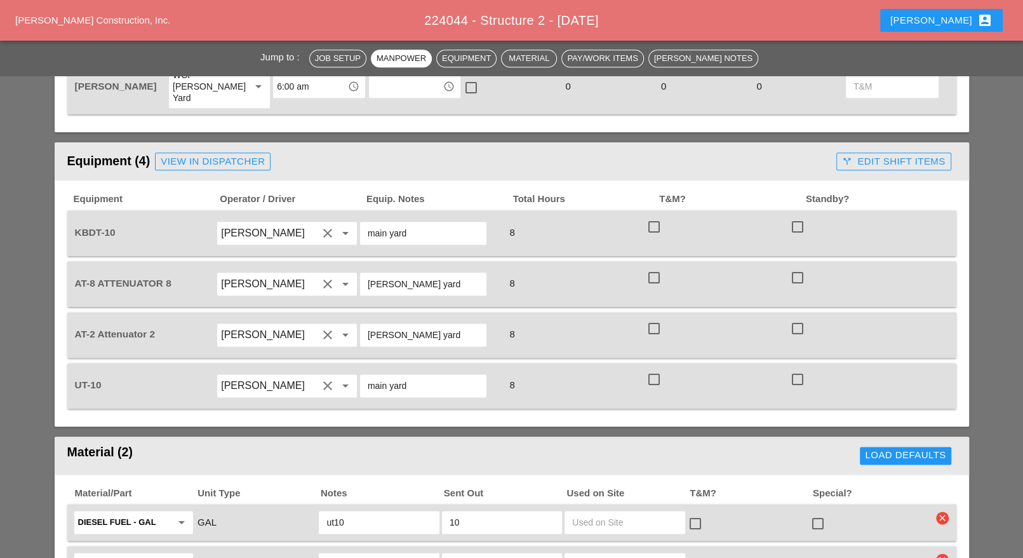
click at [236, 154] on div "View in Dispatcher" at bounding box center [213, 161] width 104 height 15
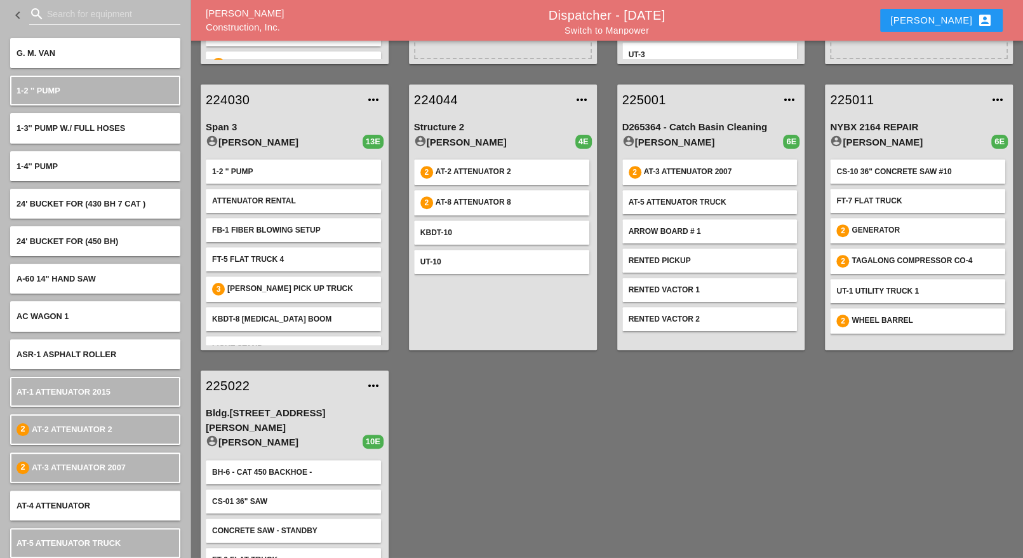
scroll to position [318, 0]
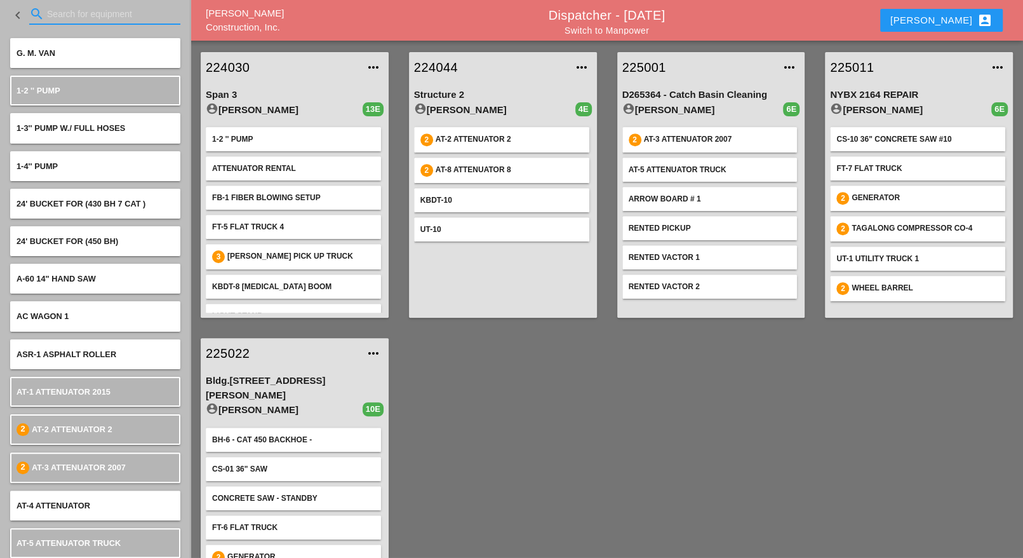
click at [74, 14] on input "Search for equipment" at bounding box center [105, 14] width 116 height 20
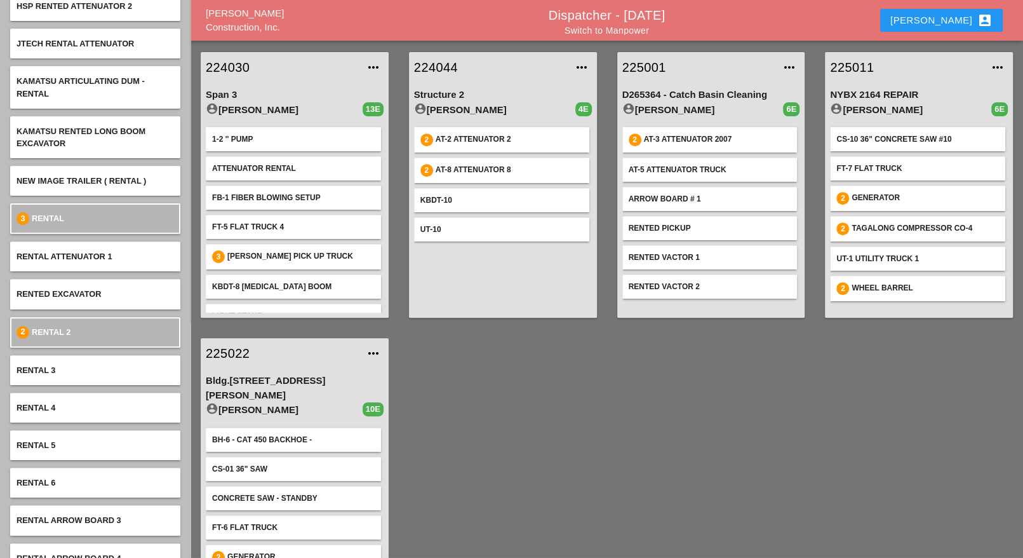
scroll to position [238, 0]
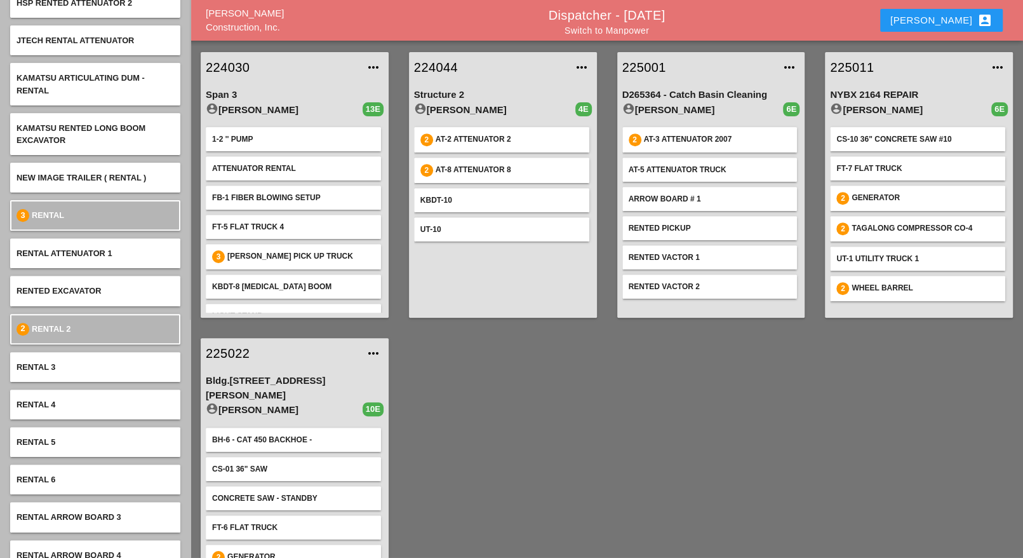
type input "renta"
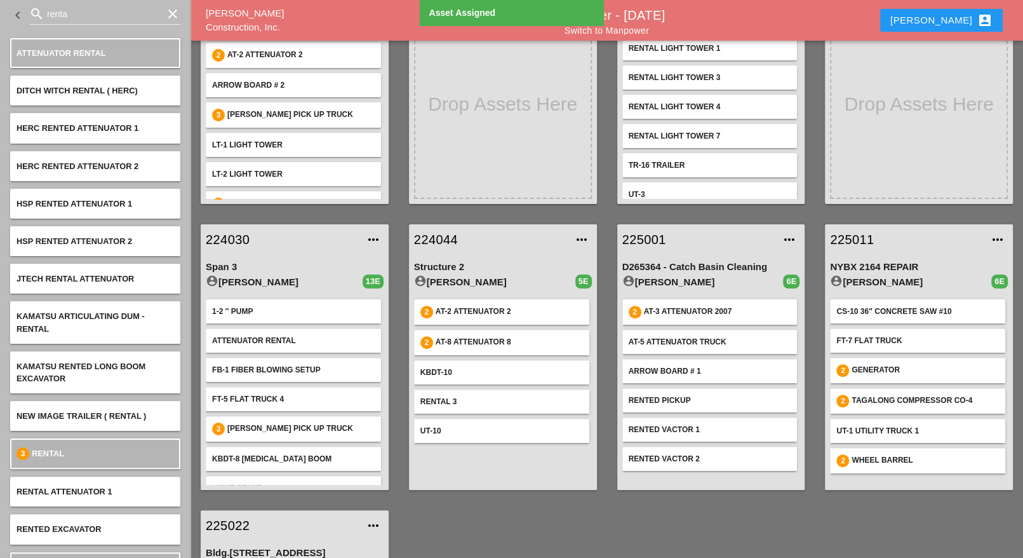
scroll to position [79, 0]
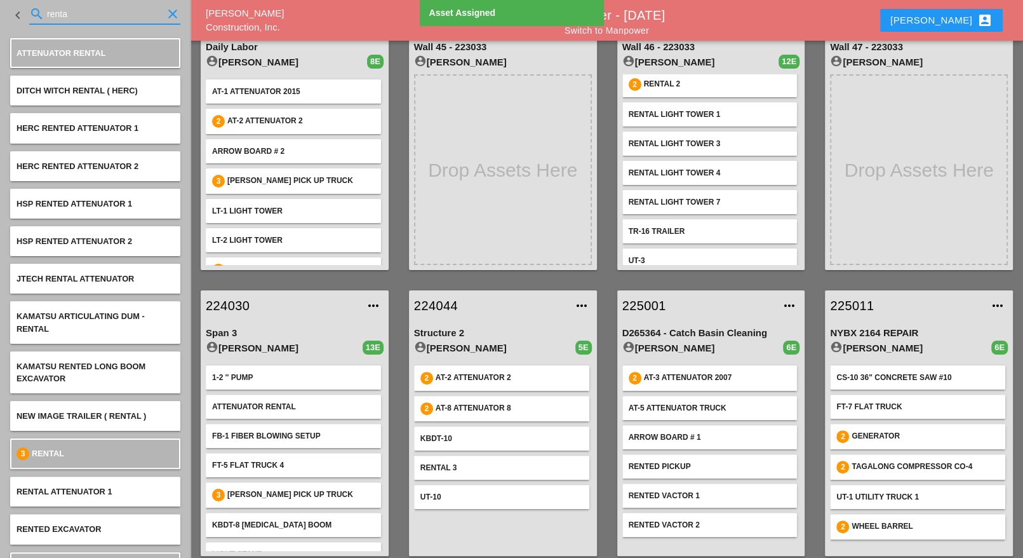
drag, startPoint x: 78, startPoint y: 9, endPoint x: 26, endPoint y: 6, distance: 52.1
click at [26, 6] on div "keyboard_arrow_left search renta clear" at bounding box center [95, 15] width 170 height 43
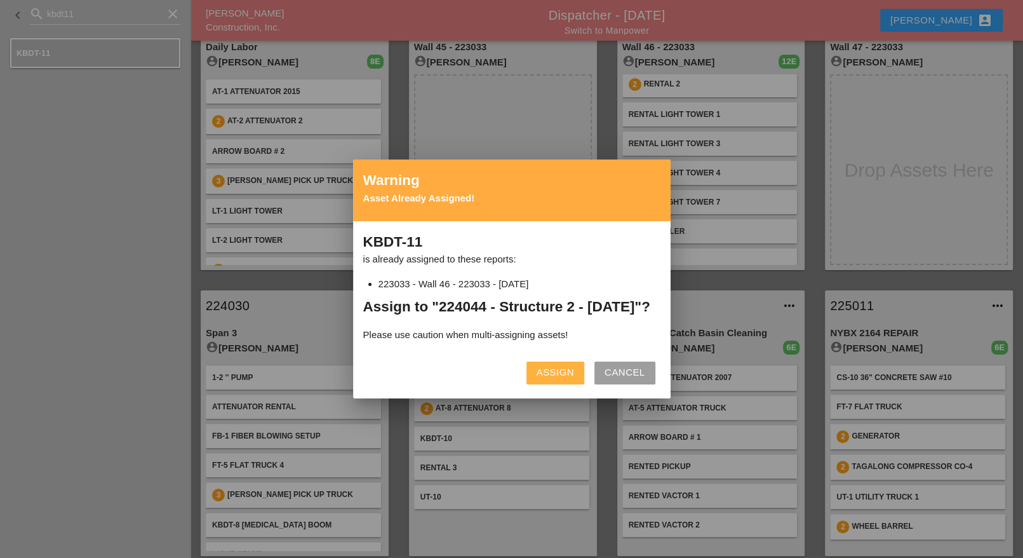
click at [556, 380] on div "Assign" at bounding box center [555, 372] width 37 height 15
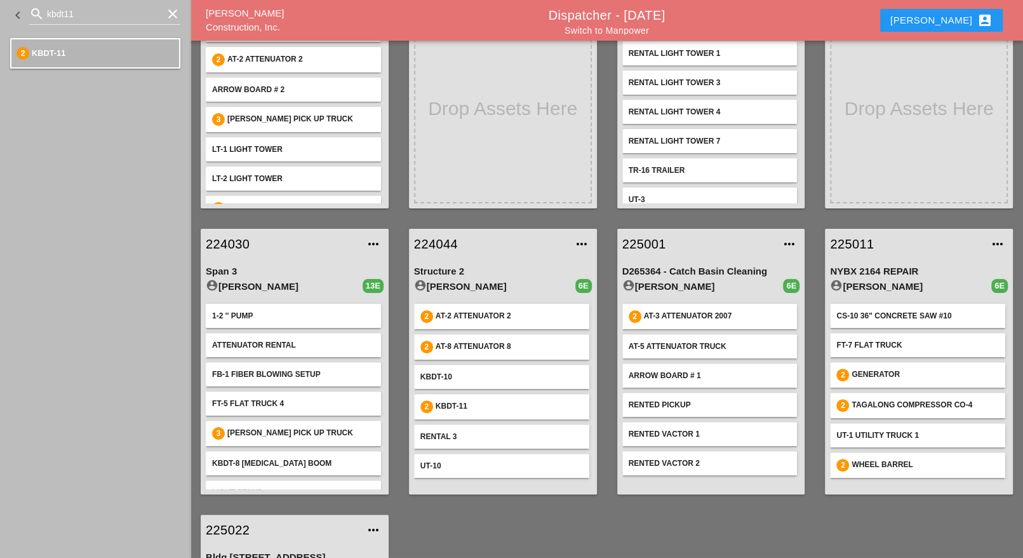
scroll to position [135, 0]
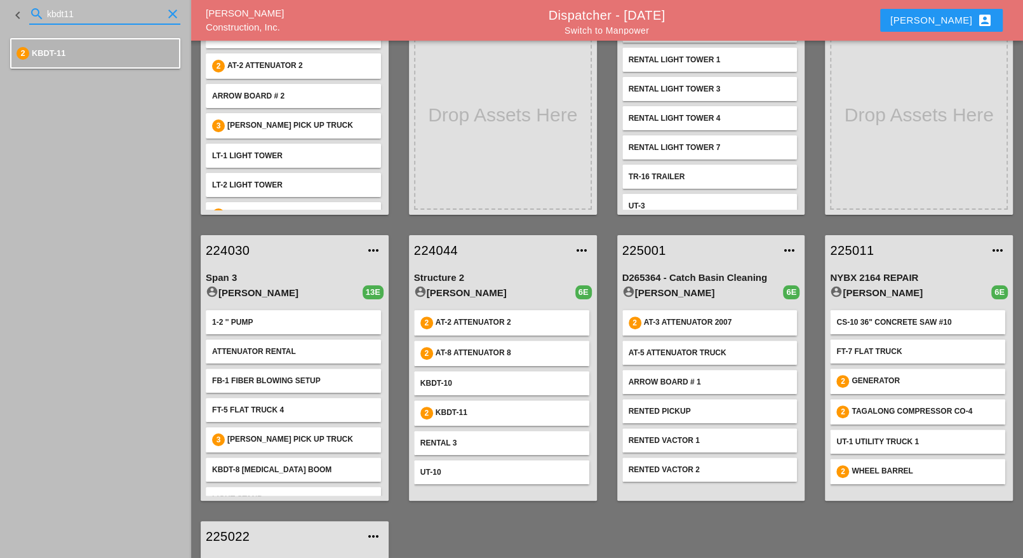
drag, startPoint x: 91, startPoint y: 13, endPoint x: 22, endPoint y: 14, distance: 69.2
click at [22, 14] on div "keyboard_arrow_left search kbdt11 clear" at bounding box center [95, 15] width 170 height 43
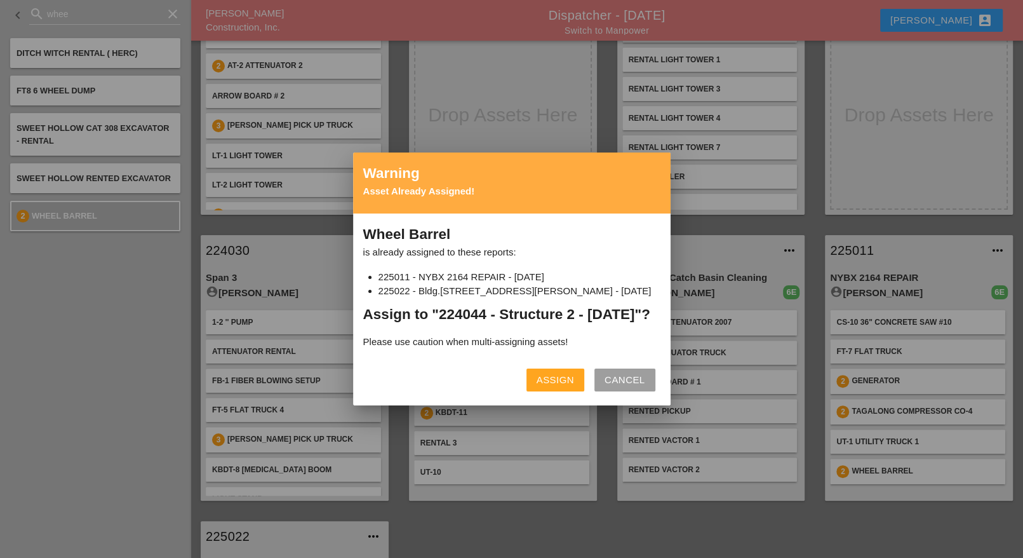
drag, startPoint x: 550, startPoint y: 386, endPoint x: 511, endPoint y: 380, distance: 39.8
click at [551, 386] on div "Assign" at bounding box center [555, 380] width 37 height 15
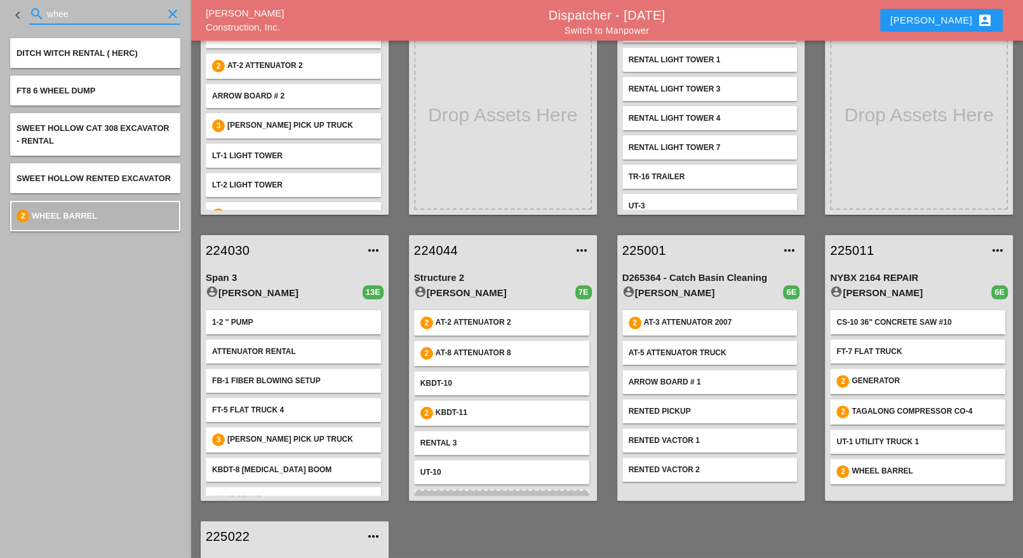
drag, startPoint x: 72, startPoint y: 11, endPoint x: 29, endPoint y: 13, distance: 43.2
click at [30, 13] on div "search whee clear" at bounding box center [104, 14] width 151 height 20
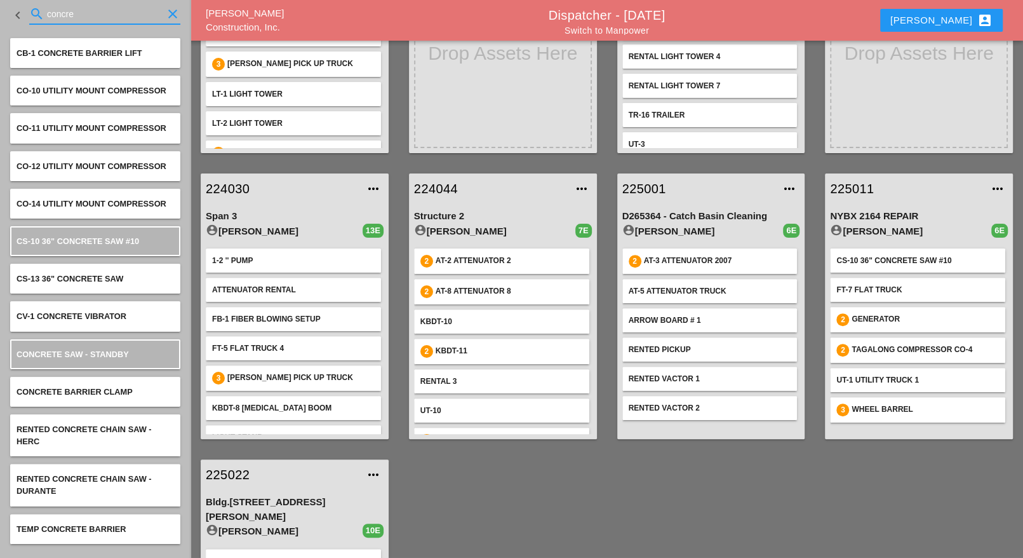
scroll to position [214, 0]
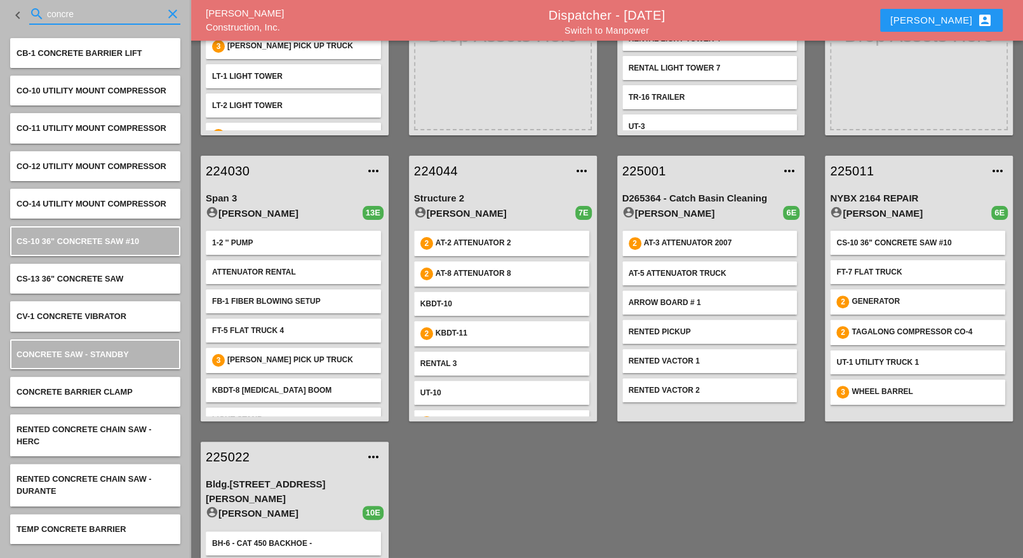
type input "concre"
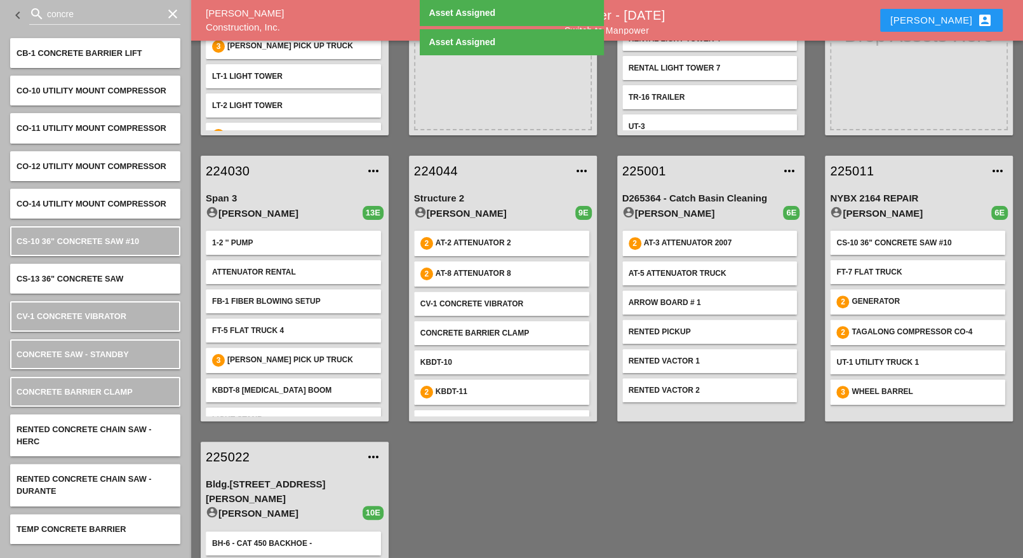
scroll to position [293, 0]
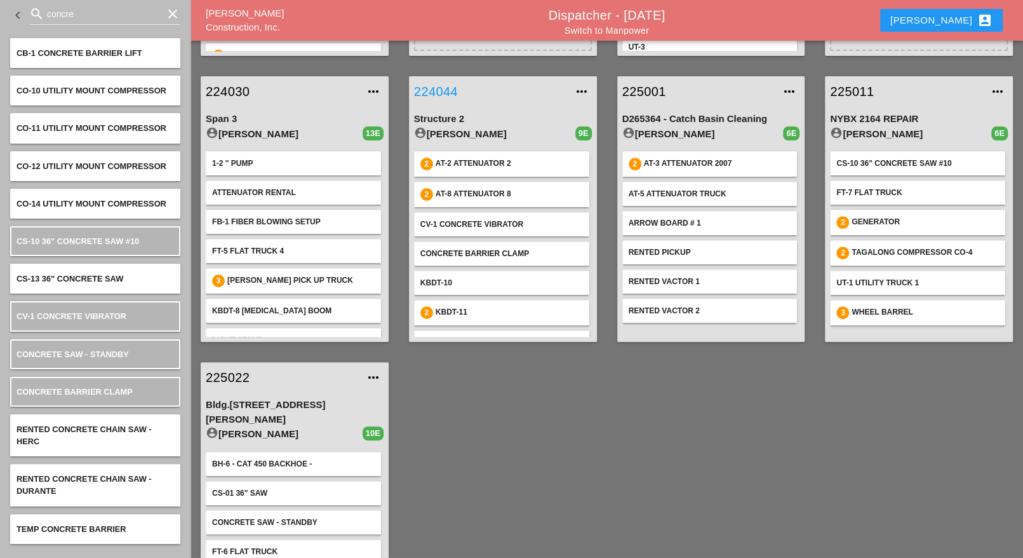
click at [438, 88] on link "224044" at bounding box center [490, 91] width 152 height 19
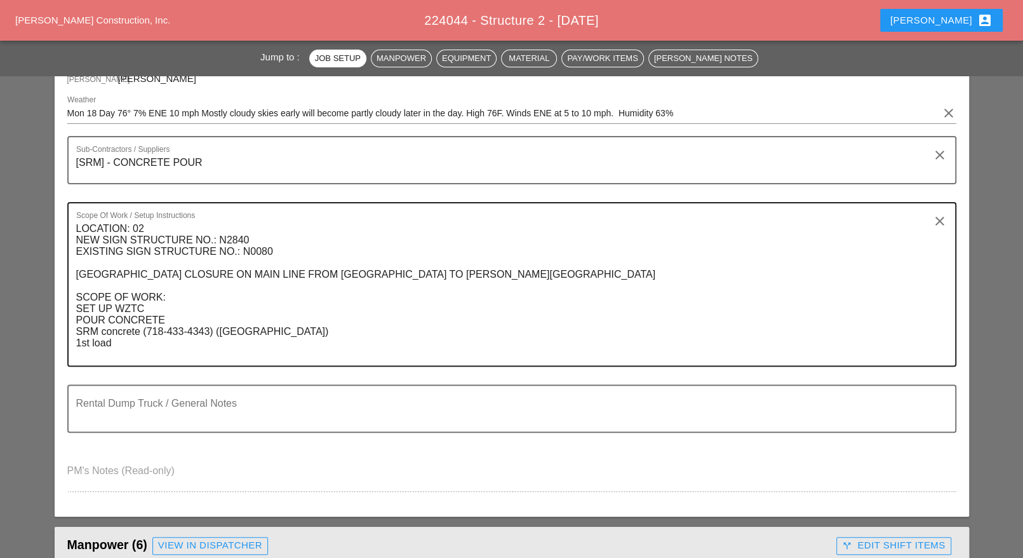
scroll to position [238, 0]
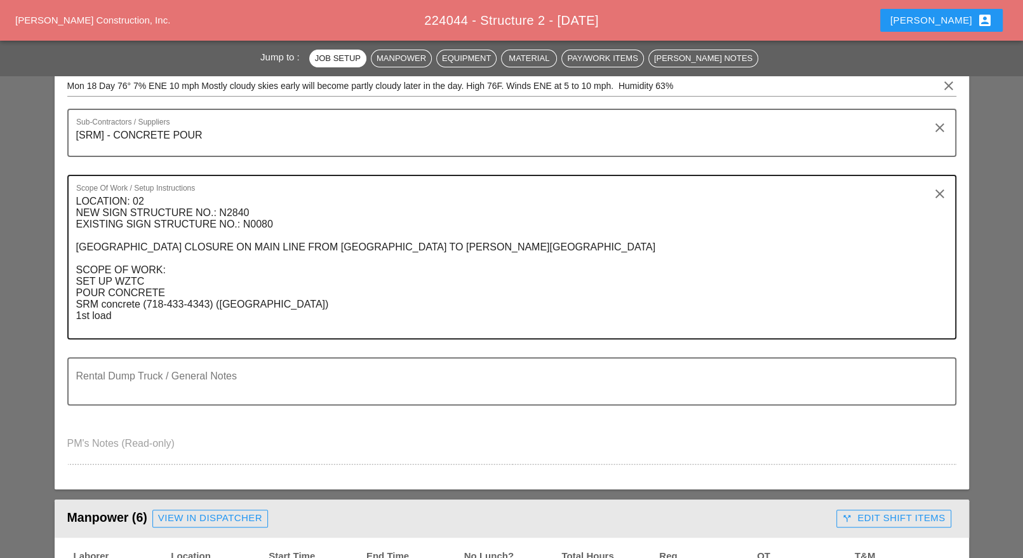
click at [128, 318] on textarea "LOCATION: 02 NEW SIGN STRUCTURE NO.: N2840 EXISTING SIGN STRUCTURE NO.: N0080 R…" at bounding box center [506, 264] width 861 height 147
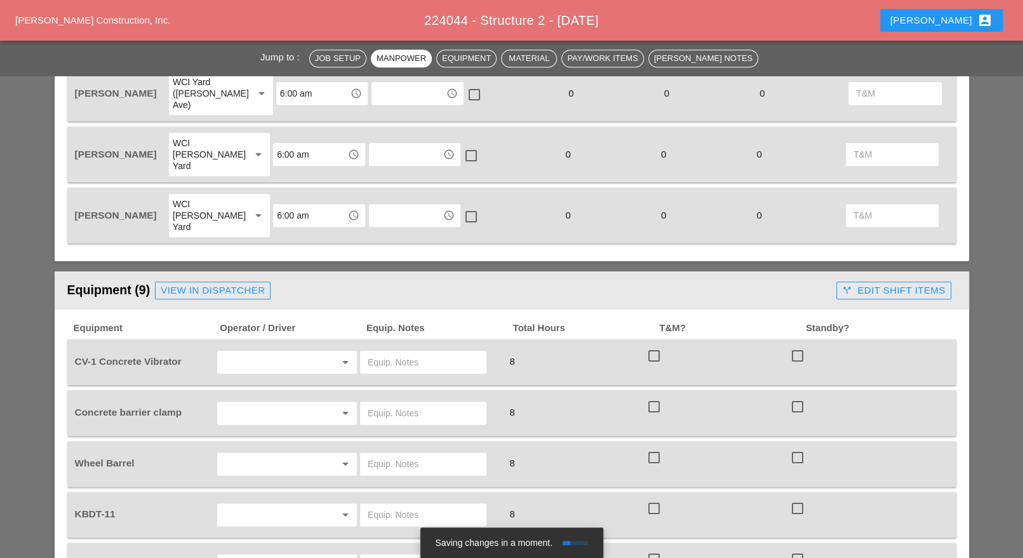
scroll to position [953, 0]
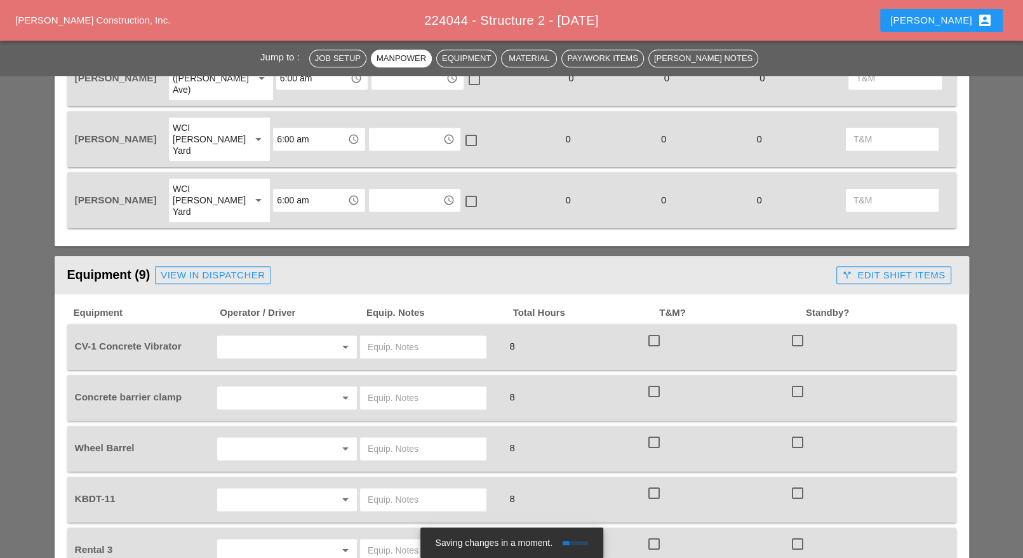
type textarea "LOCATION: 02 NEW SIGN STRUCTURE NO.: N2840 EXISTING SIGN STRUCTURE NO.: N0080 […"
click at [268, 337] on input "text" at bounding box center [269, 347] width 97 height 20
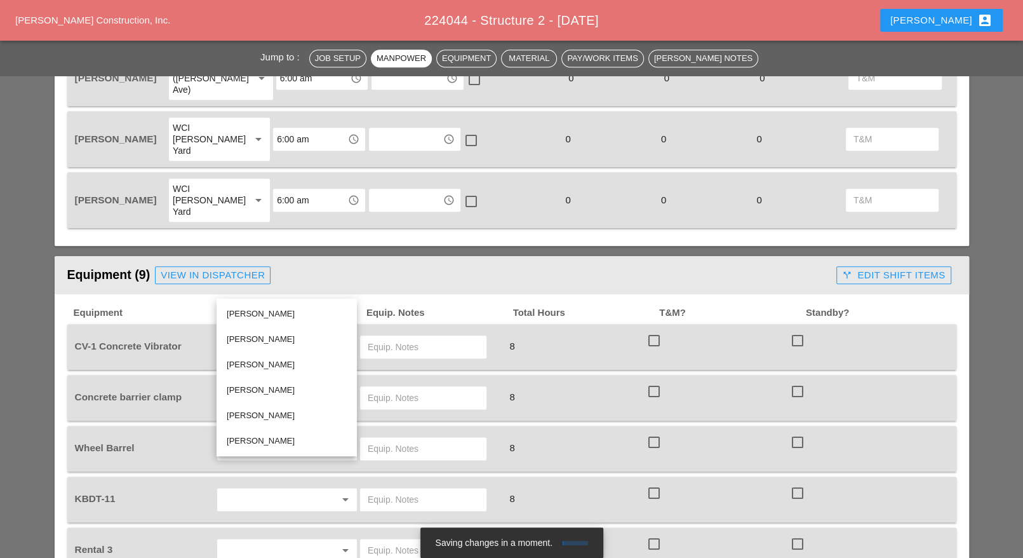
click at [271, 338] on div "[PERSON_NAME]" at bounding box center [287, 339] width 120 height 15
type input "[PERSON_NAME]"
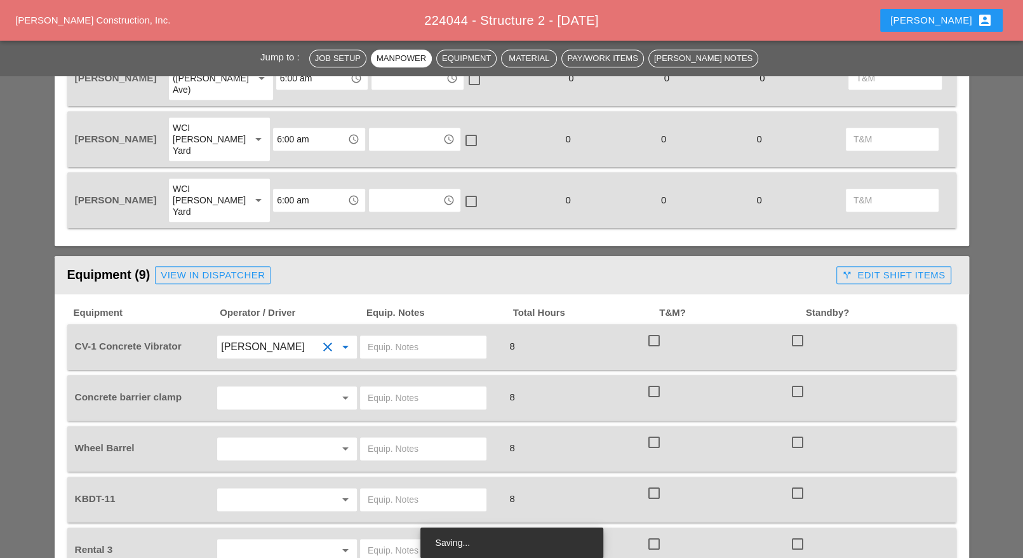
click at [387, 337] on input "text" at bounding box center [423, 347] width 111 height 20
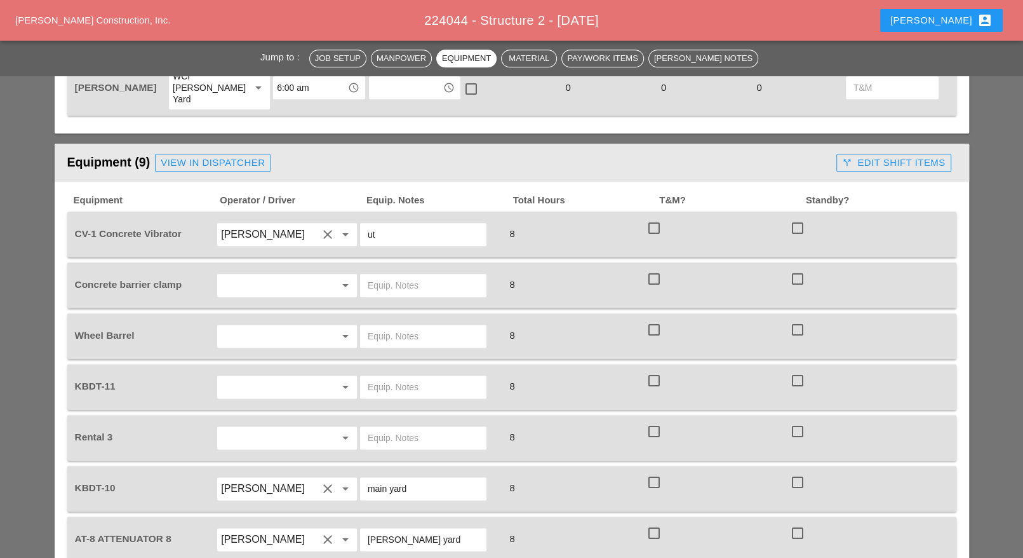
scroll to position [873, 0]
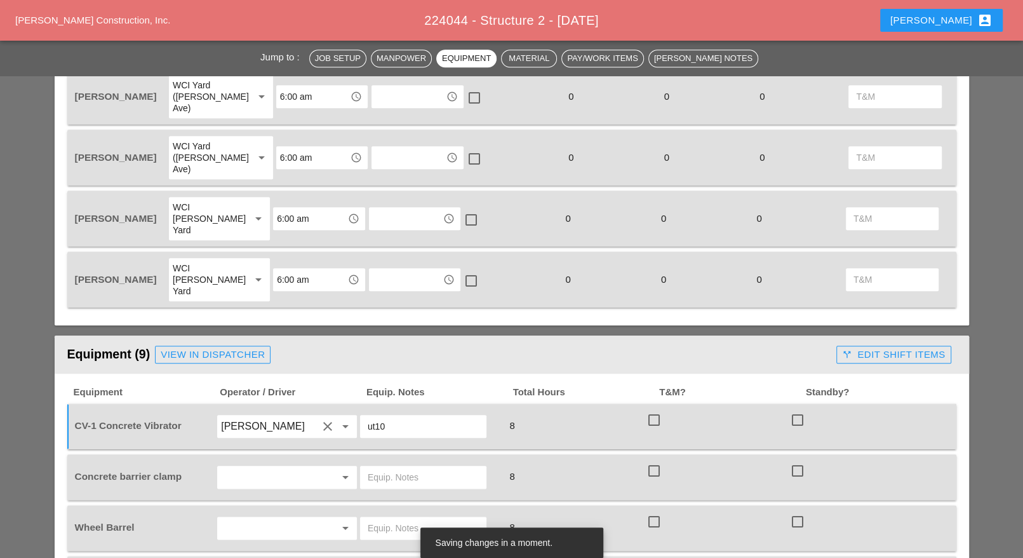
type input "ut10"
click at [297, 467] on input "text" at bounding box center [269, 477] width 97 height 20
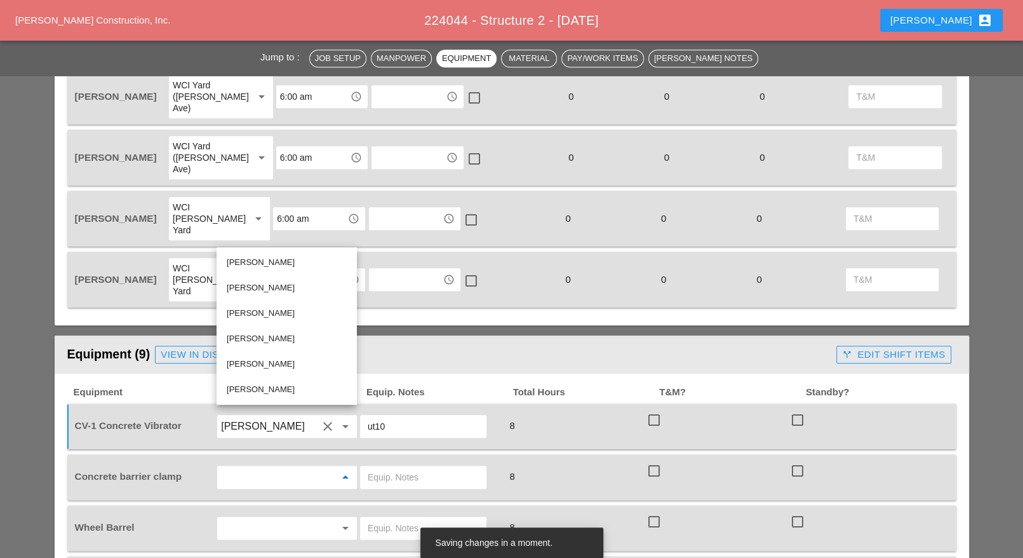
click at [271, 336] on div "[PERSON_NAME]" at bounding box center [287, 338] width 120 height 15
type input "[PERSON_NAME]"
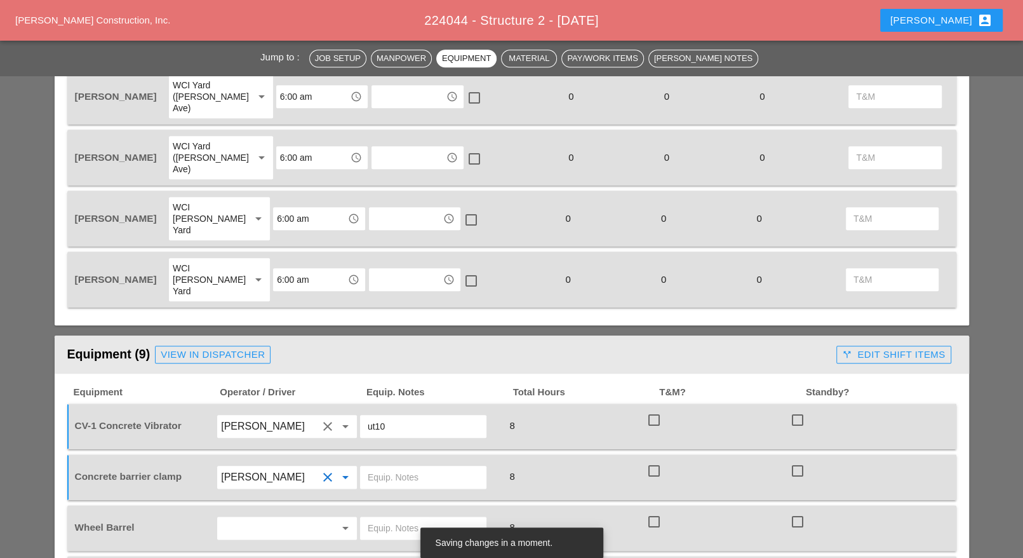
click at [366, 466] on div at bounding box center [423, 477] width 126 height 23
click at [375, 467] on input "text" at bounding box center [423, 477] width 111 height 20
type input "k"
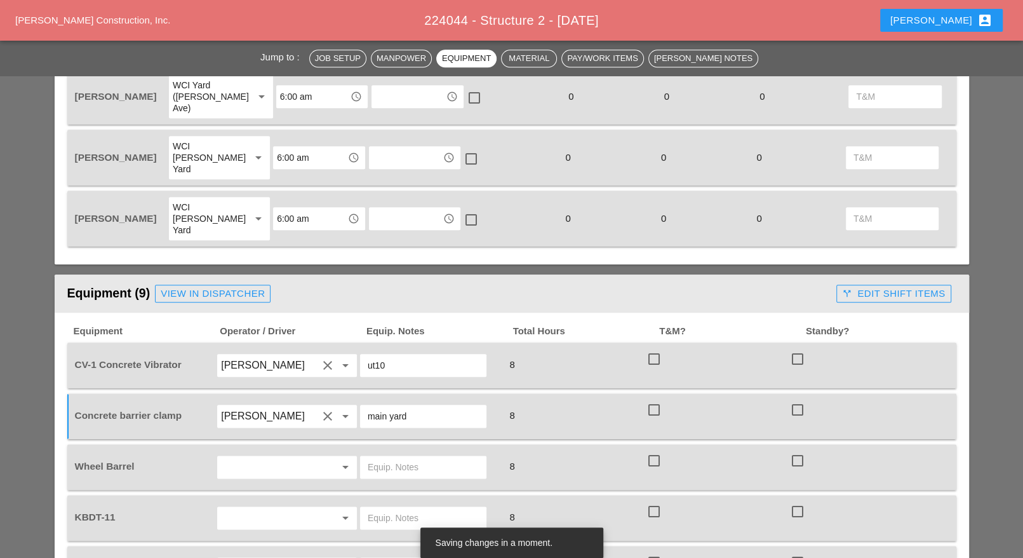
scroll to position [953, 0]
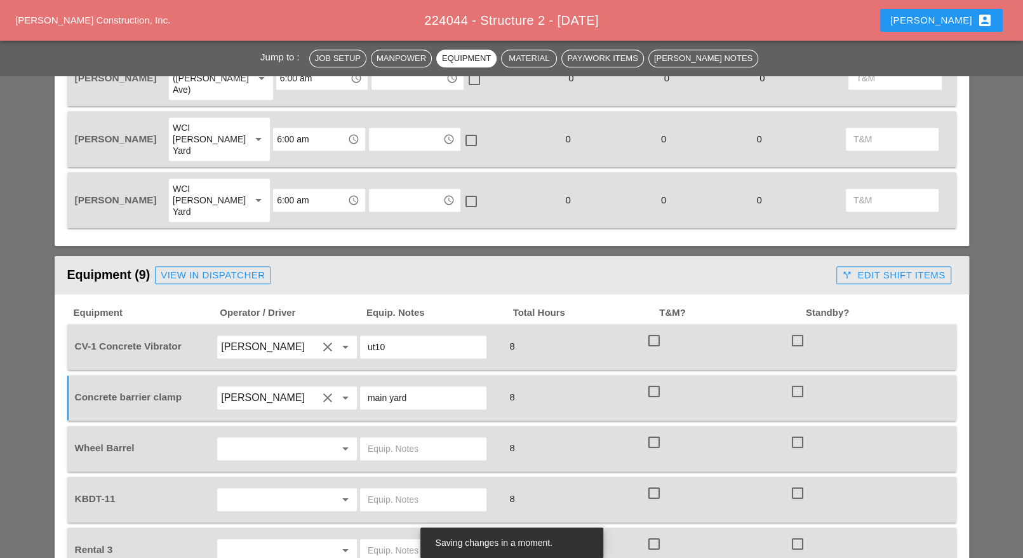
type input "main yard"
click at [273, 438] on input "text" at bounding box center [269, 448] width 97 height 20
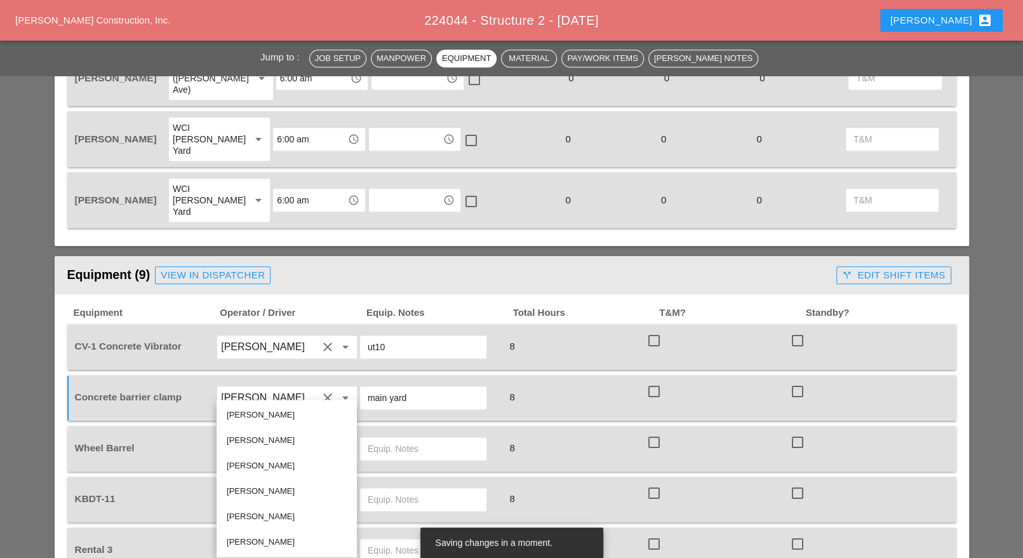
click at [266, 438] on div "[PERSON_NAME]" at bounding box center [287, 440] width 120 height 15
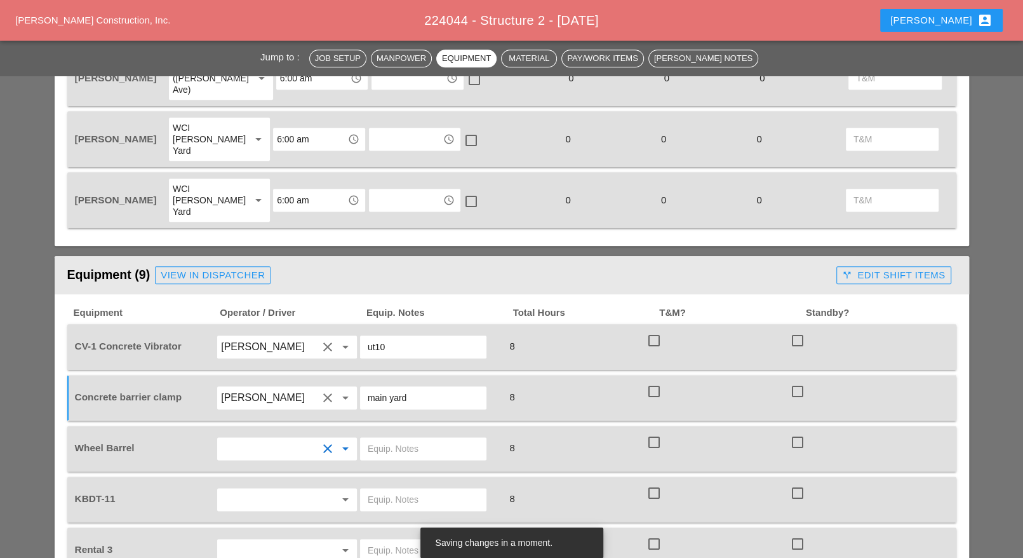
type input "[PERSON_NAME]"
click at [388, 438] on input "text" at bounding box center [423, 448] width 111 height 20
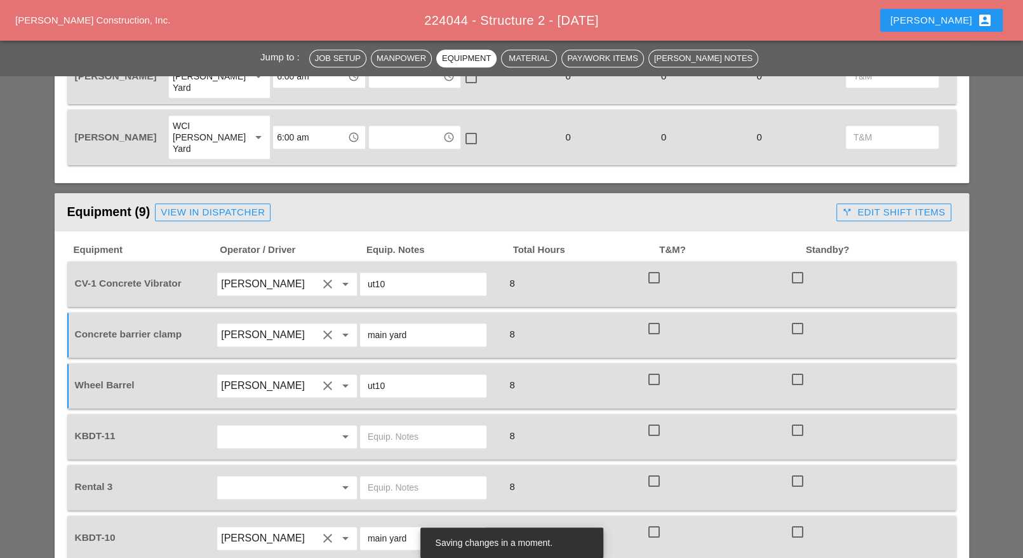
scroll to position [1032, 0]
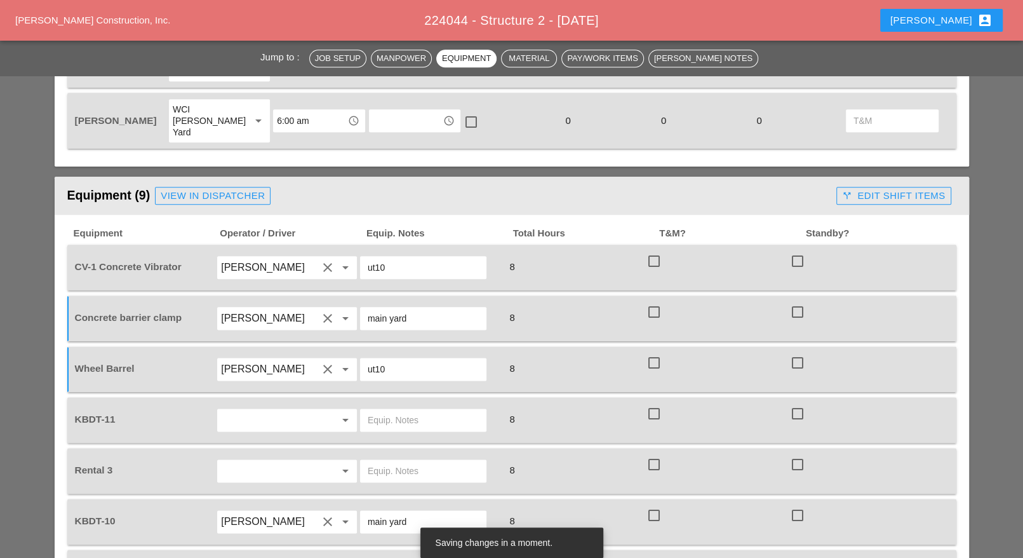
type input "ut10"
click at [252, 410] on input "text" at bounding box center [269, 420] width 97 height 20
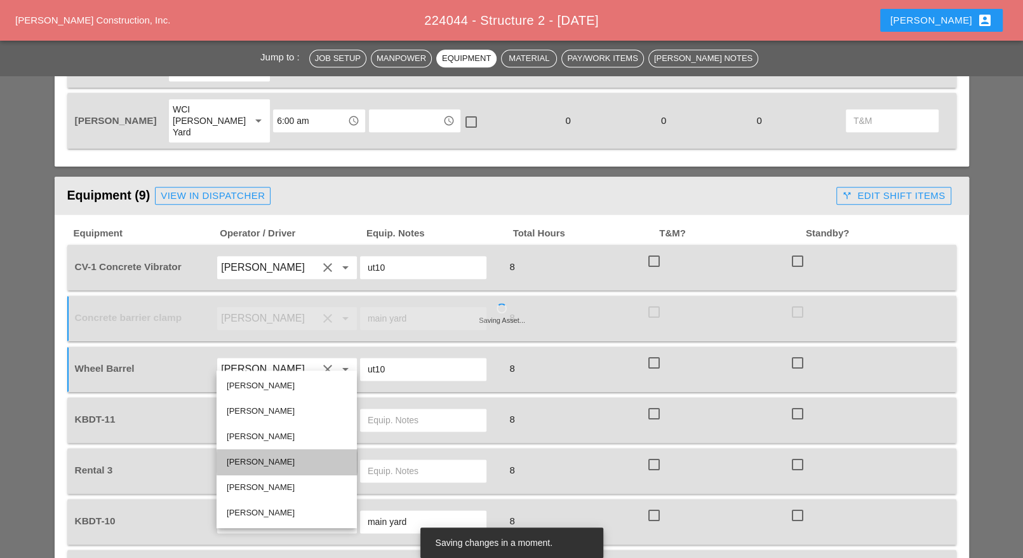
drag, startPoint x: 252, startPoint y: 456, endPoint x: 335, endPoint y: 399, distance: 100.9
click at [253, 456] on div "[PERSON_NAME]" at bounding box center [287, 461] width 120 height 15
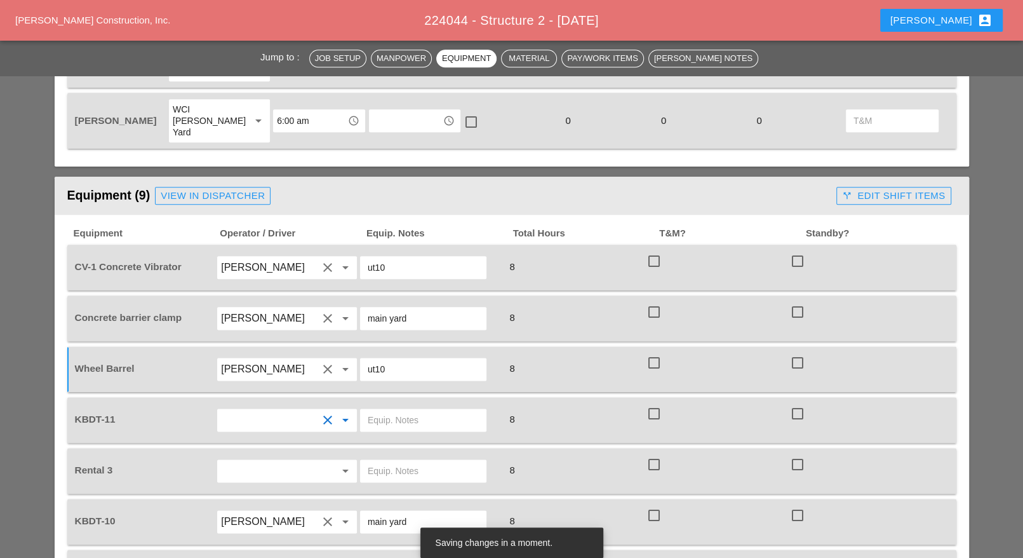
type input "[PERSON_NAME]"
click at [383, 410] on input "text" at bounding box center [423, 420] width 111 height 20
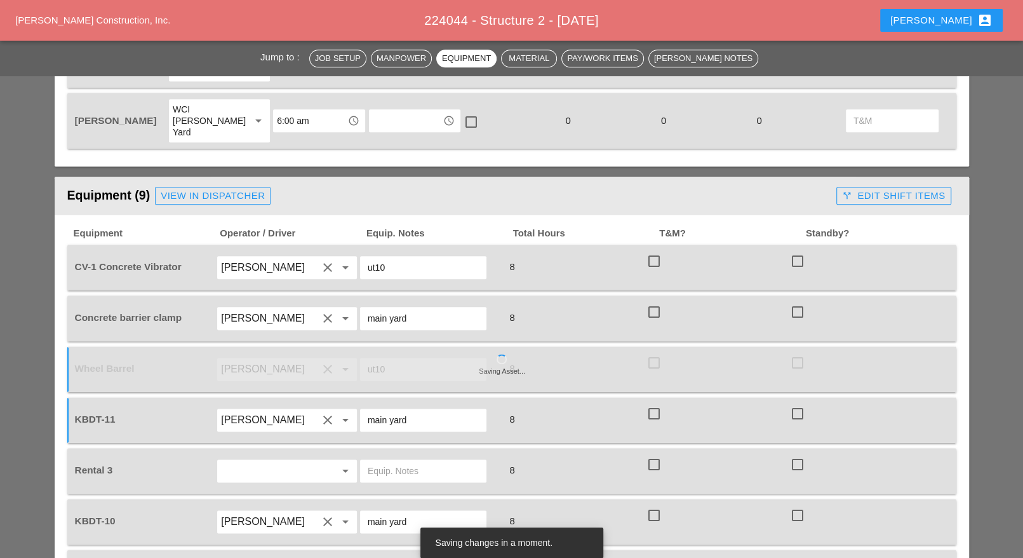
type input "main yard"
click at [274, 460] on input "text" at bounding box center [269, 470] width 97 height 20
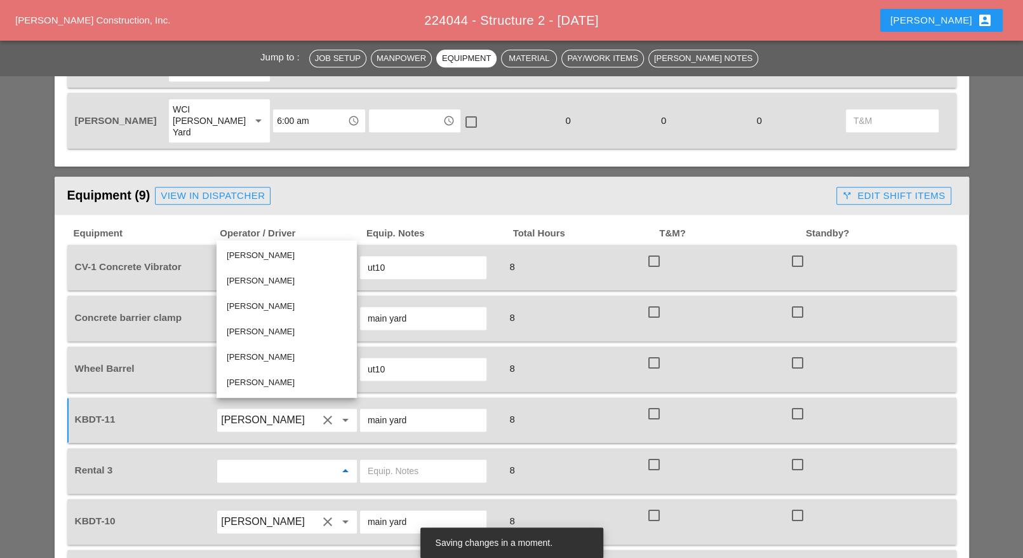
click at [262, 331] on div "[PERSON_NAME]" at bounding box center [287, 331] width 120 height 15
type input "[PERSON_NAME]"
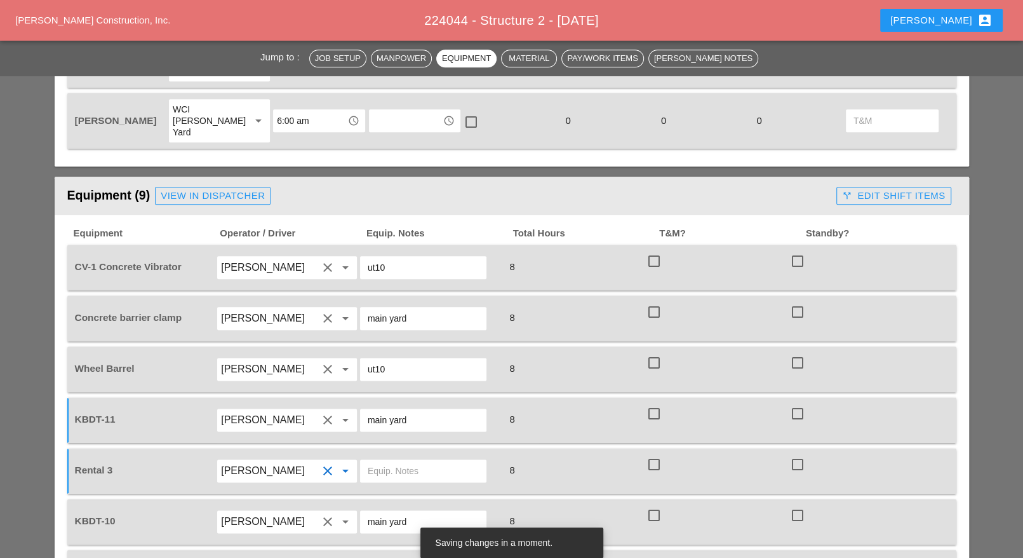
click at [378, 460] on input "text" at bounding box center [423, 470] width 111 height 20
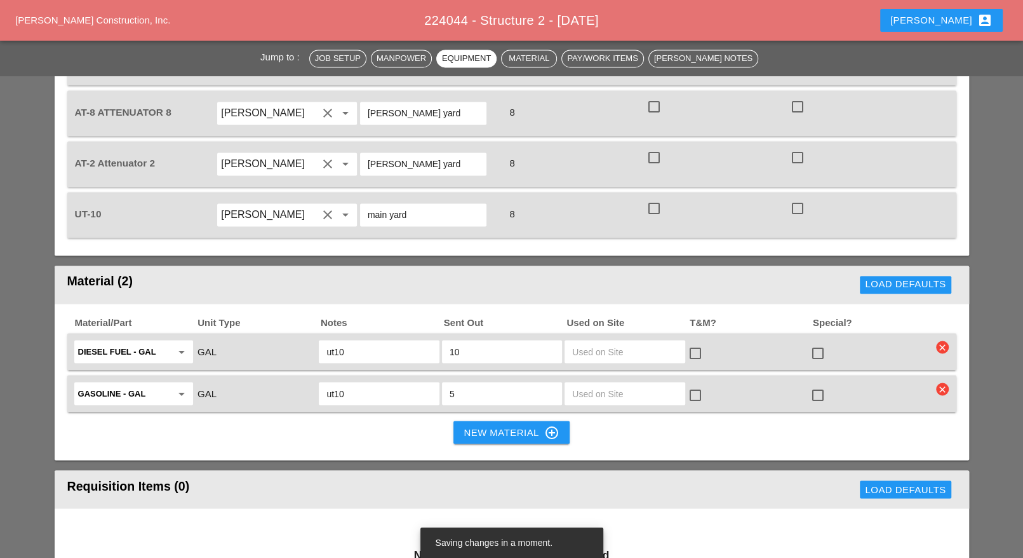
scroll to position [1508, 0]
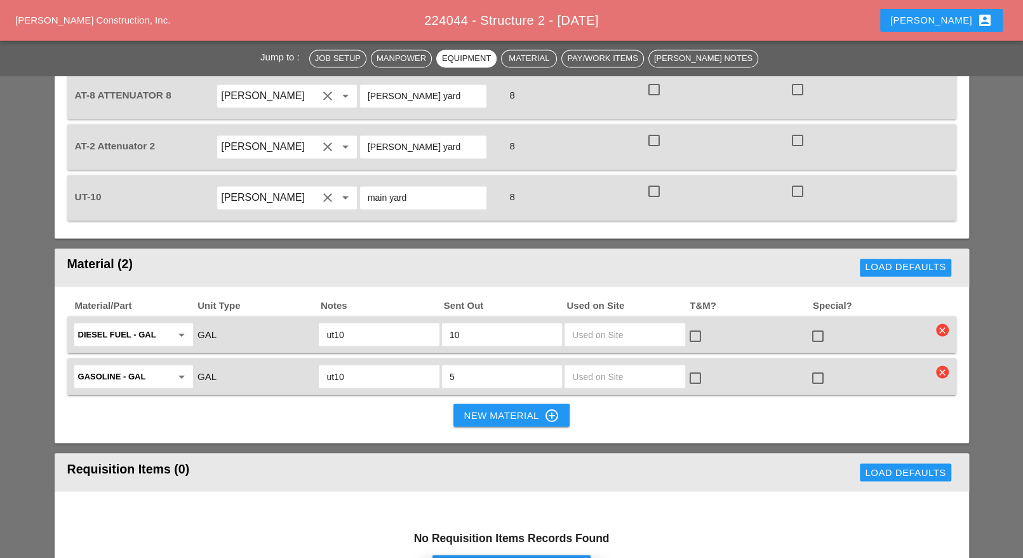
type input "concrete hoper from Herc in the am"
click at [485, 407] on div "New Material control_point" at bounding box center [511, 414] width 95 height 15
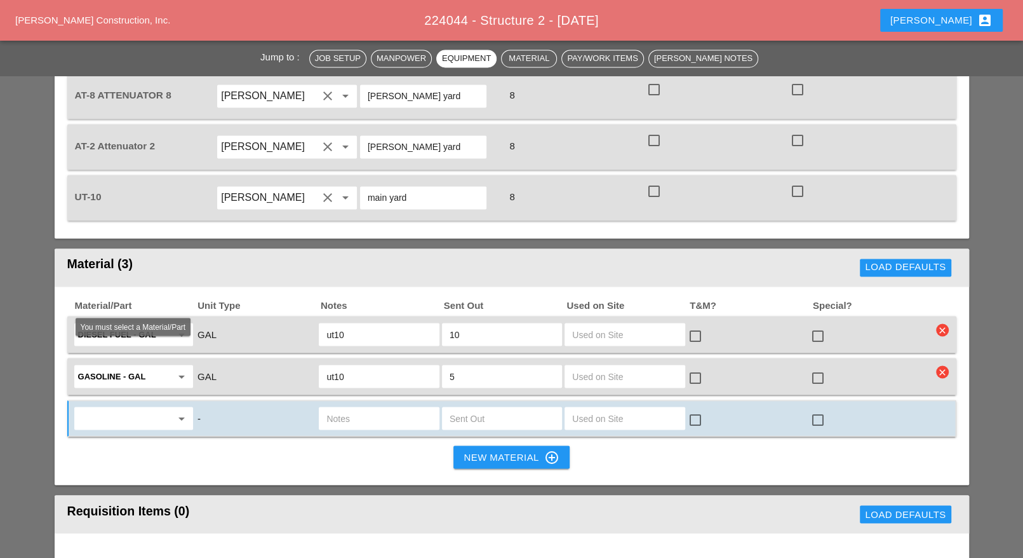
click at [140, 408] on input "text" at bounding box center [124, 418] width 93 height 20
click at [133, 380] on div "Misc. Materials" at bounding box center [133, 380] width 99 height 15
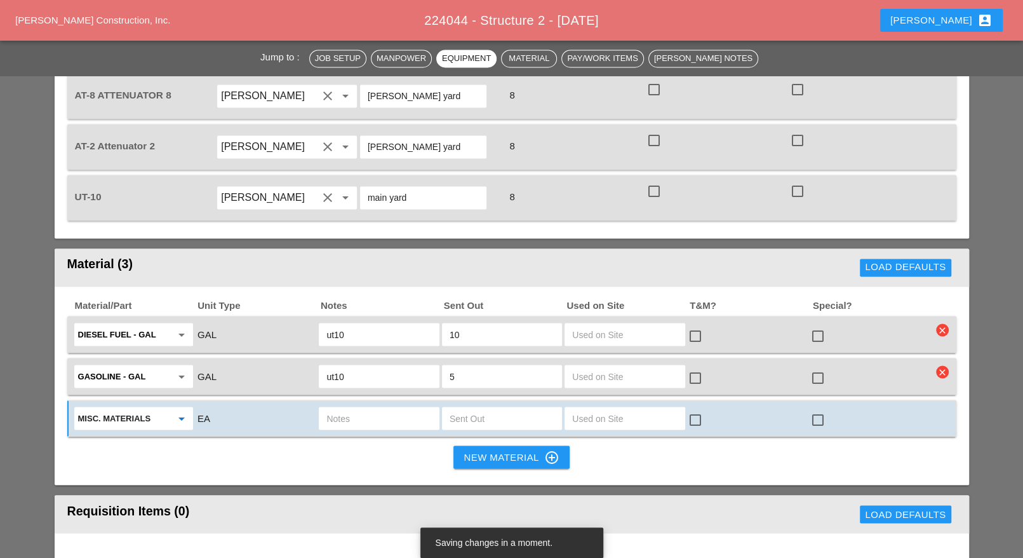
type input "Misc. Materials"
click at [342, 408] on input "text" at bounding box center [378, 418] width 105 height 20
type input "wash out bags"
click at [459, 408] on input "text" at bounding box center [502, 418] width 105 height 20
type input "2"
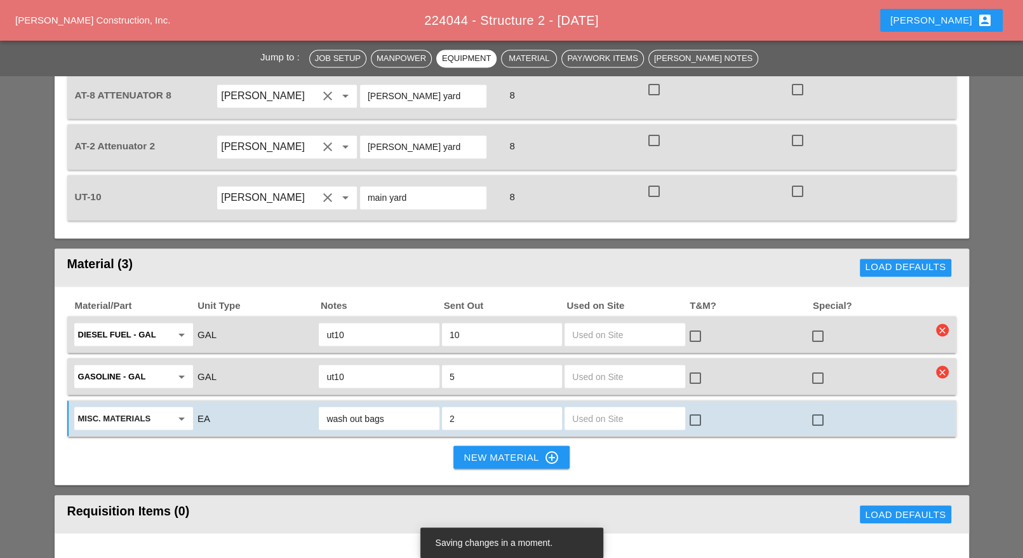
click at [492, 449] on div "New Material control_point" at bounding box center [511, 456] width 95 height 15
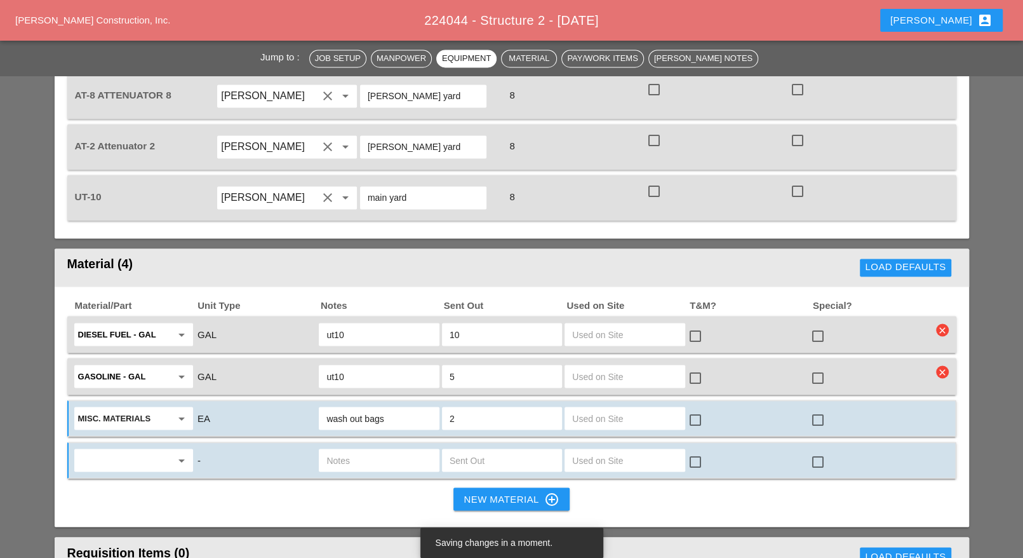
click at [328, 408] on input "wash out bags" at bounding box center [378, 418] width 105 height 20
type input "concrete wash out bags"
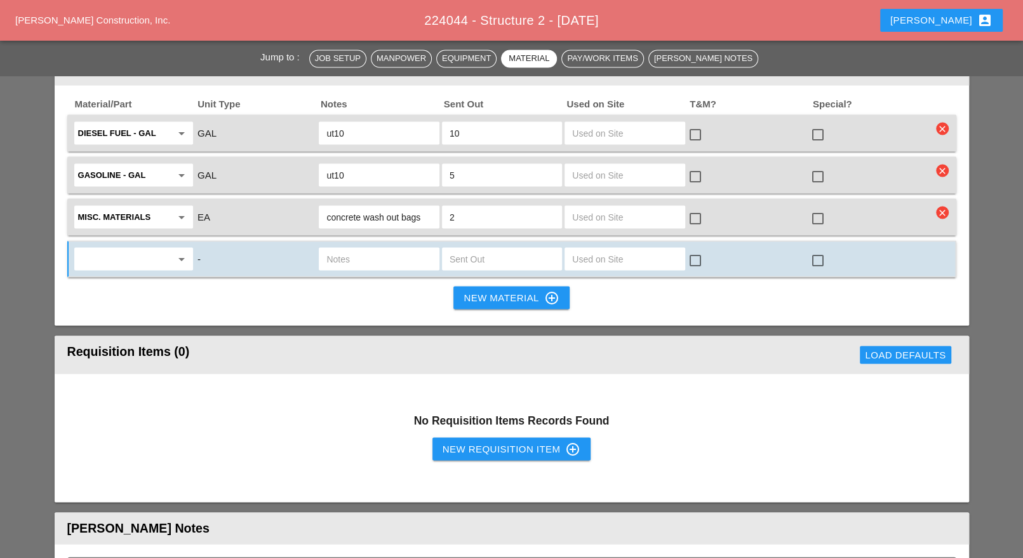
scroll to position [1747, 0]
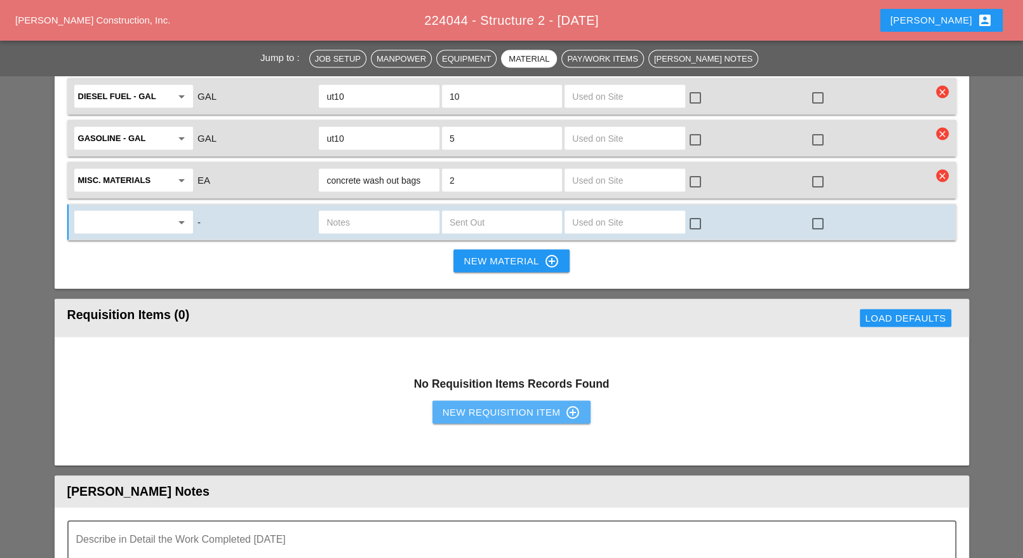
click at [483, 404] on div "New Requisition Item control_point" at bounding box center [512, 411] width 138 height 15
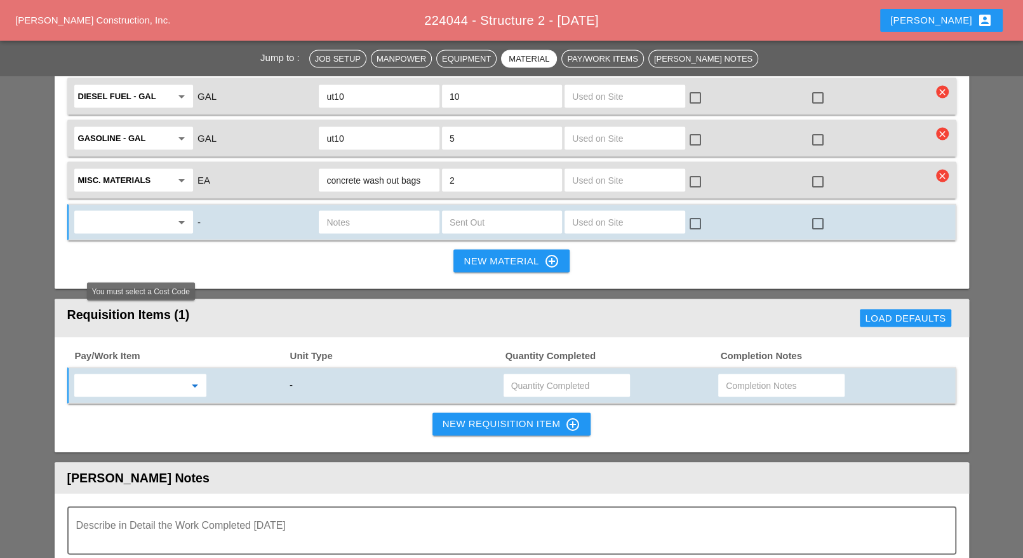
click at [153, 375] on input "text" at bounding box center [131, 385] width 107 height 20
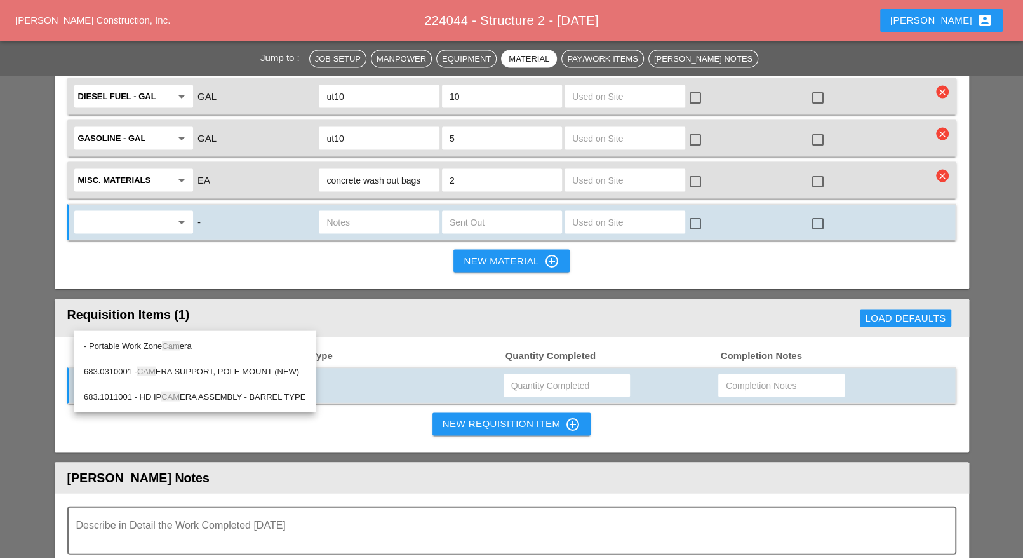
click at [192, 368] on div "683.0310001 - CAM ERA SUPPORT, POLE MOUNT (NEW)" at bounding box center [195, 370] width 222 height 15
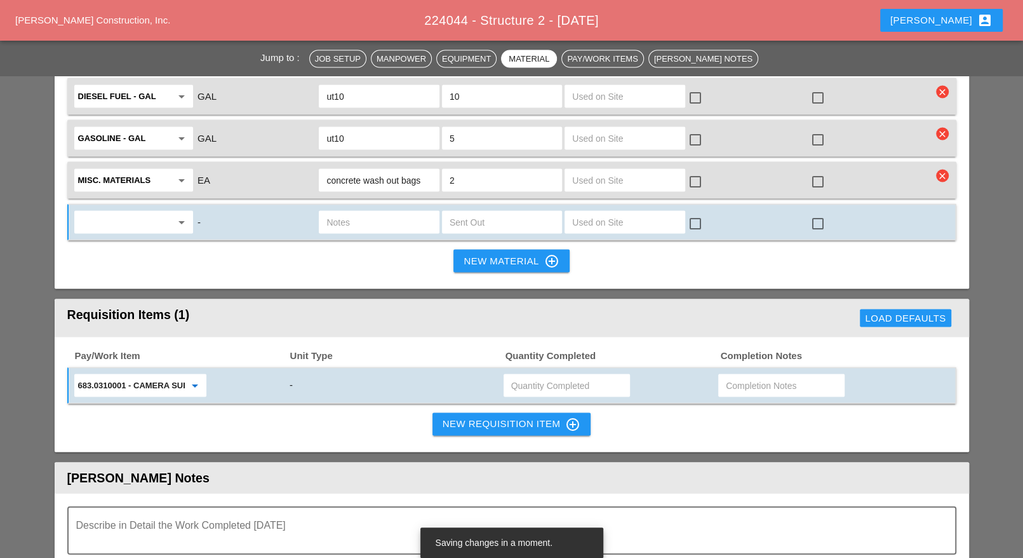
click at [196, 377] on icon "arrow_drop_down" at bounding box center [194, 384] width 15 height 15
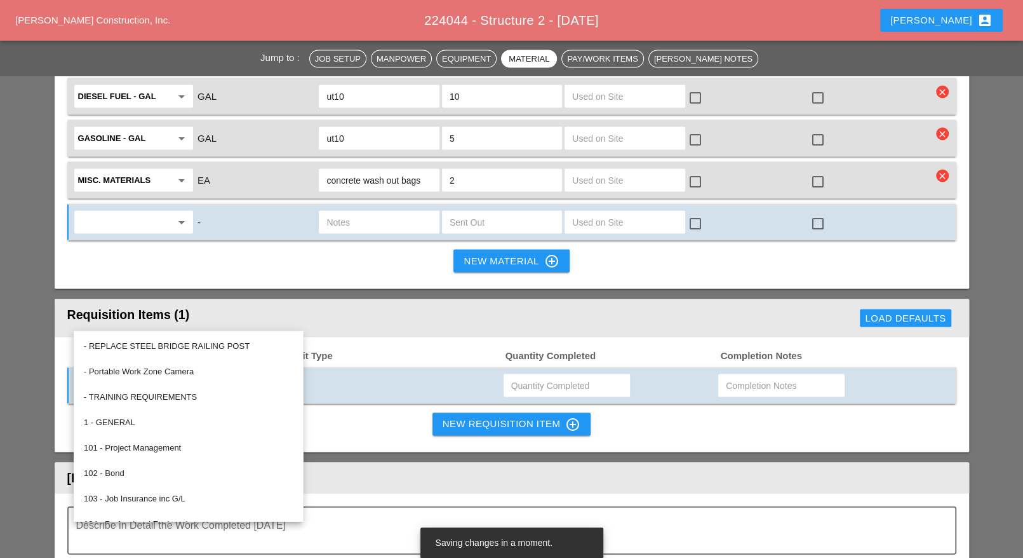
click at [142, 375] on input "683.0310001 - CAMERA SUPPORT, POLE MOUNT (NEW)" at bounding box center [131, 385] width 107 height 20
drag, startPoint x: 280, startPoint y: 316, endPoint x: 253, endPoint y: 317, distance: 26.7
click at [280, 372] on div "683.0310001 - CAMERA SUPPORT, POLE MOUNT (NEW) arrow_drop_down" at bounding box center [179, 385] width 215 height 27
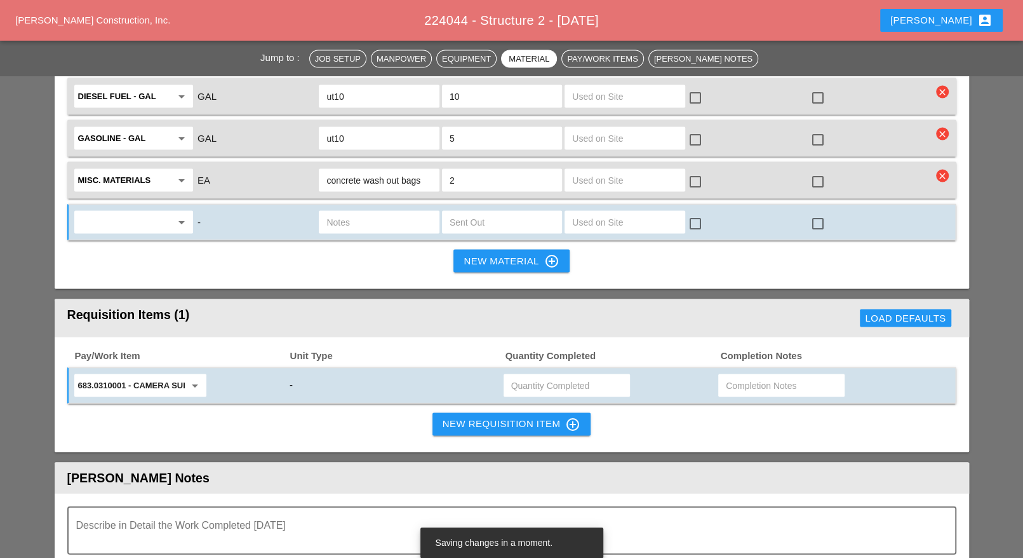
click at [177, 375] on input "683.0310001 - CAMERA SUPPORT, POLE MOUNT (NEW)" at bounding box center [131, 385] width 107 height 20
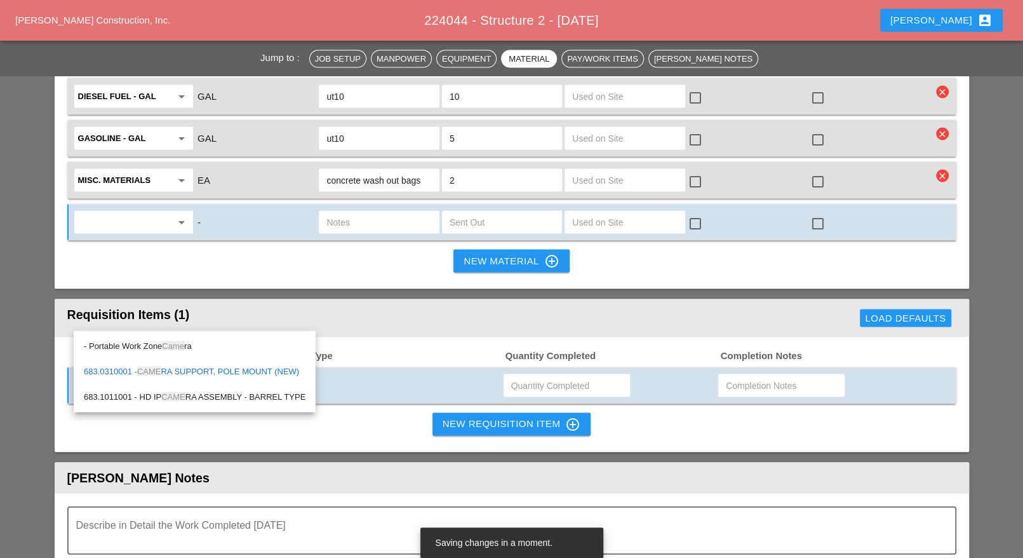
drag, startPoint x: 169, startPoint y: 340, endPoint x: 176, endPoint y: 340, distance: 7.0
click at [171, 341] on span "Came" at bounding box center [173, 345] width 22 height 10
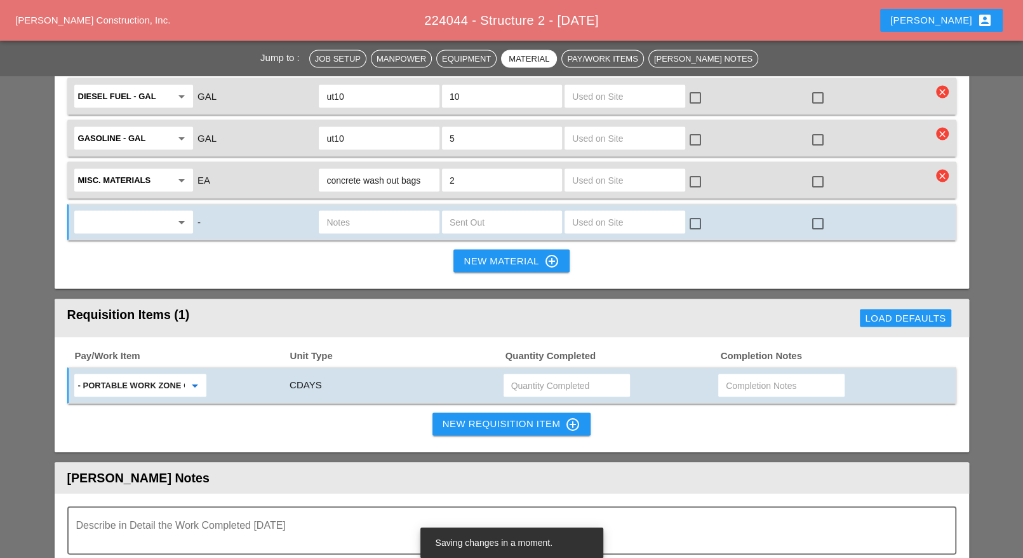
type input "- Portable Work Zone Camera"
click at [534, 375] on input "text" at bounding box center [566, 385] width 111 height 20
type input "4"
drag, startPoint x: 500, startPoint y: 356, endPoint x: 299, endPoint y: 382, distance: 203.0
click at [499, 416] on div "New Requisition Item control_point" at bounding box center [512, 423] width 138 height 15
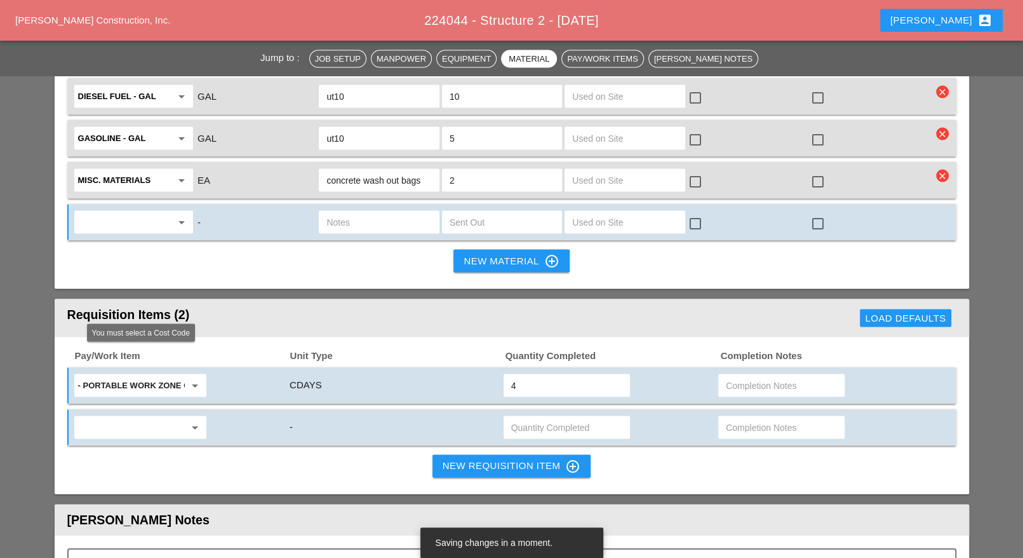
click at [163, 417] on input "text" at bounding box center [131, 427] width 107 height 20
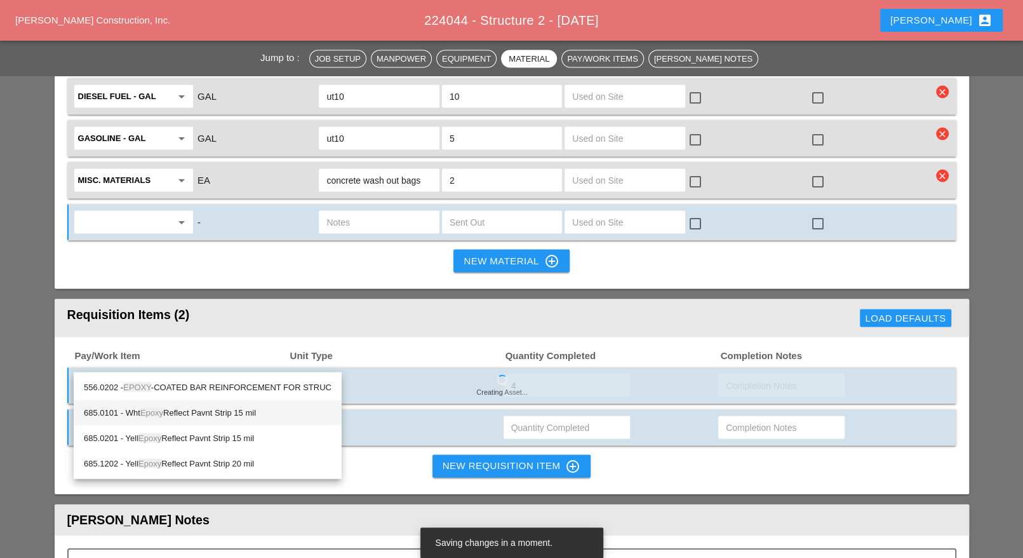
type input "epoxy"
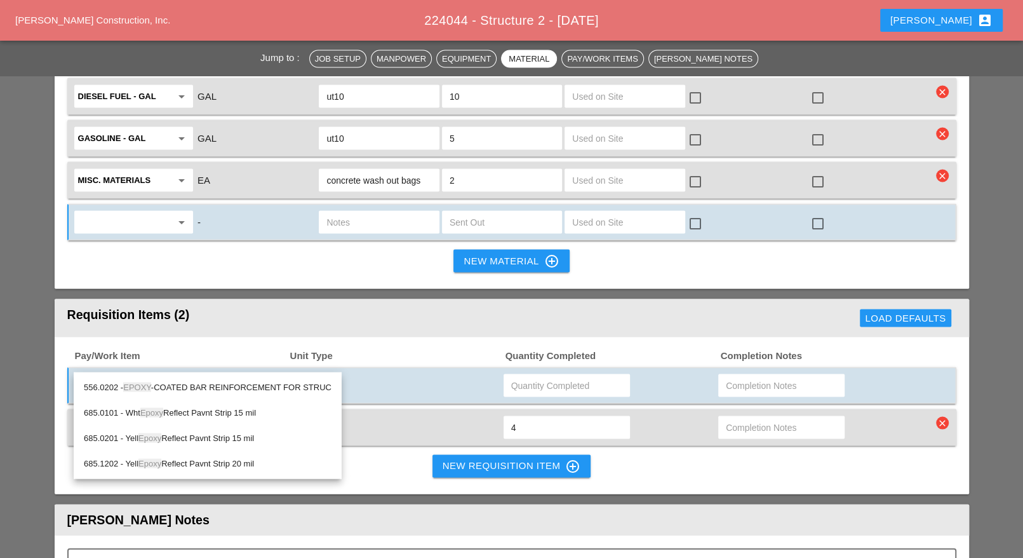
click at [184, 386] on div "556.0202 - EPOXY -COATED BAR REINFORCEMENT FOR STRUC" at bounding box center [208, 386] width 248 height 15
type input "556.0202 - EPOXY-COATED BAR REINFORCEMENT FOR STRUC"
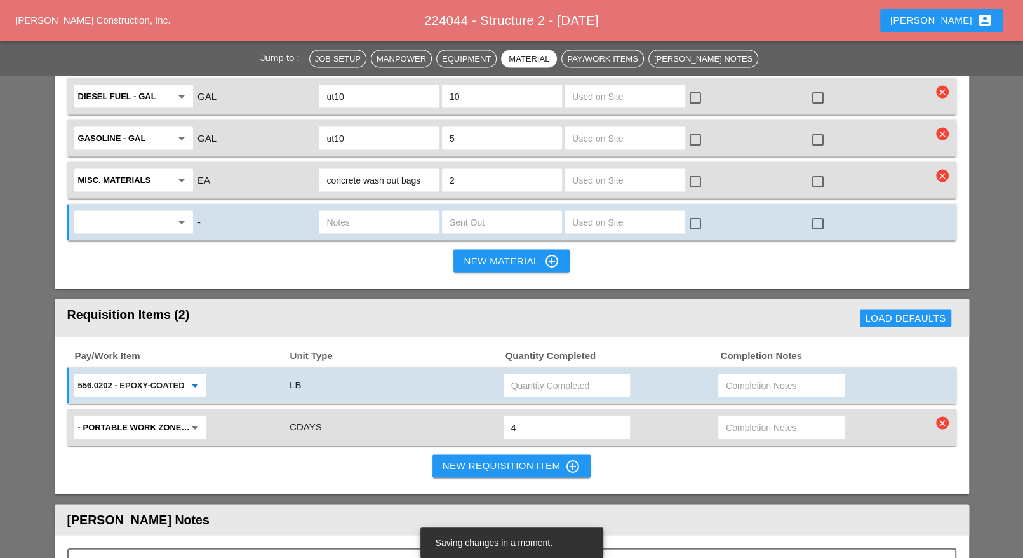
click at [483, 458] on div "New Requisition Item control_point" at bounding box center [512, 465] width 138 height 15
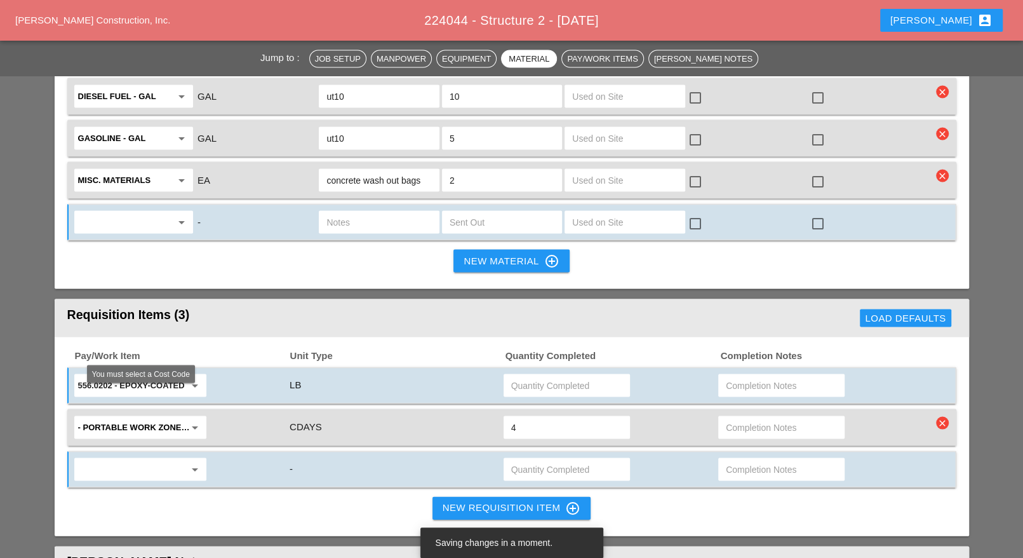
click at [111, 459] on input "text" at bounding box center [131, 469] width 107 height 20
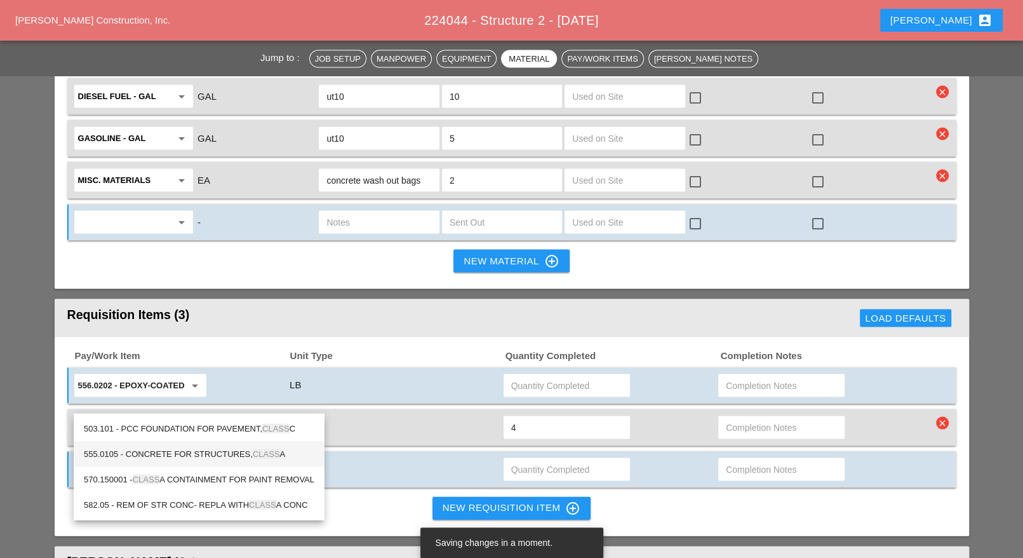
click at [192, 446] on div "555.0105 - CONCRETE FOR STRUCTURES, CLASS A" at bounding box center [199, 453] width 231 height 15
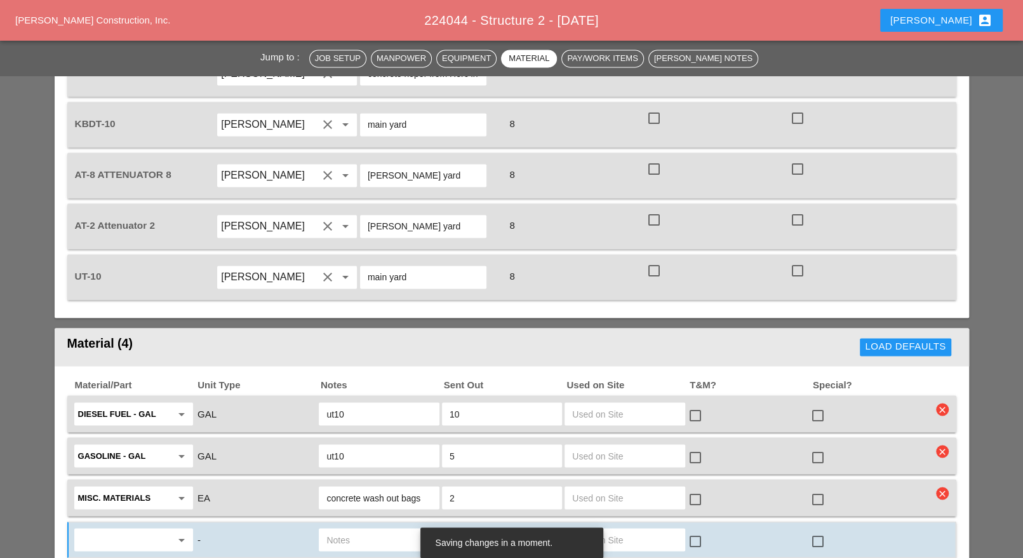
scroll to position [953, 0]
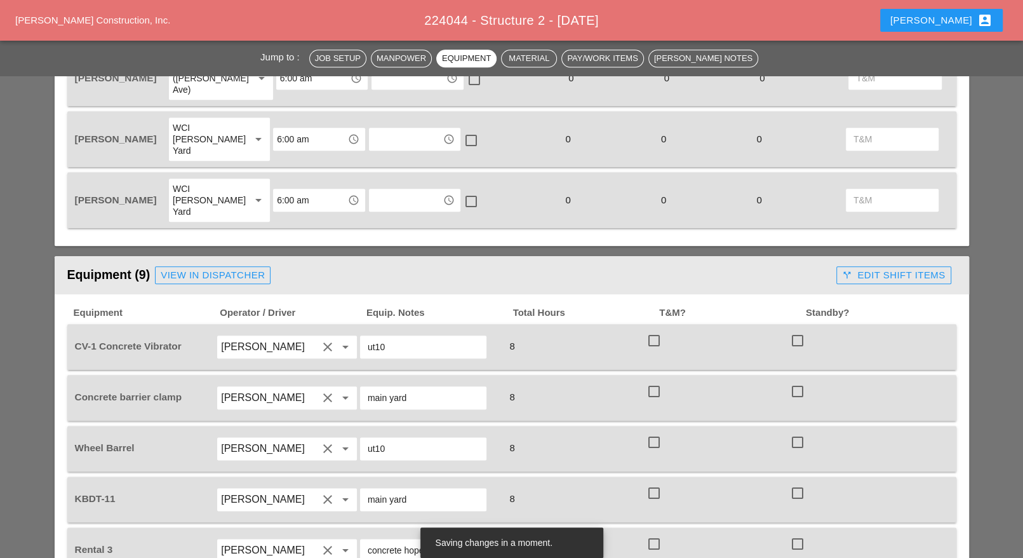
type input "555.0105 - CONCRETE FOR STRUCTURES, CLASS A"
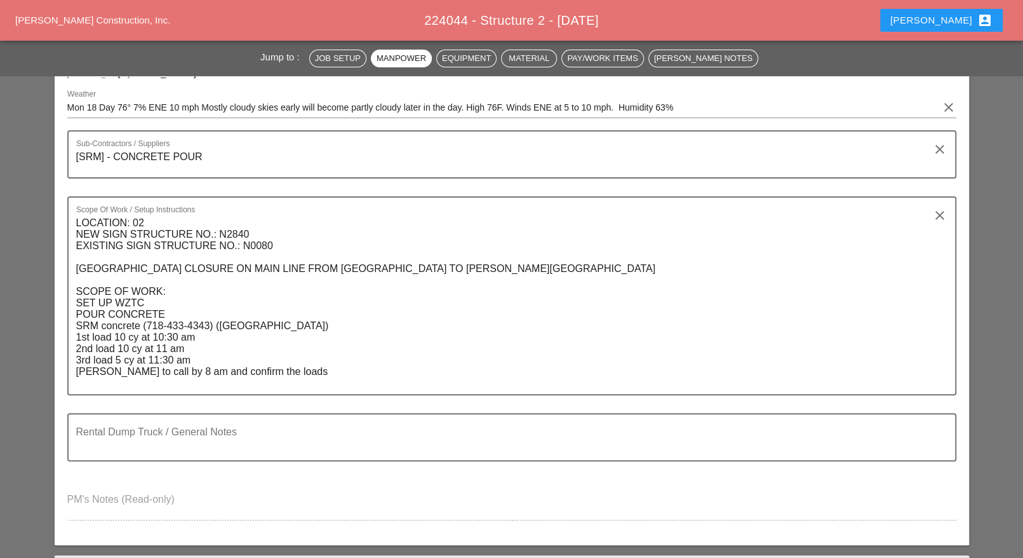
scroll to position [159, 0]
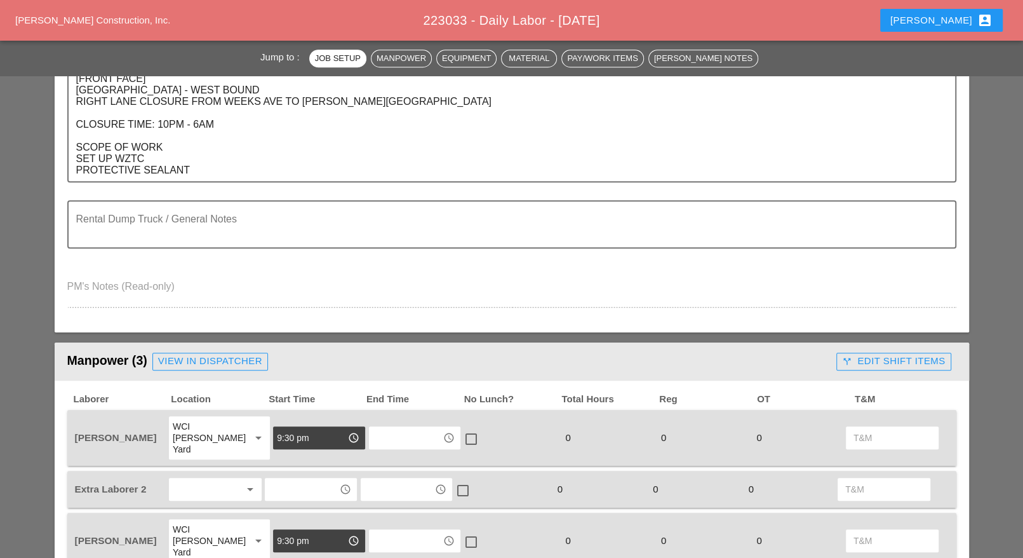
scroll to position [714, 0]
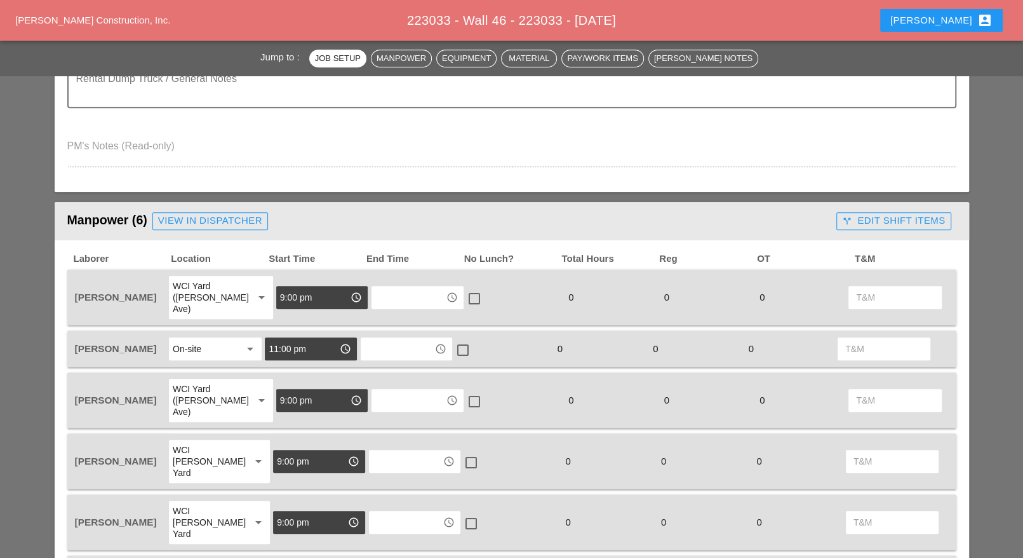
scroll to position [476, 0]
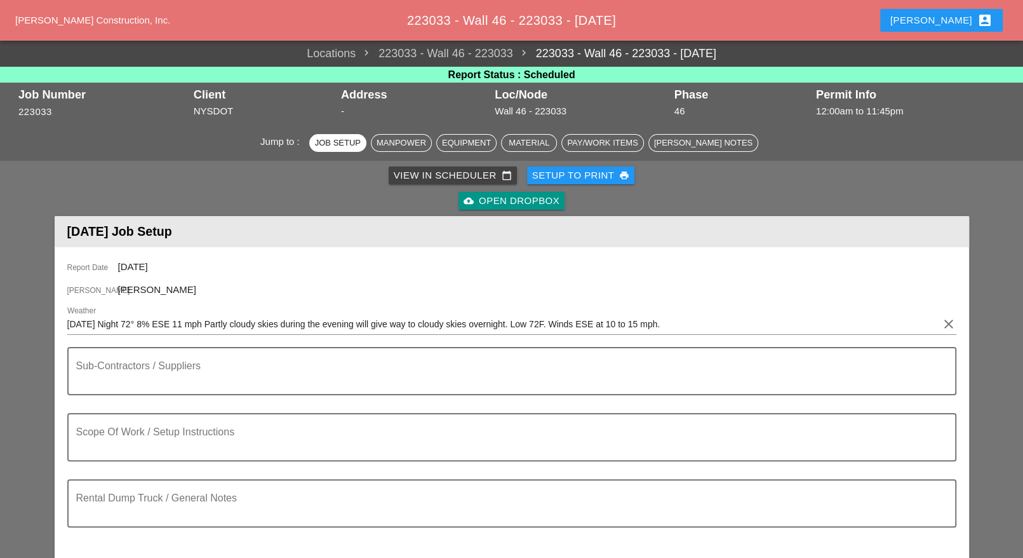
scroll to position [556, 0]
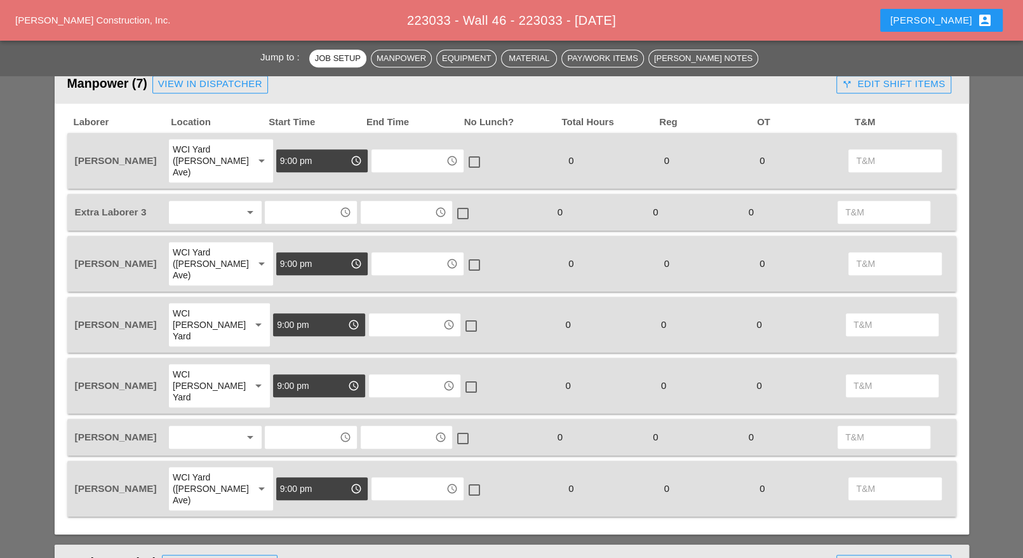
click at [222, 427] on div at bounding box center [206, 437] width 67 height 20
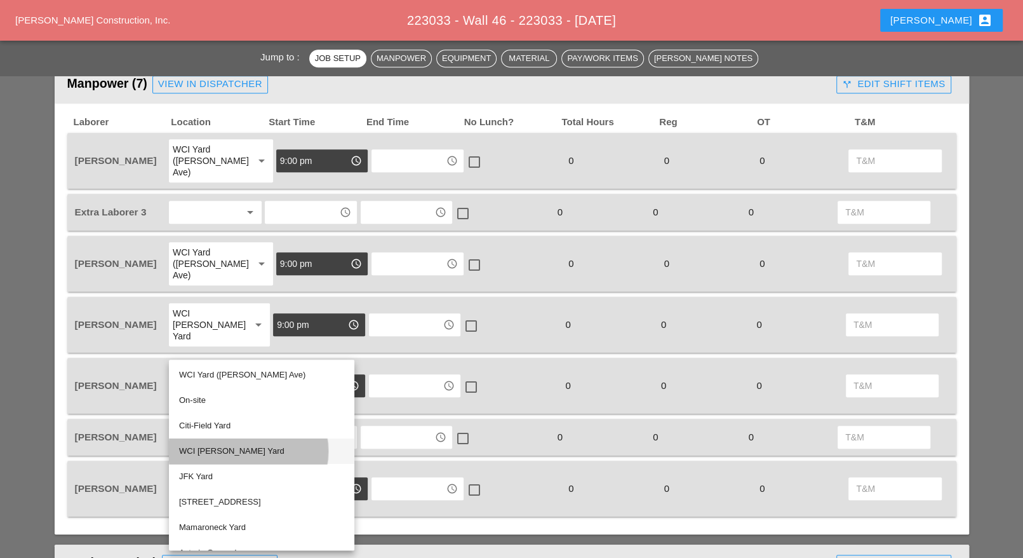
click at [233, 451] on div "WCI [PERSON_NAME] Yard" at bounding box center [261, 450] width 165 height 15
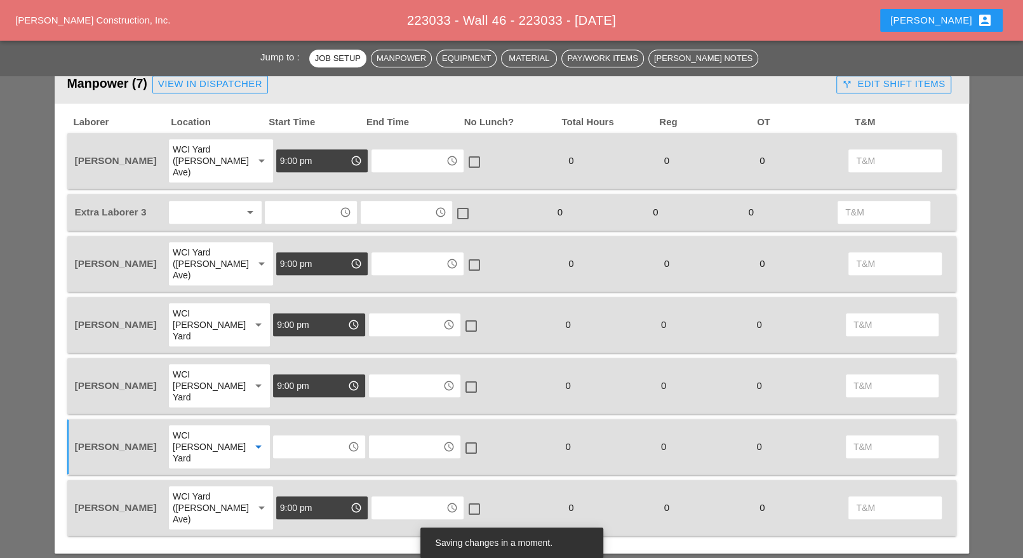
click at [287, 436] on input "text" at bounding box center [310, 446] width 66 height 20
click at [284, 470] on div "9 :00 pm" at bounding box center [311, 469] width 72 height 15
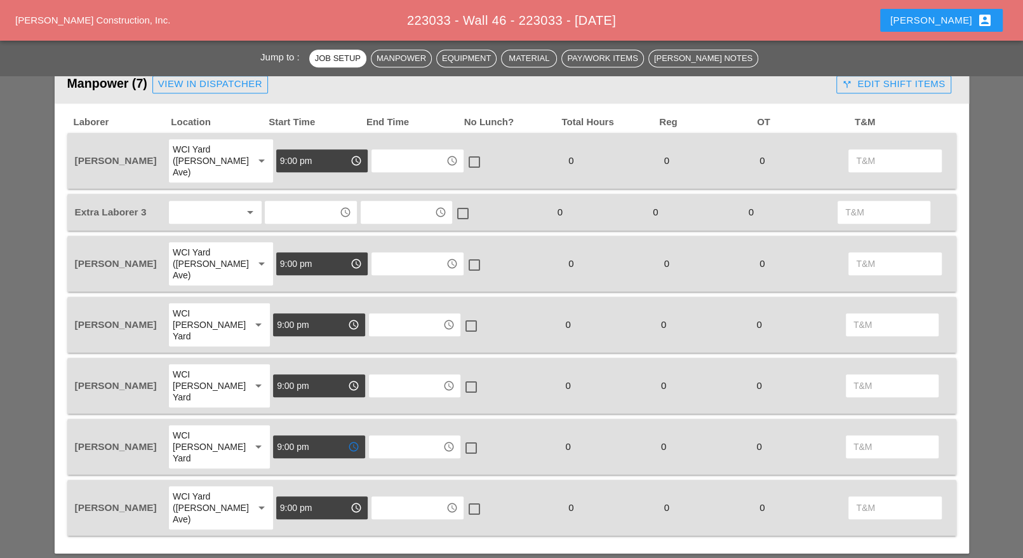
type input "9:00 pm"
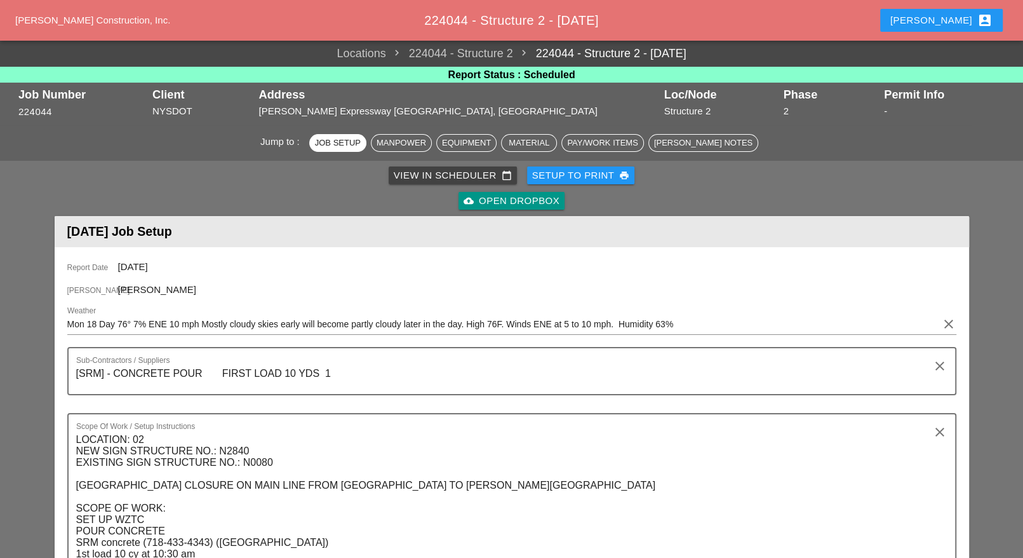
scroll to position [318, 0]
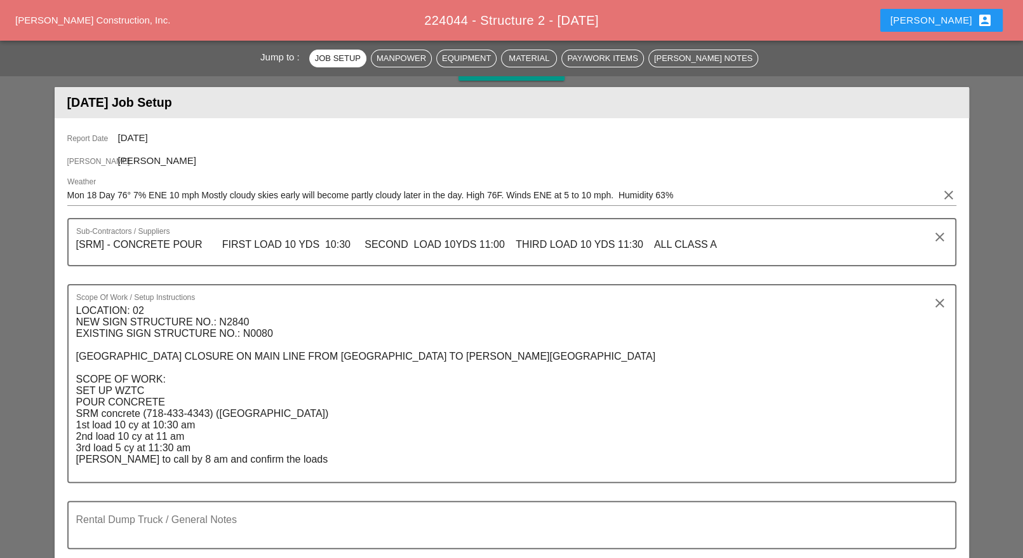
scroll to position [159, 0]
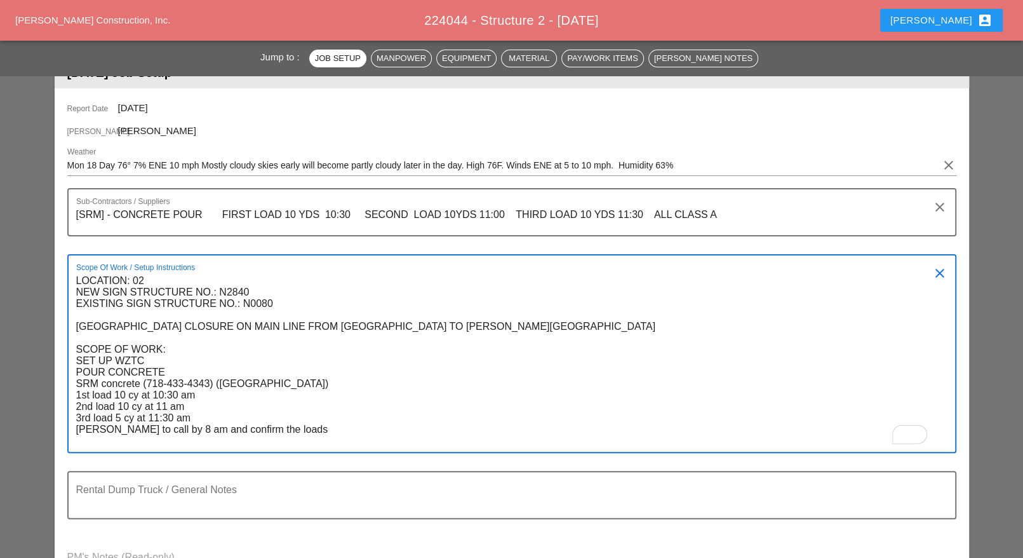
click at [84, 322] on textarea "LOCATION: 02 NEW SIGN STRUCTURE NO.: N2840 EXISTING SIGN STRUCTURE NO.: N0080 […" at bounding box center [506, 361] width 861 height 181
type textarea "LOCATION: 02 NEW SIGN STRUCTURE NO.: N2840 EXISTING SIGN STRUCTURE NO.: N0080 […"
click at [541, 327] on textarea "LOCATION: 02 NEW SIGN STRUCTURE NO.: N2840 EXISTING SIGN STRUCTURE NO.: N0080 […" at bounding box center [506, 361] width 861 height 181
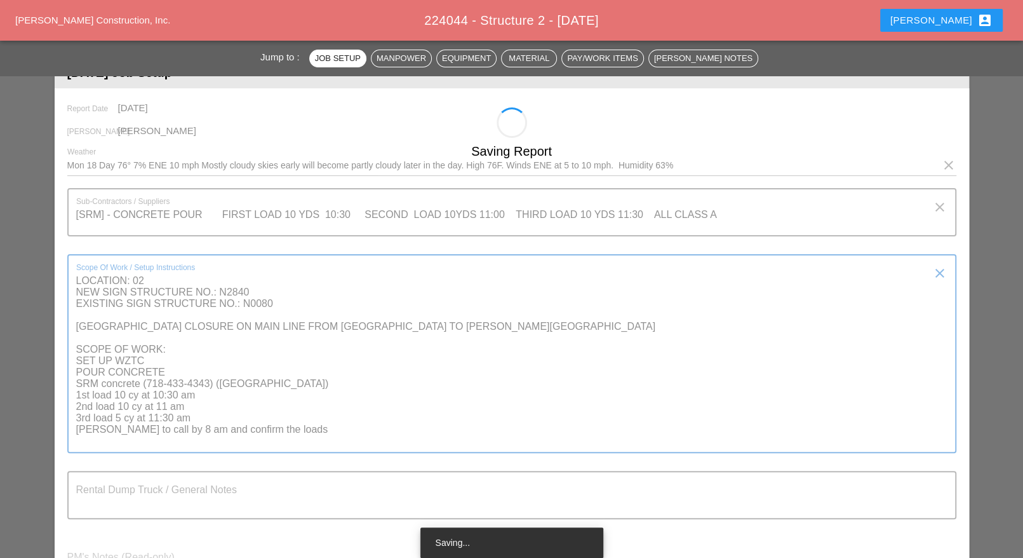
type textarea "[SRM] - CONCRETE POUR FIRST LOAD 10 YDS 10:30 SECOND LOAD 10YDS 11:00 THIRD LOA…"
